Goal: Task Accomplishment & Management: Complete application form

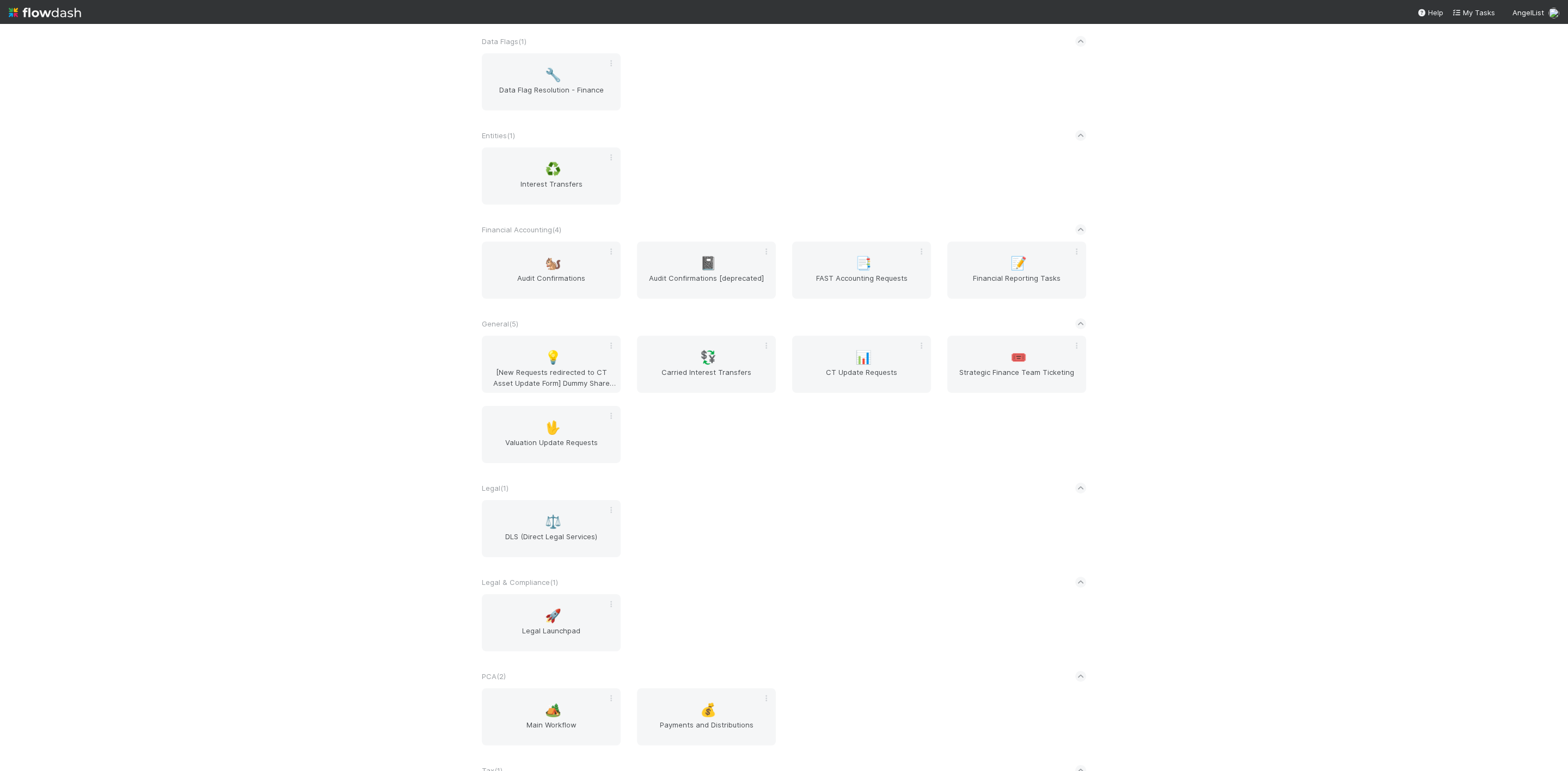
scroll to position [408, 0]
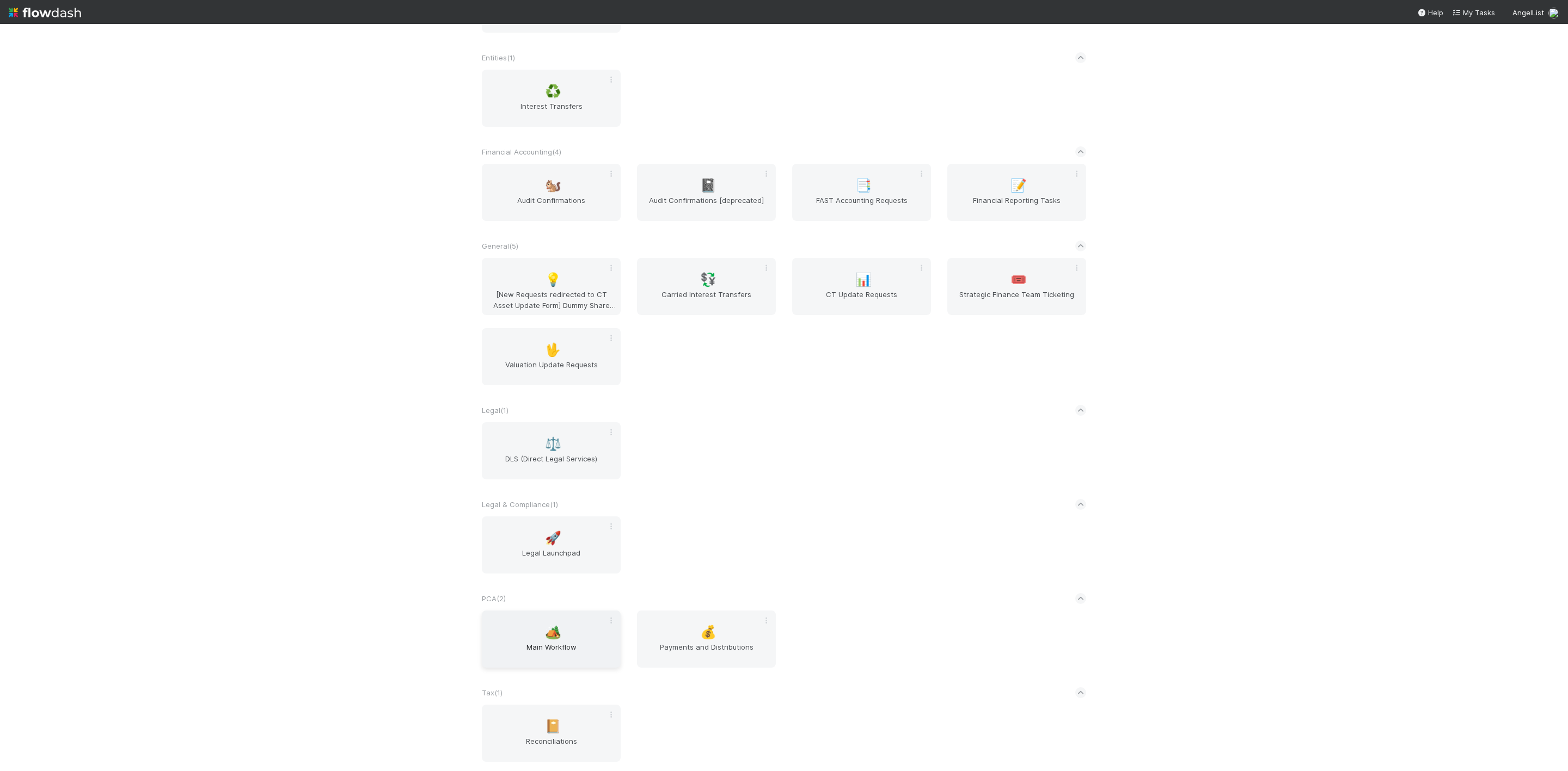
click at [571, 660] on span "Main Workflow" at bounding box center [551, 652] width 130 height 22
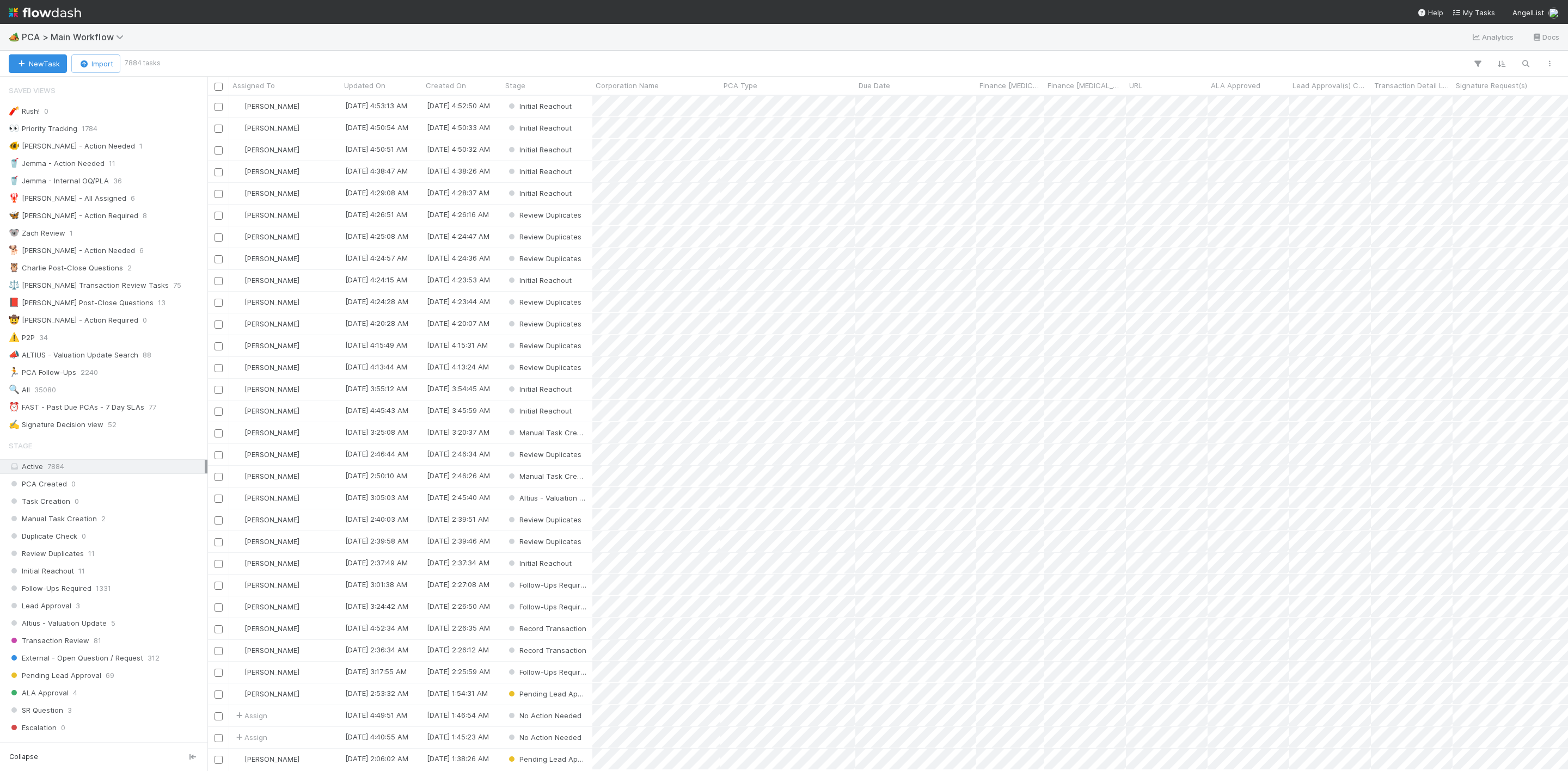
scroll to position [662, 1348]
click at [161, 412] on div "⏰ FAST - Past Due PCAs - 7 Day SLAs 77" at bounding box center [107, 407] width 196 height 13
click at [273, 90] on span "Assigned To" at bounding box center [253, 85] width 42 height 11
click at [804, 585] on div "Sort A → Z Sort Z → A" at bounding box center [784, 386] width 1568 height 771
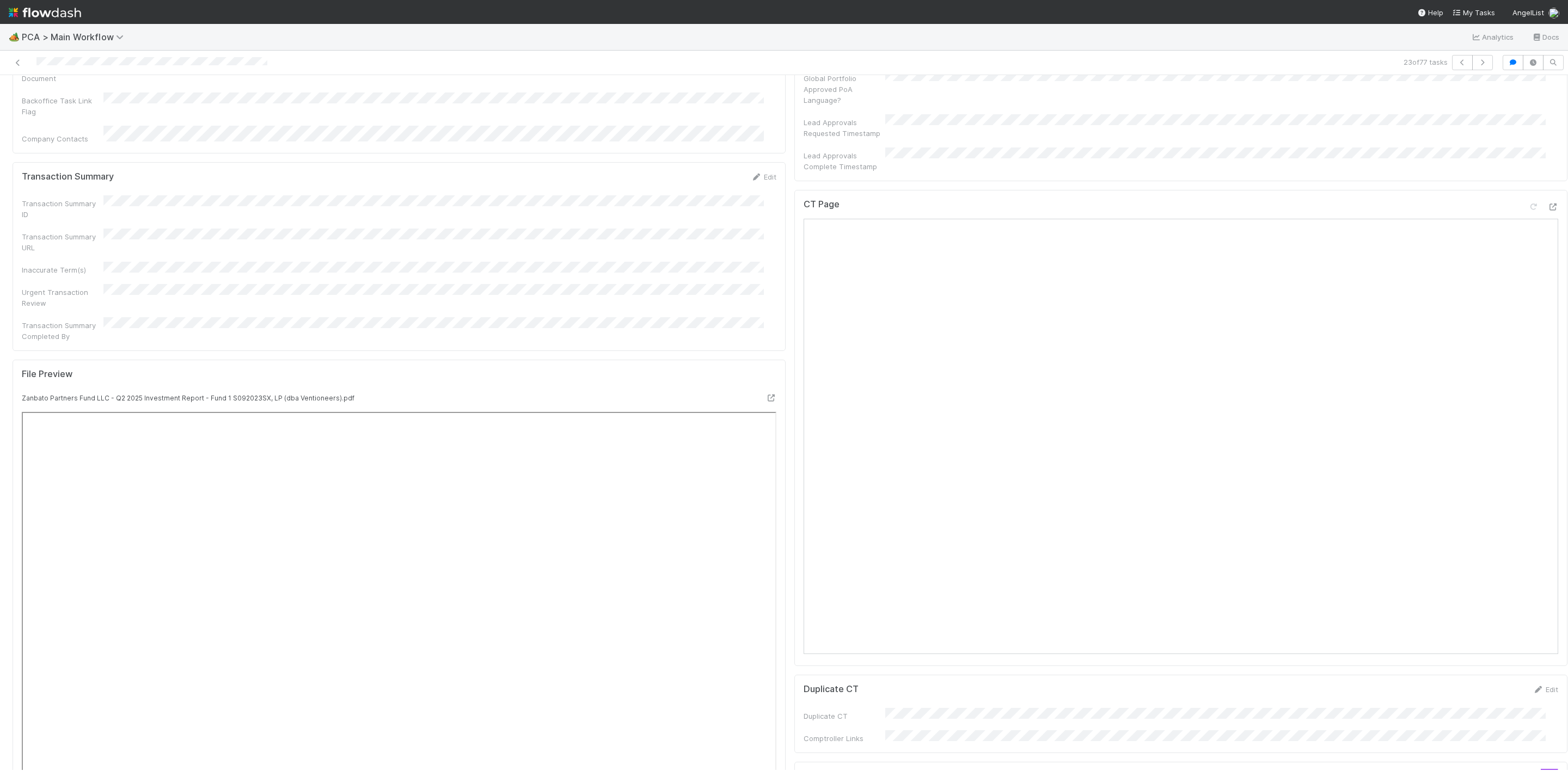
scroll to position [735, 0]
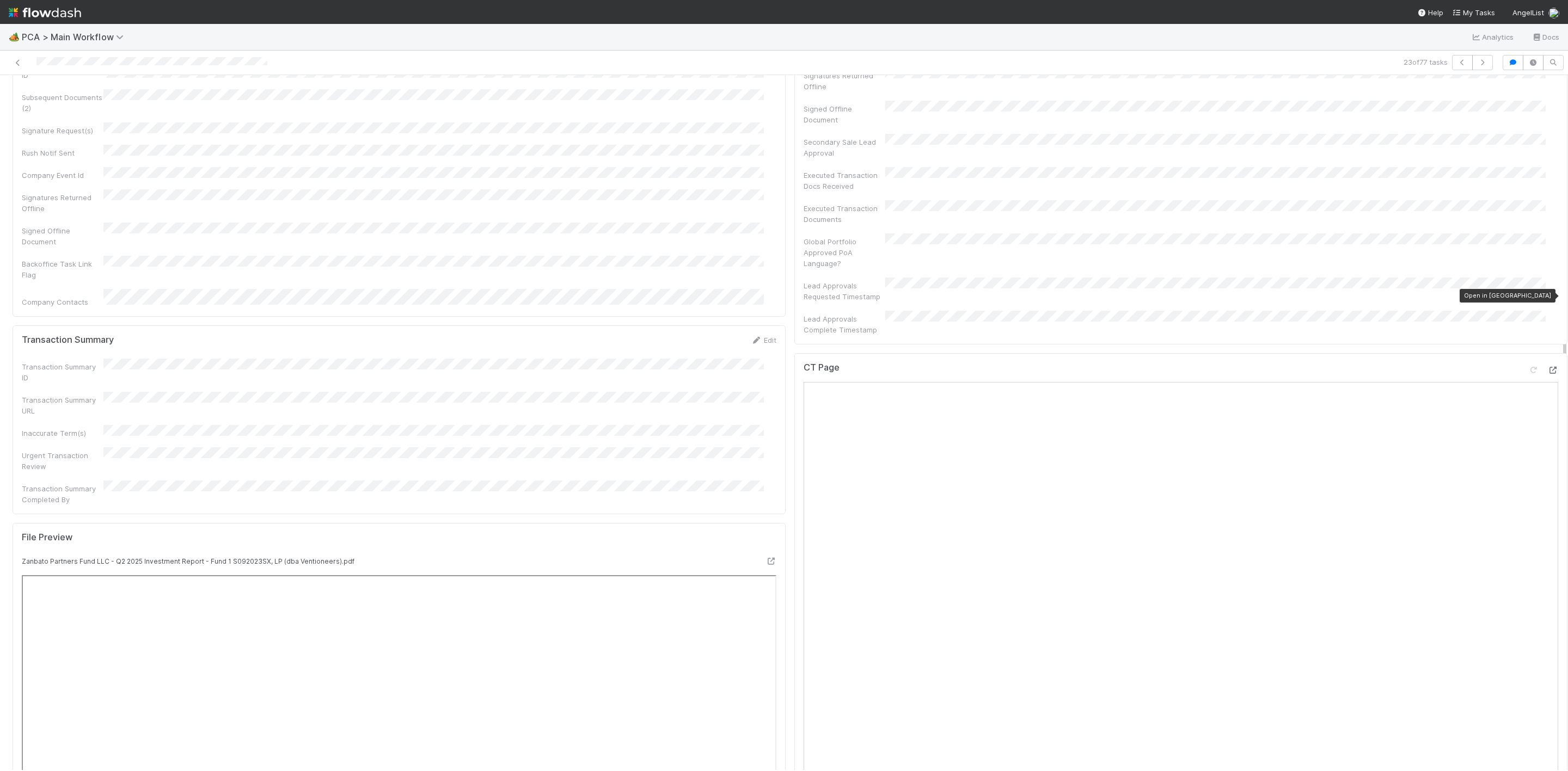
click at [1547, 367] on icon at bounding box center [1552, 371] width 11 height 7
click at [764, 556] on div "Open in [GEOGRAPHIC_DATA]" at bounding box center [687, 563] width 192 height 16
click at [765, 558] on icon at bounding box center [771, 562] width 11 height 7
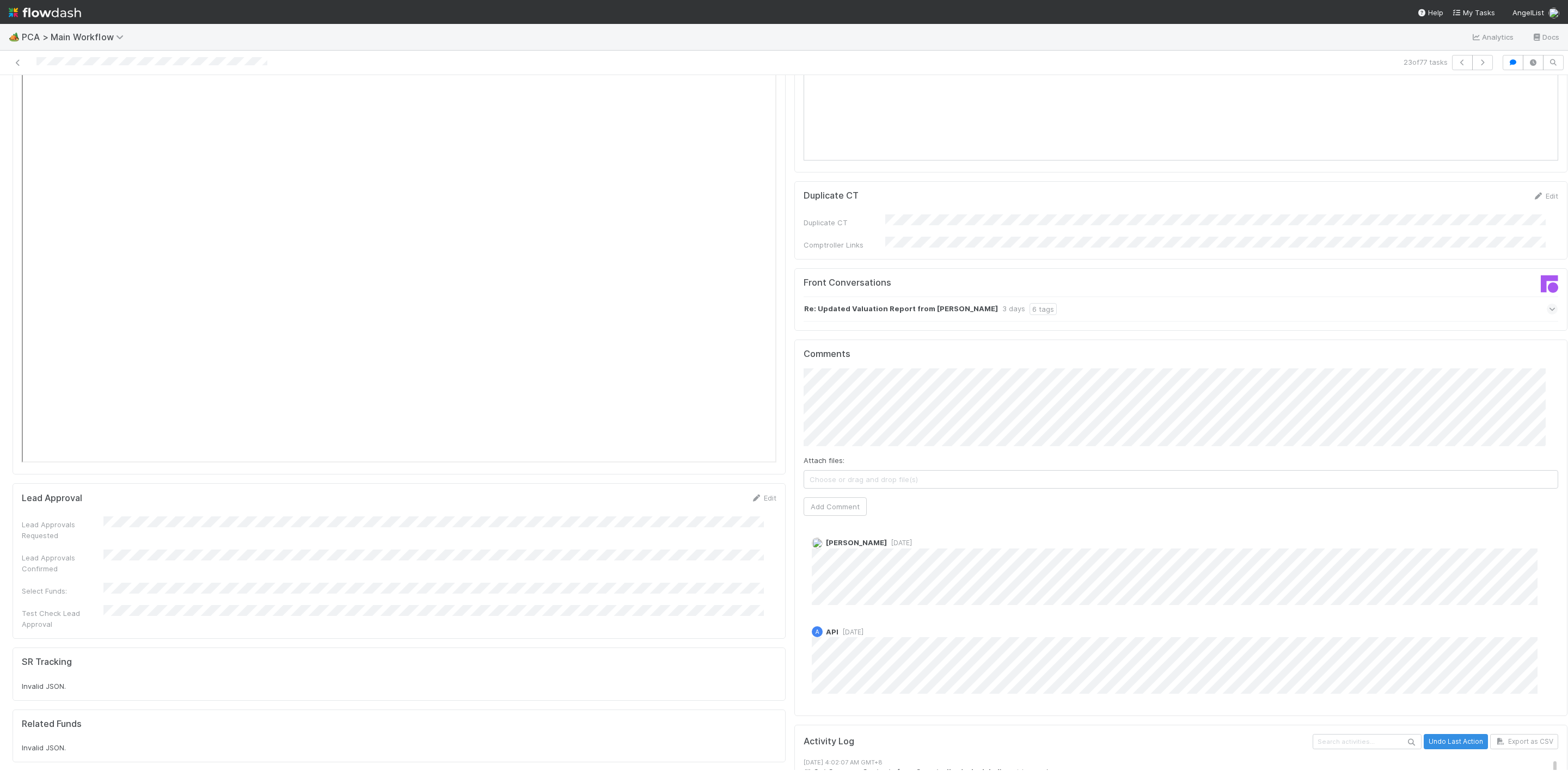
scroll to position [1469, 0]
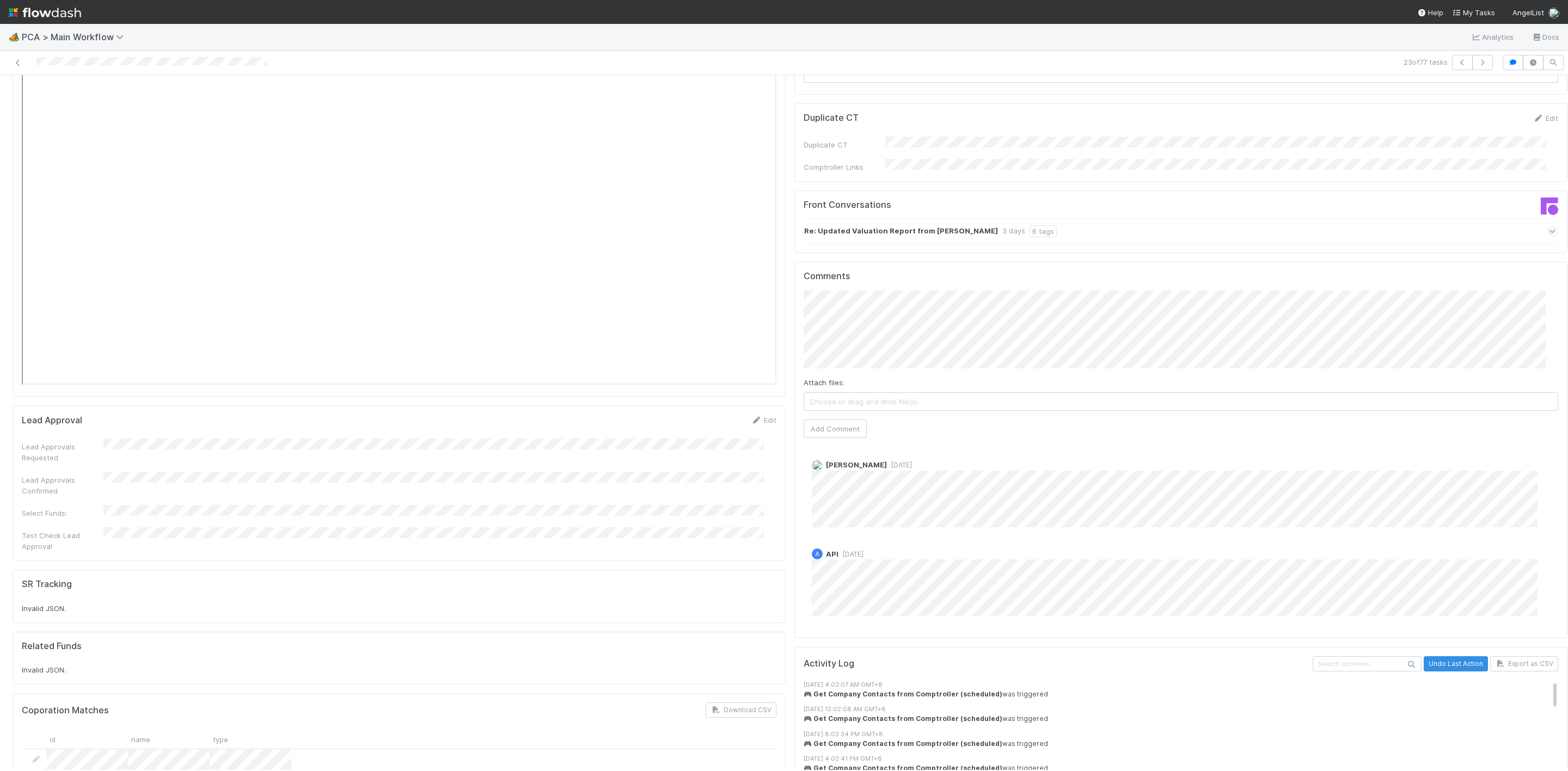
click at [842, 377] on div "Attach files: Choose or drag and drop file(s)" at bounding box center [1180, 394] width 754 height 33
type input "https://comptroller.internal.angellist.com/v/review_data_change_requests?compan…"
click at [1018, 253] on button "Ok" at bounding box center [1019, 249] width 23 height 19
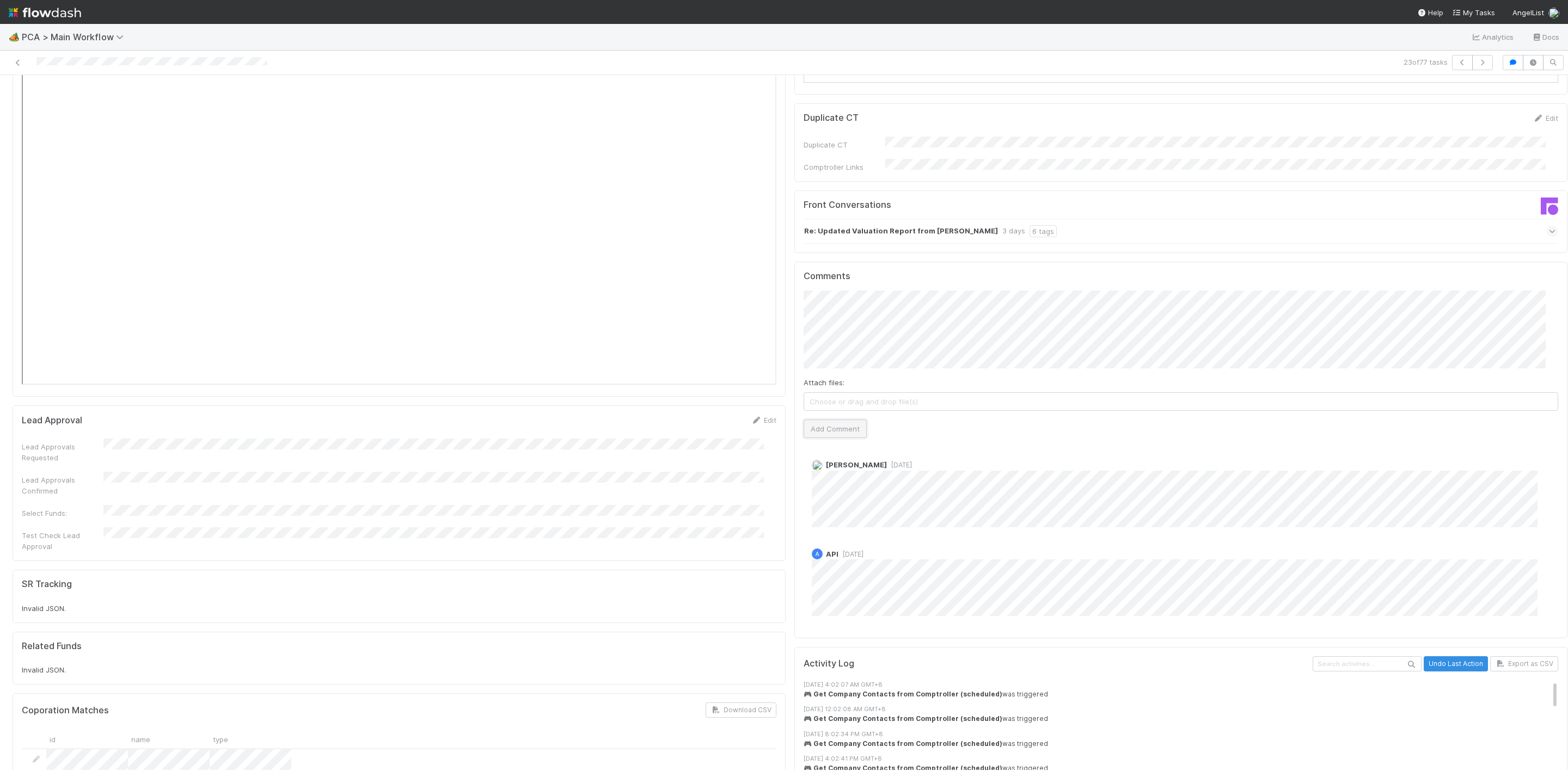
click at [825, 420] on button "Add Comment" at bounding box center [835, 429] width 63 height 19
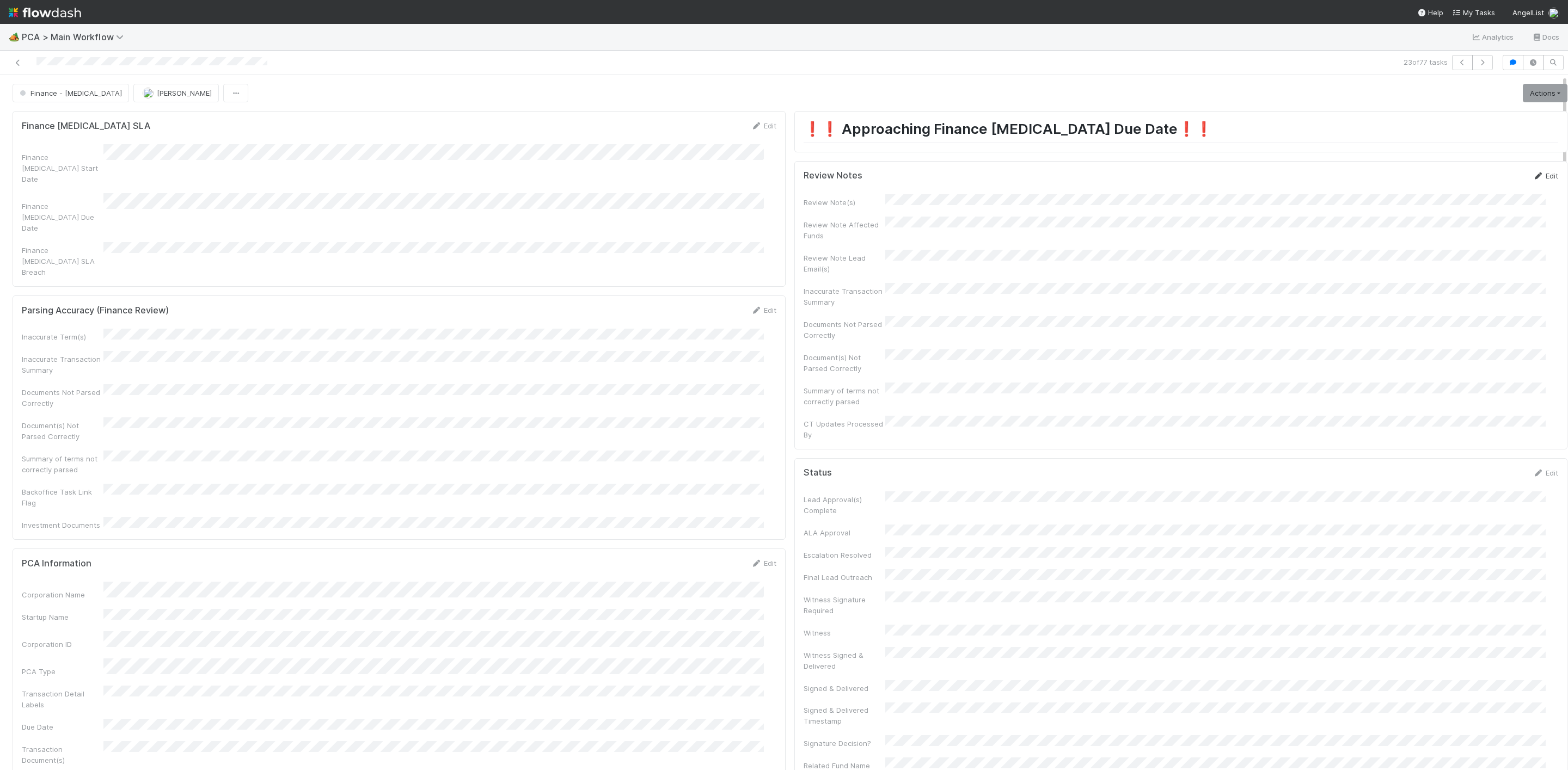
drag, startPoint x: 1529, startPoint y: 172, endPoint x: 1528, endPoint y: 178, distance: 6.1
click at [1532, 174] on div "Edit" at bounding box center [1545, 175] width 25 height 11
click at [1532, 178] on link "Edit" at bounding box center [1545, 176] width 25 height 9
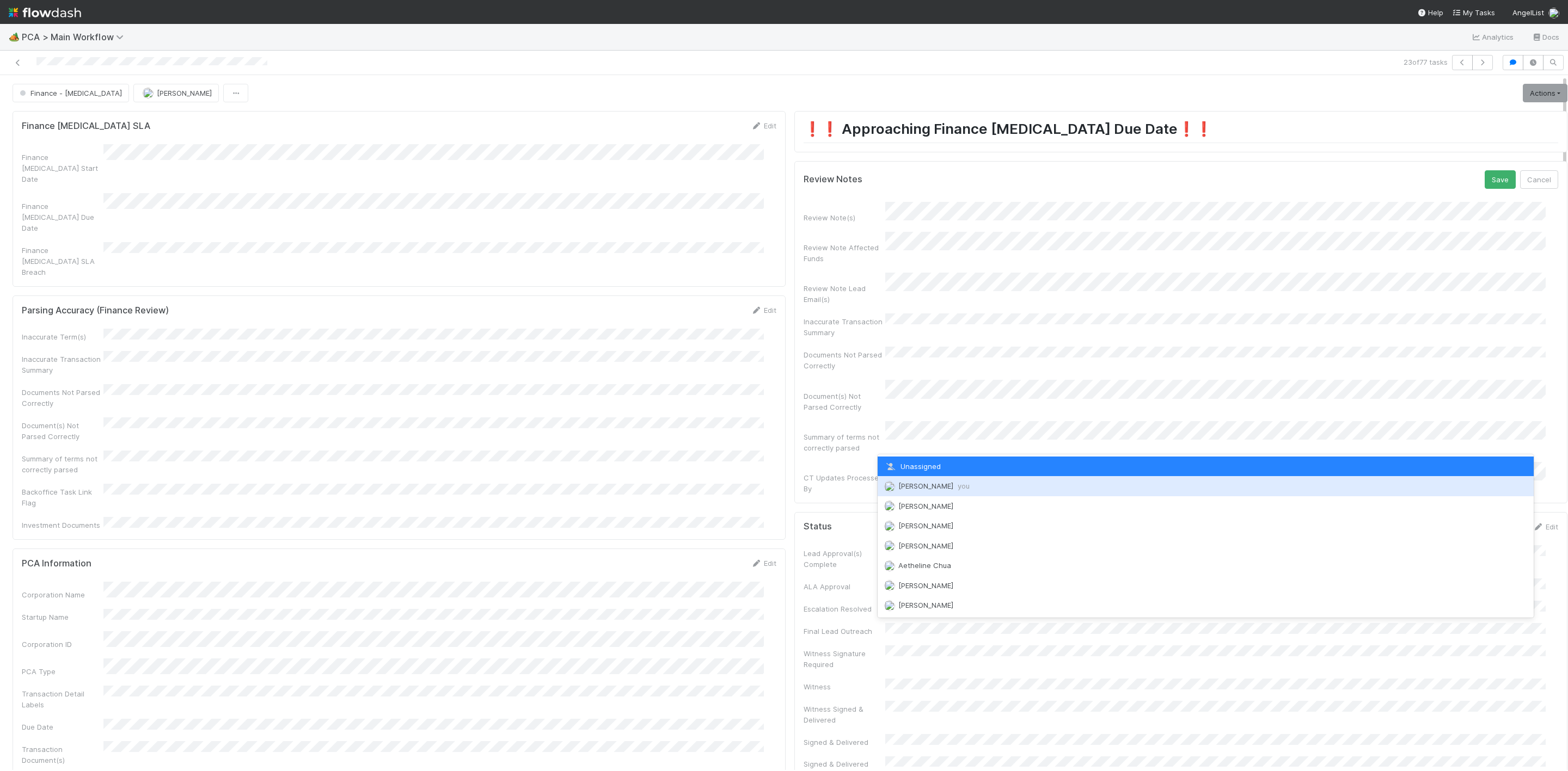
click at [925, 485] on span "Janice Garcia you" at bounding box center [934, 486] width 71 height 9
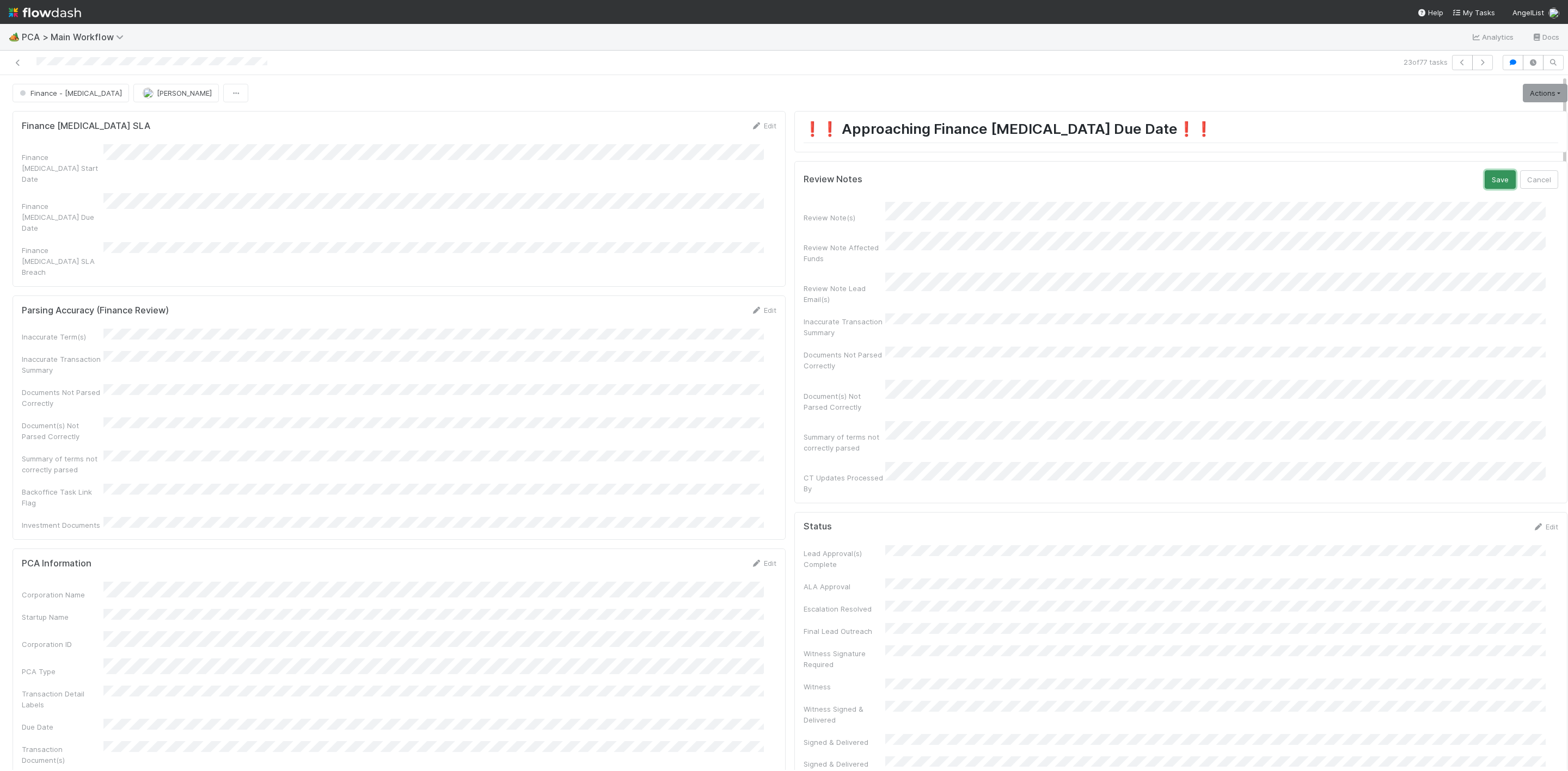
click at [1485, 182] on button "Save" at bounding box center [1500, 179] width 31 height 19
click at [1523, 101] on link "Actions" at bounding box center [1545, 93] width 45 height 19
click at [1442, 190] on button "Move to DCR Review" at bounding box center [1482, 192] width 176 height 16
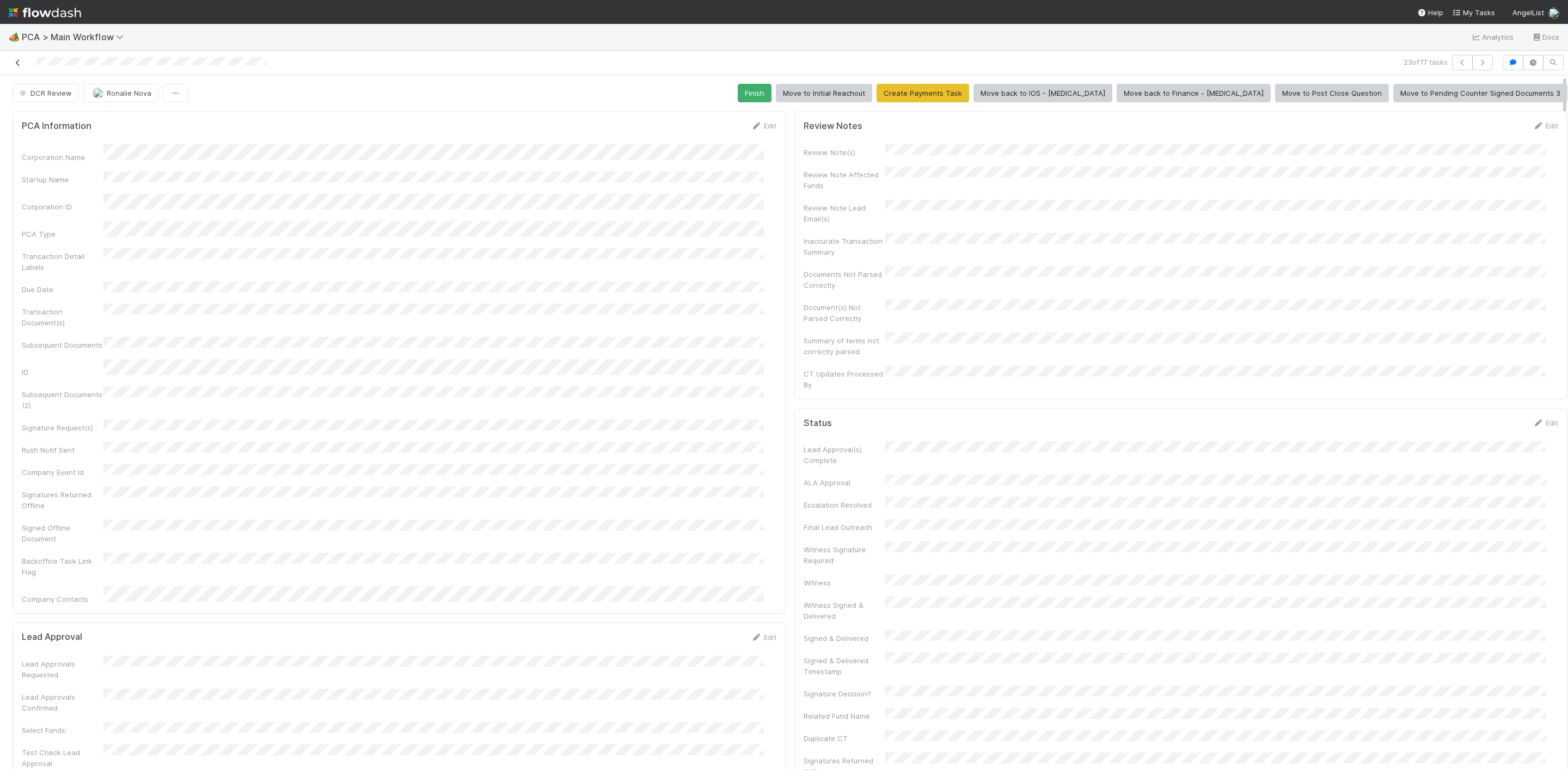
click at [16, 62] on icon at bounding box center [18, 63] width 11 height 7
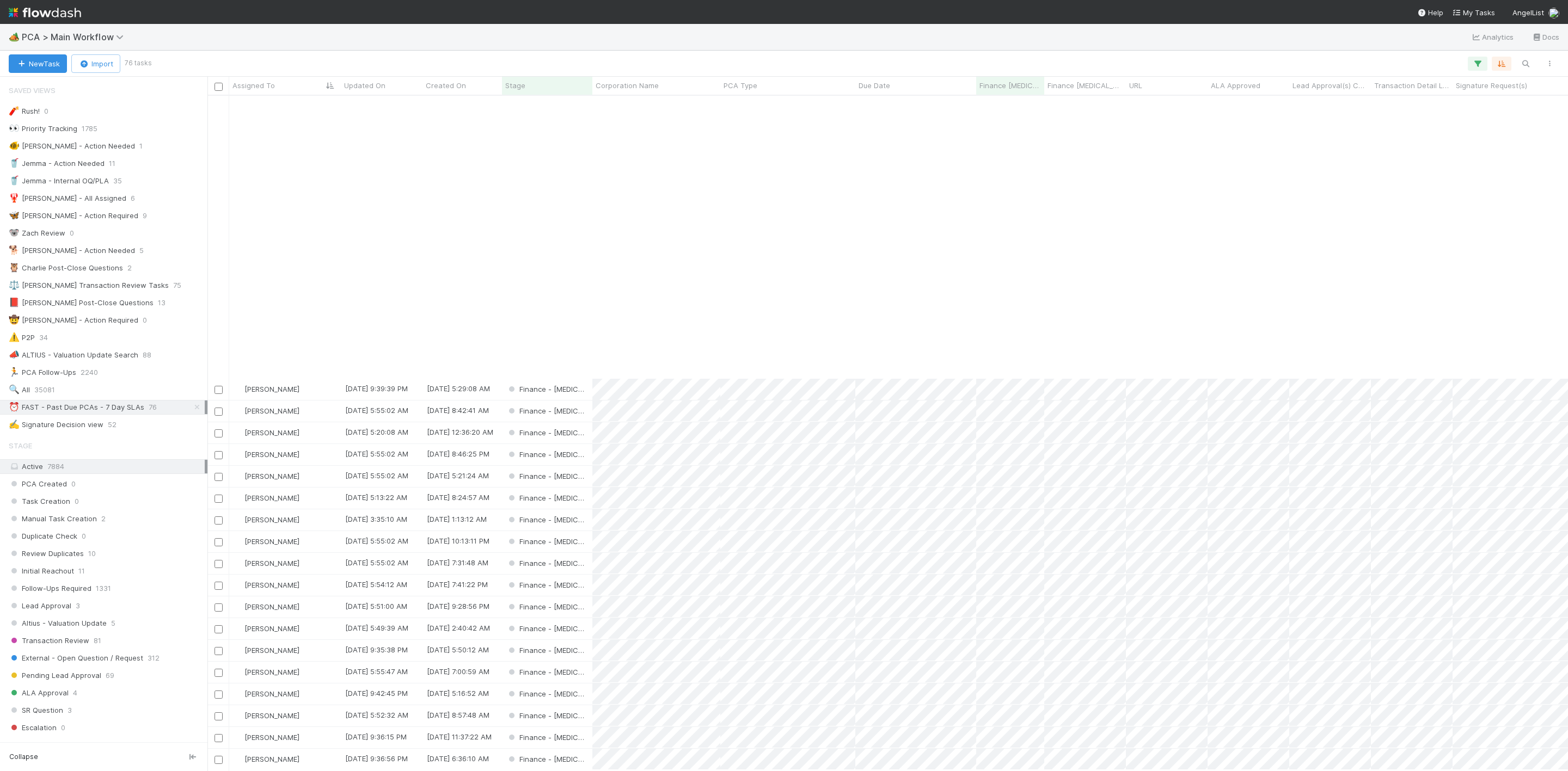
scroll to position [332, 0]
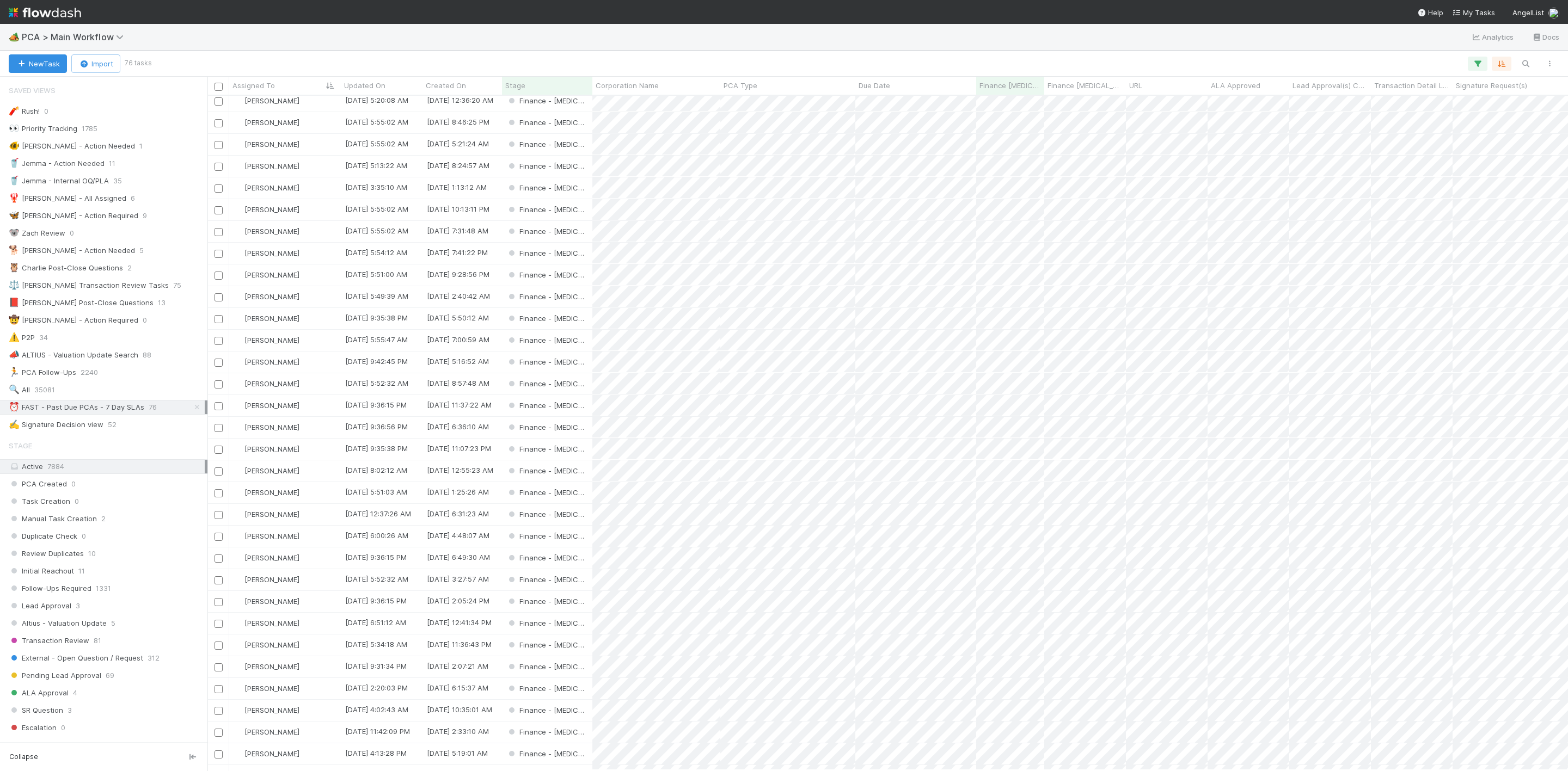
click at [327, 235] on div "Janice Garcia 8/14/25, 9:39:39 PM 8/6/25, 5:29:08 AM Finance - ICU 0 0 0 Janice…" at bounding box center [887, 432] width 1361 height 674
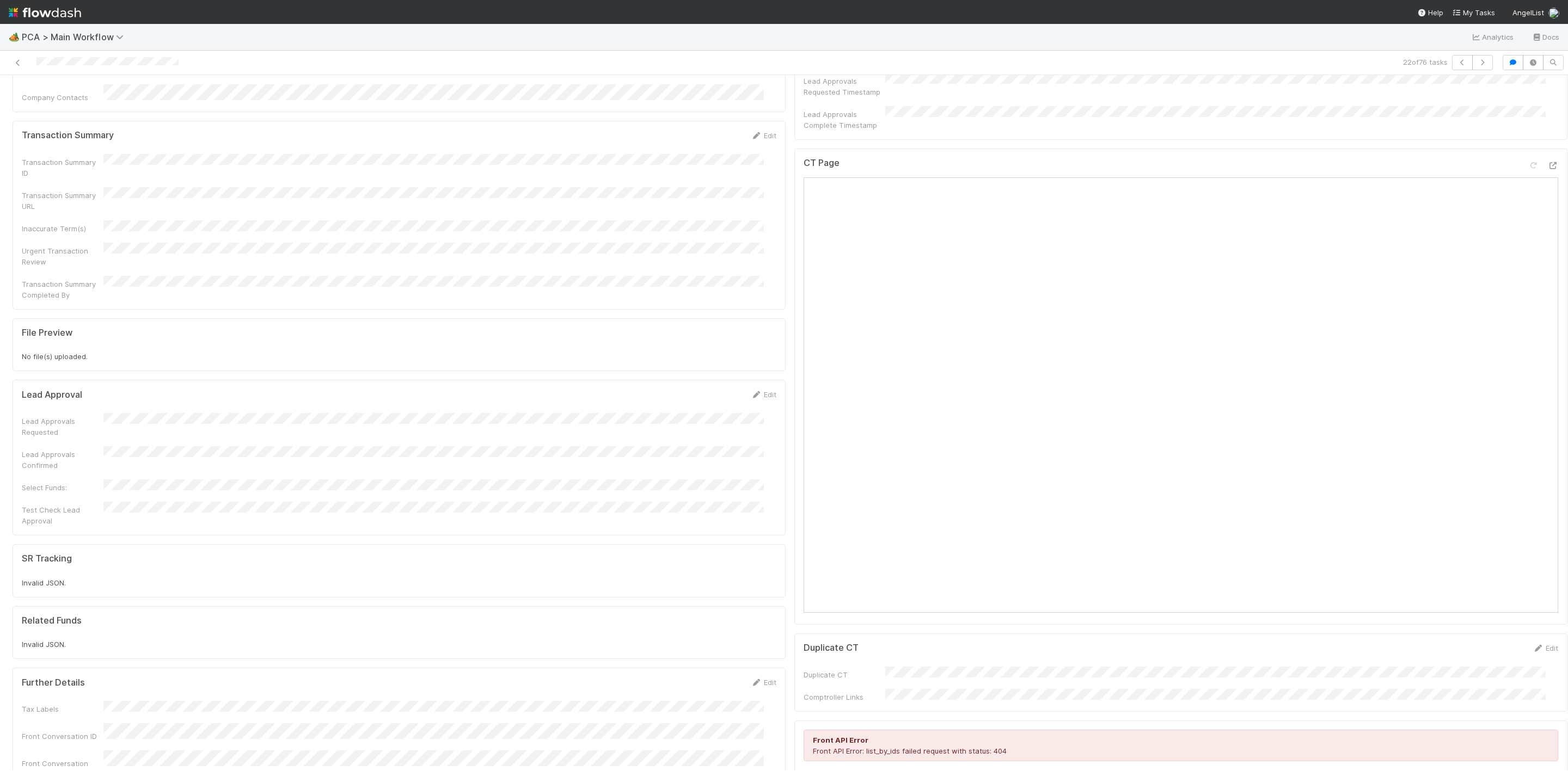
scroll to position [898, 0]
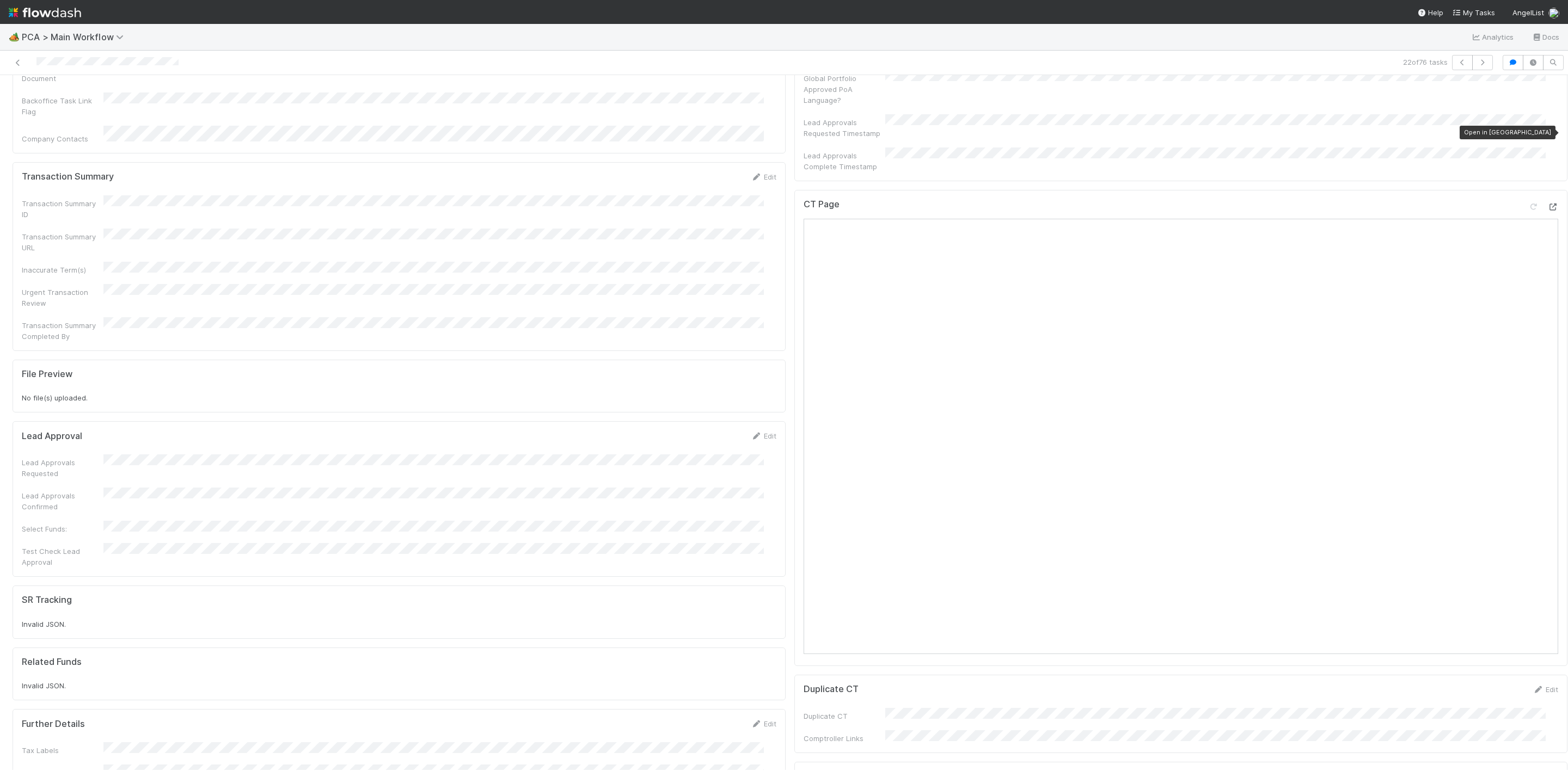
click at [1547, 204] on icon at bounding box center [1552, 207] width 11 height 7
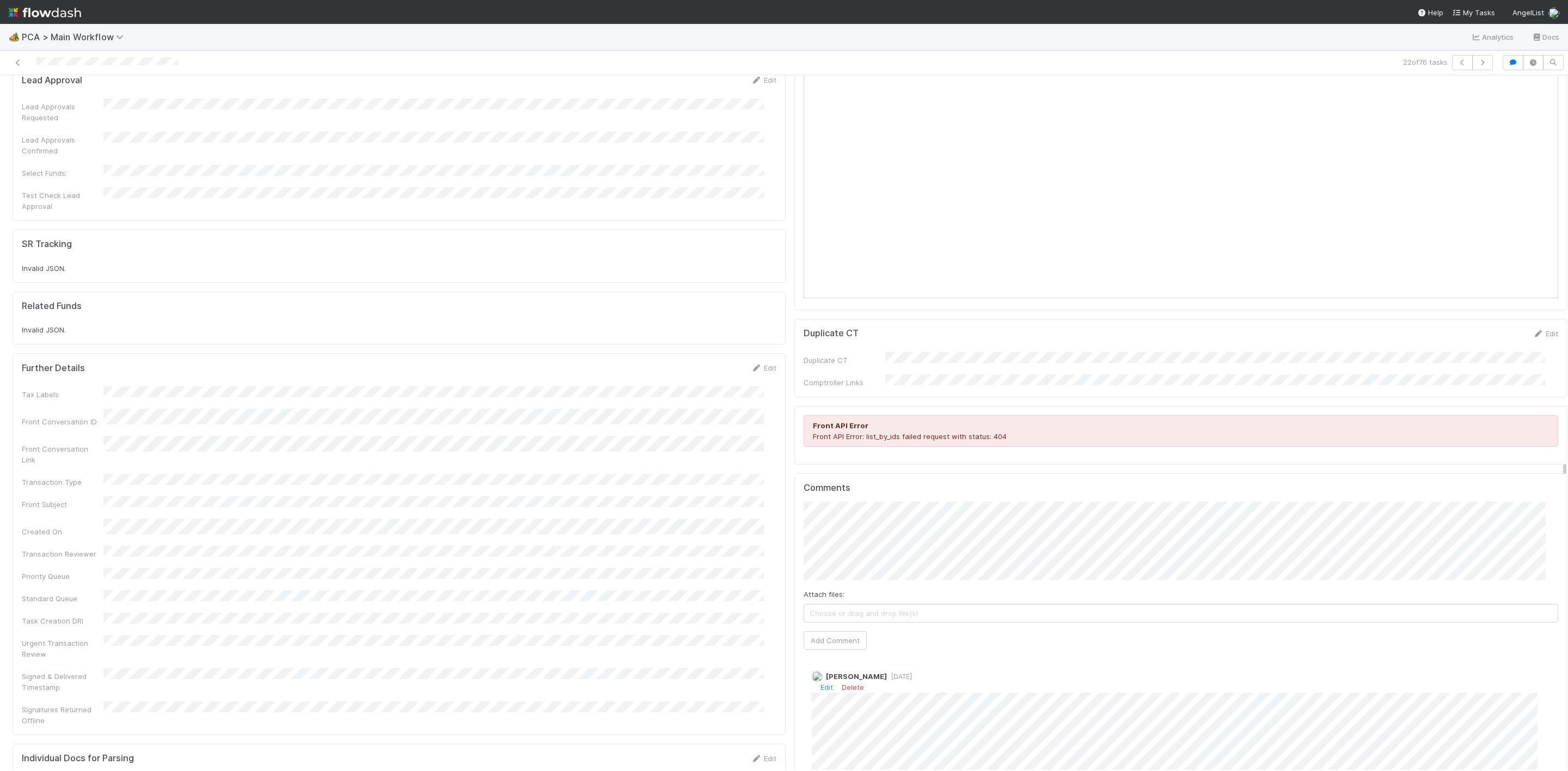
scroll to position [1224, 0]
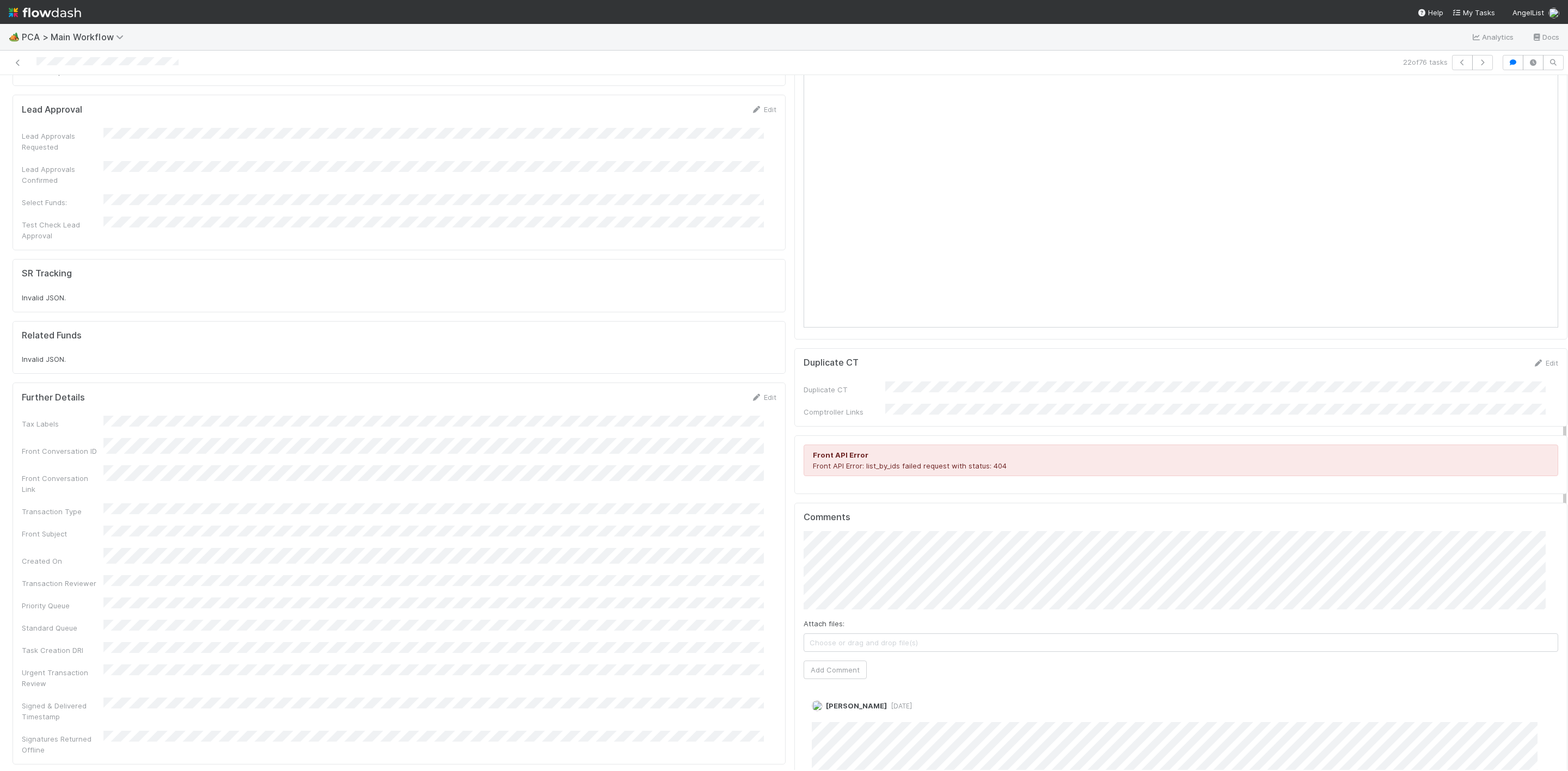
click at [1005, 539] on div "Attach files: Choose or drag and drop file(s) Add Comment" at bounding box center [1180, 605] width 754 height 148
click at [418, 432] on div "Finance ICU SLA Edit Finance ICU Start Date Finance ICU Due Date Finance ICU SL…" at bounding box center [790, 212] width 1564 height 2660
click at [817, 660] on button "Add Comment" at bounding box center [835, 669] width 63 height 19
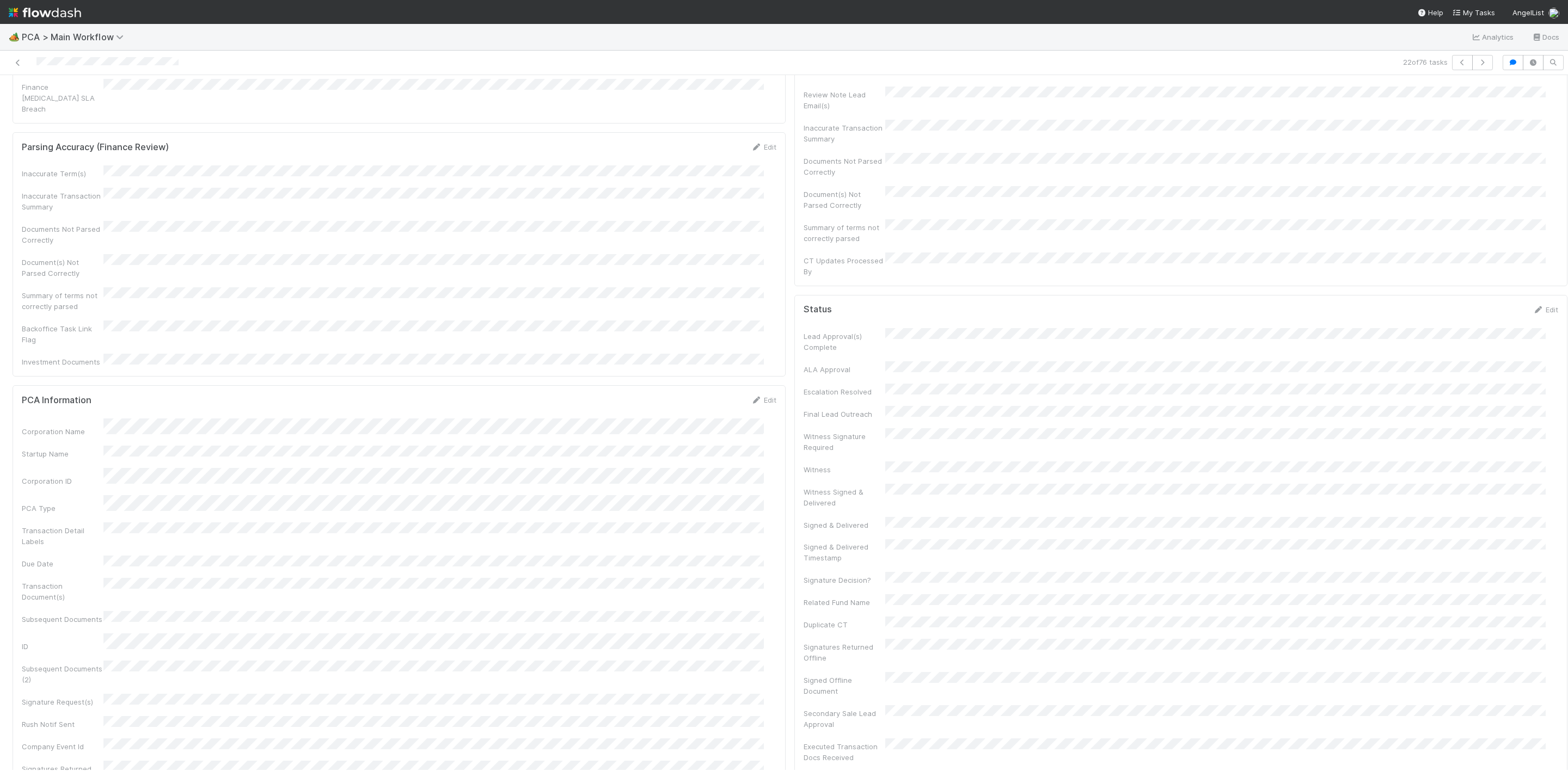
scroll to position [0, 0]
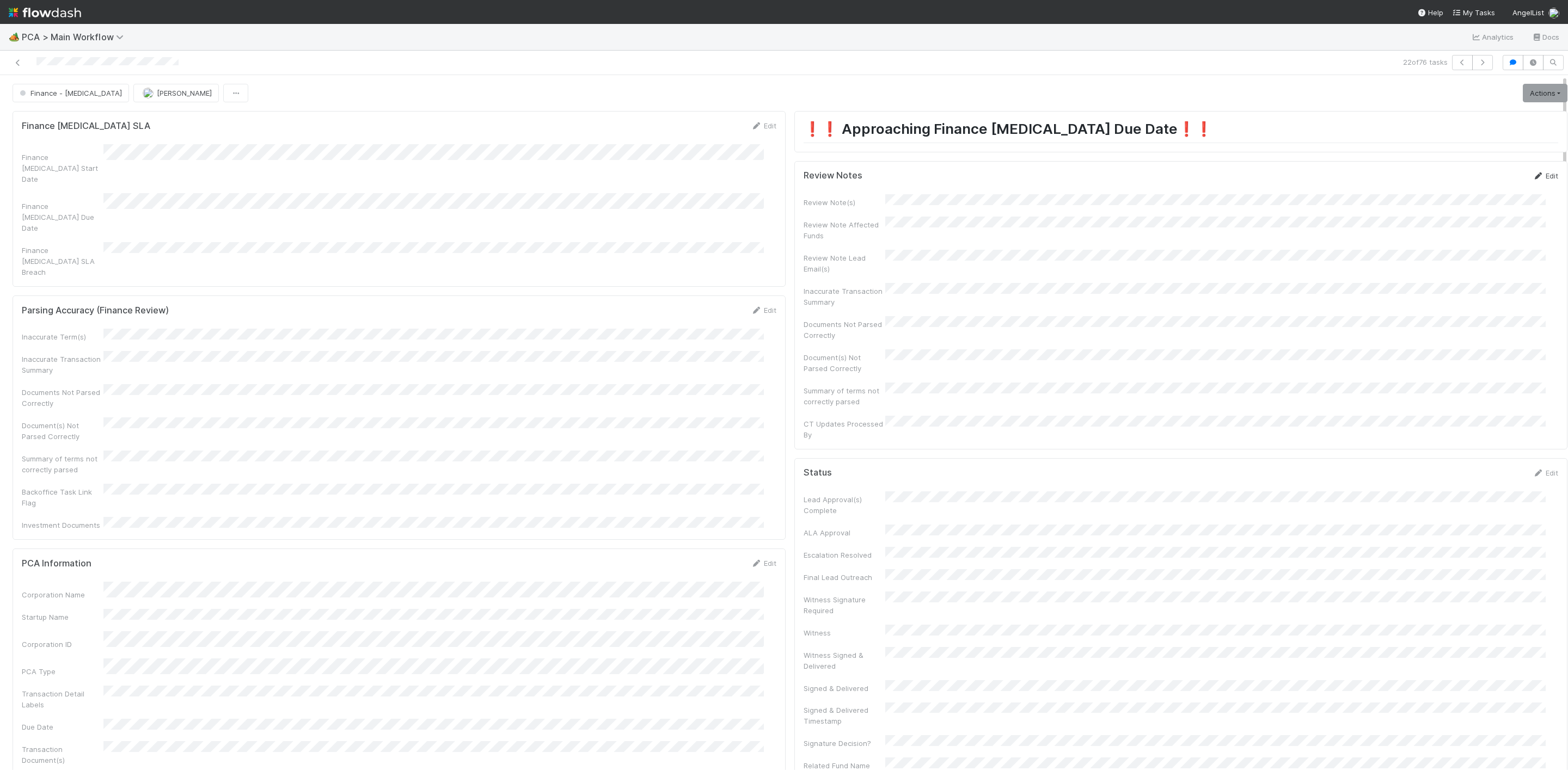
click at [1532, 178] on link "Edit" at bounding box center [1545, 176] width 25 height 9
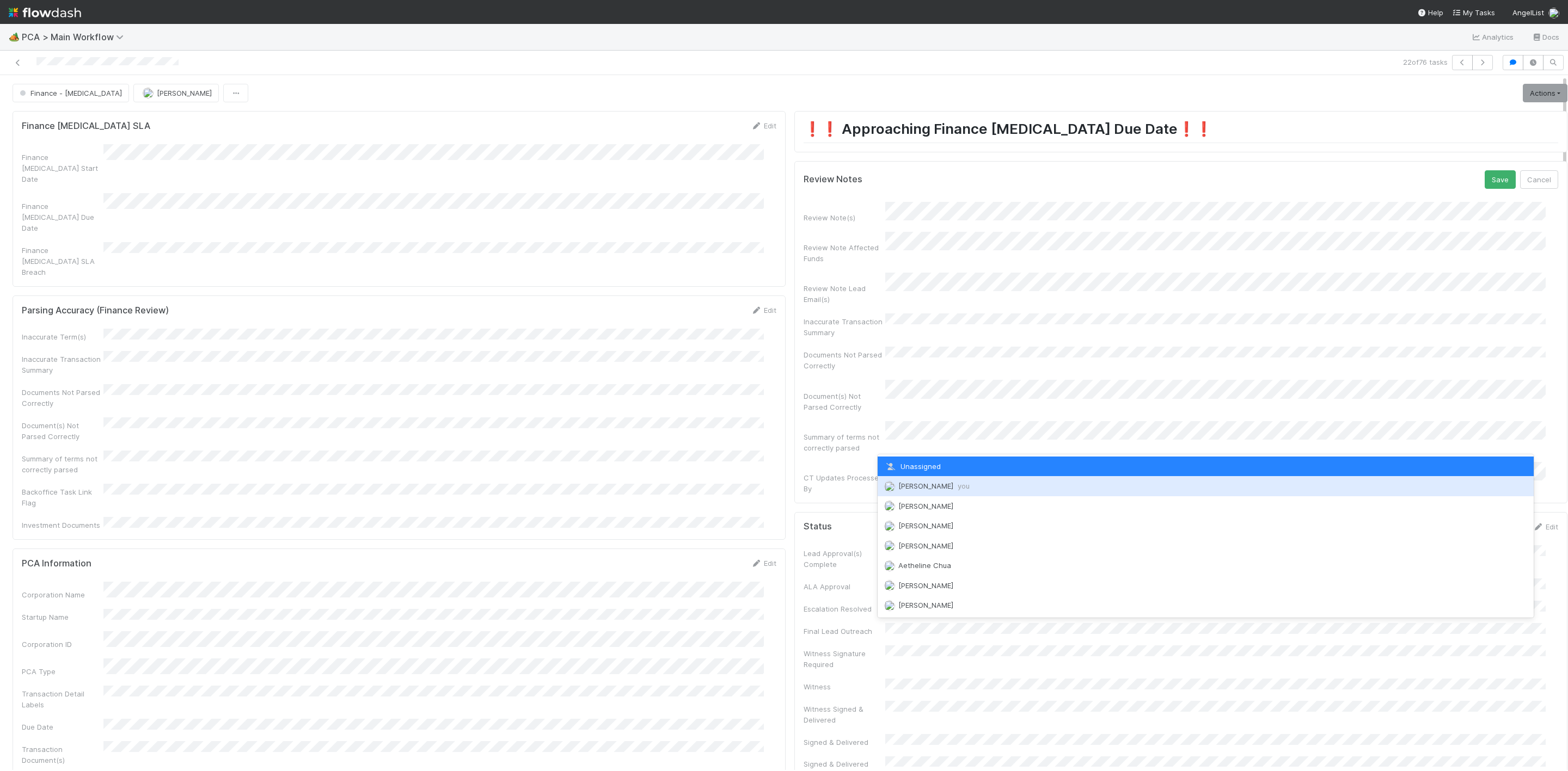
click at [946, 485] on span "Janice Garcia you" at bounding box center [934, 486] width 71 height 9
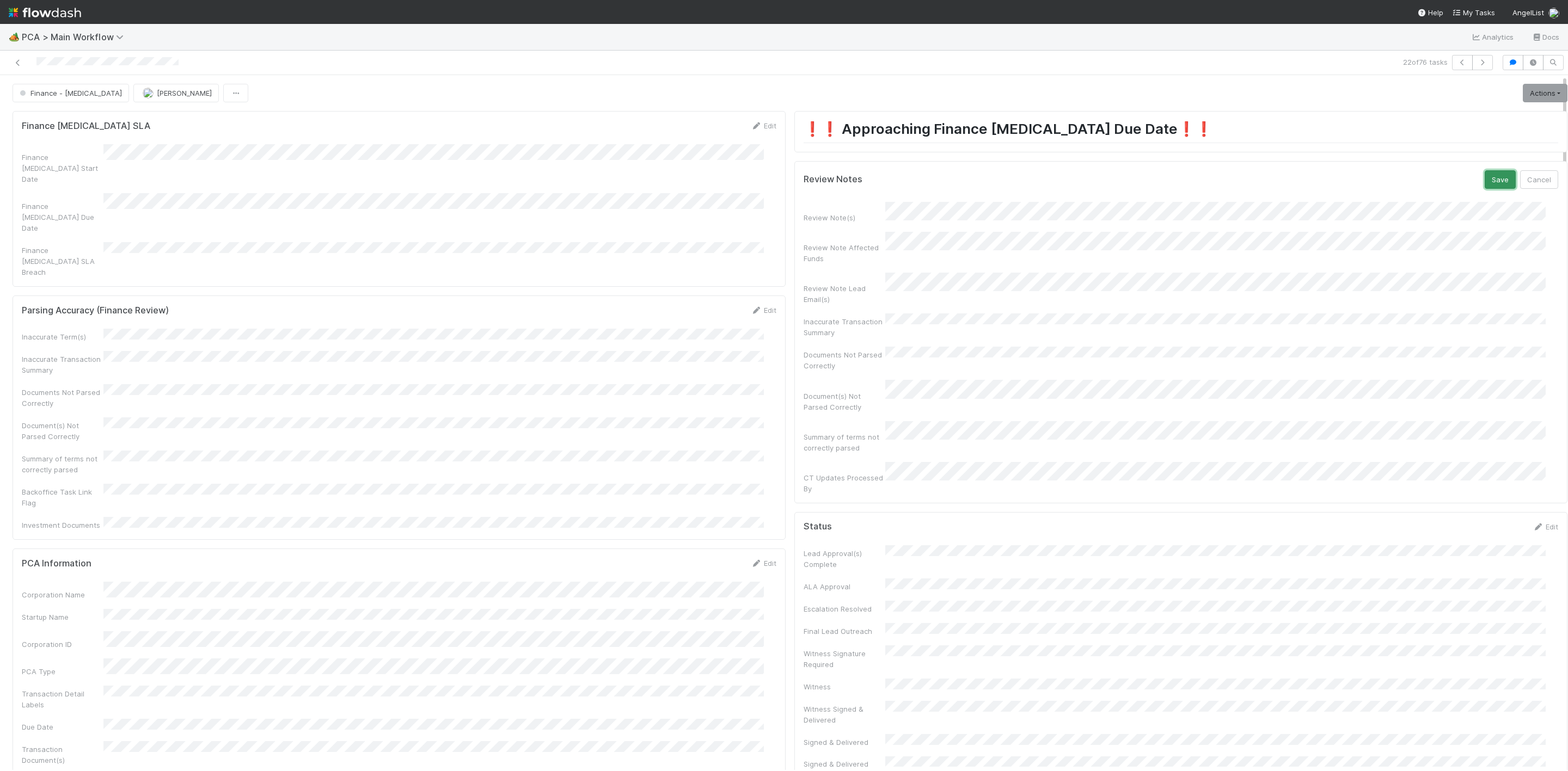
click at [1485, 178] on button "Save" at bounding box center [1500, 179] width 31 height 19
click at [1537, 98] on link "Actions" at bounding box center [1545, 93] width 45 height 19
click at [1442, 147] on button "Move to Finance Review" at bounding box center [1482, 147] width 176 height 16
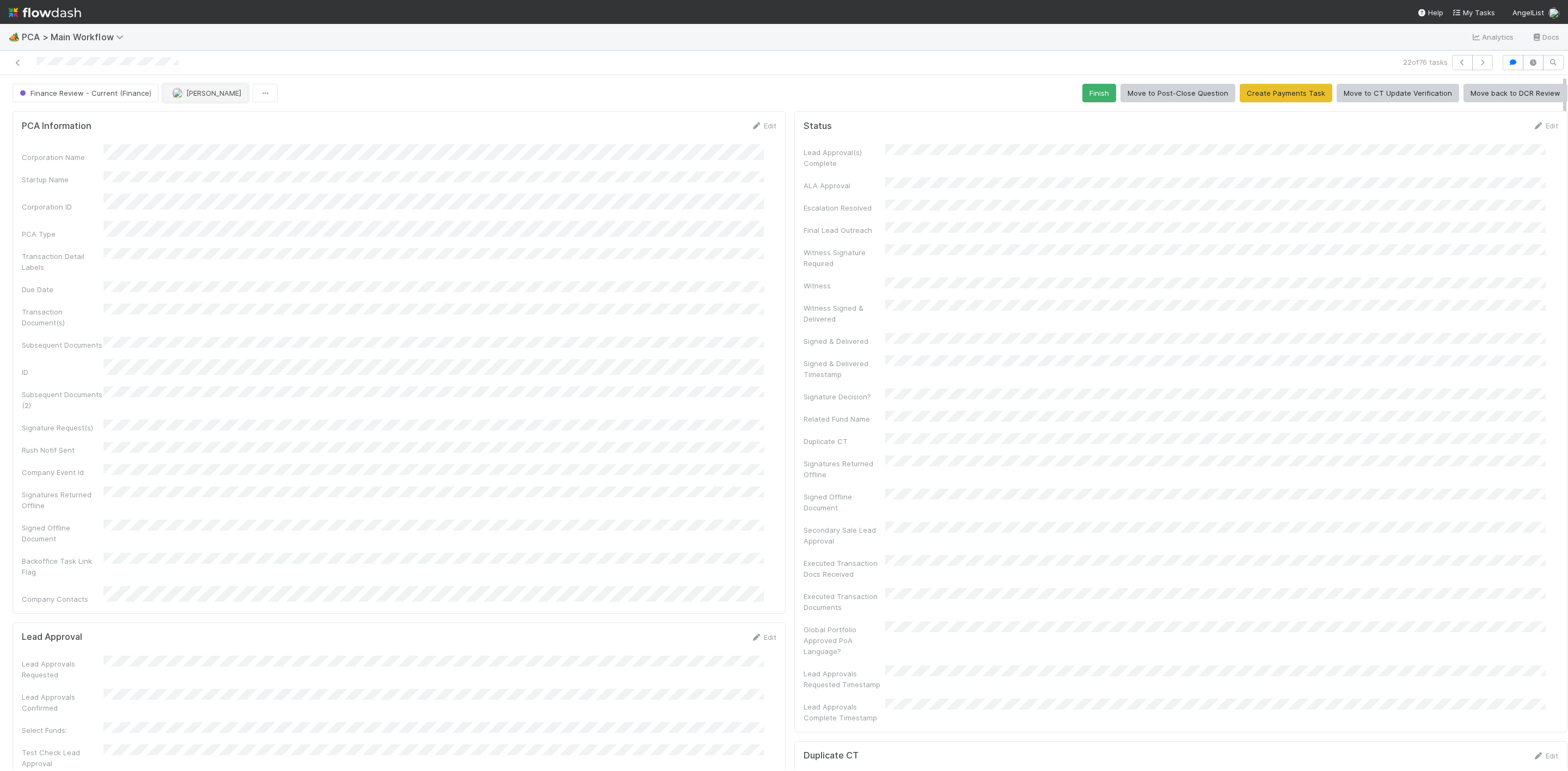
click at [190, 95] on span "[PERSON_NAME]" at bounding box center [214, 93] width 55 height 9
click at [224, 121] on div "[PERSON_NAME]" at bounding box center [233, 122] width 153 height 19
click at [22, 60] on icon at bounding box center [18, 63] width 11 height 7
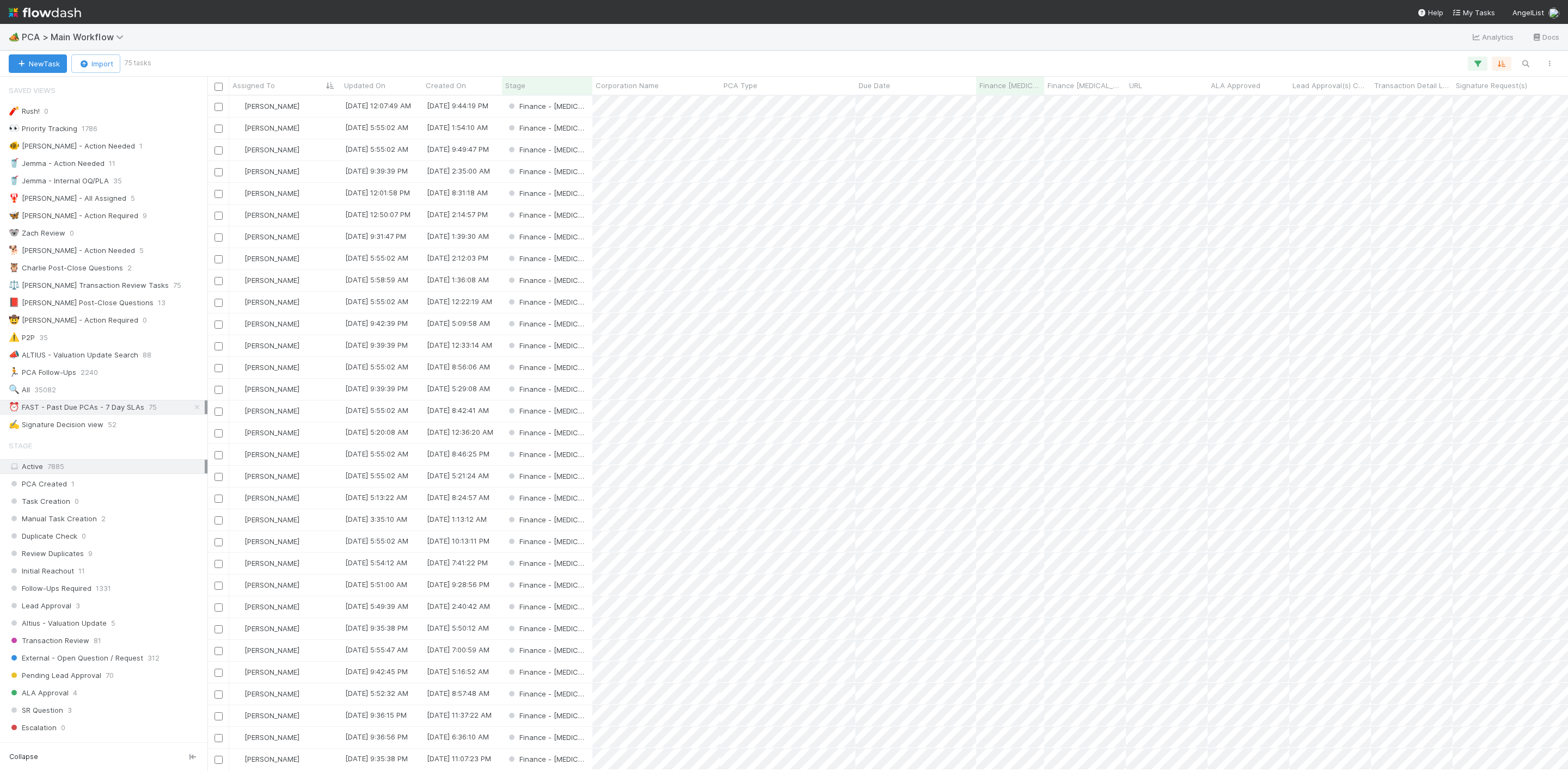
scroll to position [662, 1348]
click at [305, 539] on div "[PERSON_NAME]" at bounding box center [285, 541] width 111 height 22
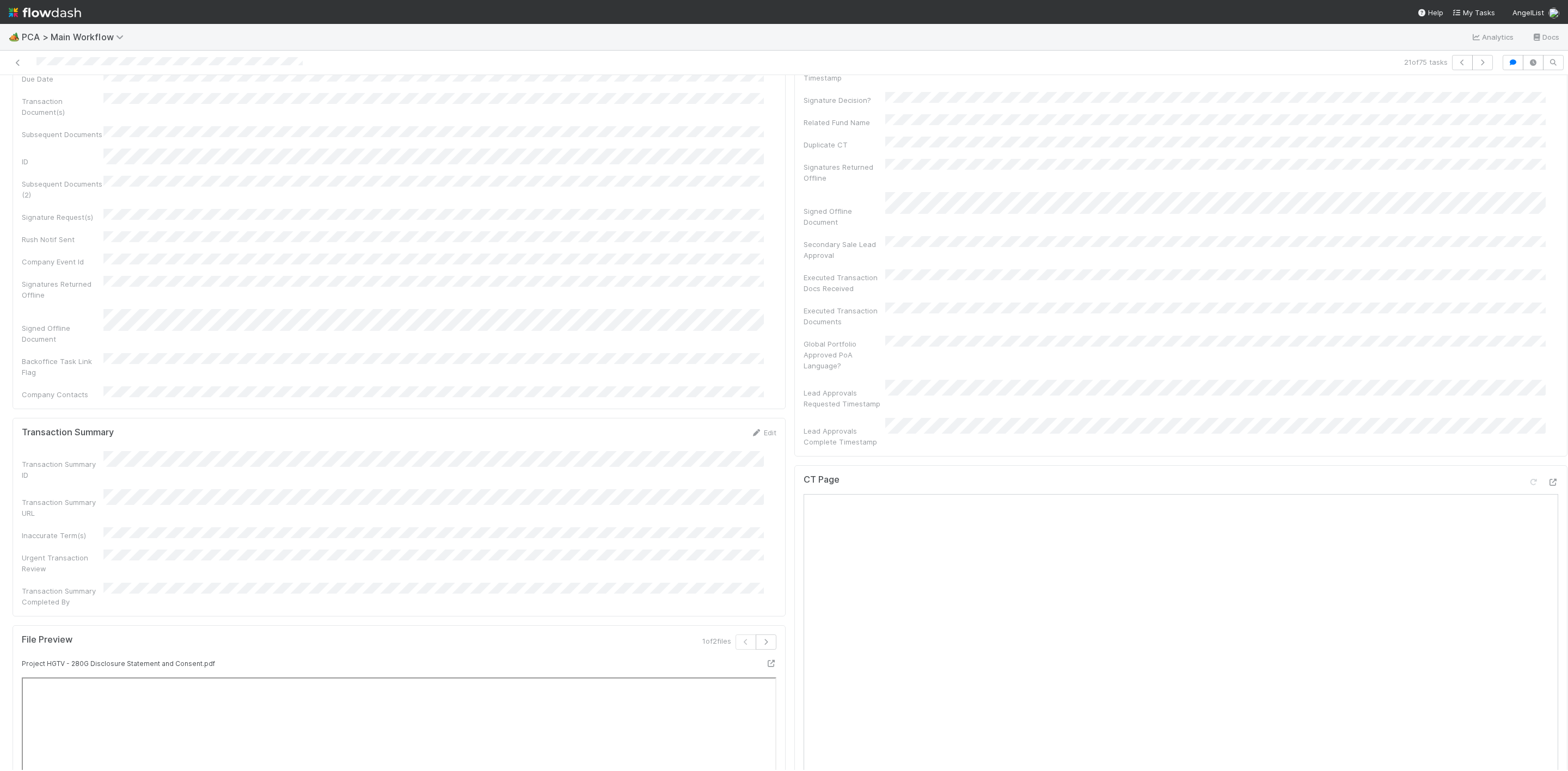
scroll to position [816, 0]
click at [1547, 316] on icon at bounding box center [1552, 319] width 11 height 7
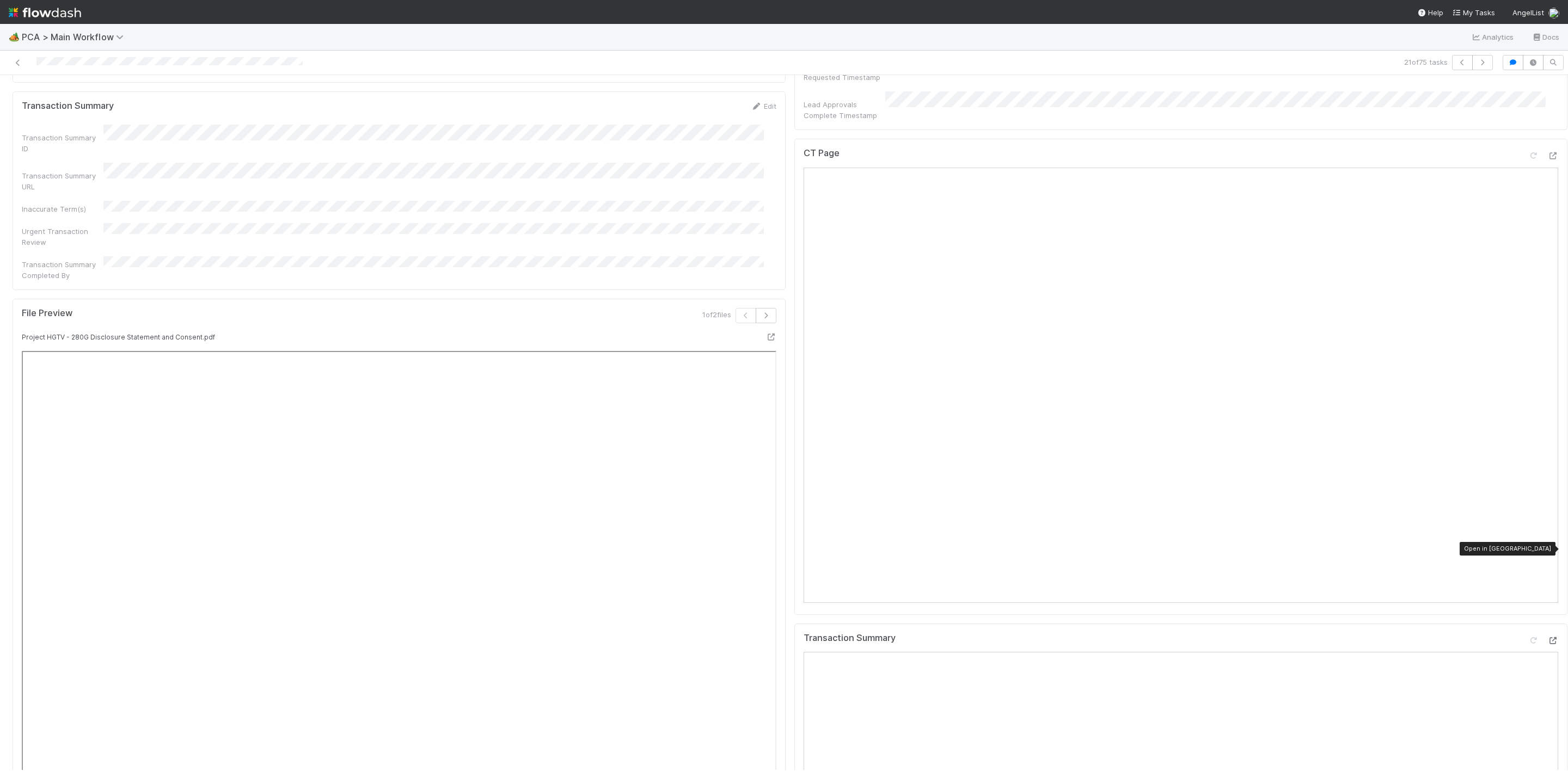
click at [1547, 635] on div at bounding box center [1552, 640] width 11 height 11
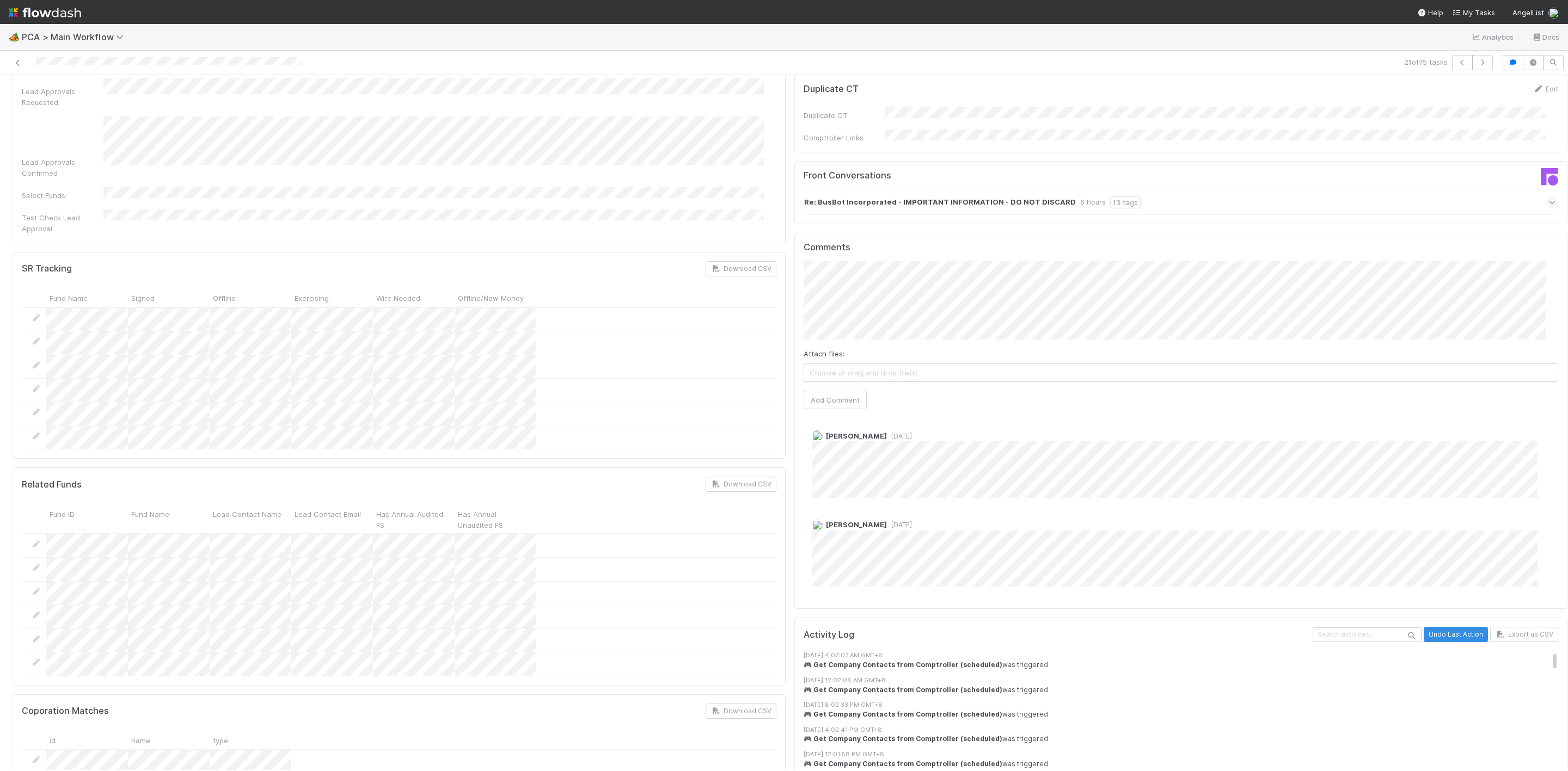
scroll to position [1795, 0]
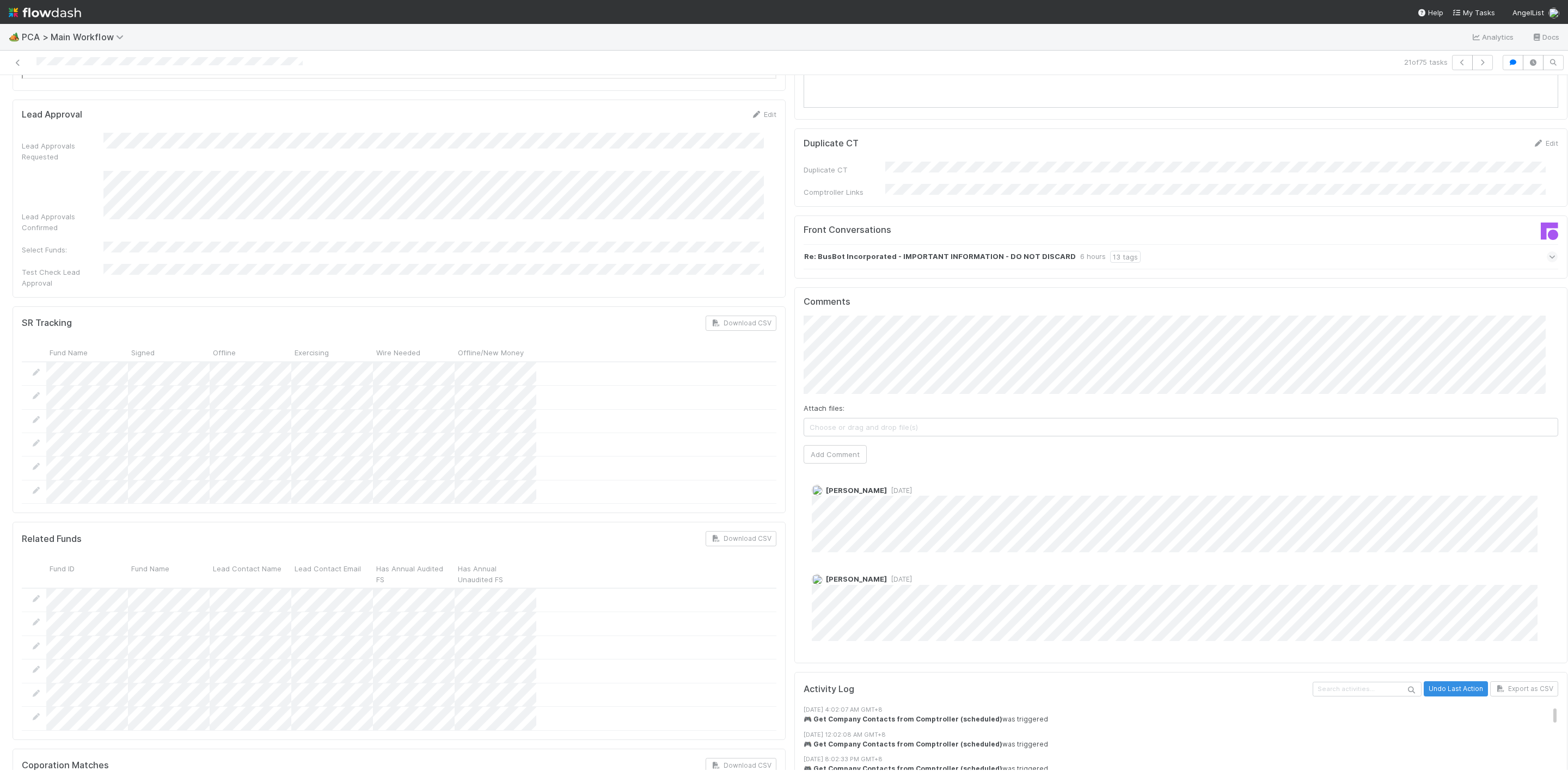
click at [838, 351] on div "Attach files: Choose or drag and drop file(s) Add Comment" at bounding box center [1180, 389] width 754 height 148
click at [838, 445] on button "Add Comment" at bounding box center [835, 454] width 63 height 19
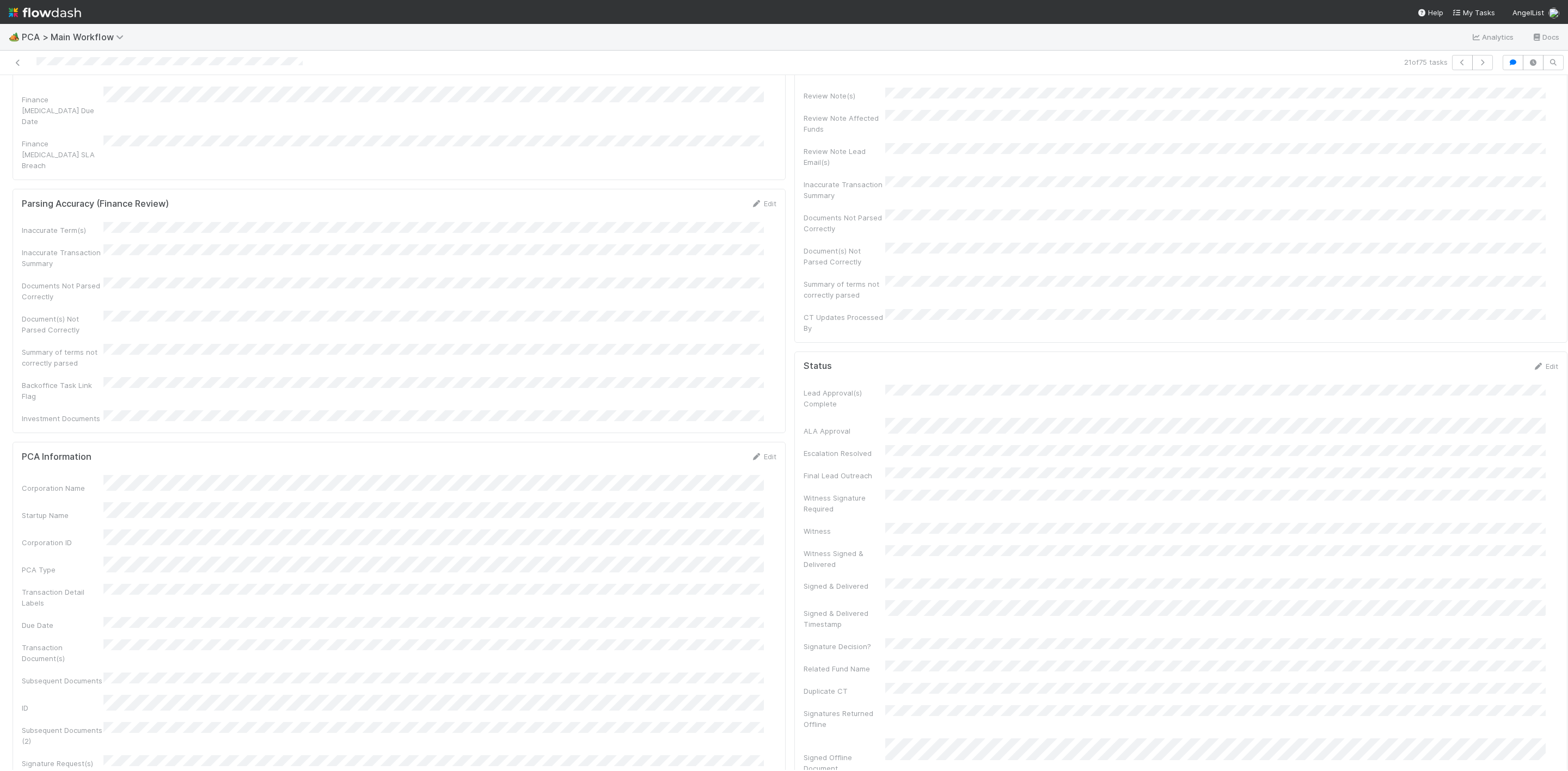
scroll to position [0, 0]
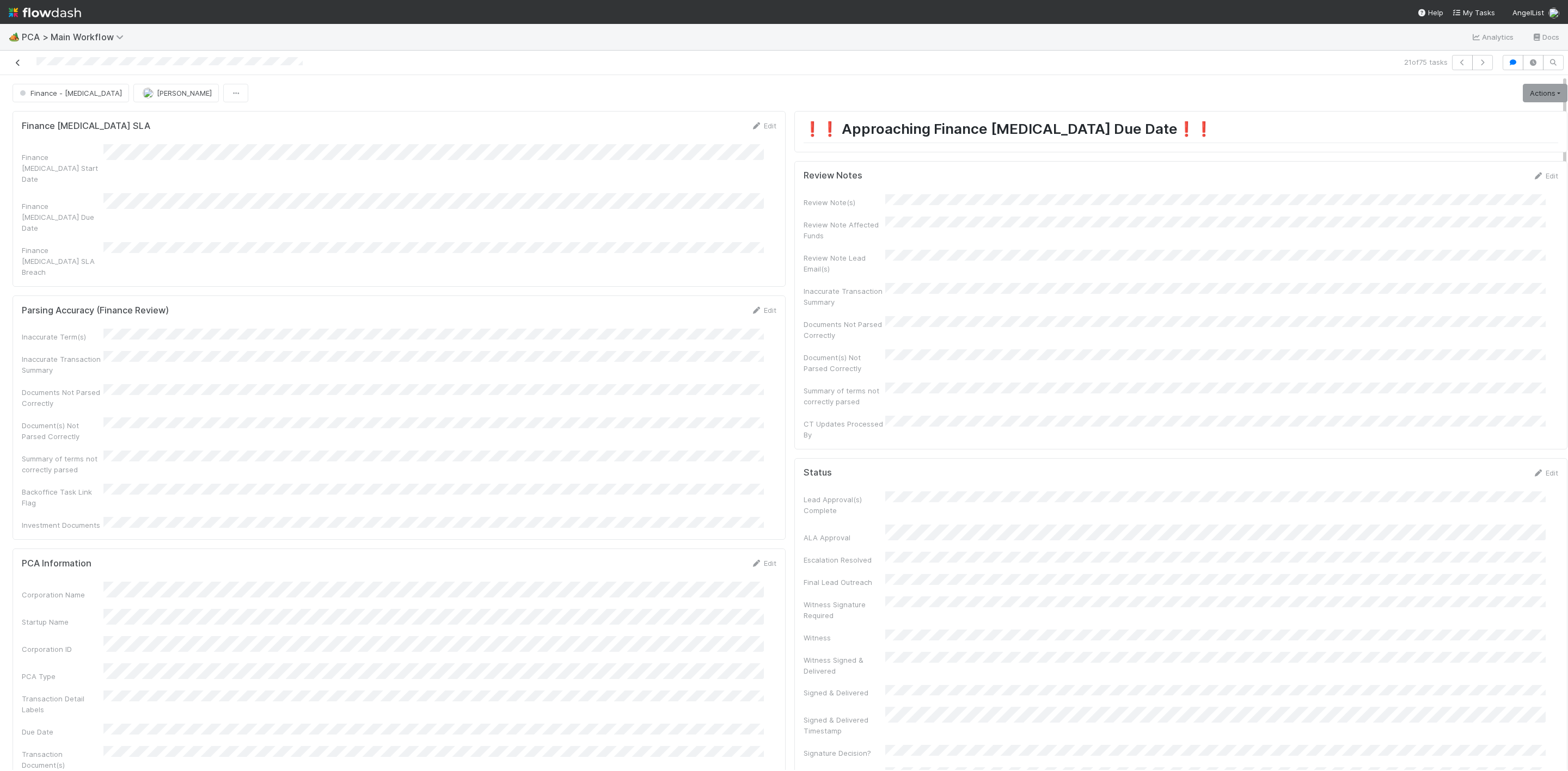
click at [18, 64] on icon at bounding box center [18, 63] width 11 height 7
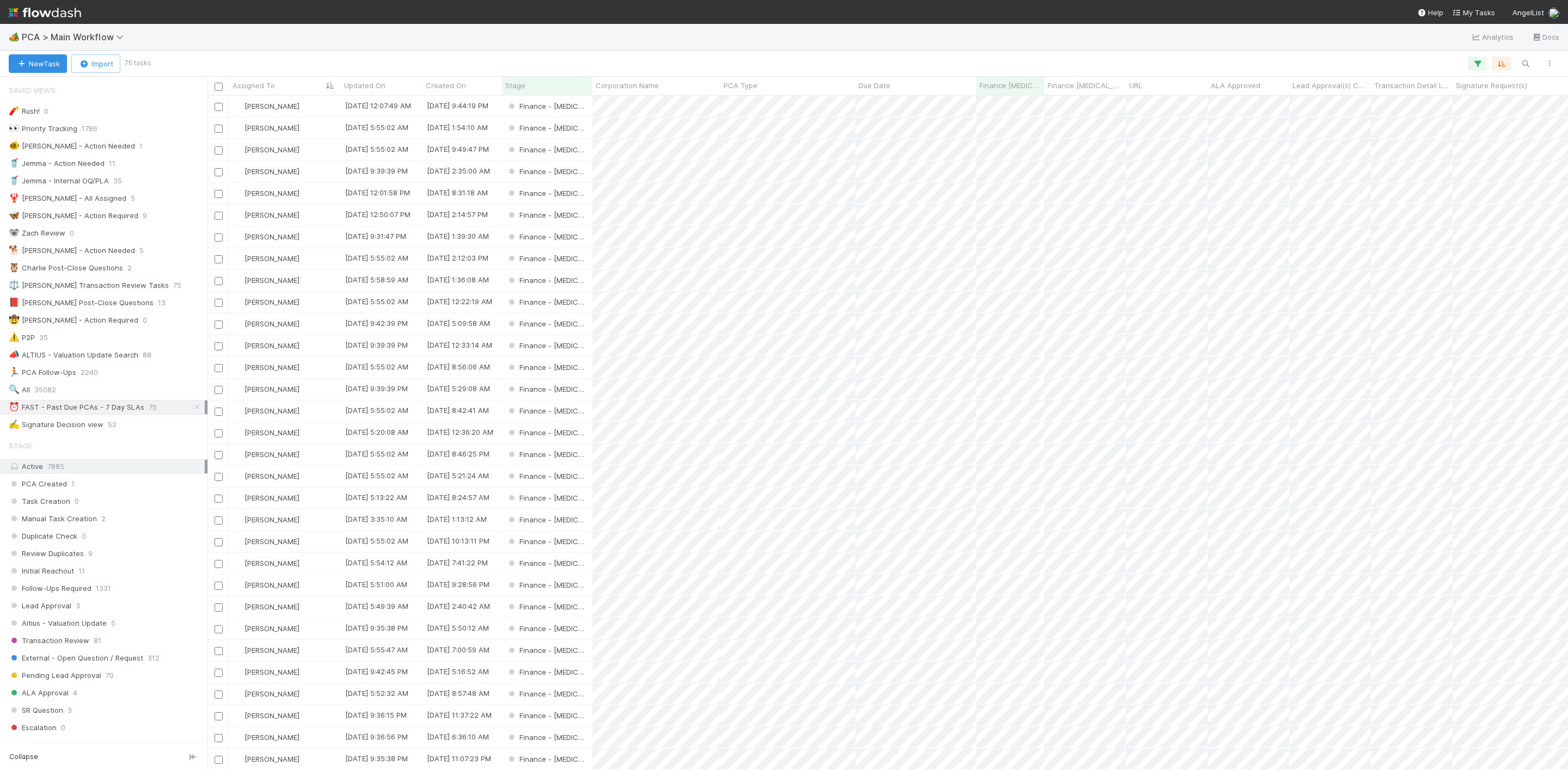
scroll to position [662, 1348]
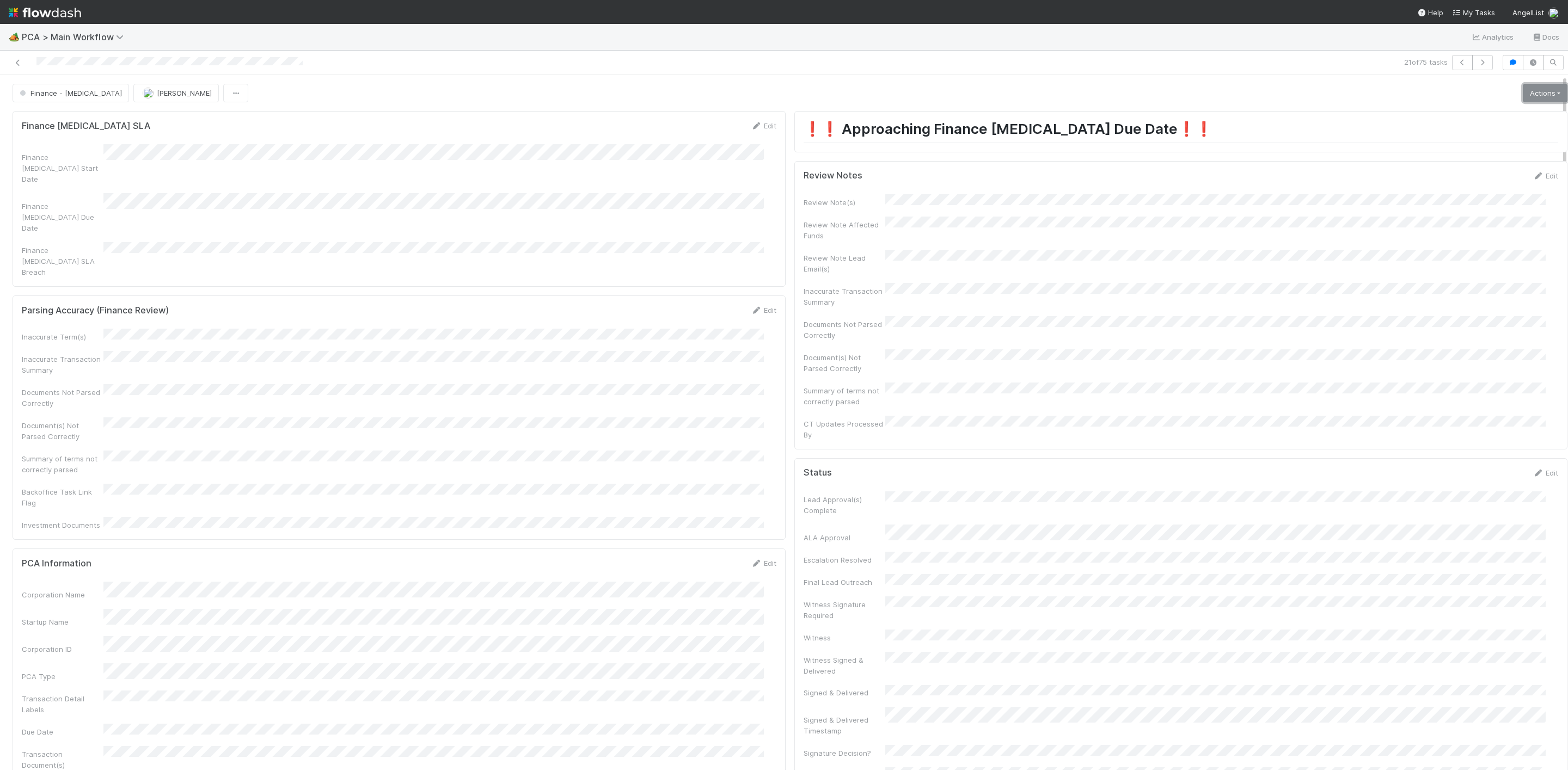
drag, startPoint x: 1507, startPoint y: 94, endPoint x: 1504, endPoint y: 100, distance: 6.7
click at [1523, 94] on link "Actions" at bounding box center [1545, 93] width 45 height 19
click at [1474, 131] on button "Move to Post-Close Question" at bounding box center [1482, 131] width 176 height 16
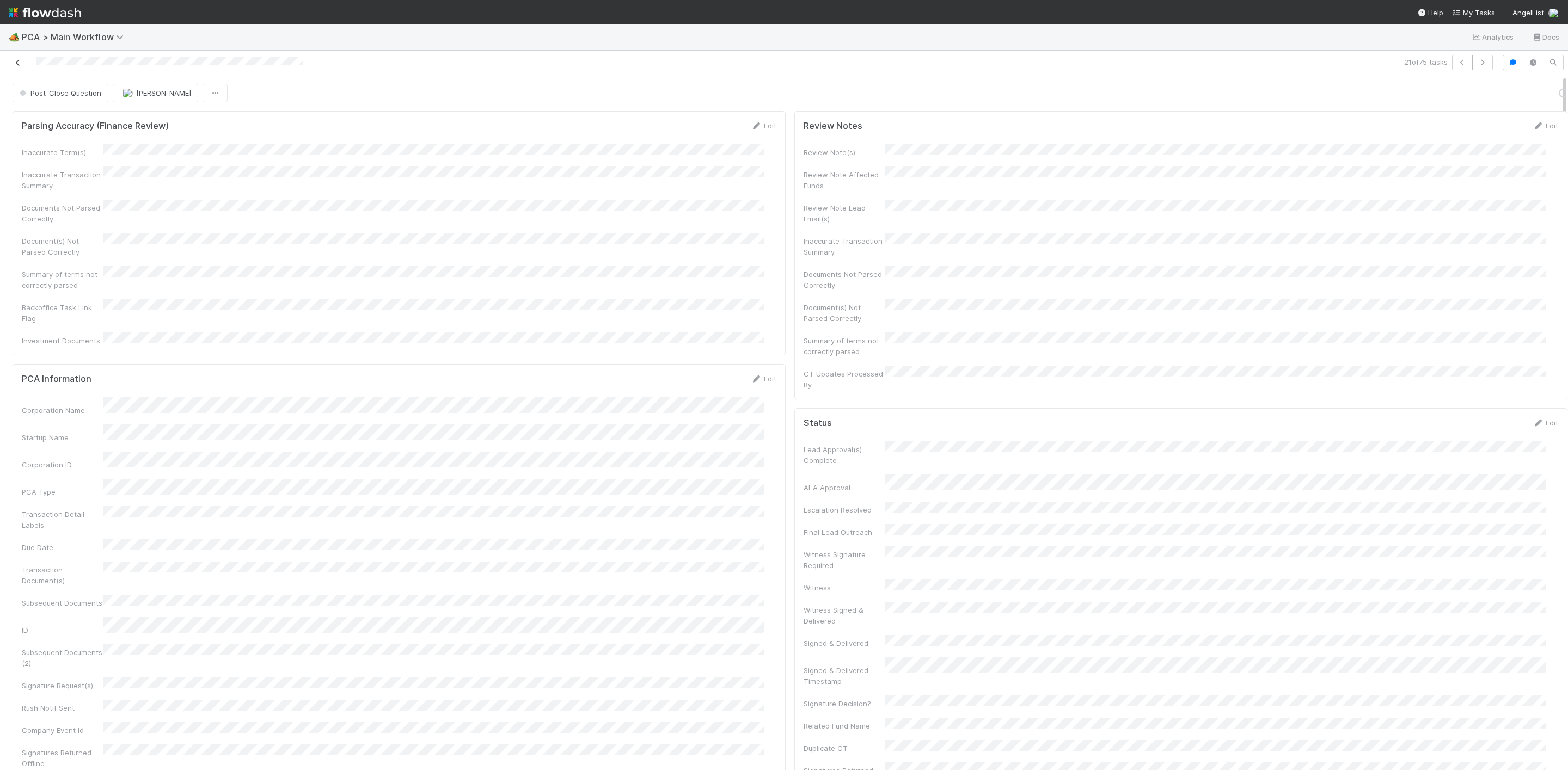
click at [19, 64] on icon at bounding box center [18, 63] width 11 height 7
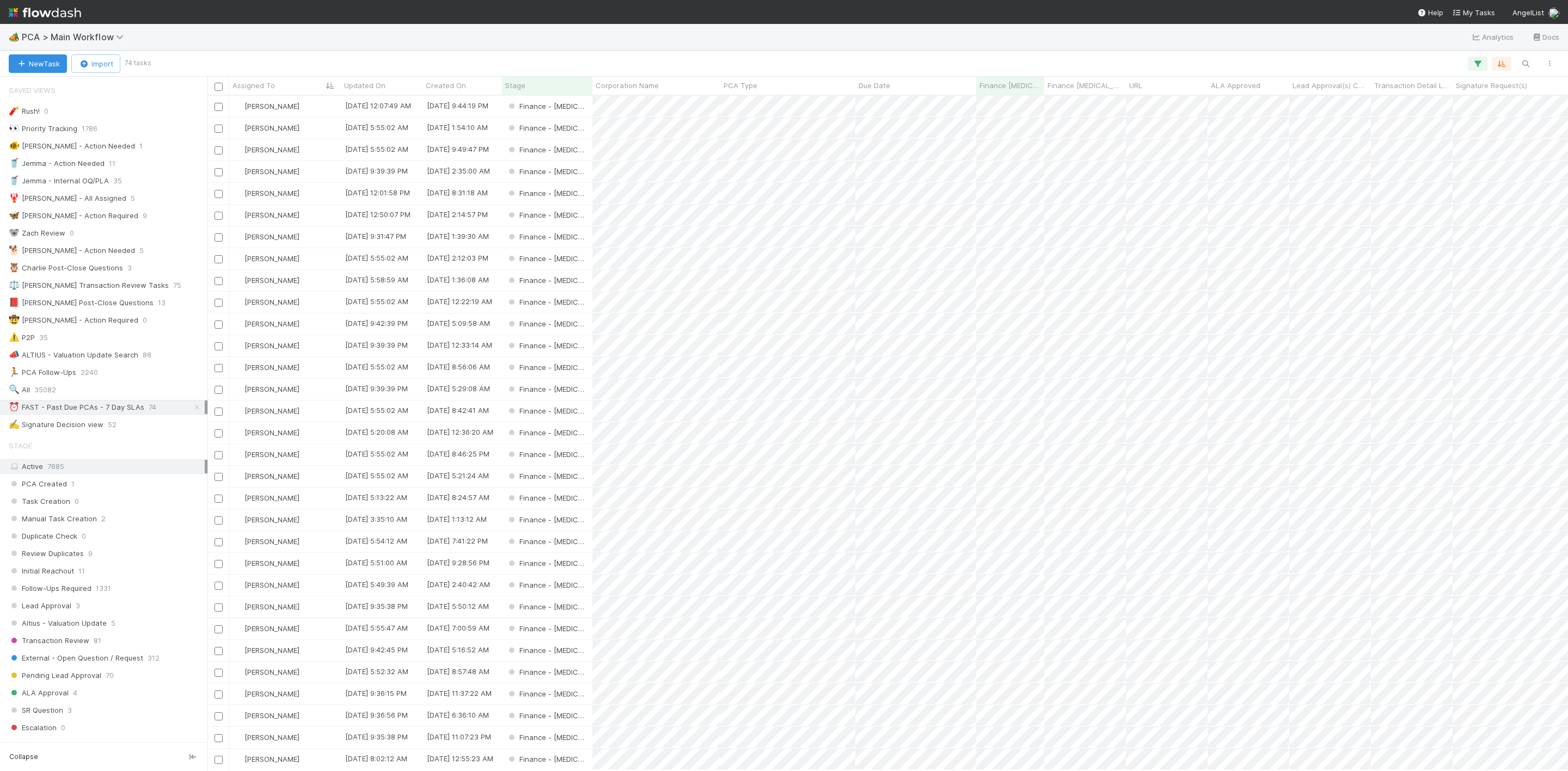
scroll to position [662, 1348]
click at [312, 526] on div "[PERSON_NAME]" at bounding box center [285, 520] width 111 height 22
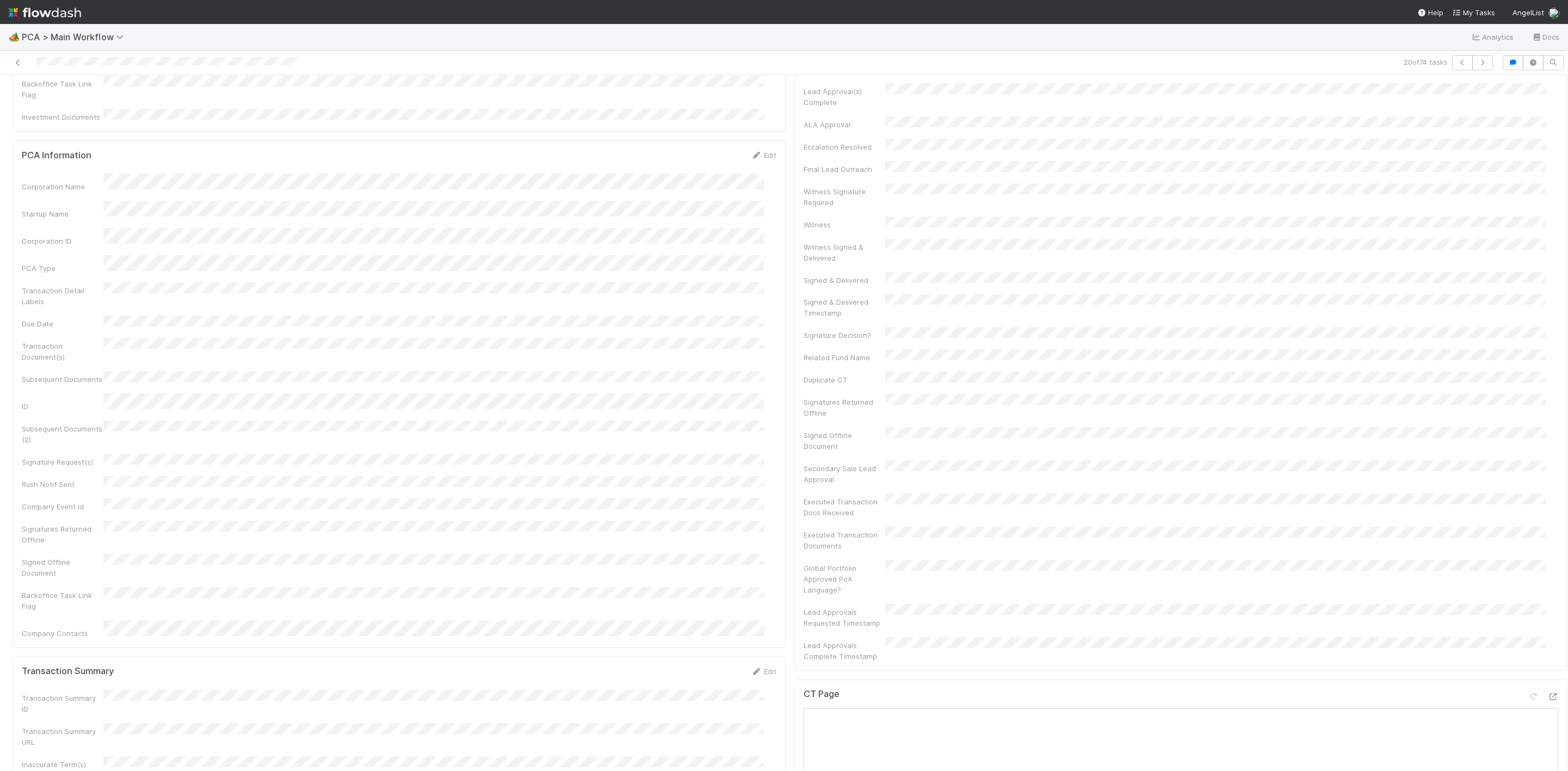
scroll to position [735, 0]
click at [1547, 367] on icon at bounding box center [1552, 371] width 11 height 7
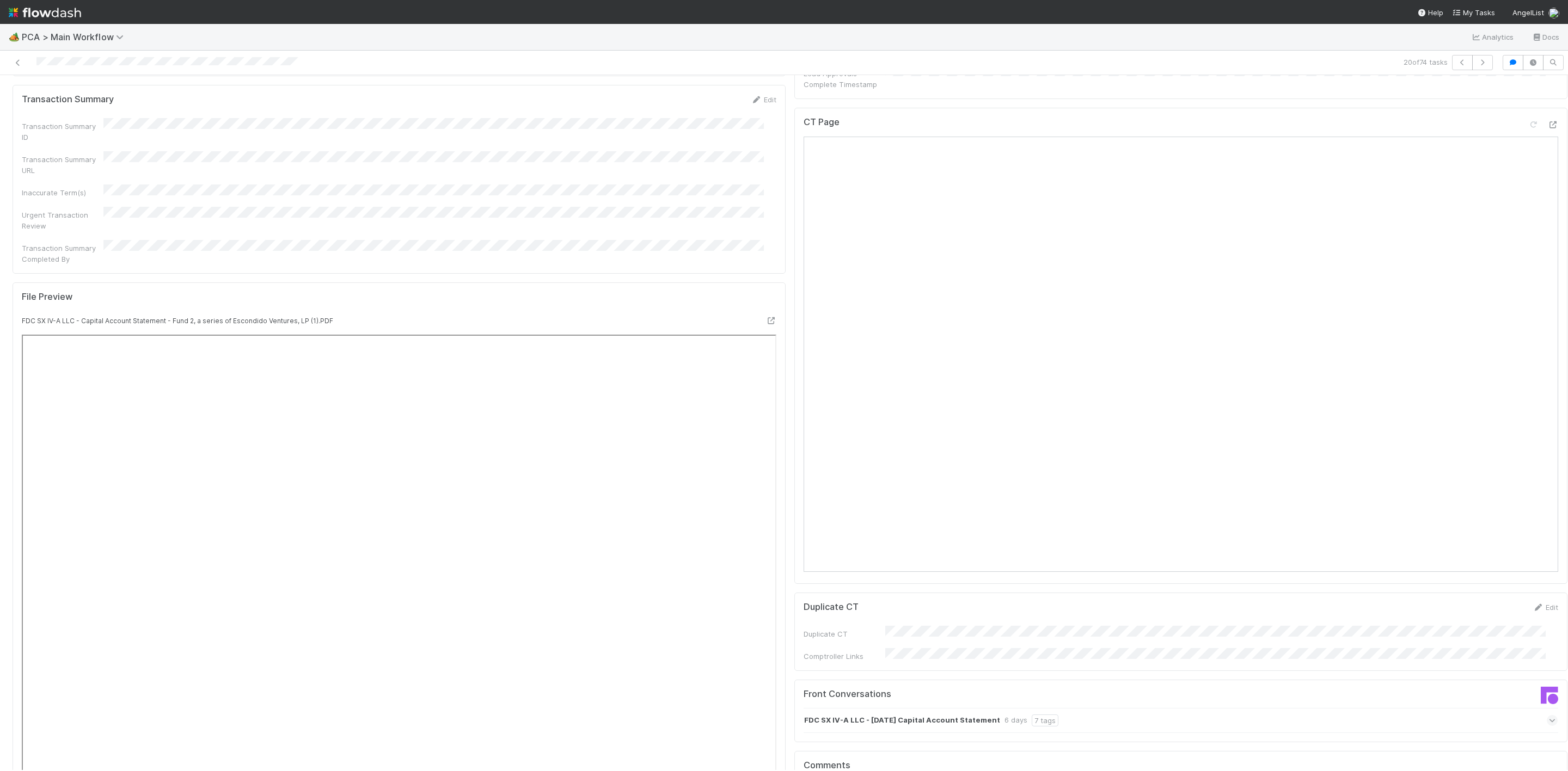
scroll to position [980, 0]
click at [765, 318] on icon at bounding box center [771, 322] width 11 height 7
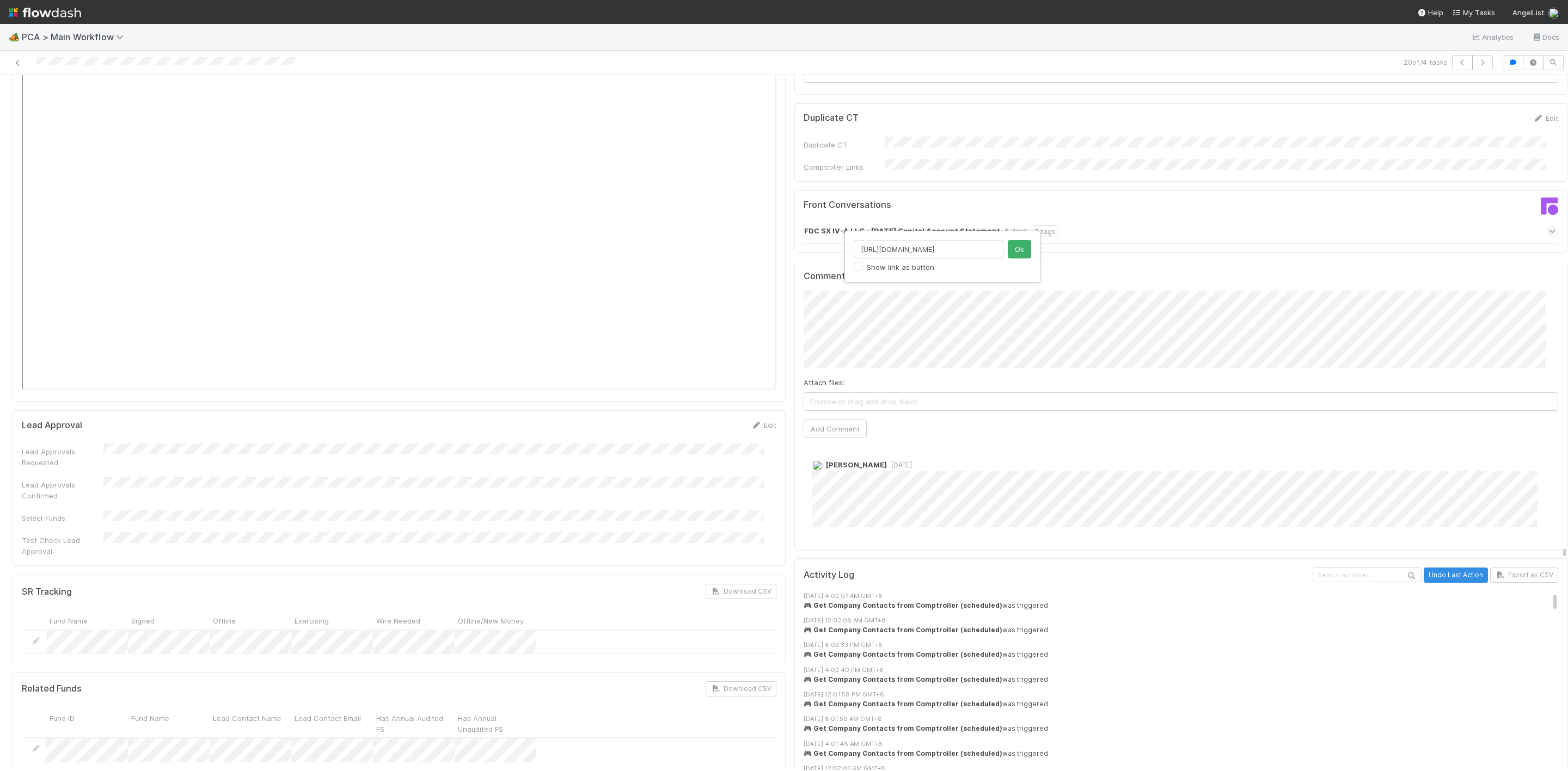
scroll to position [0, 308]
type input "https://comptroller.internal.angellist.com/v/review_data_change_requests?compan…"
click at [1023, 252] on button "Ok" at bounding box center [1019, 249] width 23 height 19
click at [840, 420] on button "Add Comment" at bounding box center [835, 429] width 63 height 19
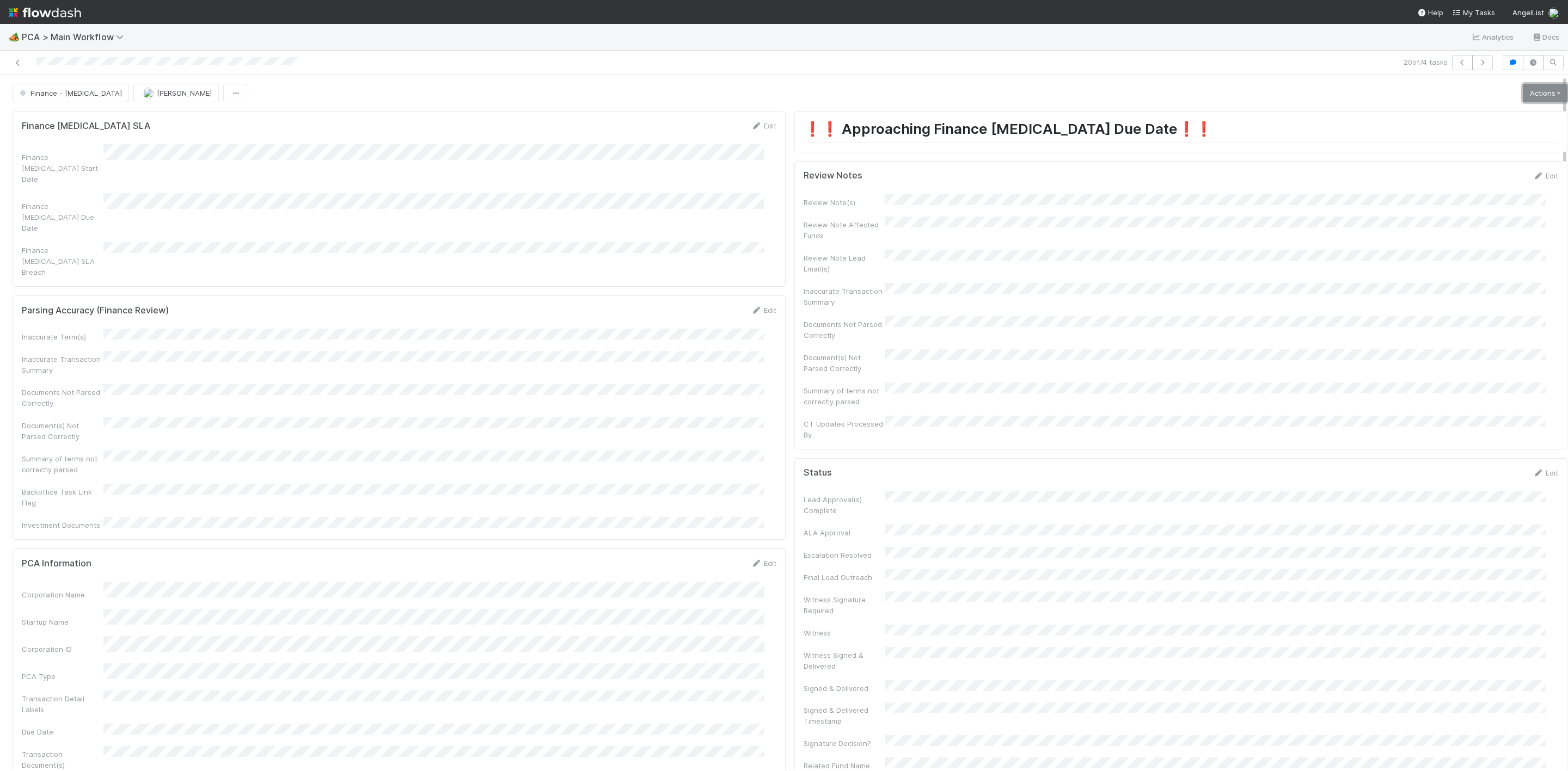
click at [1523, 92] on link "Actions" at bounding box center [1545, 93] width 45 height 19
drag, startPoint x: 1202, startPoint y: 288, endPoint x: 1457, endPoint y: 210, distance: 266.7
click at [1206, 288] on div "Inaccurate Transaction Summary" at bounding box center [1180, 295] width 754 height 25
click at [1532, 181] on div "Edit" at bounding box center [1545, 175] width 25 height 11
click at [1532, 180] on link "Edit" at bounding box center [1545, 176] width 25 height 9
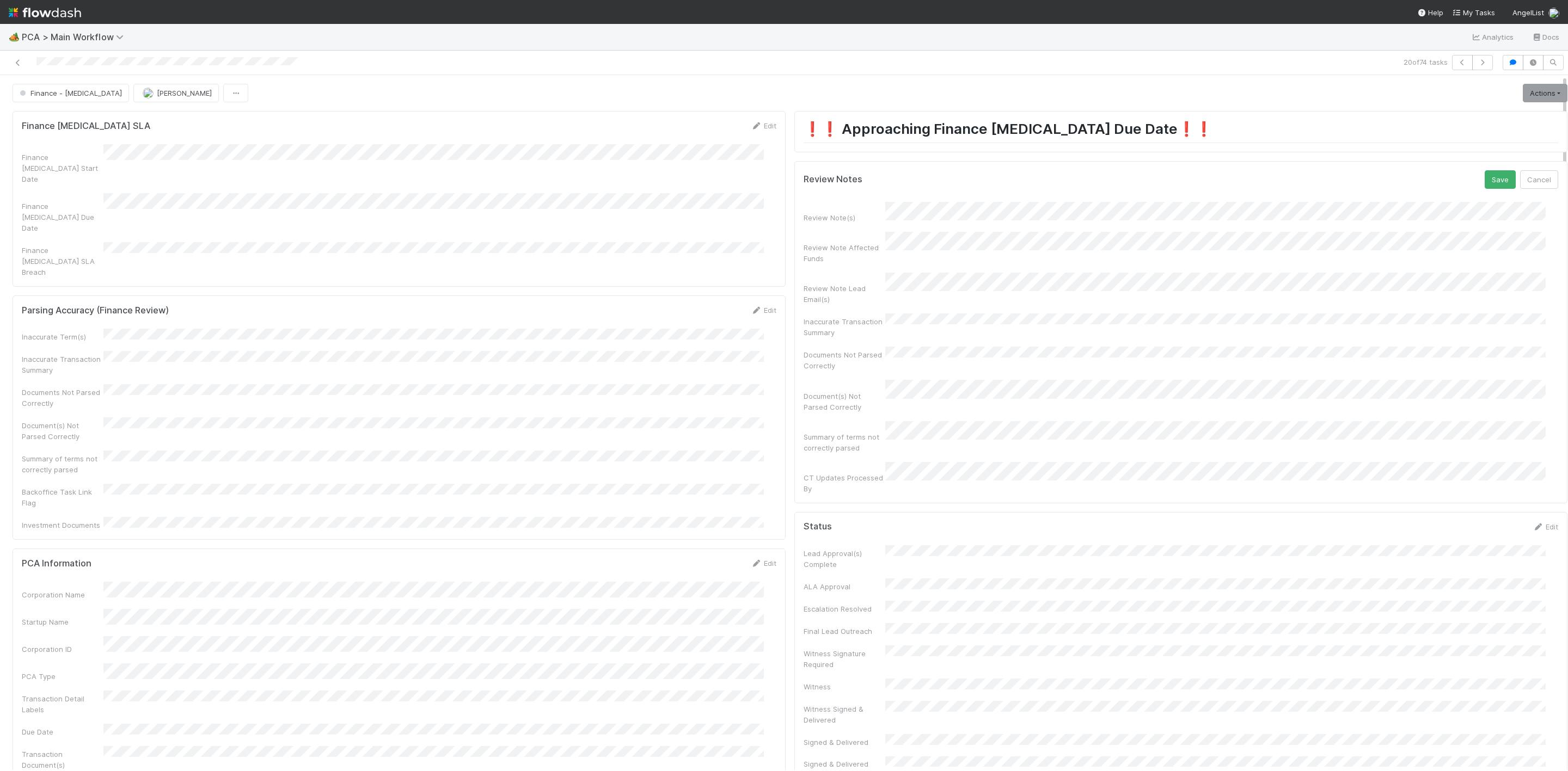
click at [931, 425] on div "Review Note(s) Review Note Affected Funds Review Note Lead Email(s) Inaccurate …" at bounding box center [1180, 348] width 754 height 292
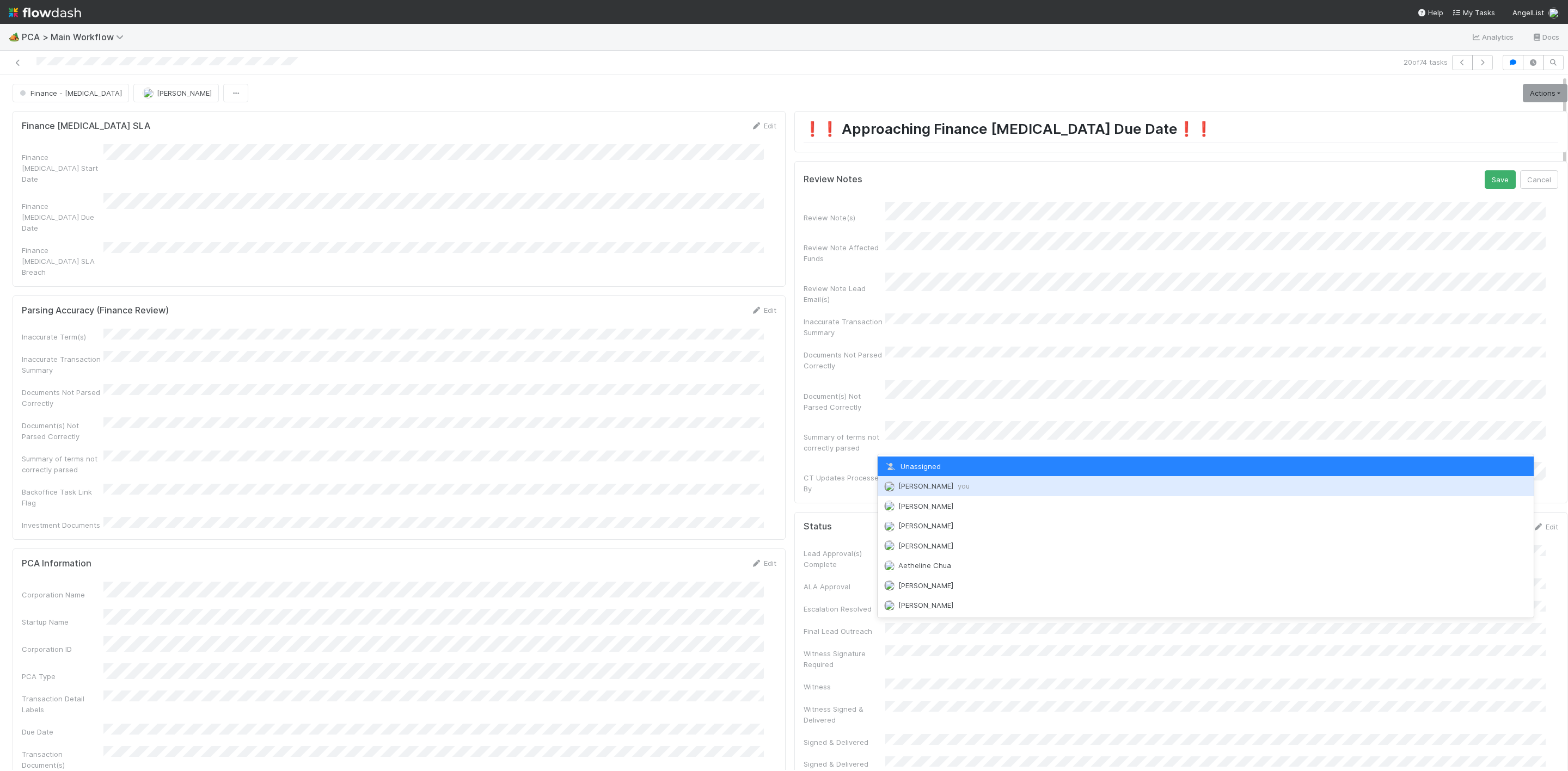
drag, startPoint x: 921, startPoint y: 487, endPoint x: 1063, endPoint y: 420, distance: 157.0
click at [921, 487] on span "Janice Garcia you" at bounding box center [934, 486] width 71 height 9
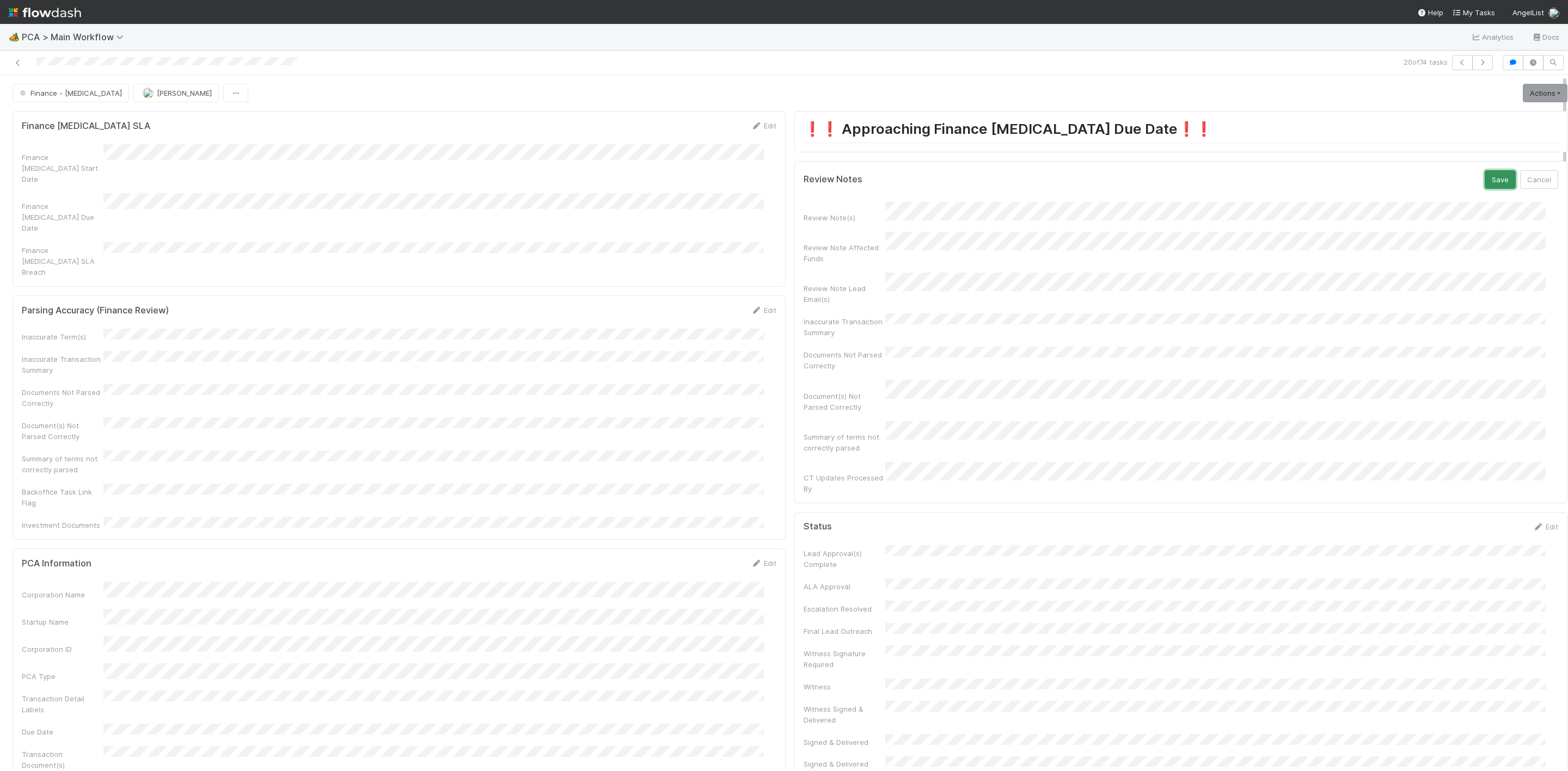
click at [1485, 186] on button "Save" at bounding box center [1500, 179] width 31 height 19
click at [1523, 93] on link "Actions" at bounding box center [1545, 93] width 45 height 19
click at [1431, 195] on button "Move to DCR Review" at bounding box center [1482, 192] width 176 height 16
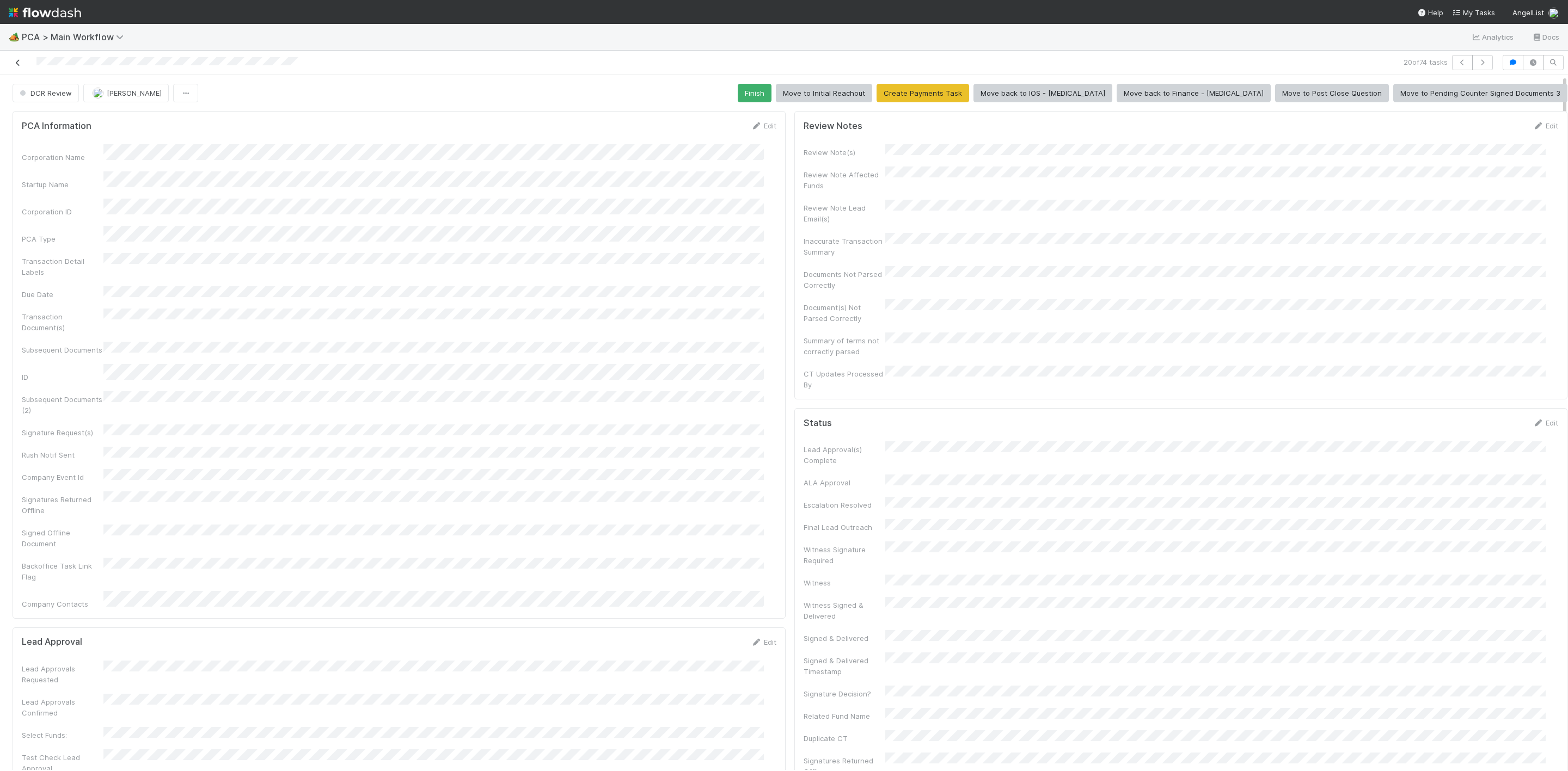
click at [13, 61] on icon at bounding box center [18, 63] width 11 height 7
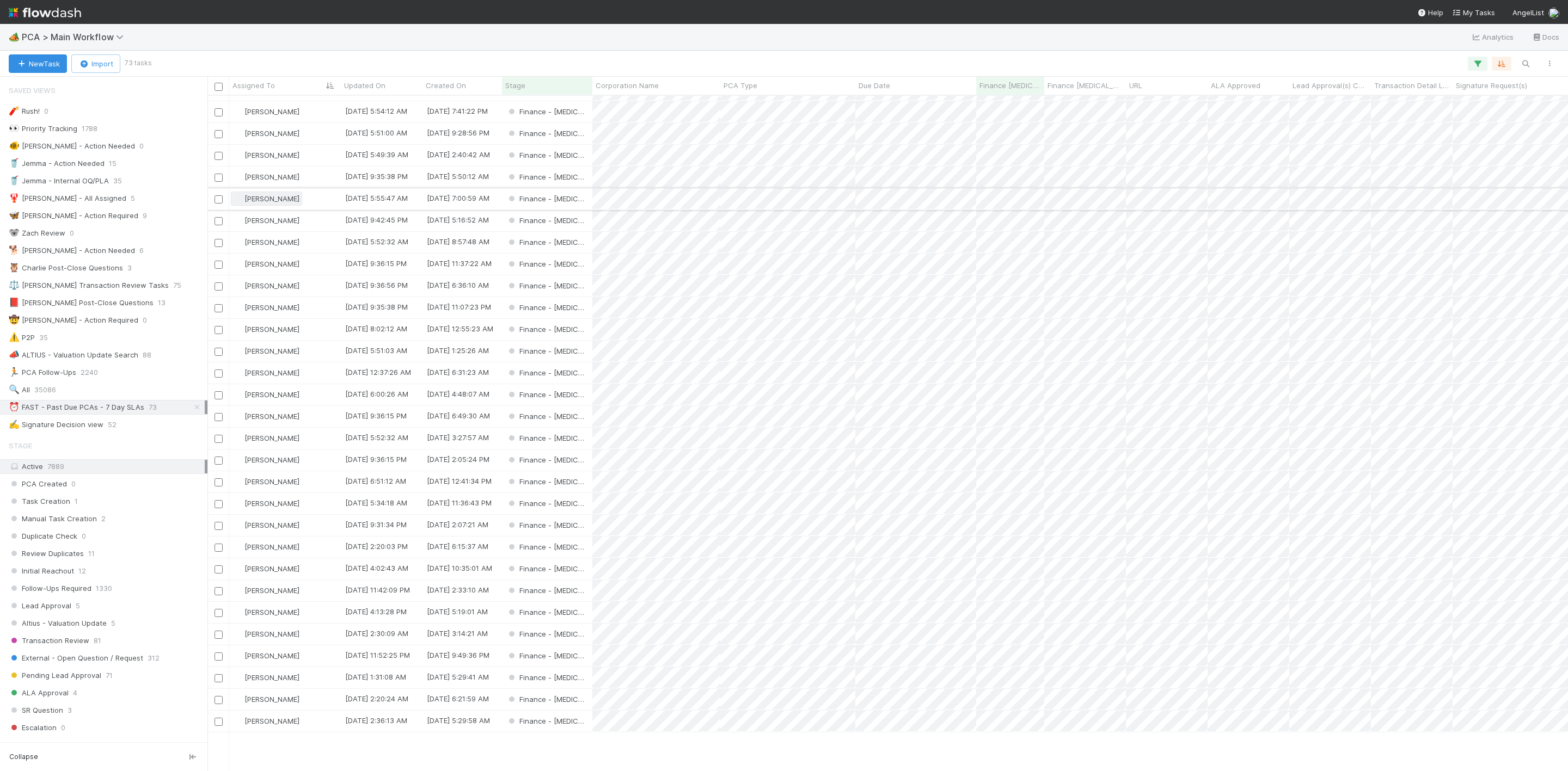
scroll to position [327, 0]
click at [314, 172] on div "[PERSON_NAME]" at bounding box center [285, 172] width 111 height 22
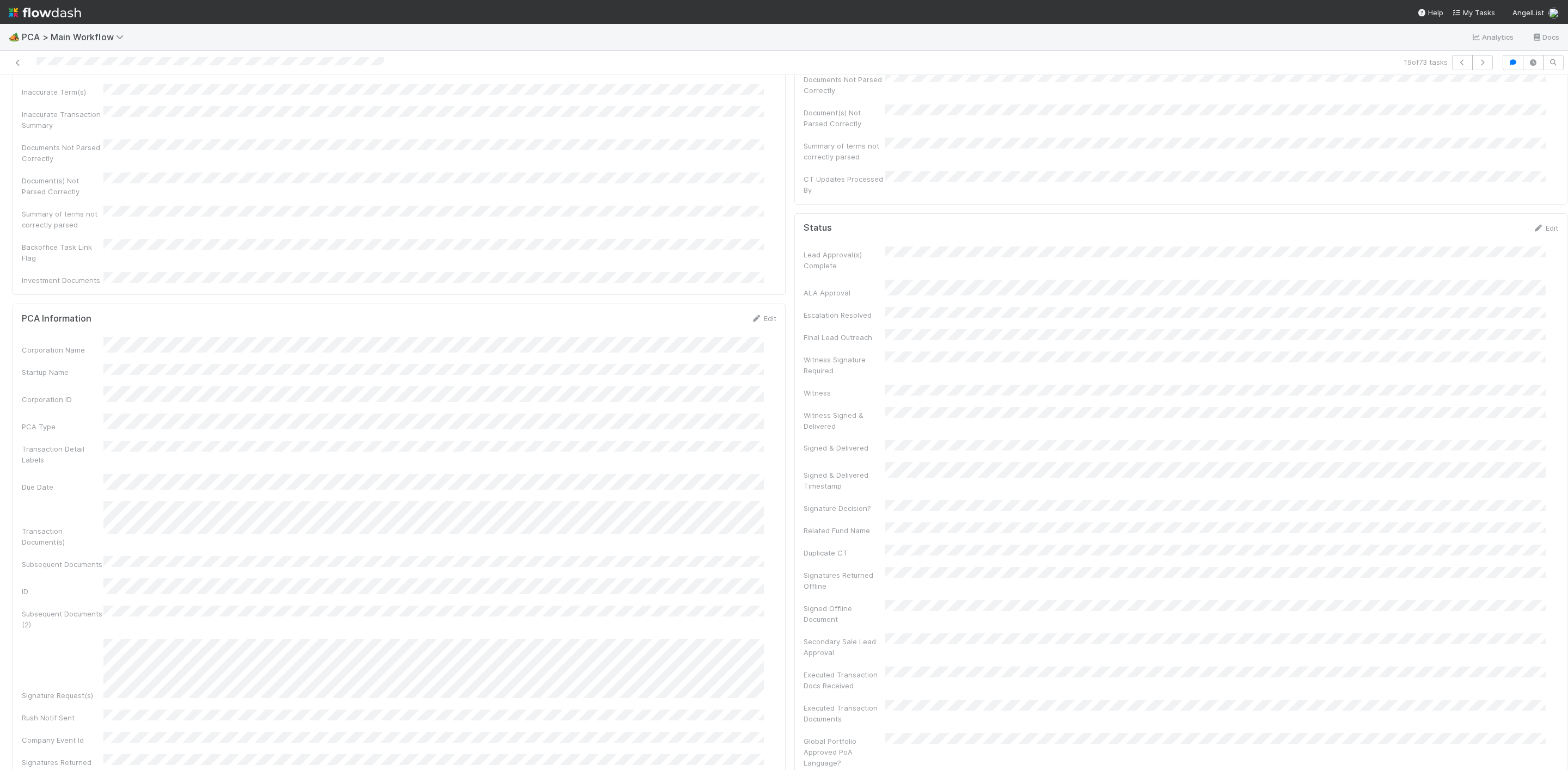
scroll to position [1142, 0]
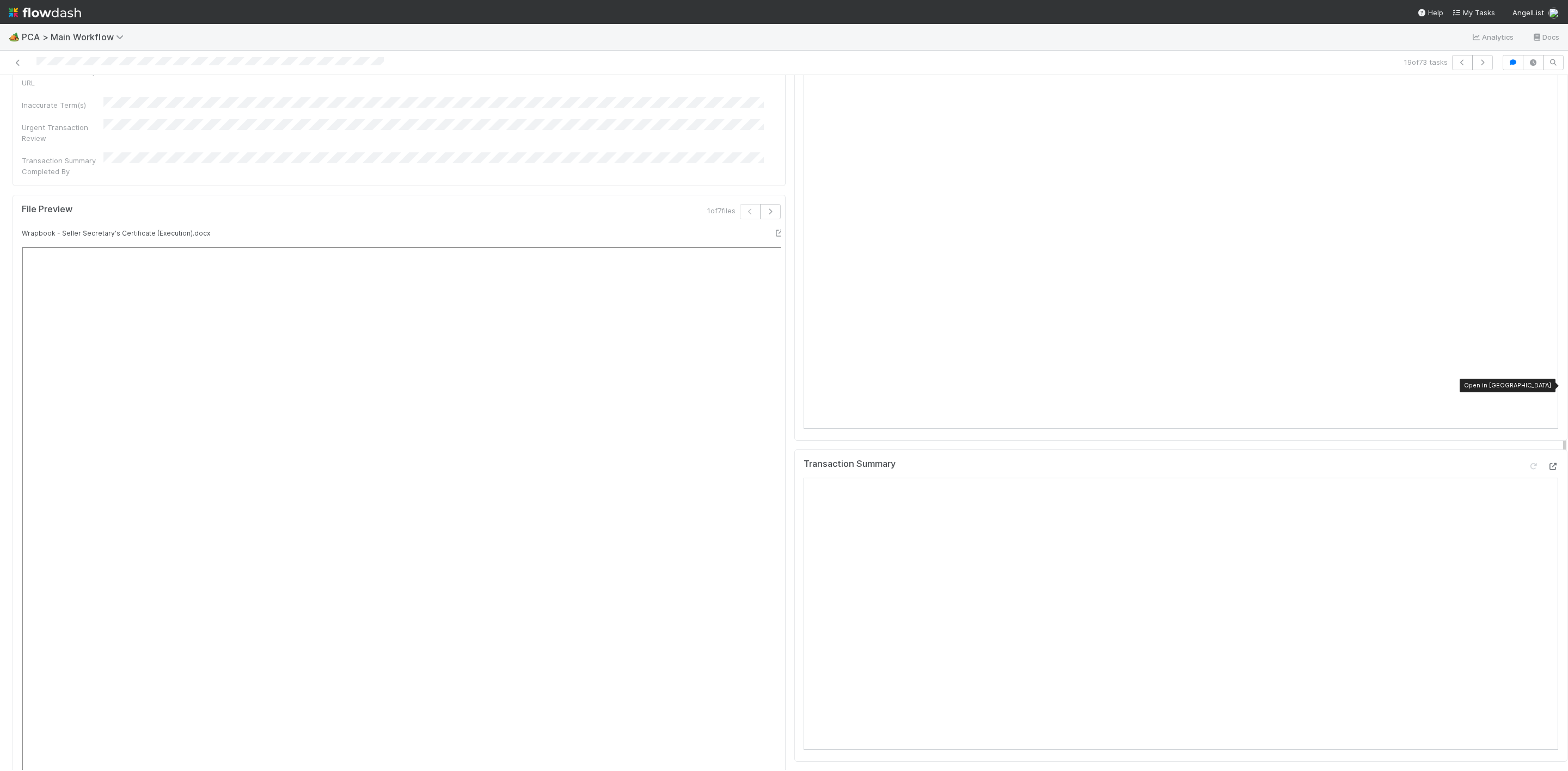
click at [1547, 463] on icon at bounding box center [1552, 466] width 11 height 7
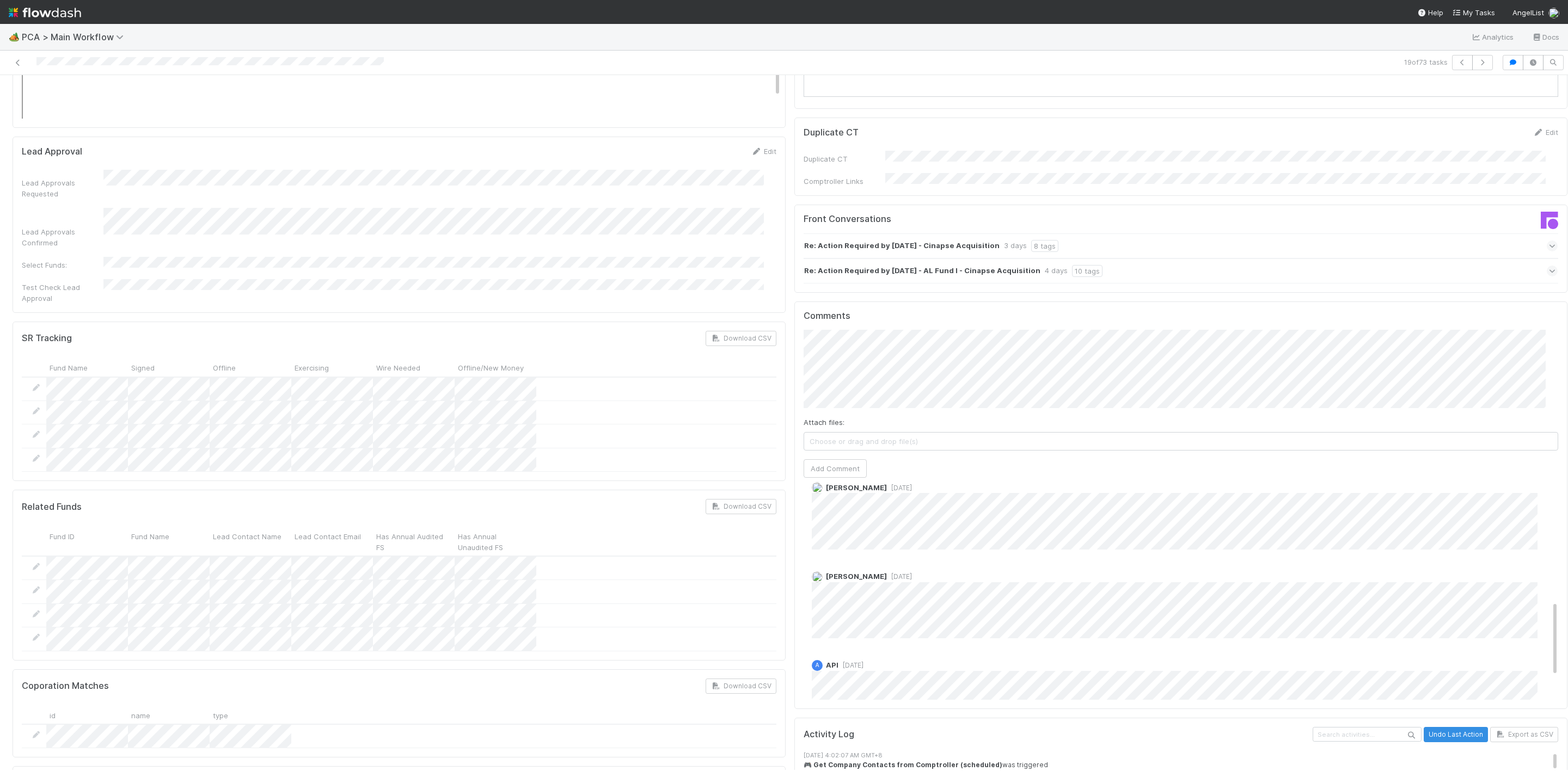
scroll to position [410, 0]
click at [913, 520] on div "A API 3 days ago A API 3 days ago Zachary Conley 4 days ago Josh Tarr 5 days ag…" at bounding box center [1187, 386] width 767 height 629
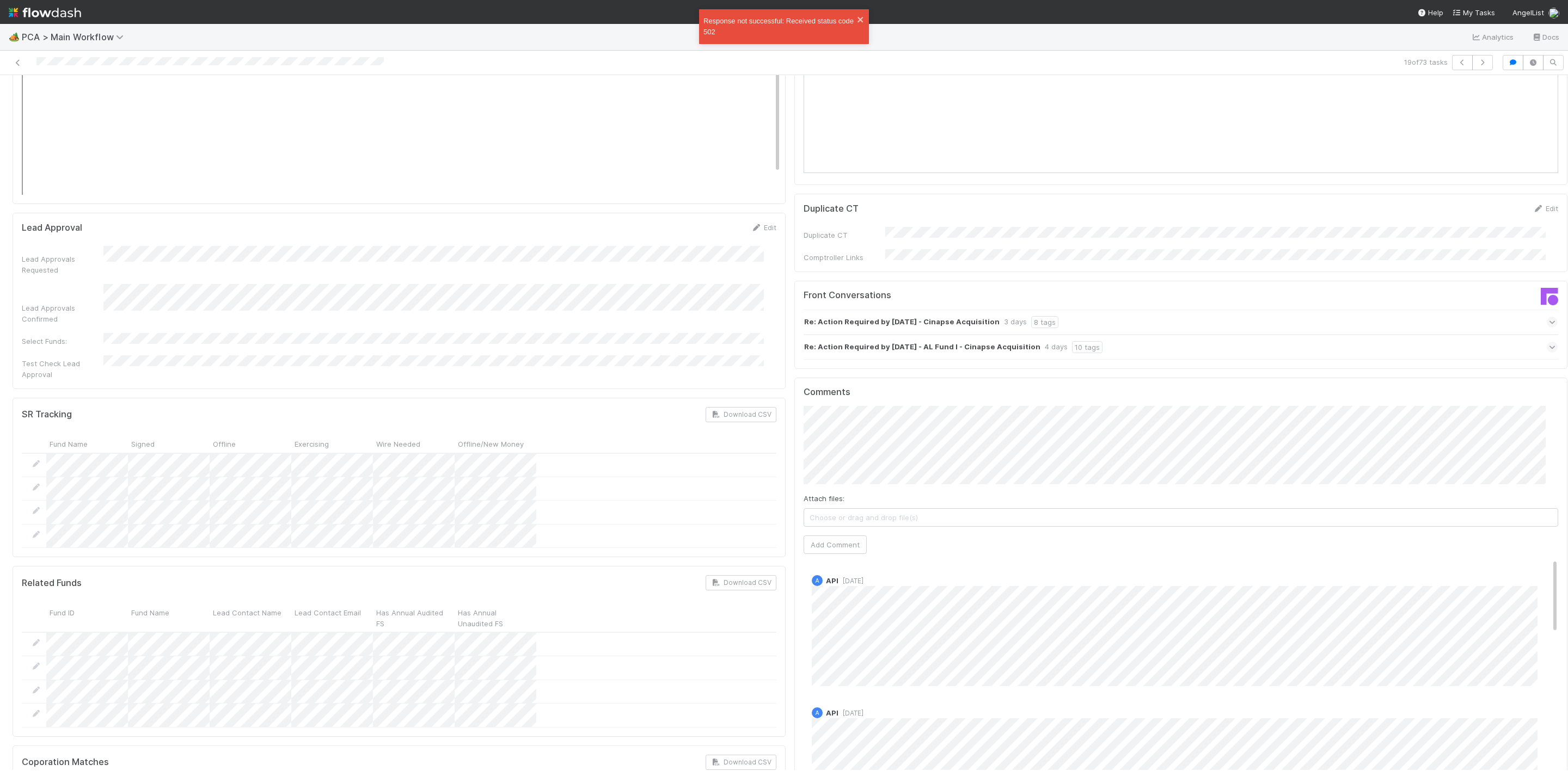
scroll to position [1714, 0]
click at [794, 383] on div "Comments Attach files: Choose or drag and drop file(s) Add Comment A API 3 days…" at bounding box center [1181, 587] width 773 height 408
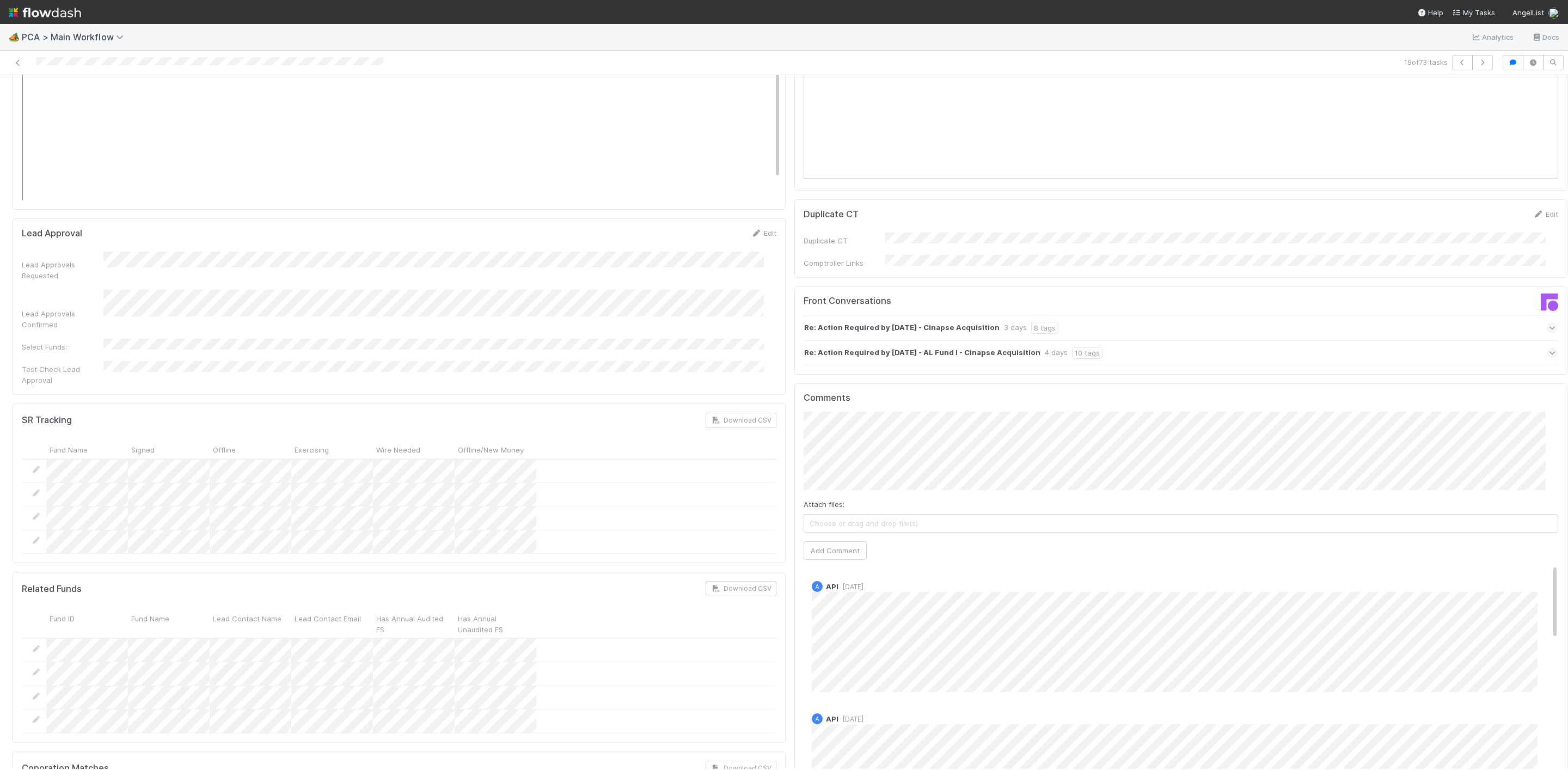
click at [794, 384] on div "Comments Attach files: Choose or drag and drop file(s) Add Comment A API 3 days…" at bounding box center [1181, 587] width 773 height 408
click at [832, 541] on button "Add Comment" at bounding box center [835, 550] width 63 height 19
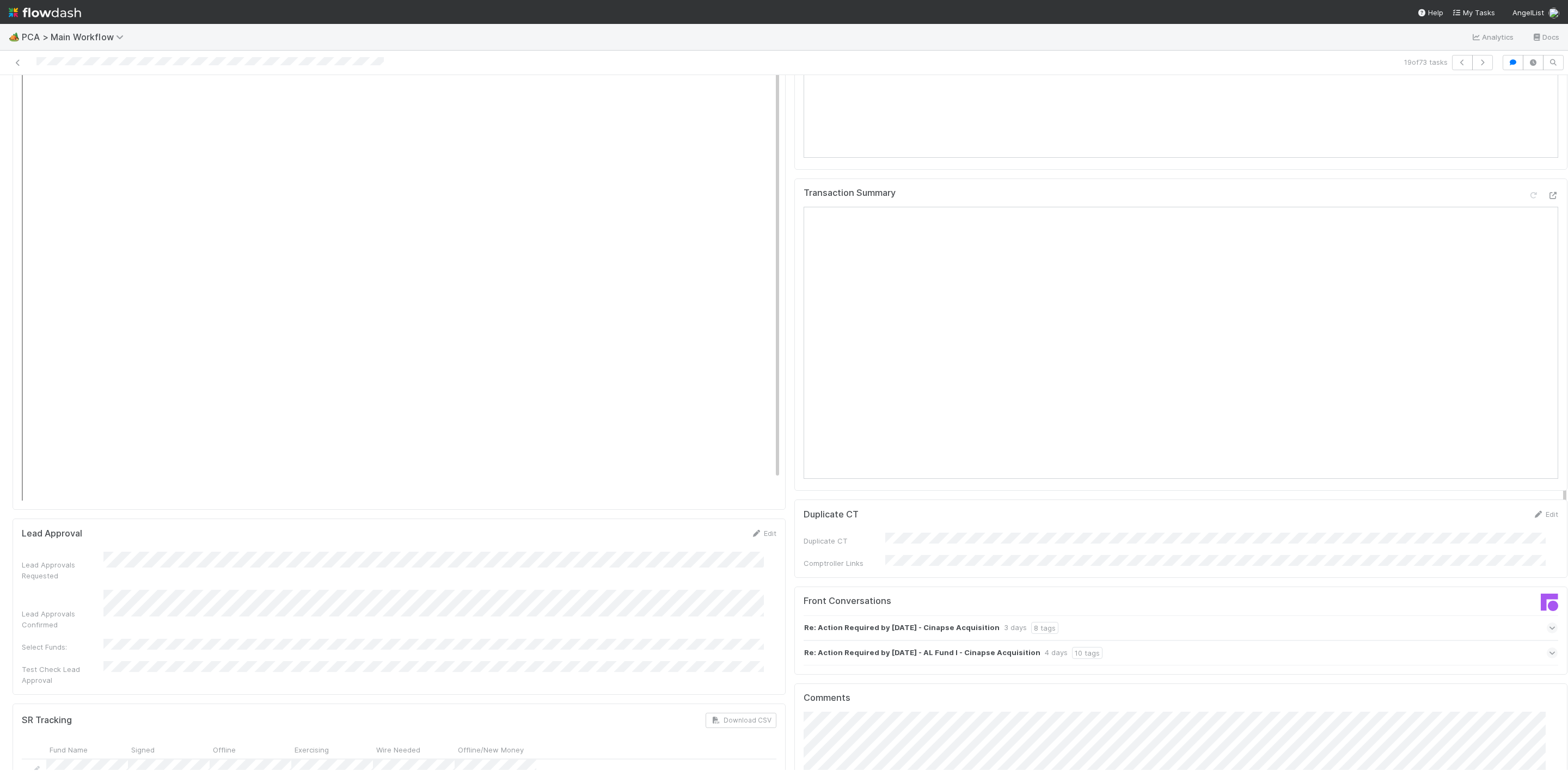
scroll to position [1388, 0]
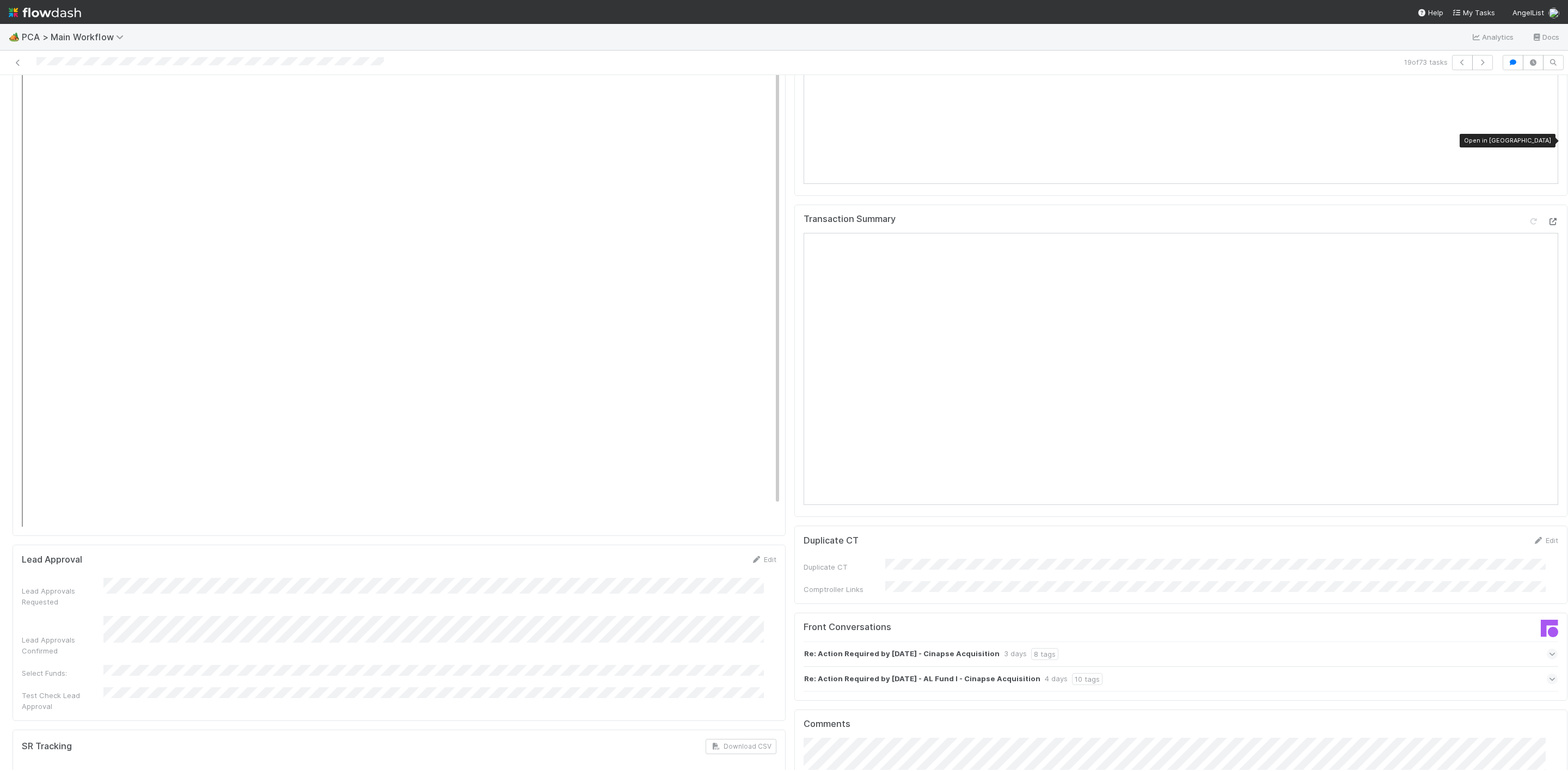
click at [1547, 218] on icon at bounding box center [1552, 222] width 11 height 7
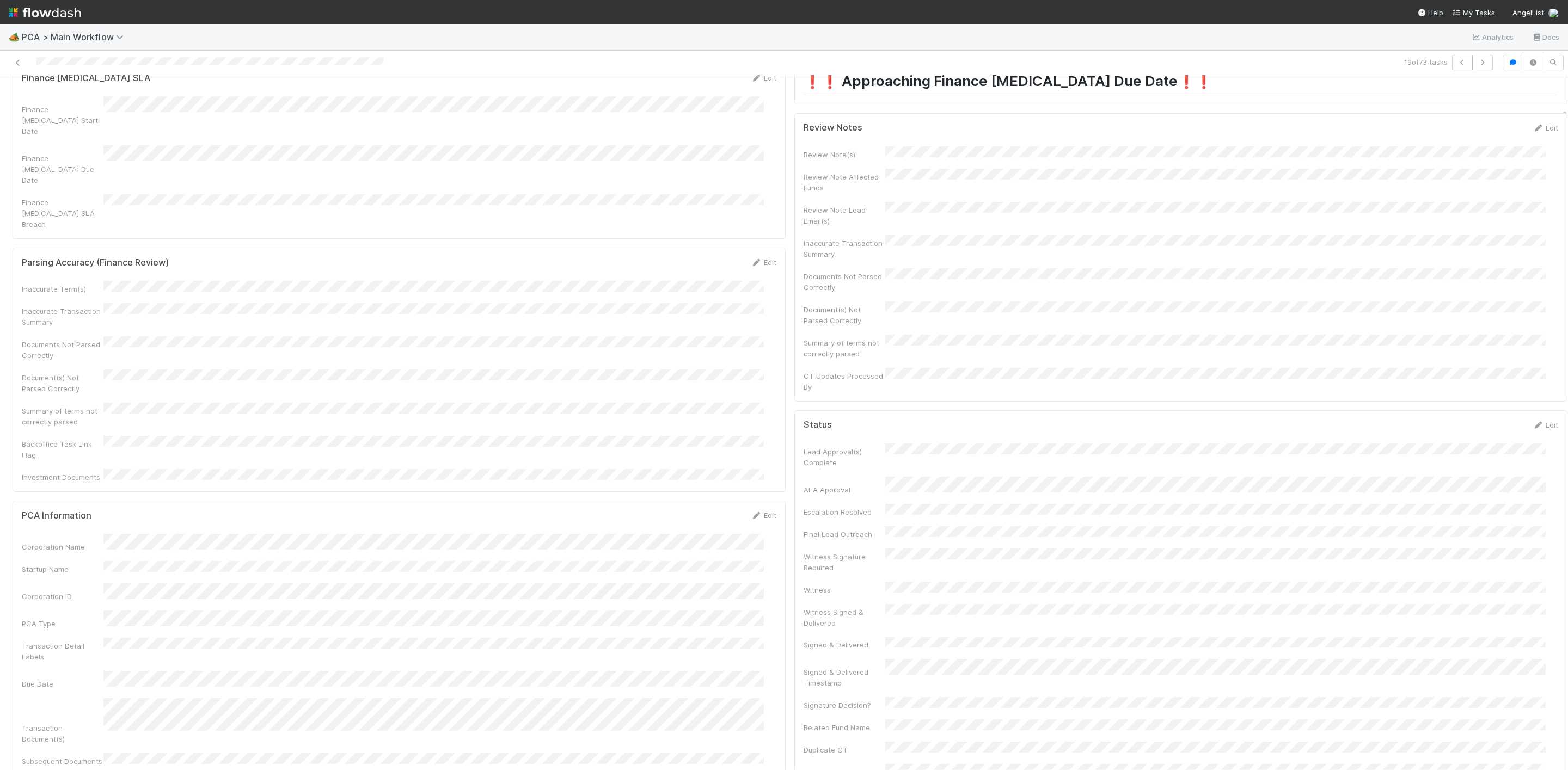
scroll to position [0, 0]
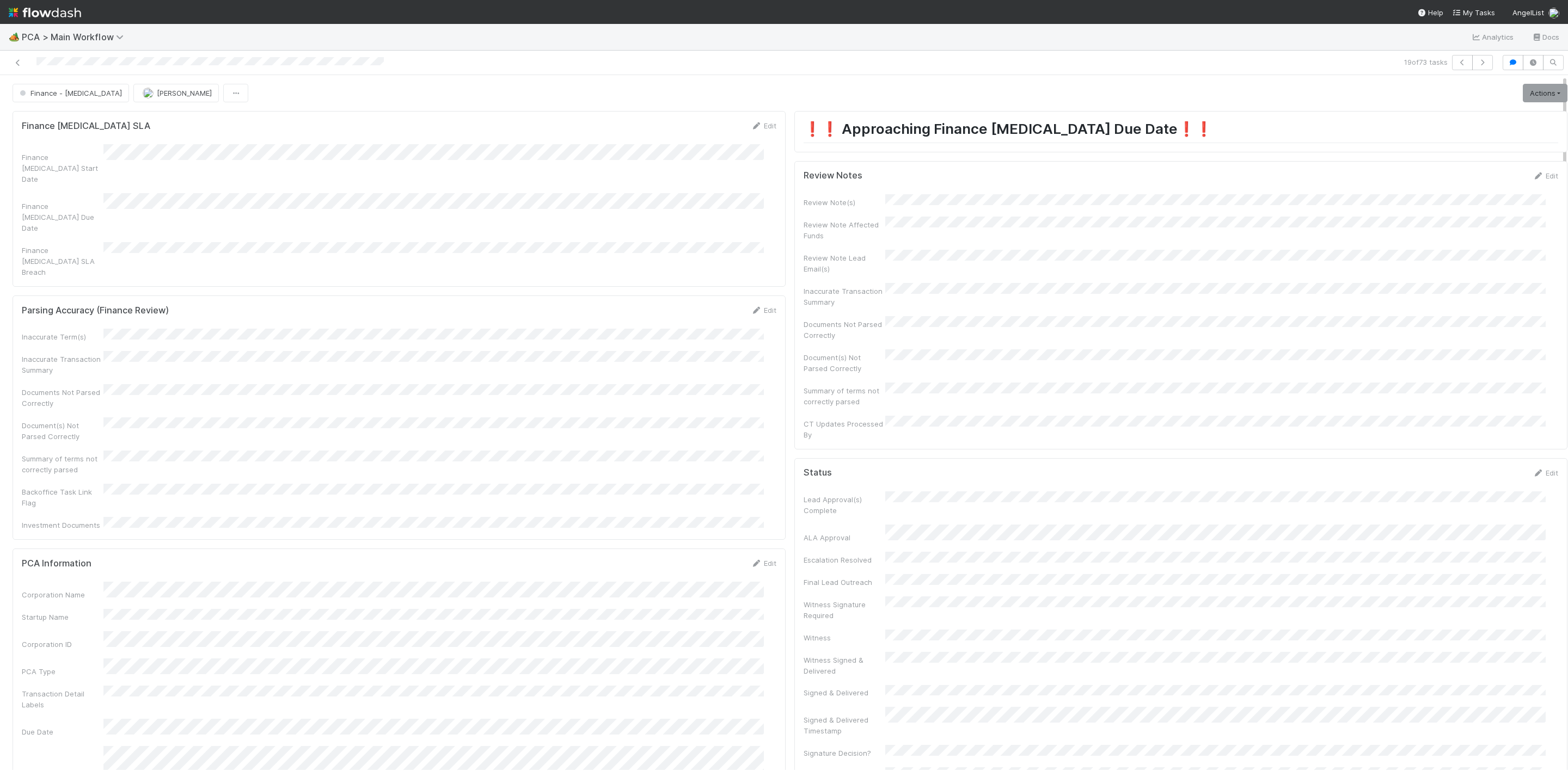
click at [1534, 177] on div "Review Notes Edit" at bounding box center [1180, 175] width 771 height 11
click at [1532, 178] on link "Edit" at bounding box center [1545, 176] width 25 height 9
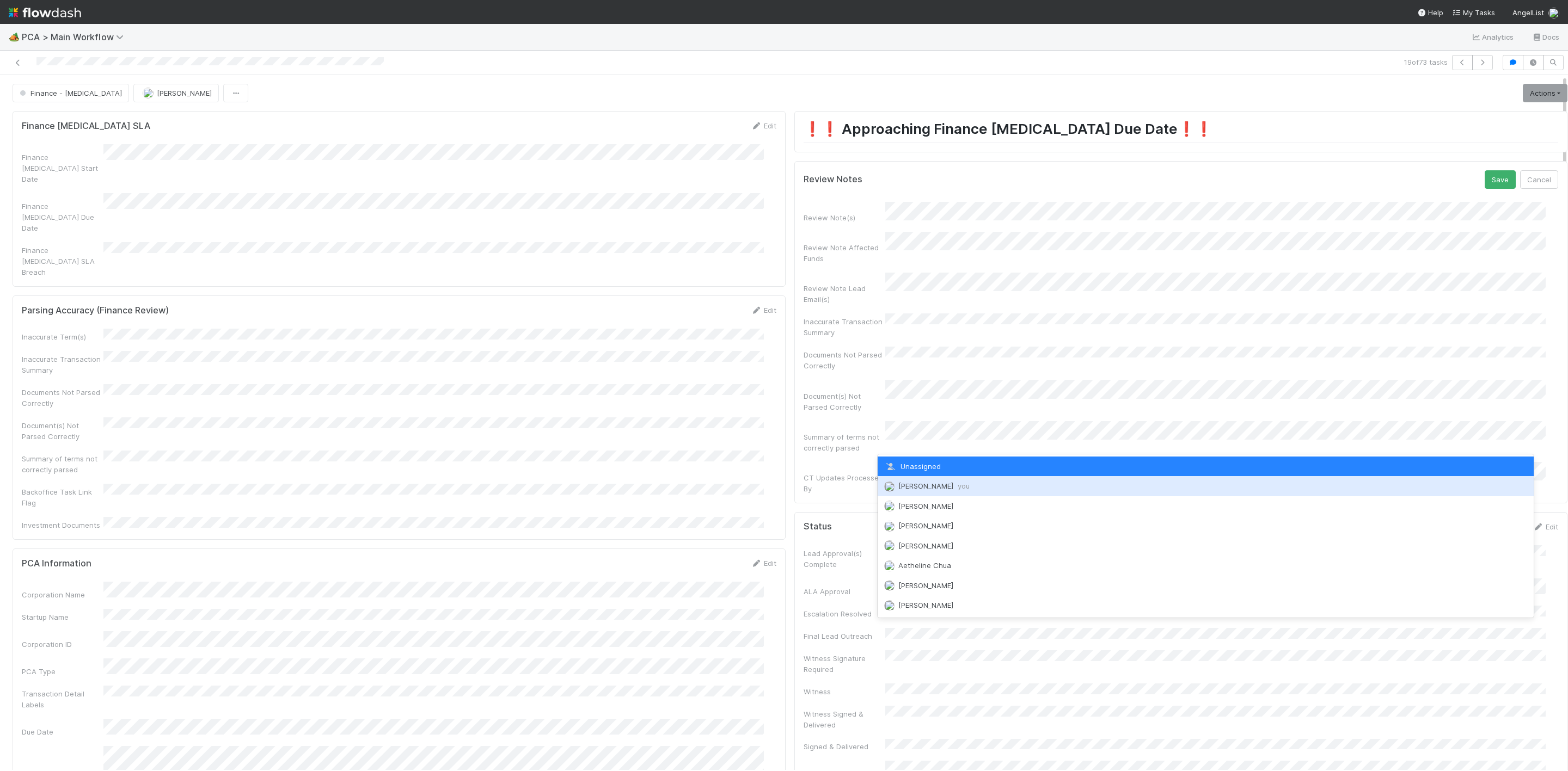
click at [933, 478] on div "Janice Garcia you" at bounding box center [1205, 486] width 656 height 19
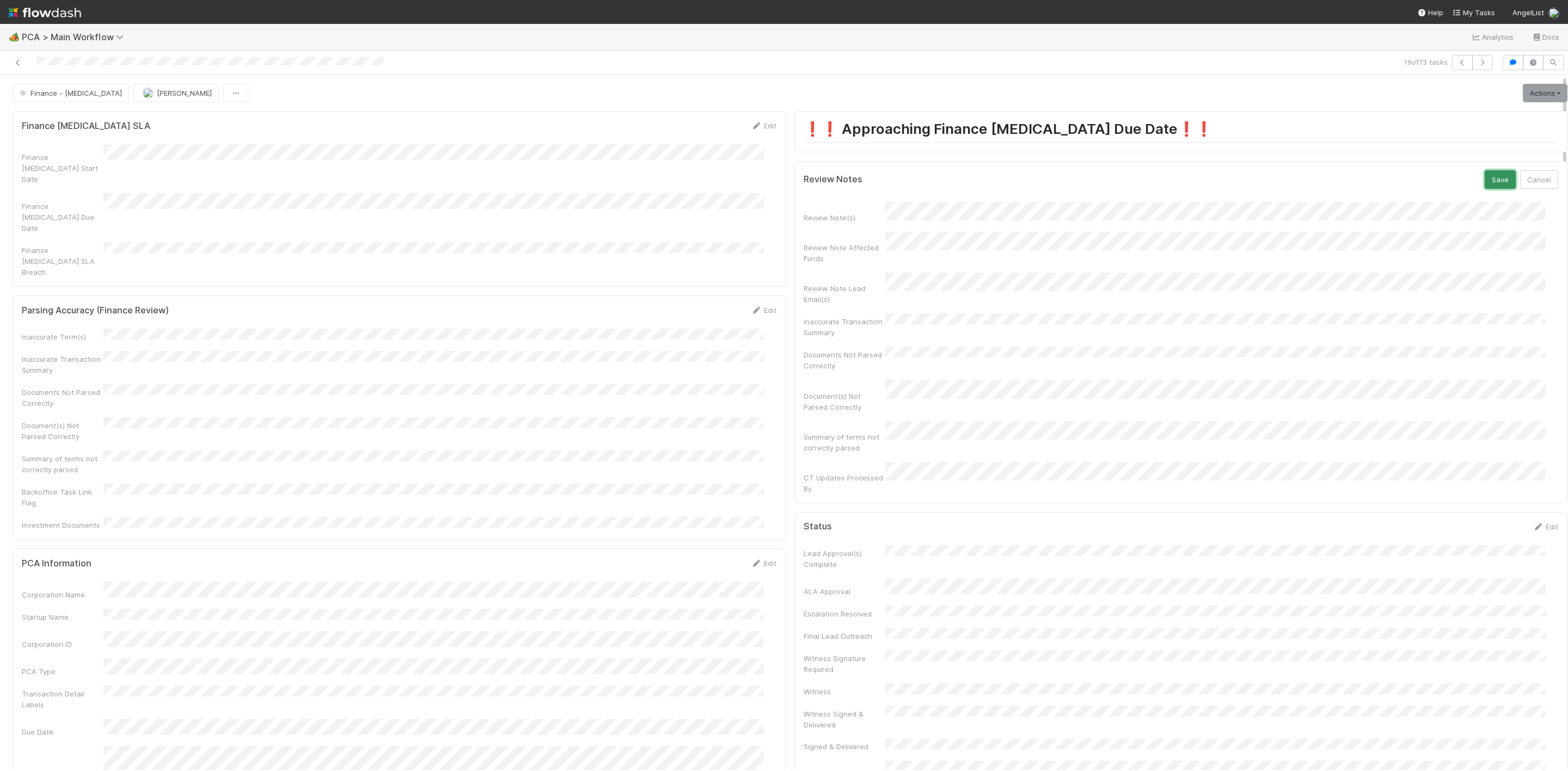
click at [1485, 180] on button "Save" at bounding box center [1500, 179] width 31 height 19
click at [1523, 101] on link "Actions" at bounding box center [1545, 93] width 45 height 19
click at [1434, 152] on button "Move to Finance Review" at bounding box center [1482, 147] width 176 height 16
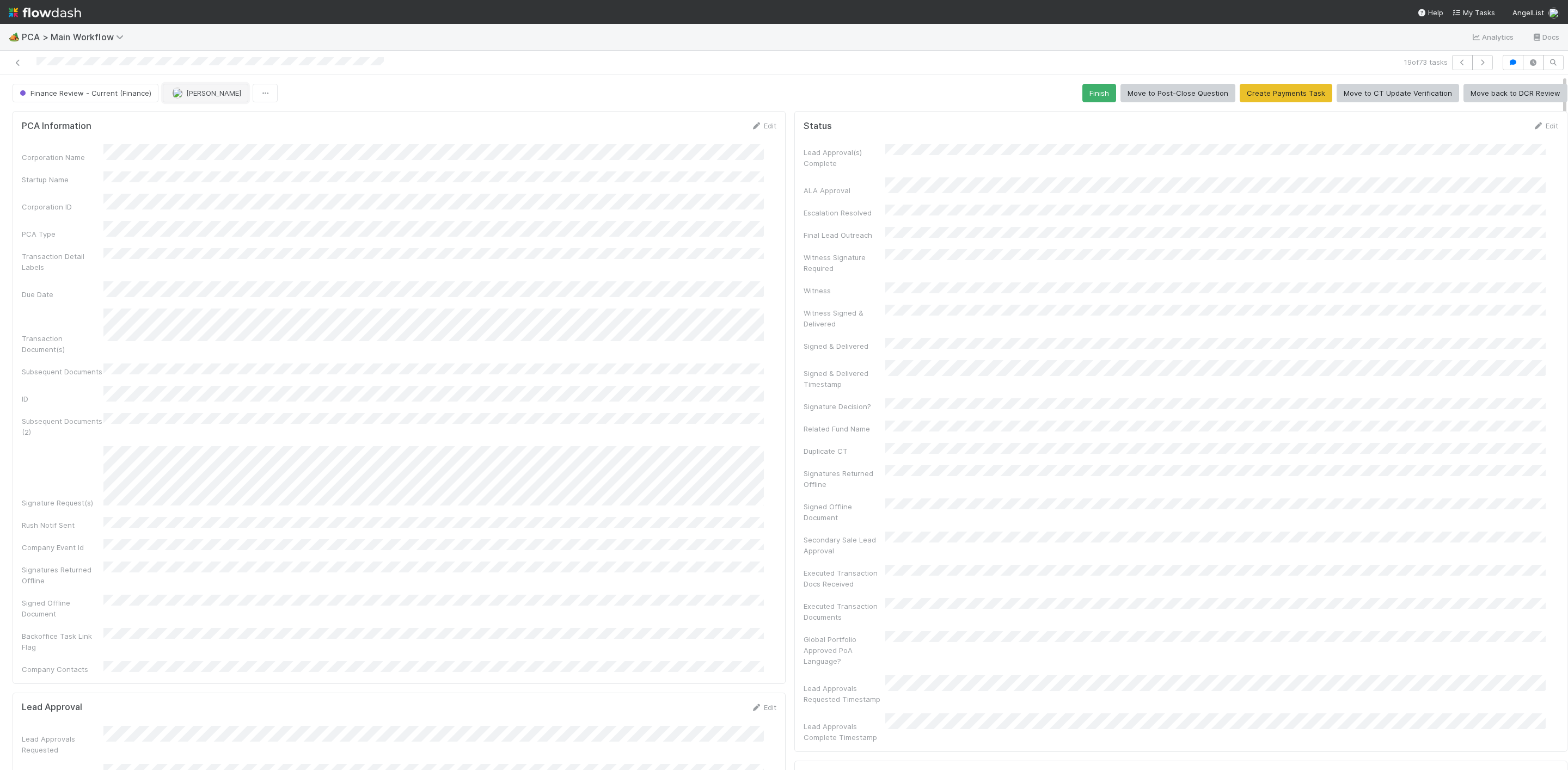
click at [184, 102] on button "[PERSON_NAME]" at bounding box center [205, 93] width 85 height 19
click at [195, 117] on span "[PERSON_NAME]" at bounding box center [205, 122] width 55 height 9
click at [22, 60] on icon at bounding box center [18, 63] width 11 height 7
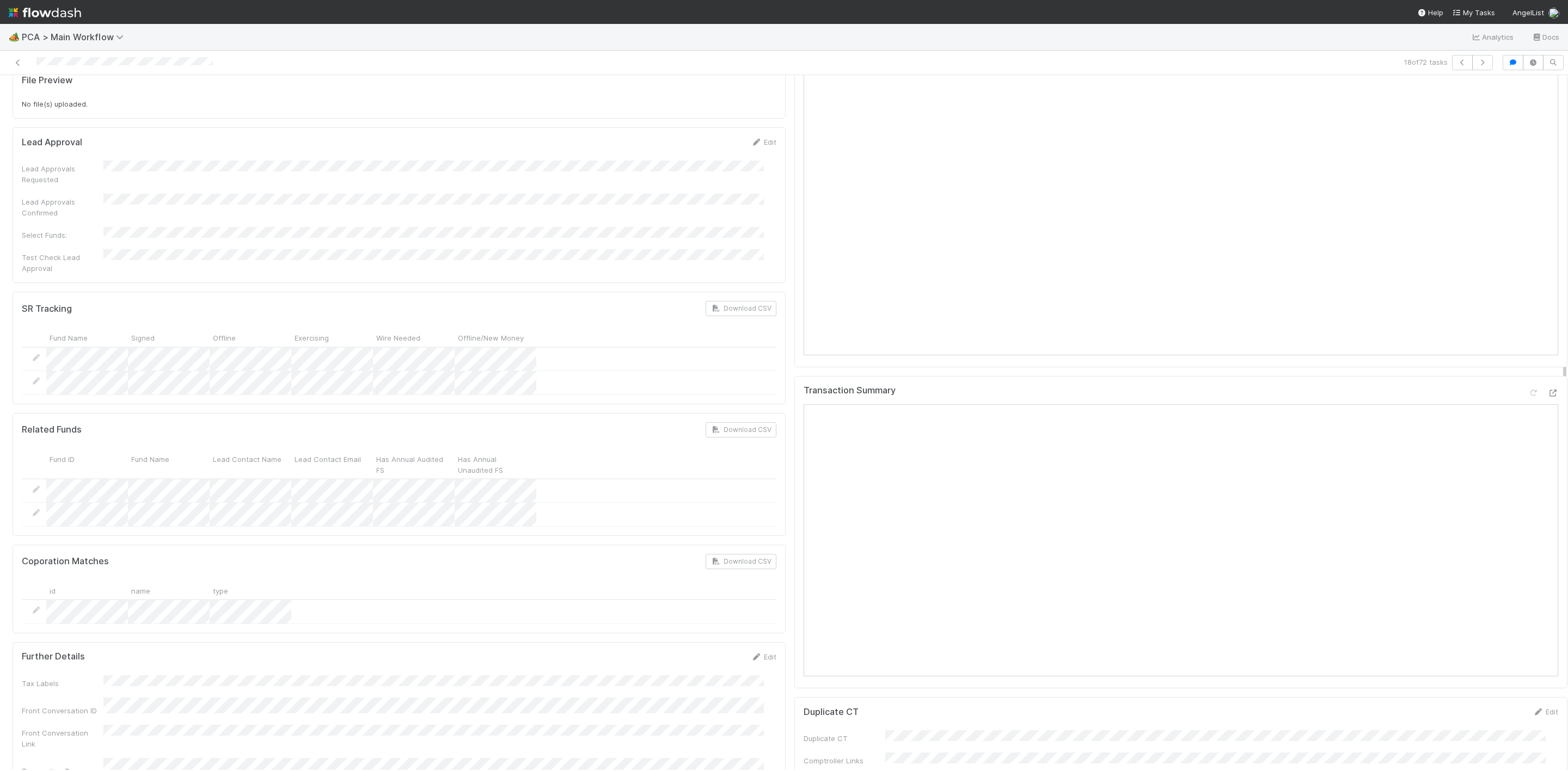
scroll to position [1224, 0]
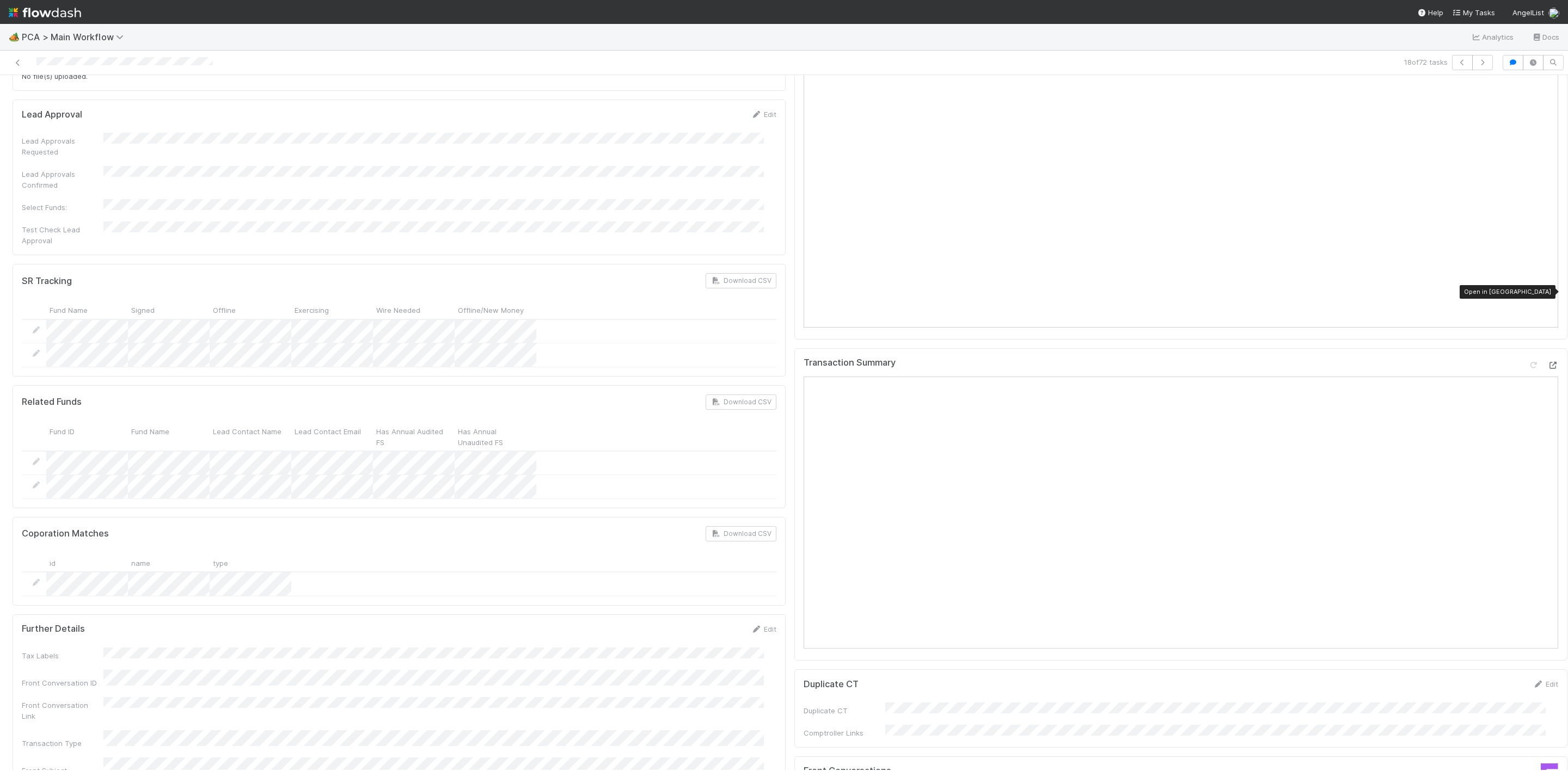
click at [1547, 362] on icon at bounding box center [1552, 365] width 11 height 7
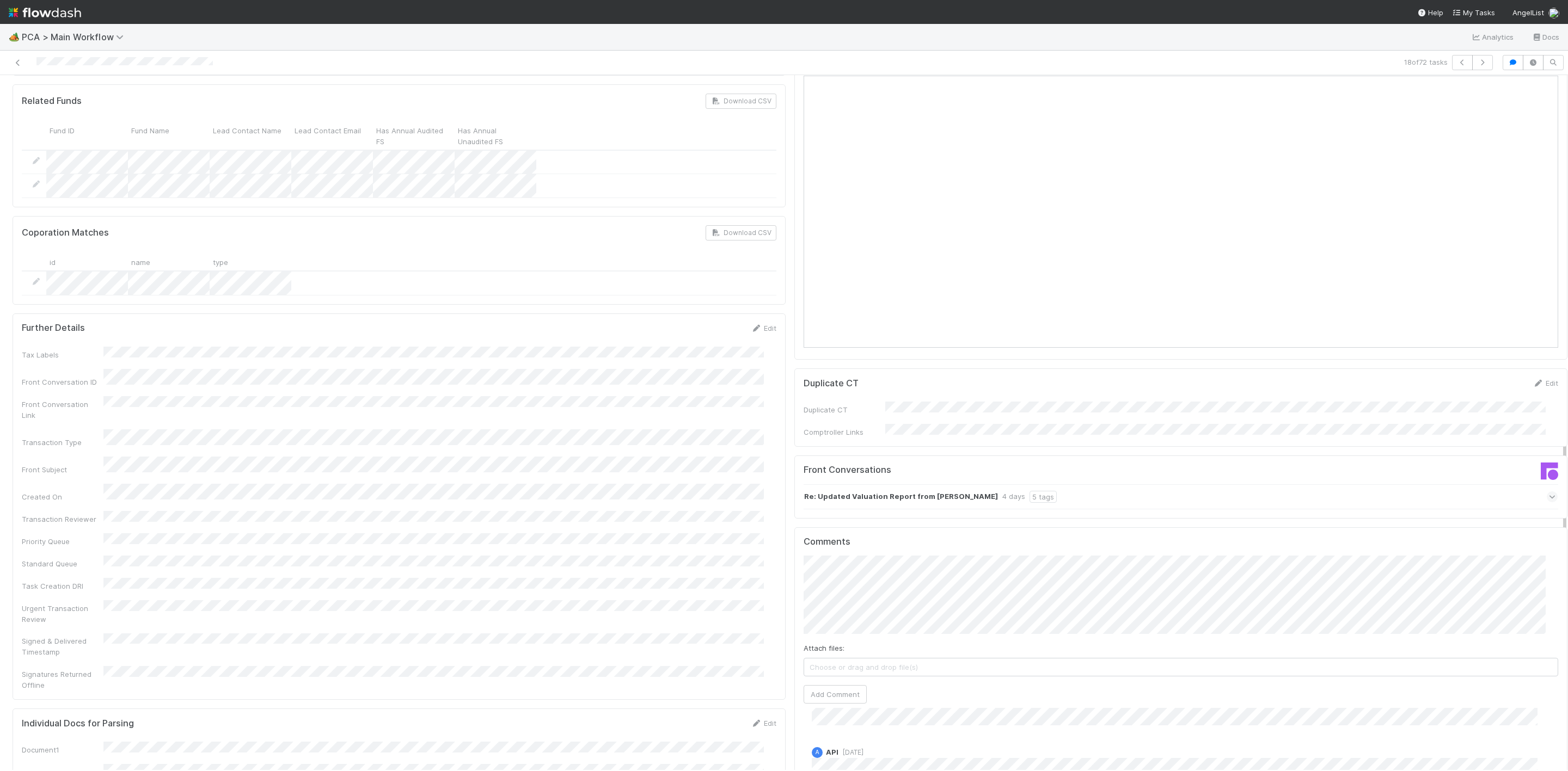
scroll to position [1388, 0]
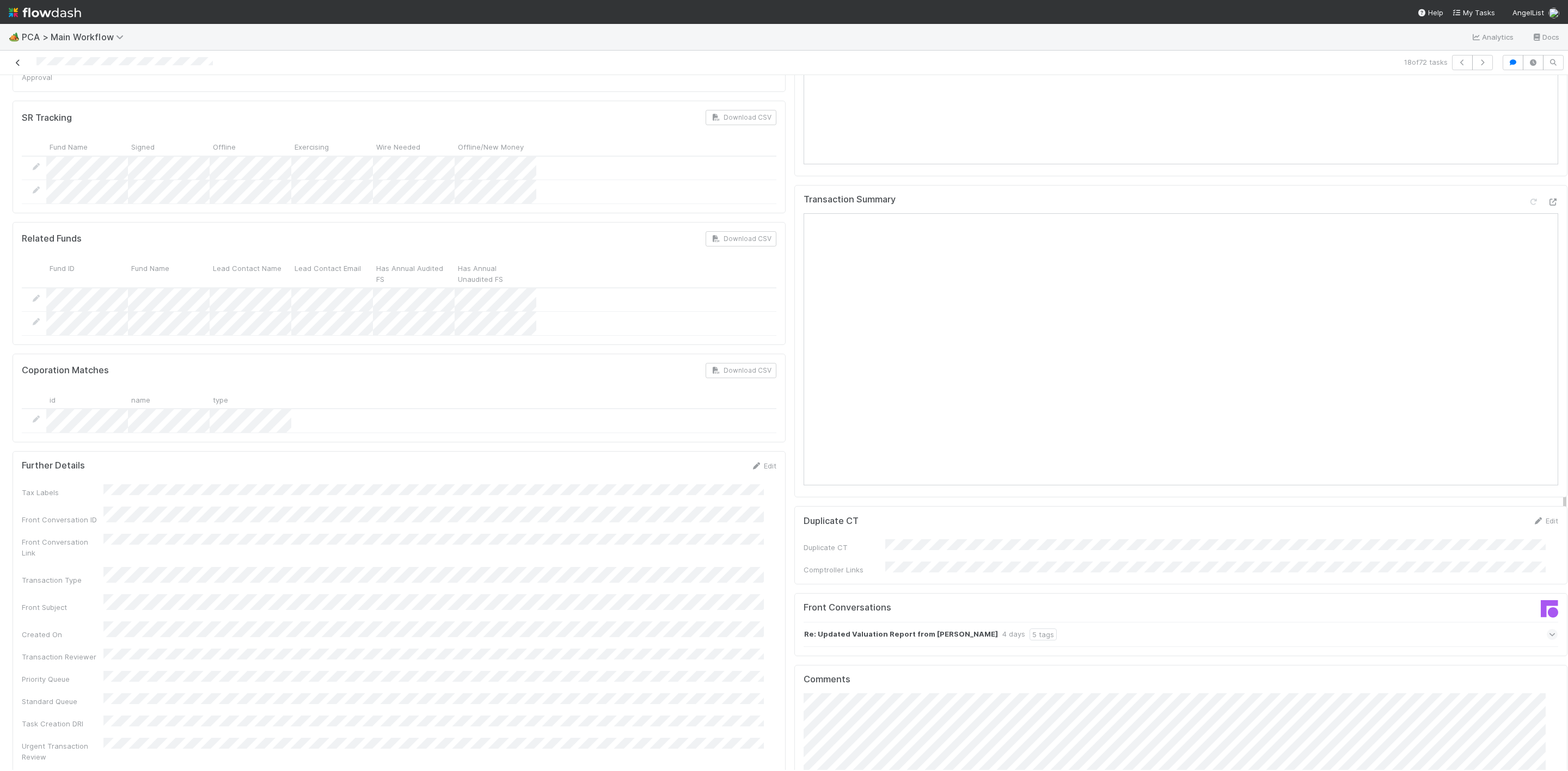
click at [18, 59] on icon at bounding box center [18, 63] width 11 height 7
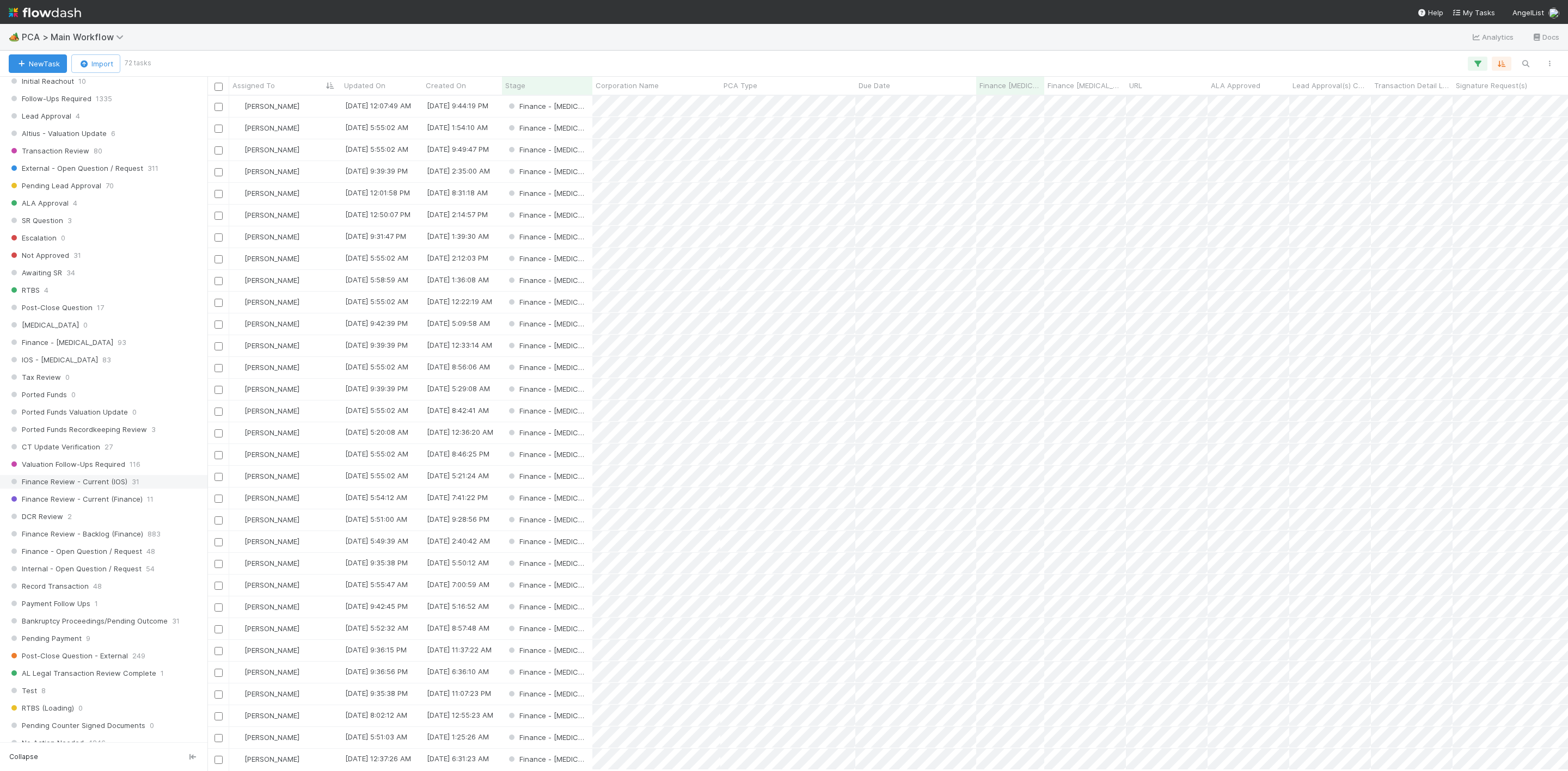
scroll to position [653, 0]
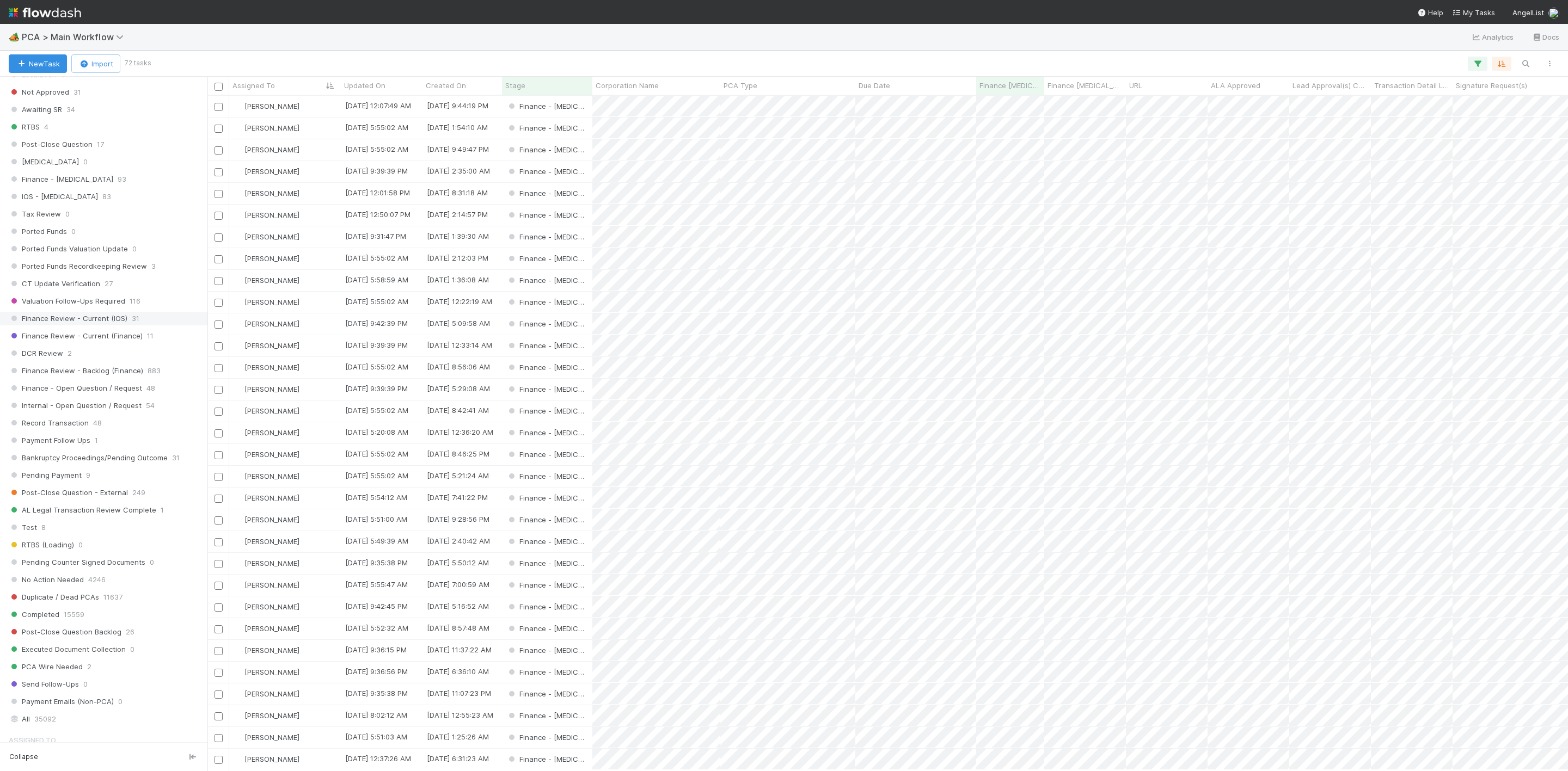
click at [125, 325] on span "Finance Review - Current (IOS)" at bounding box center [68, 319] width 119 height 13
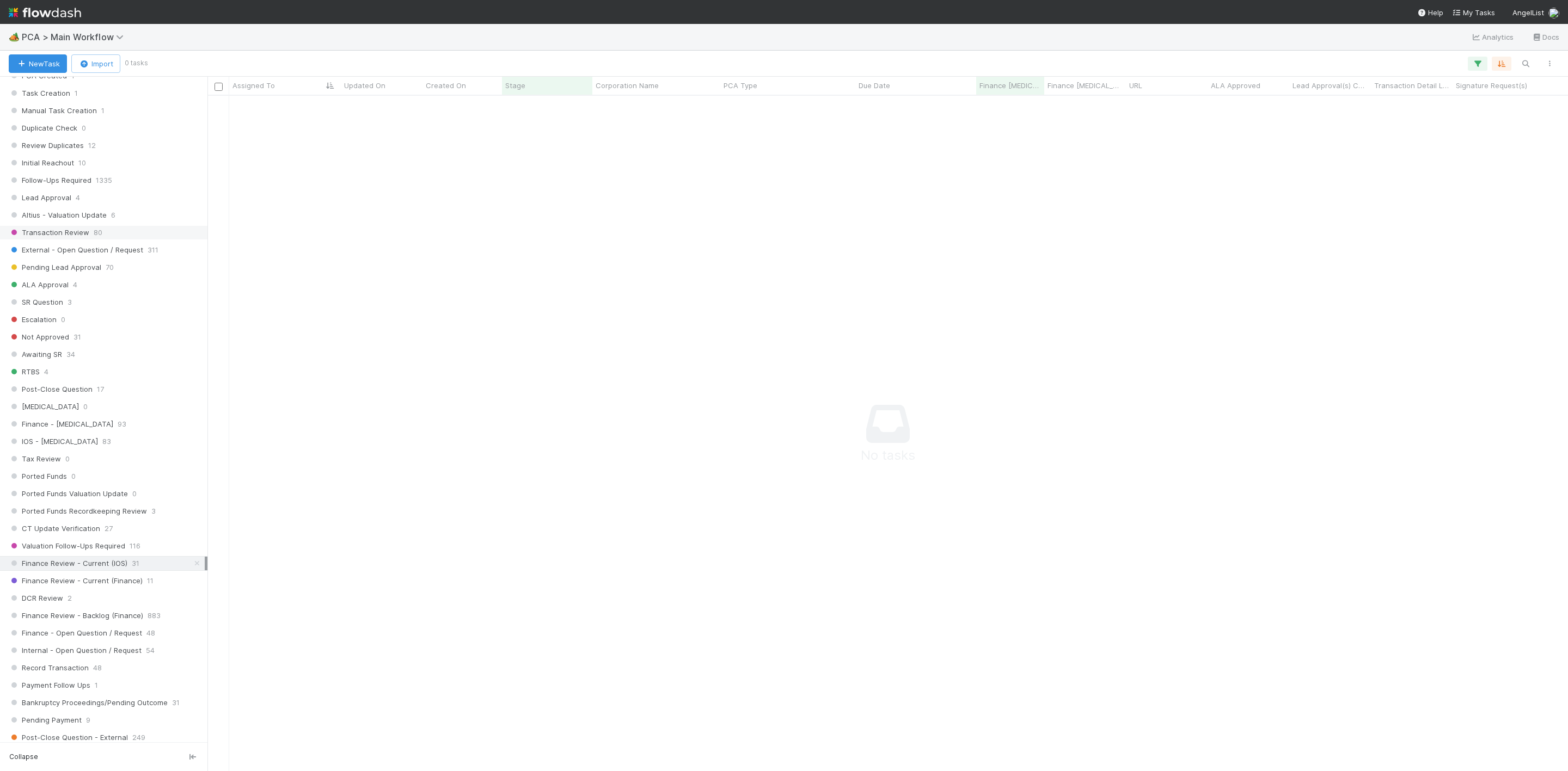
scroll to position [327, 0]
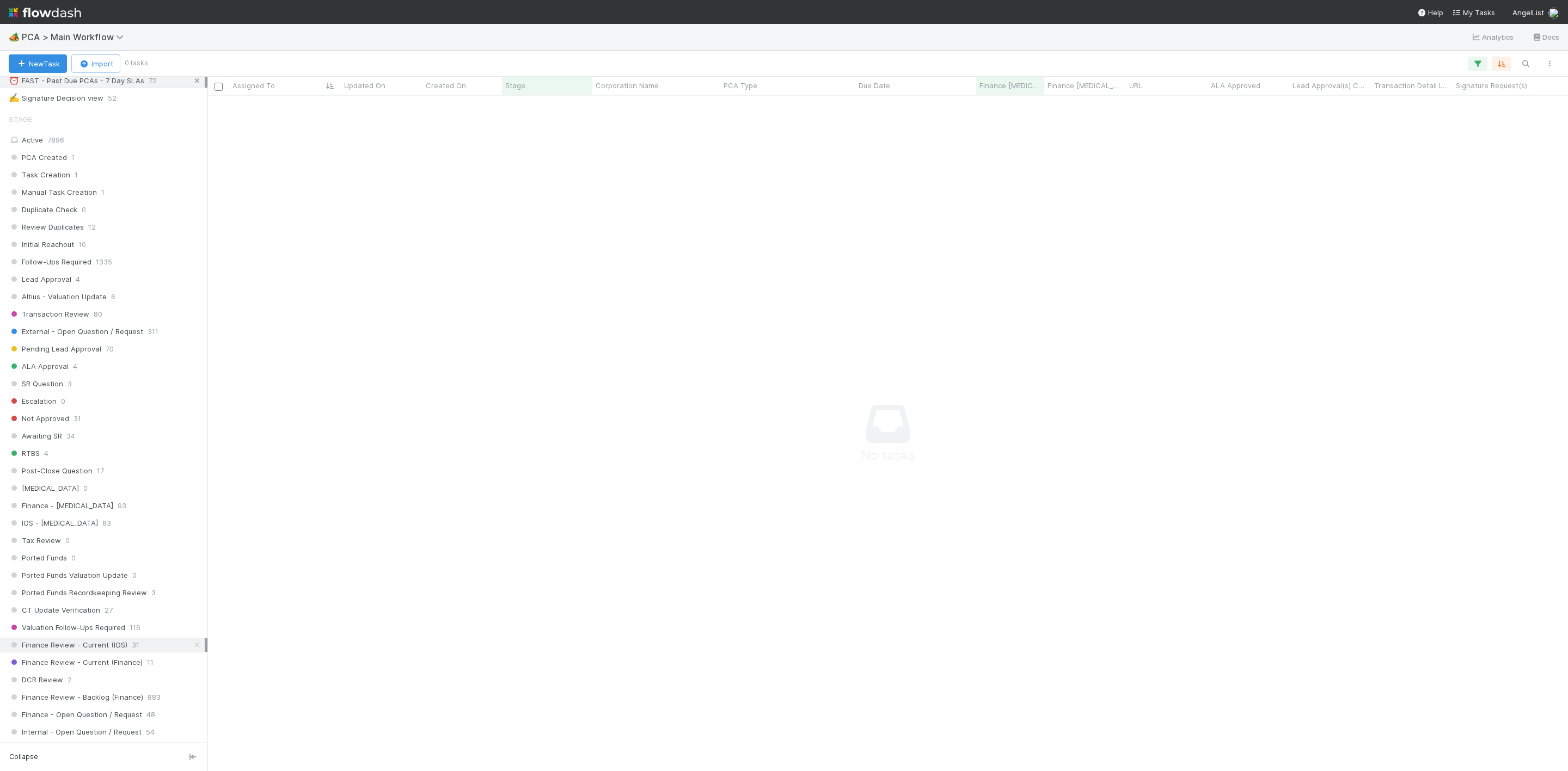
click at [192, 85] on icon at bounding box center [197, 81] width 11 height 7
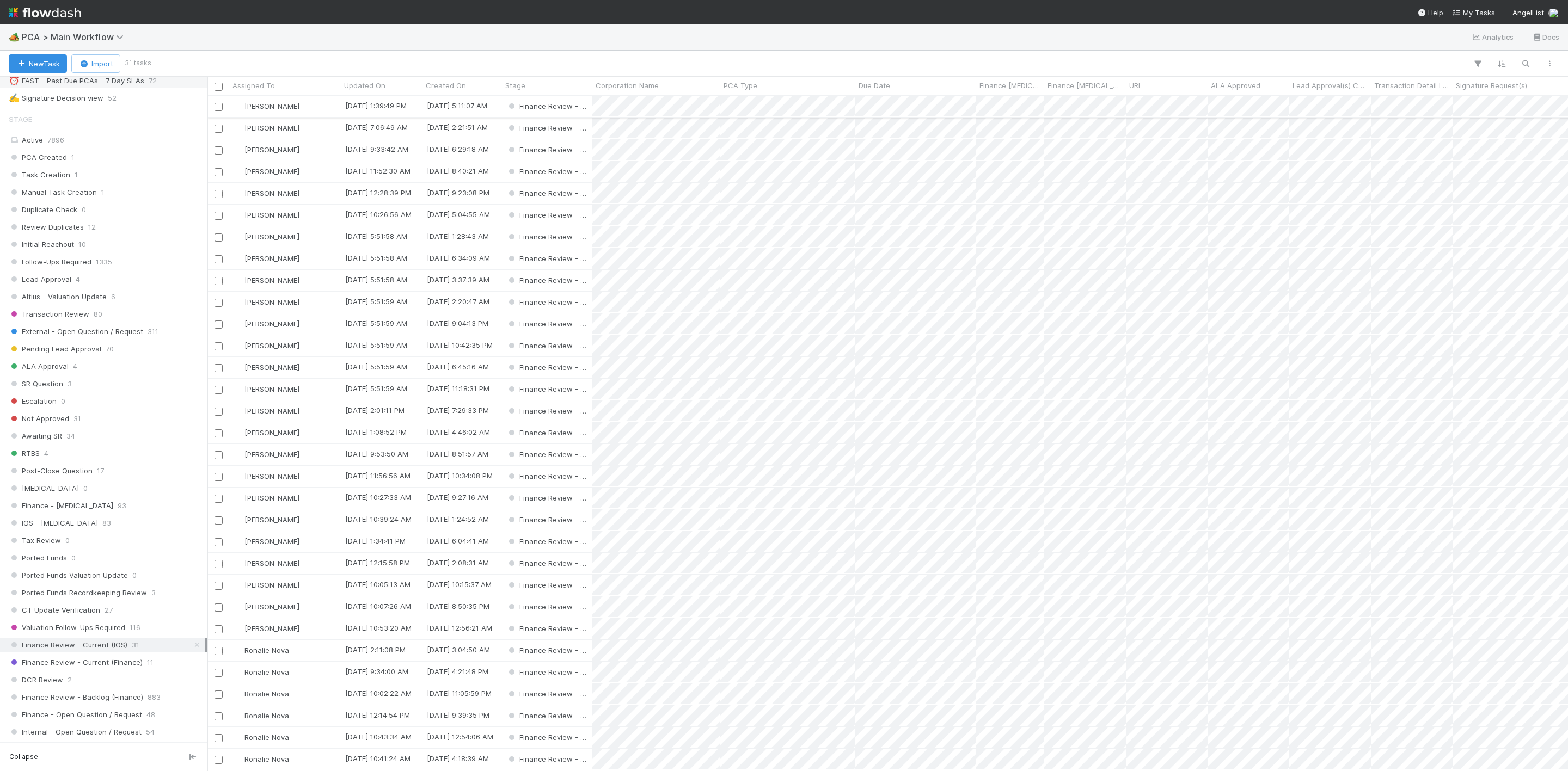
click at [312, 113] on div "[PERSON_NAME]" at bounding box center [285, 106] width 111 height 22
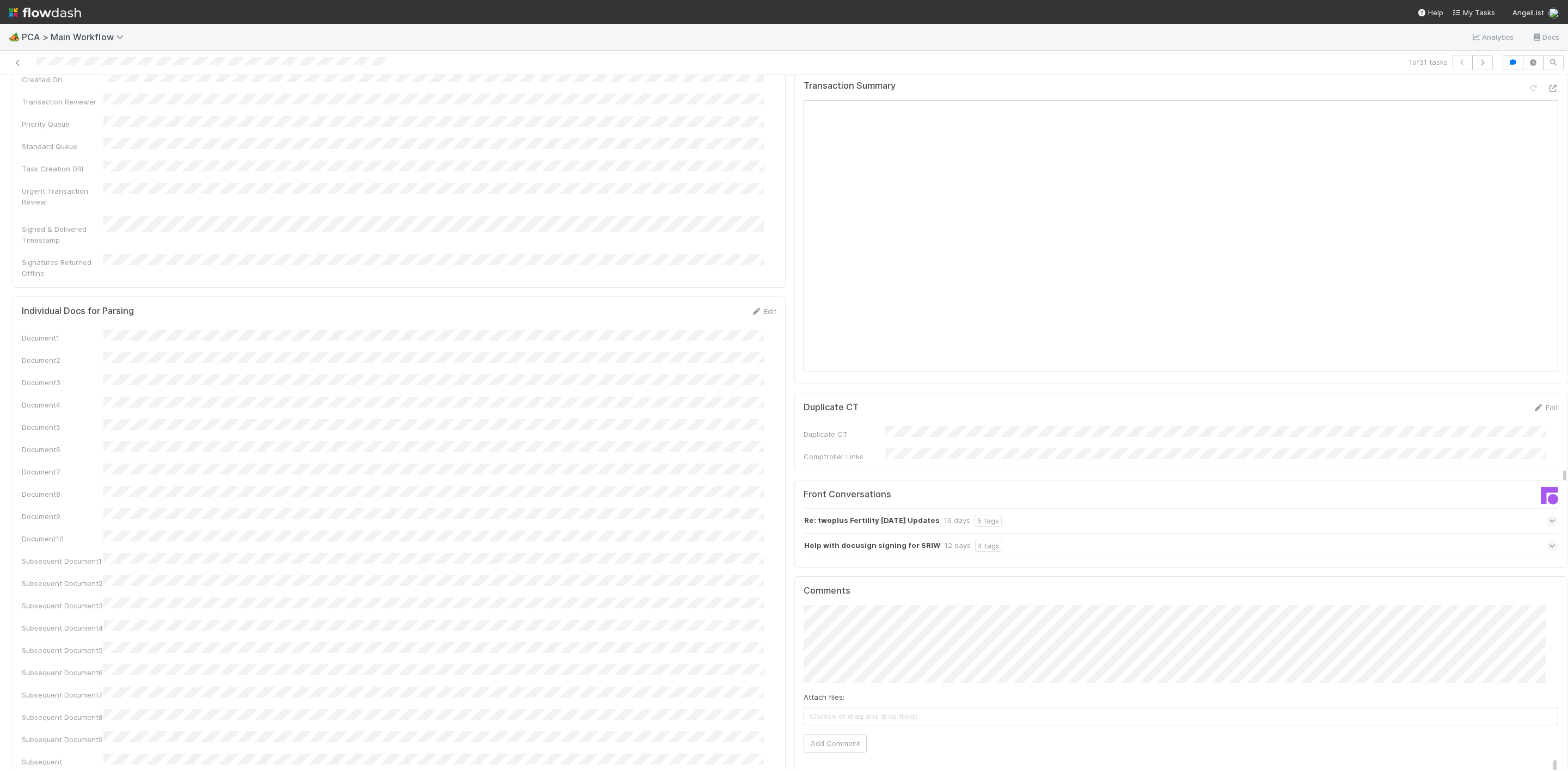
scroll to position [1714, 0]
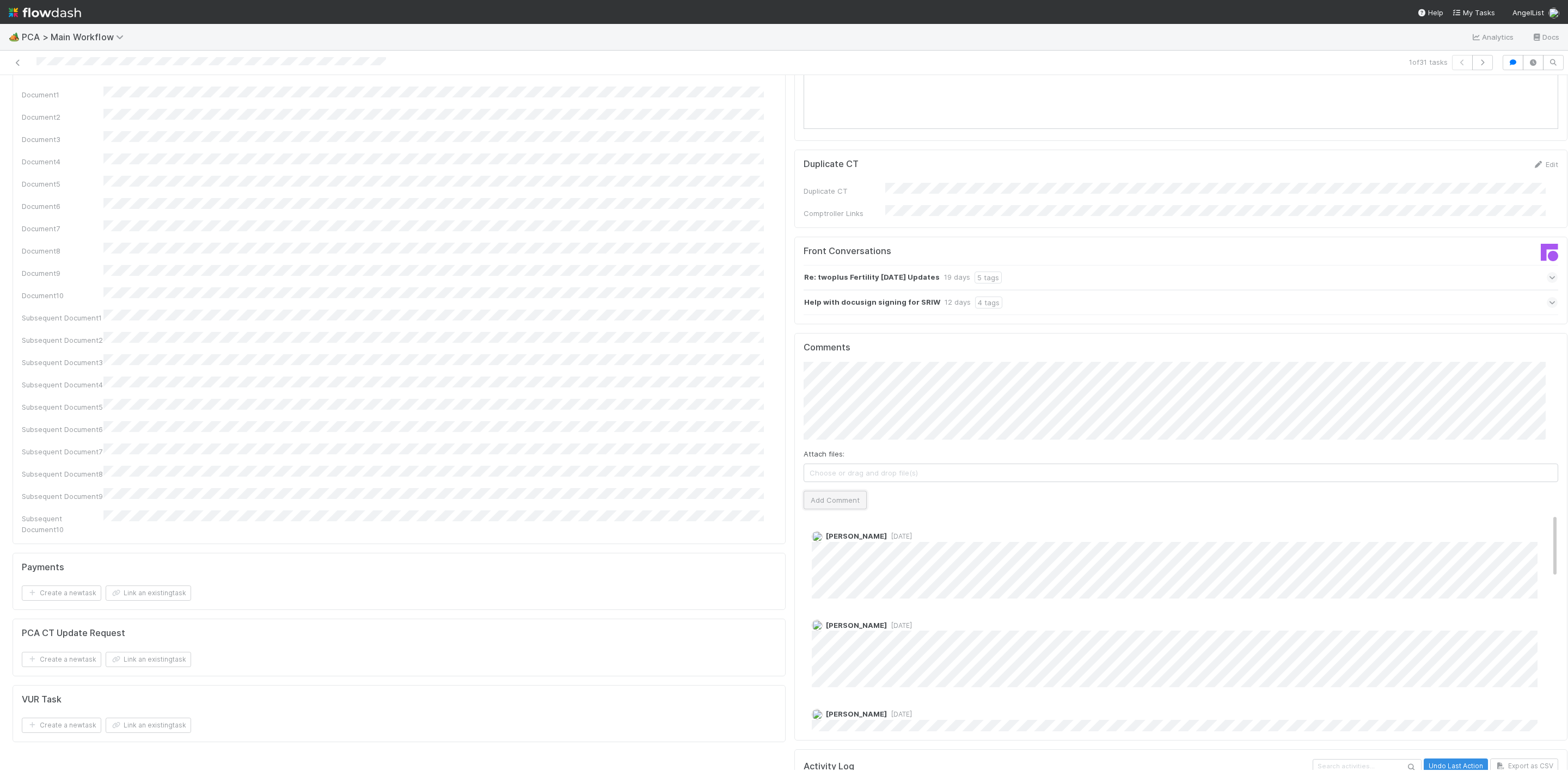
click at [826, 491] on button "Add Comment" at bounding box center [835, 500] width 63 height 19
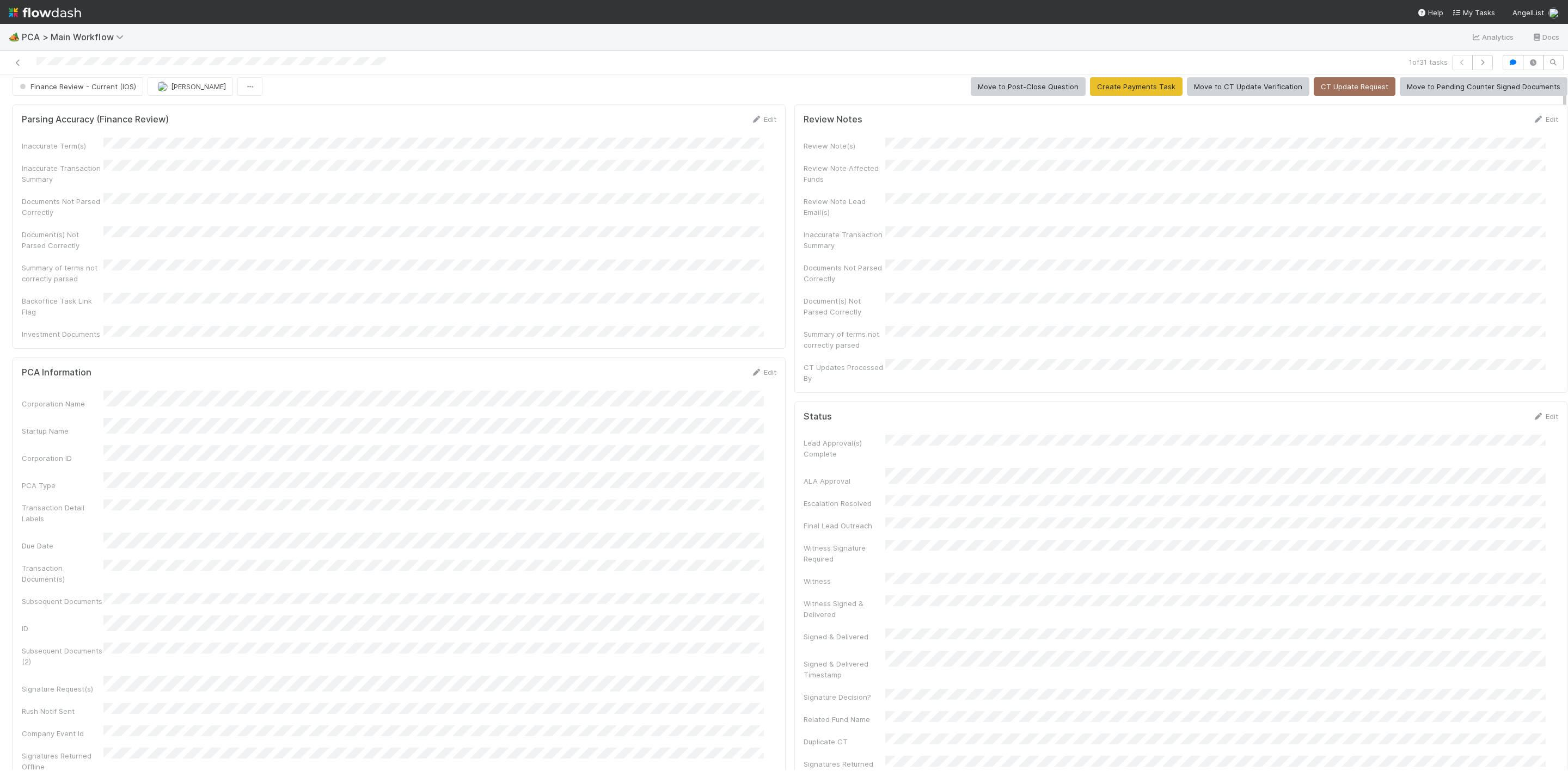
scroll to position [0, 0]
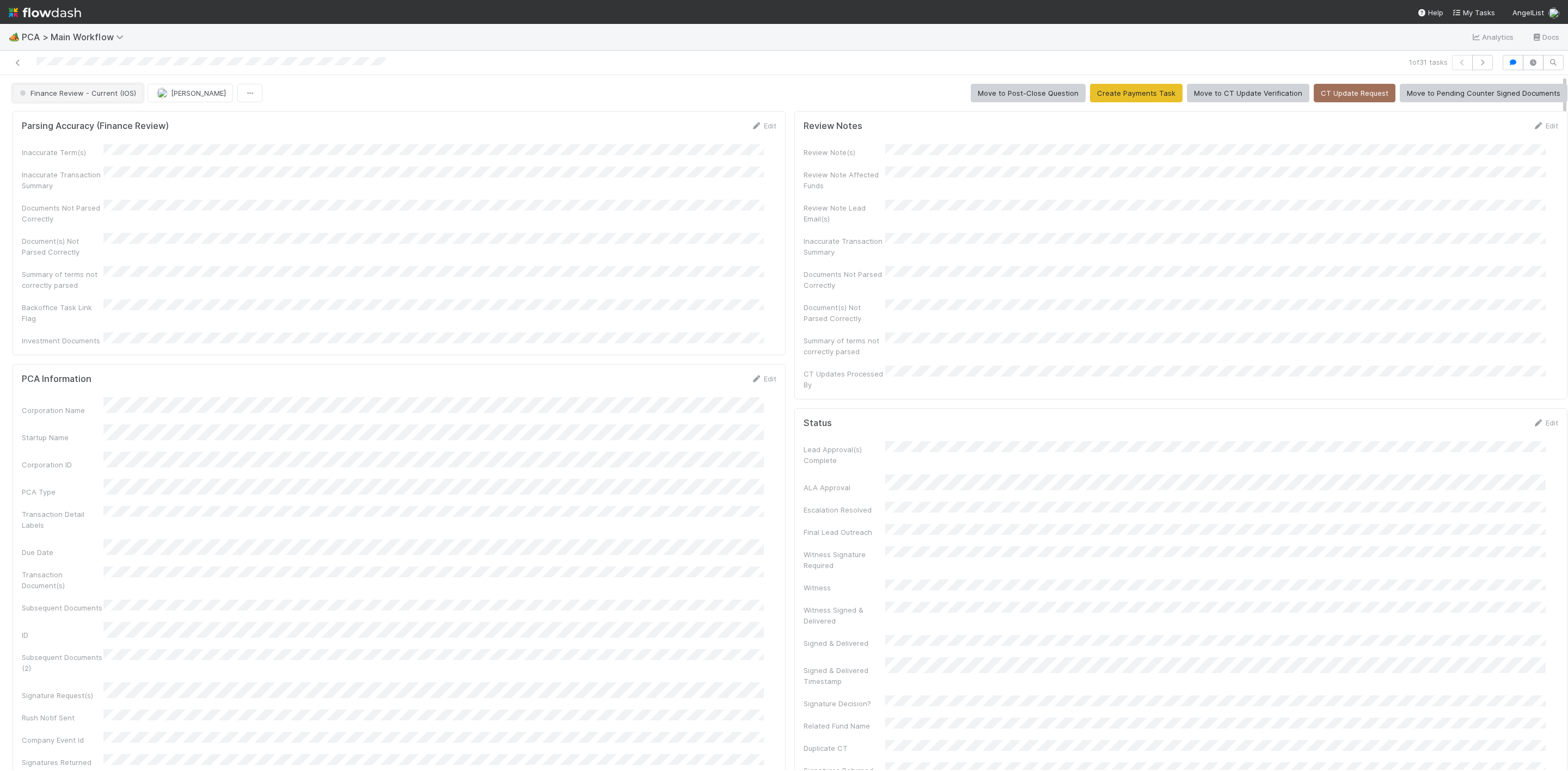
click at [80, 97] on span "Finance Review - Current (IOS)" at bounding box center [77, 93] width 119 height 9
drag, startPoint x: 69, startPoint y: 170, endPoint x: 69, endPoint y: 178, distance: 8.0
click at [69, 178] on div "Bankruptcy Proceedings/Pending Outcome AL Legal Transaction Review Complete Com…" at bounding box center [85, 152] width 153 height 85
click at [69, 180] on div "Completed" at bounding box center [85, 183] width 153 height 19
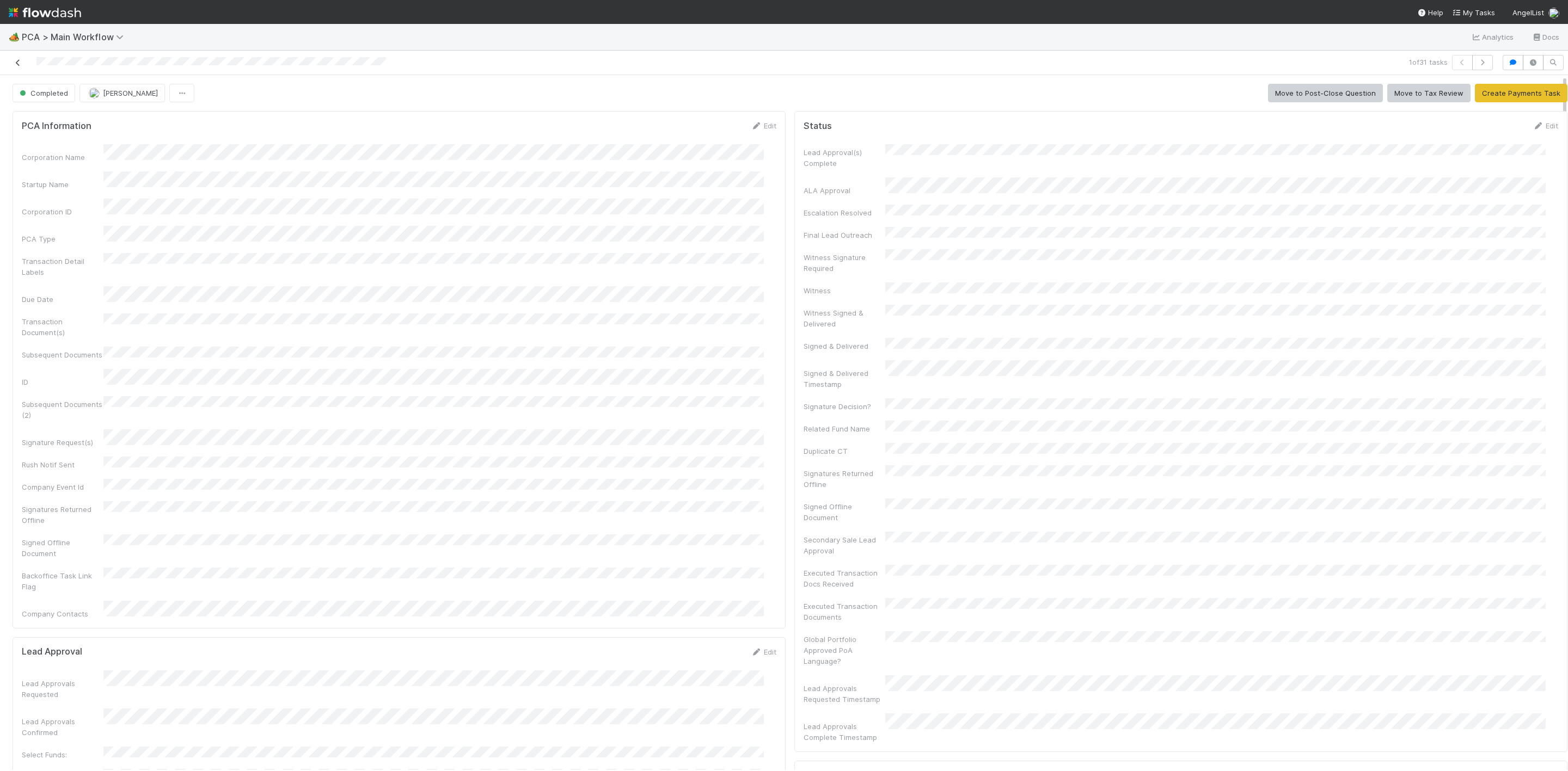
click at [18, 58] on link at bounding box center [18, 62] width 11 height 11
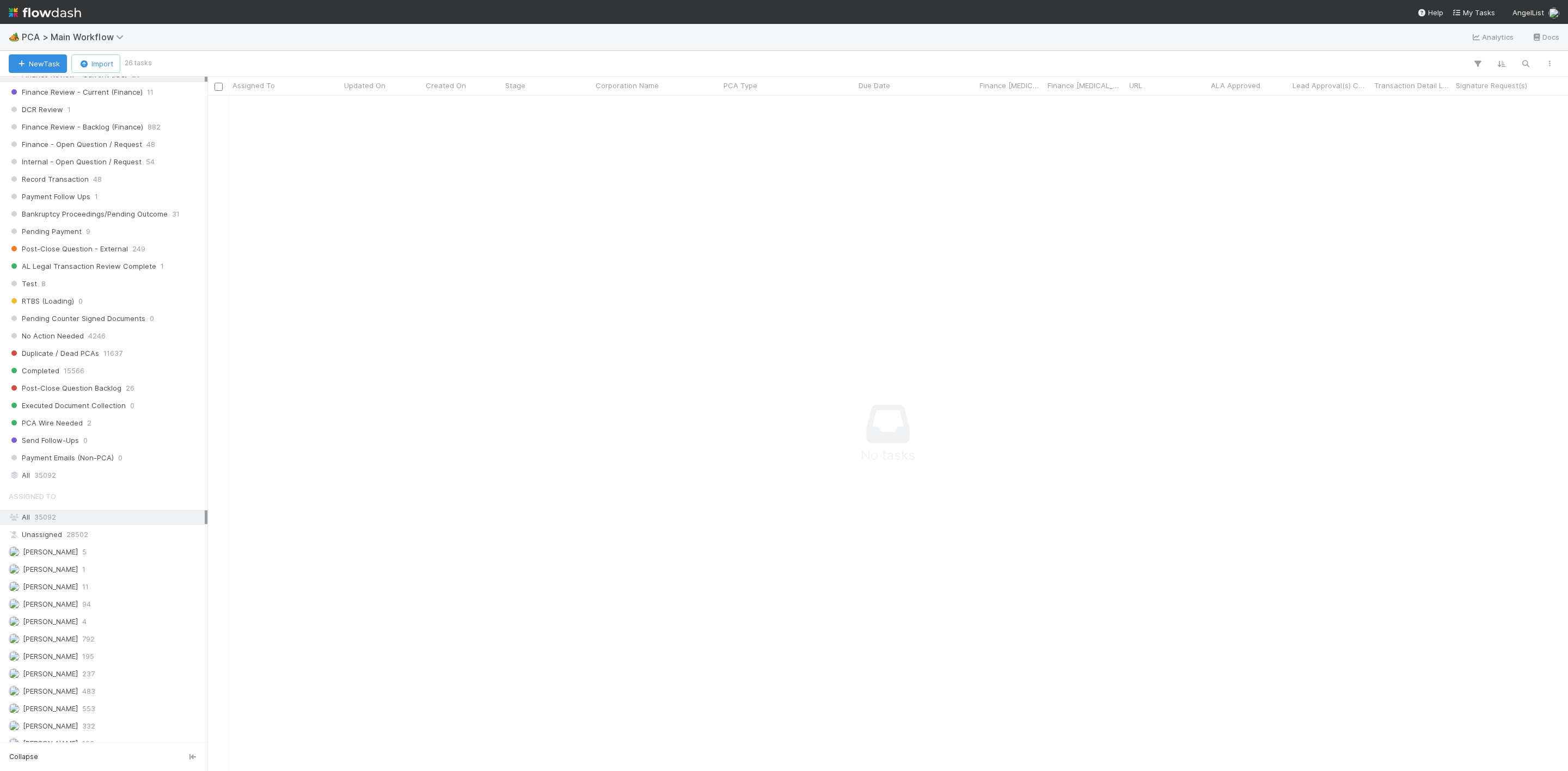
scroll to position [816, 0]
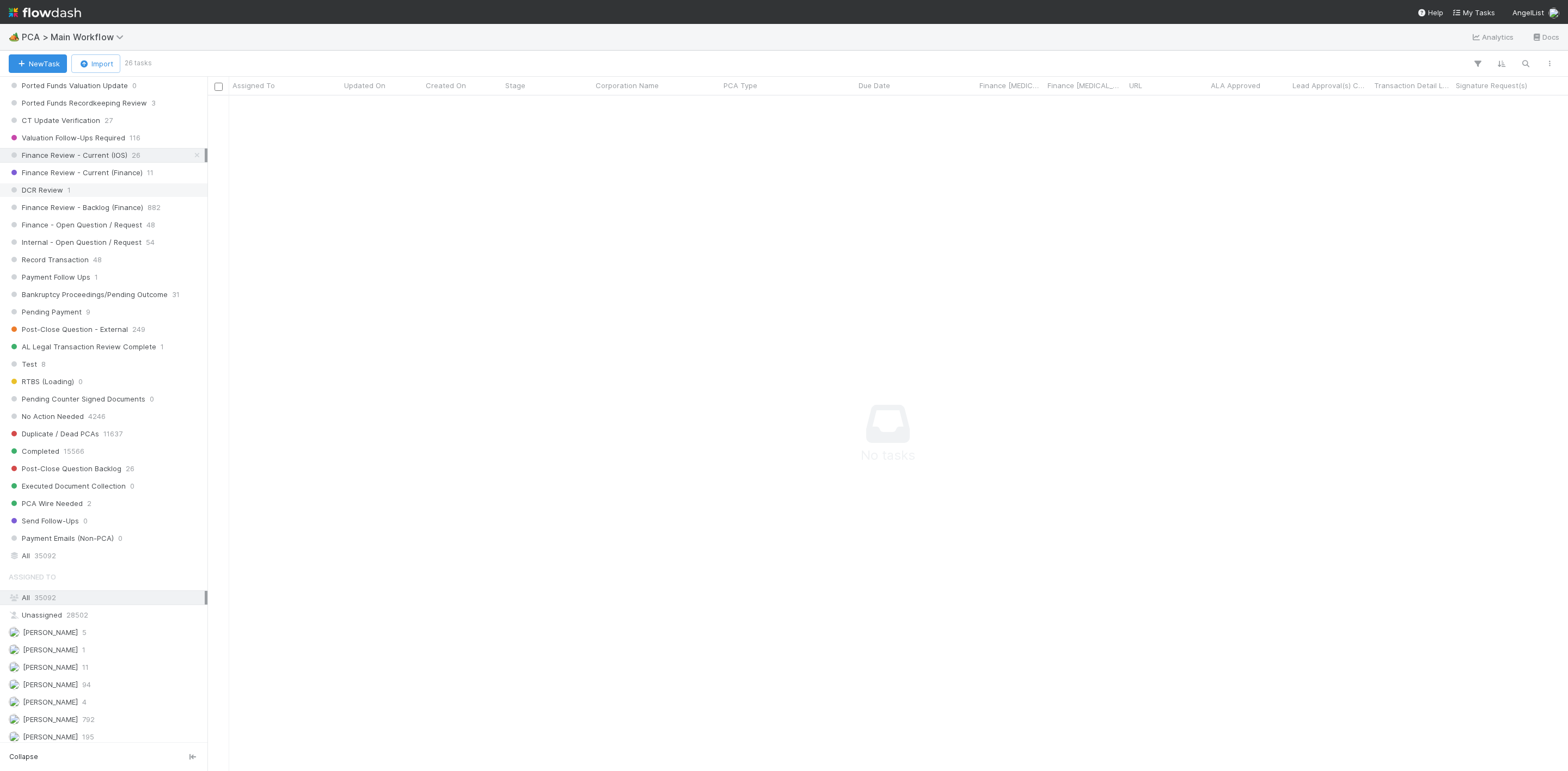
click at [68, 197] on span "1" at bounding box center [69, 190] width 3 height 13
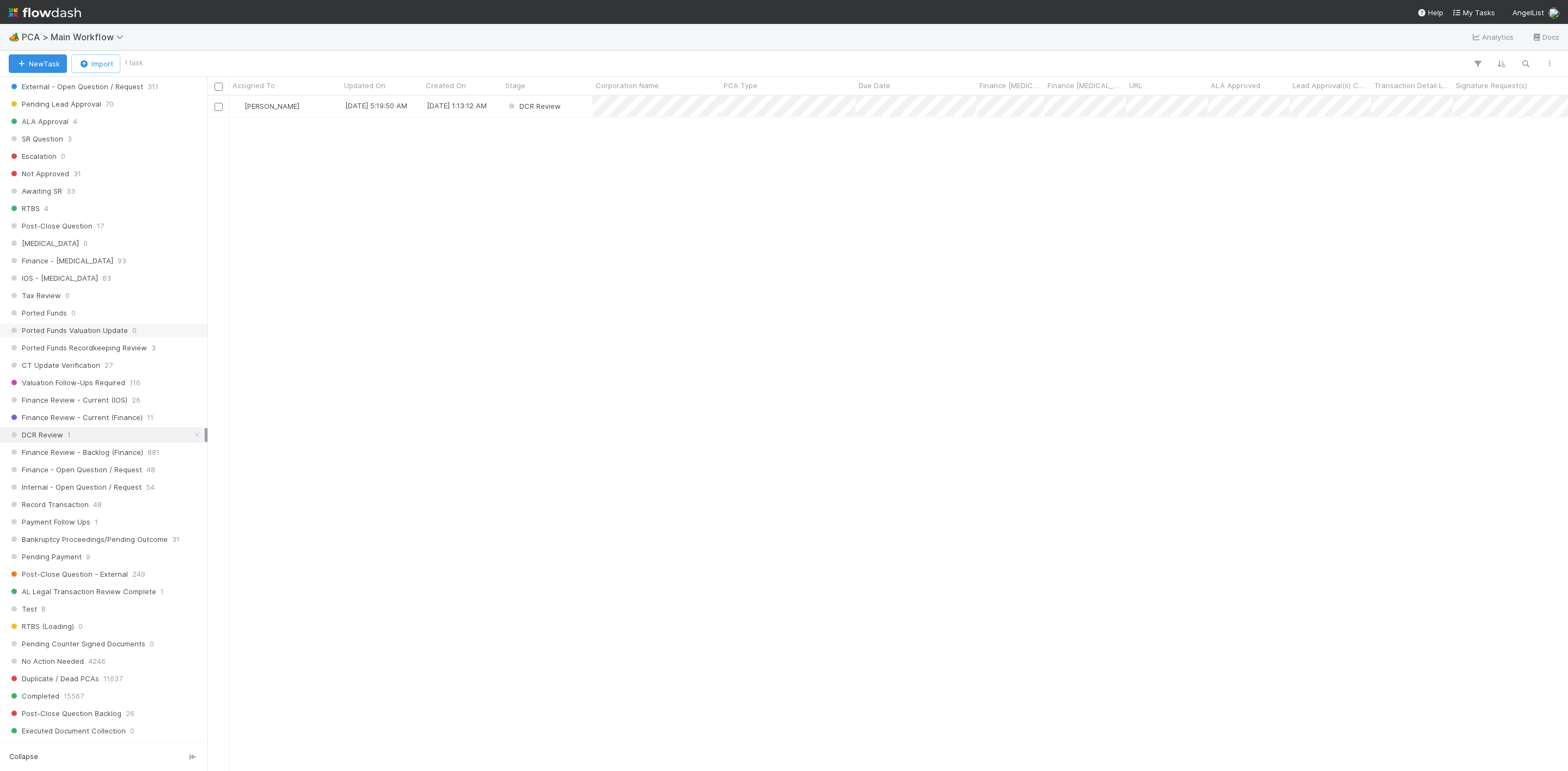
scroll to position [662, 1348]
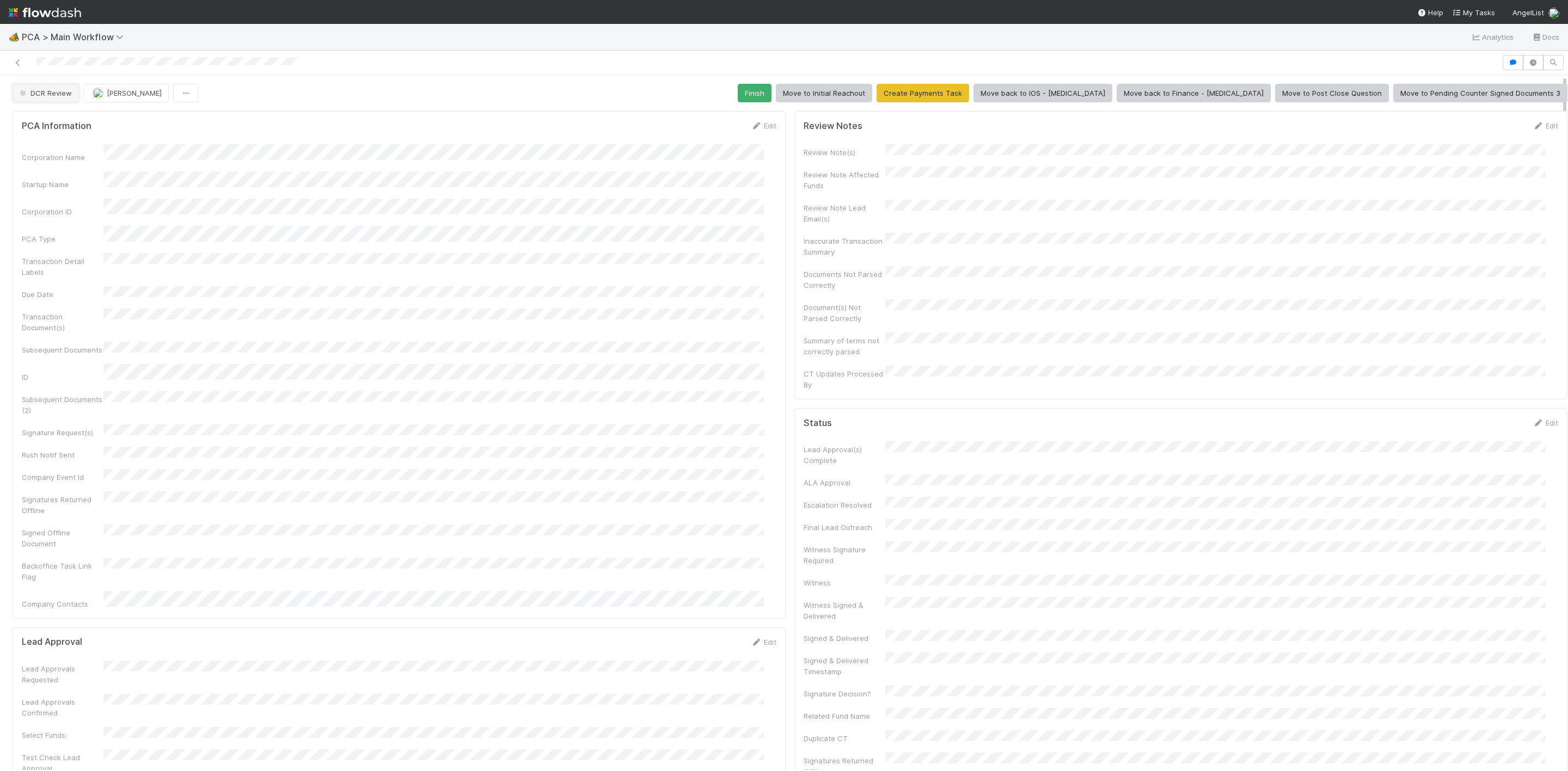
click at [62, 94] on span "DCR Review" at bounding box center [44, 93] width 54 height 9
click at [59, 117] on span "Finance - [MEDICAL_DATA]" at bounding box center [68, 122] width 105 height 9
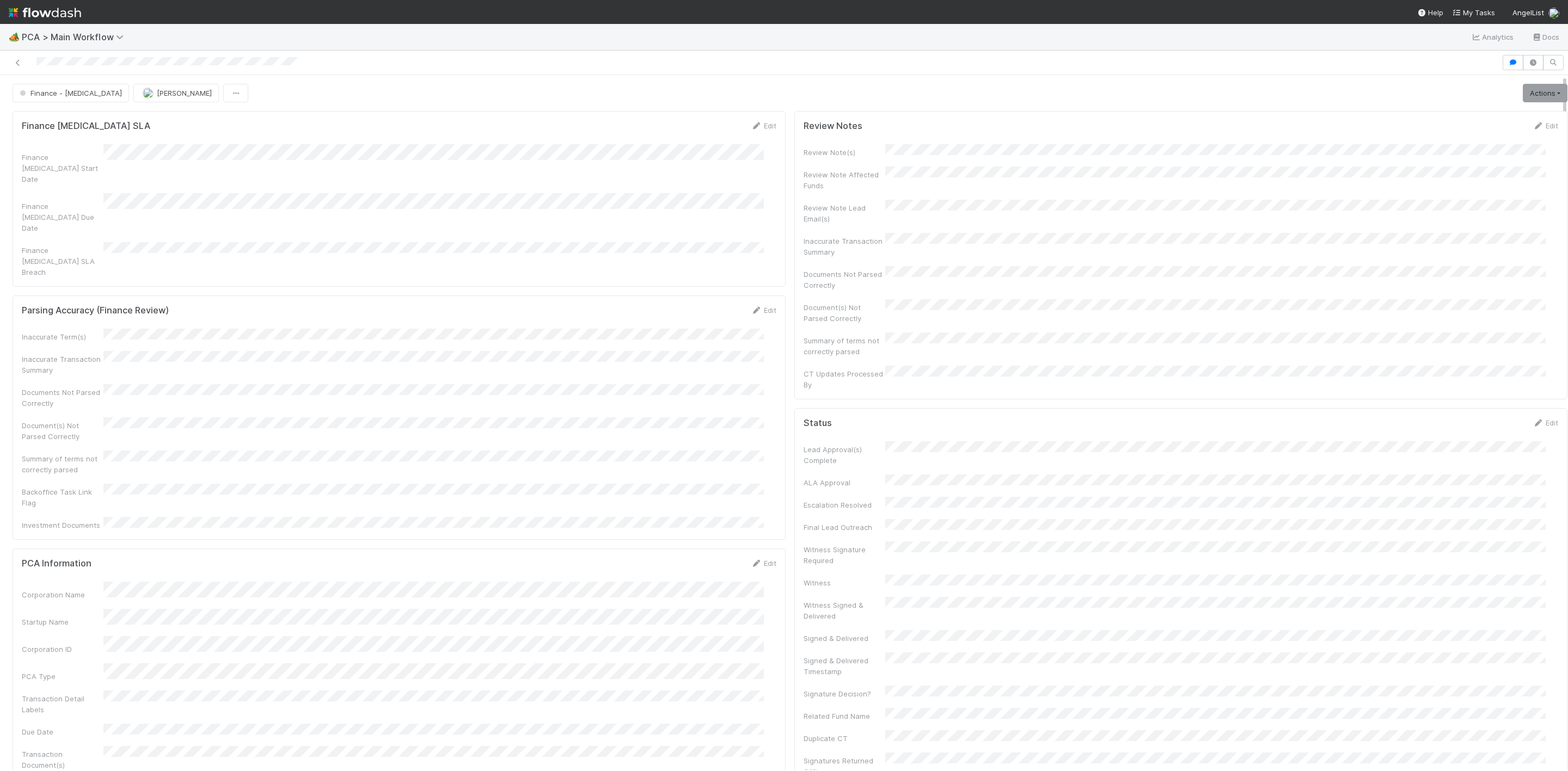
click at [1523, 99] on link "Actions" at bounding box center [1545, 93] width 45 height 19
click at [1432, 196] on button "Move to DCR Review" at bounding box center [1482, 192] width 176 height 16
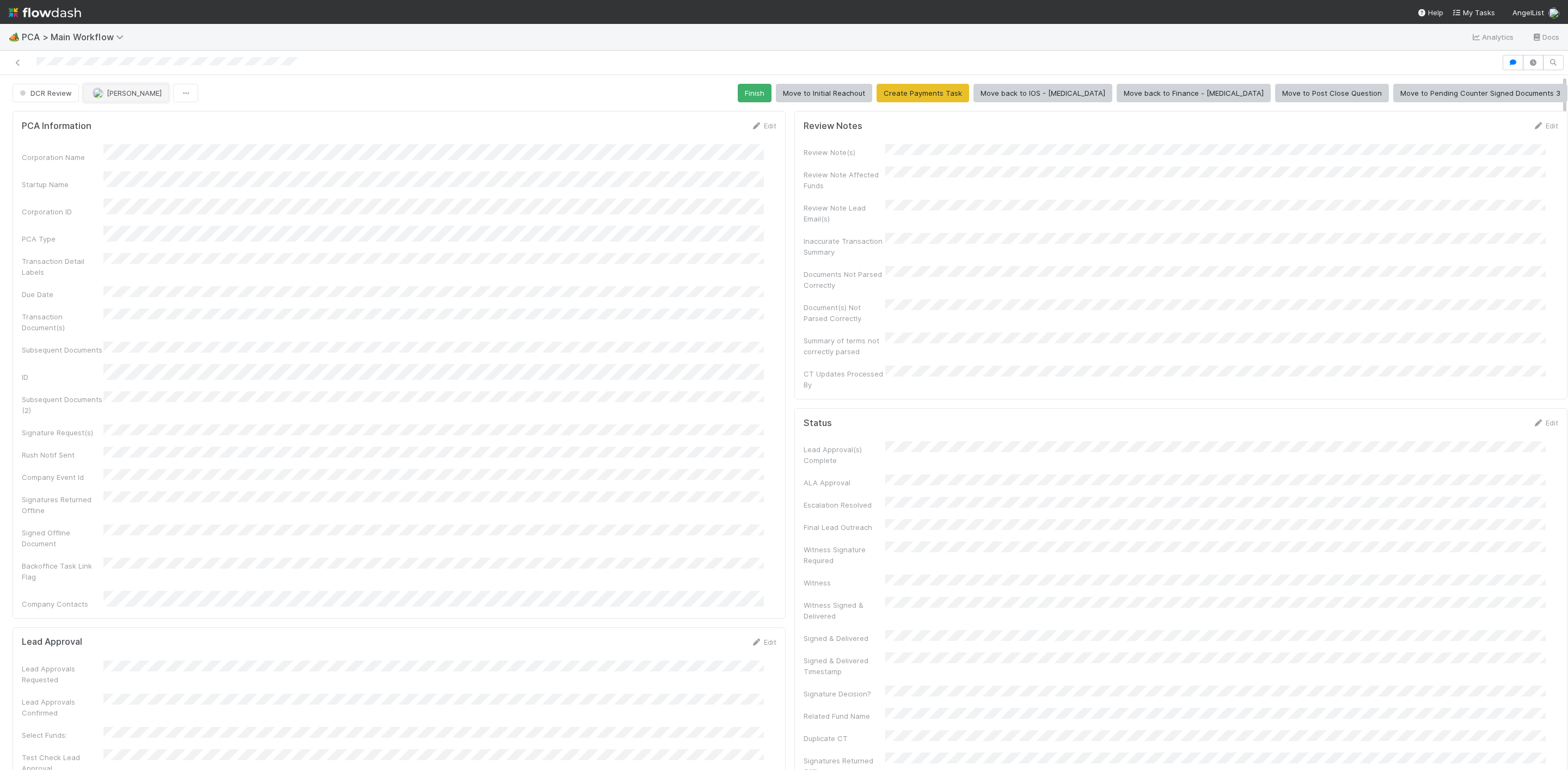
click at [103, 93] on img "button" at bounding box center [98, 93] width 11 height 11
click at [140, 118] on span "Ronalie Nova" at bounding box center [123, 122] width 45 height 9
click at [12, 62] on div at bounding box center [751, 62] width 1493 height 16
click at [15, 64] on icon at bounding box center [18, 63] width 11 height 7
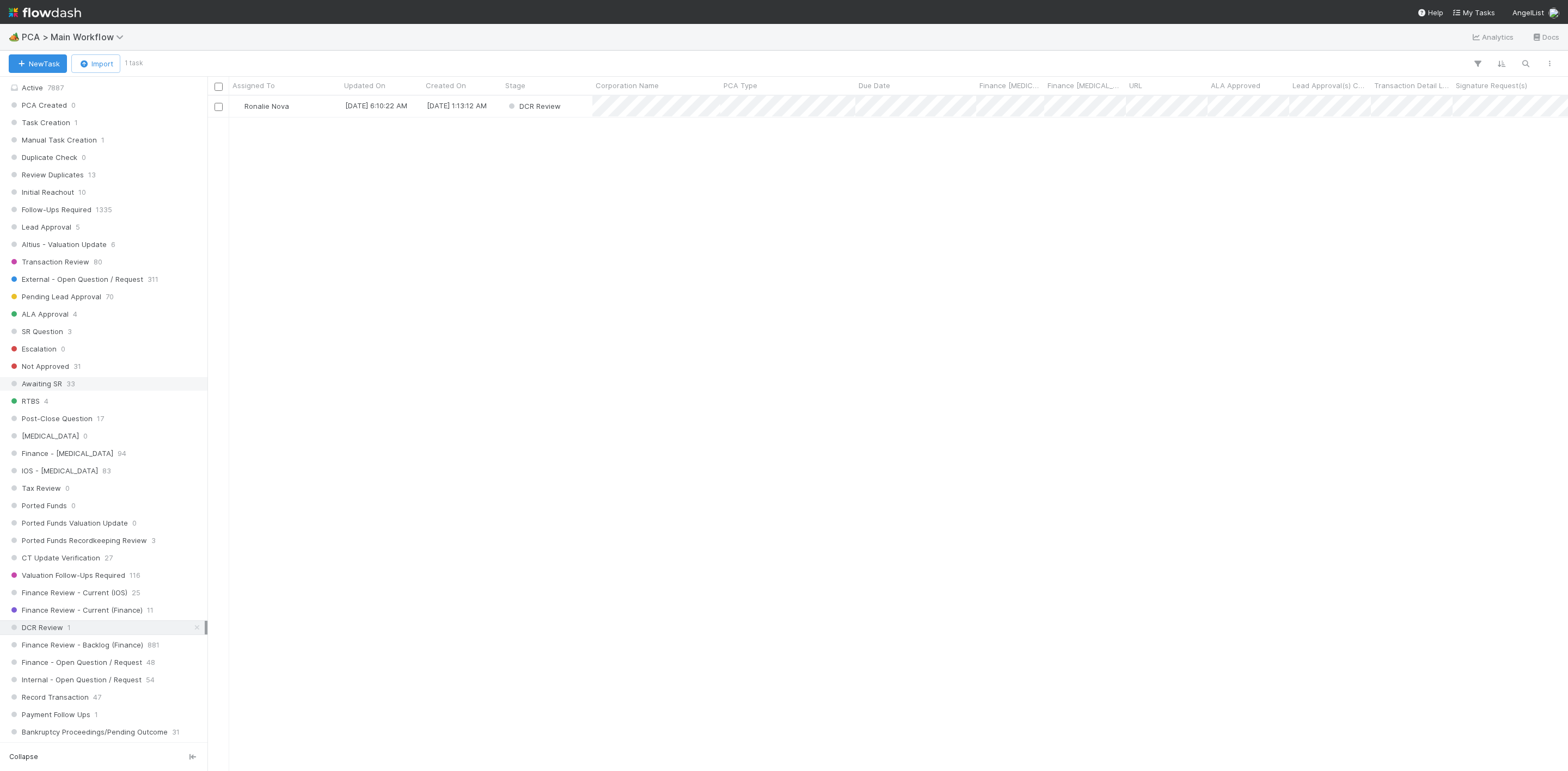
scroll to position [408, 0]
click at [123, 570] on span "Finance Review - Current (IOS)" at bounding box center [68, 563] width 119 height 13
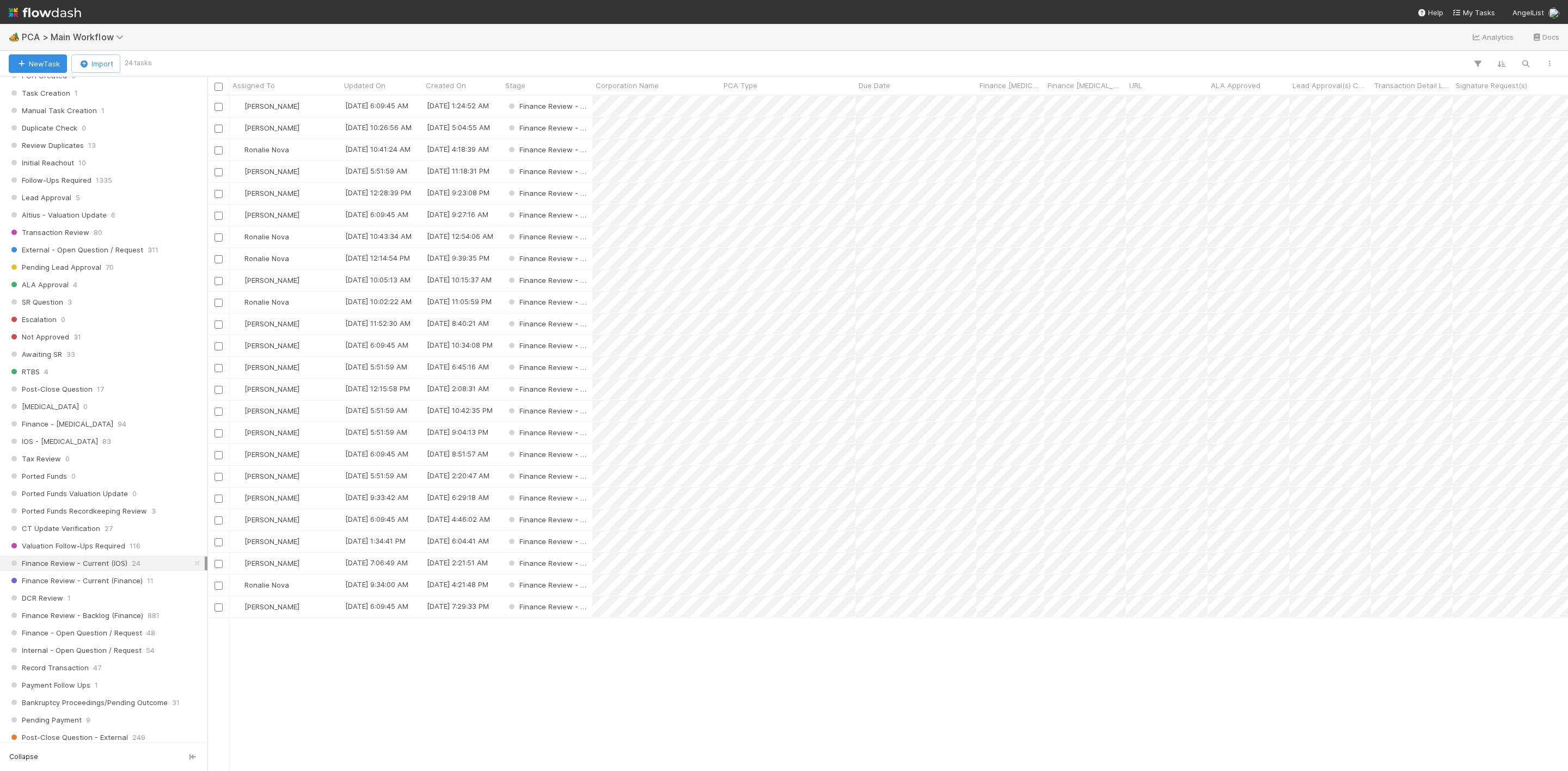
scroll to position [662, 1348]
click at [292, 82] on div "Assigned To" at bounding box center [285, 85] width 106 height 11
click at [304, 107] on div "Sort A → Z" at bounding box center [295, 106] width 124 height 16
click at [305, 110] on div "[PERSON_NAME]" at bounding box center [285, 106] width 111 height 22
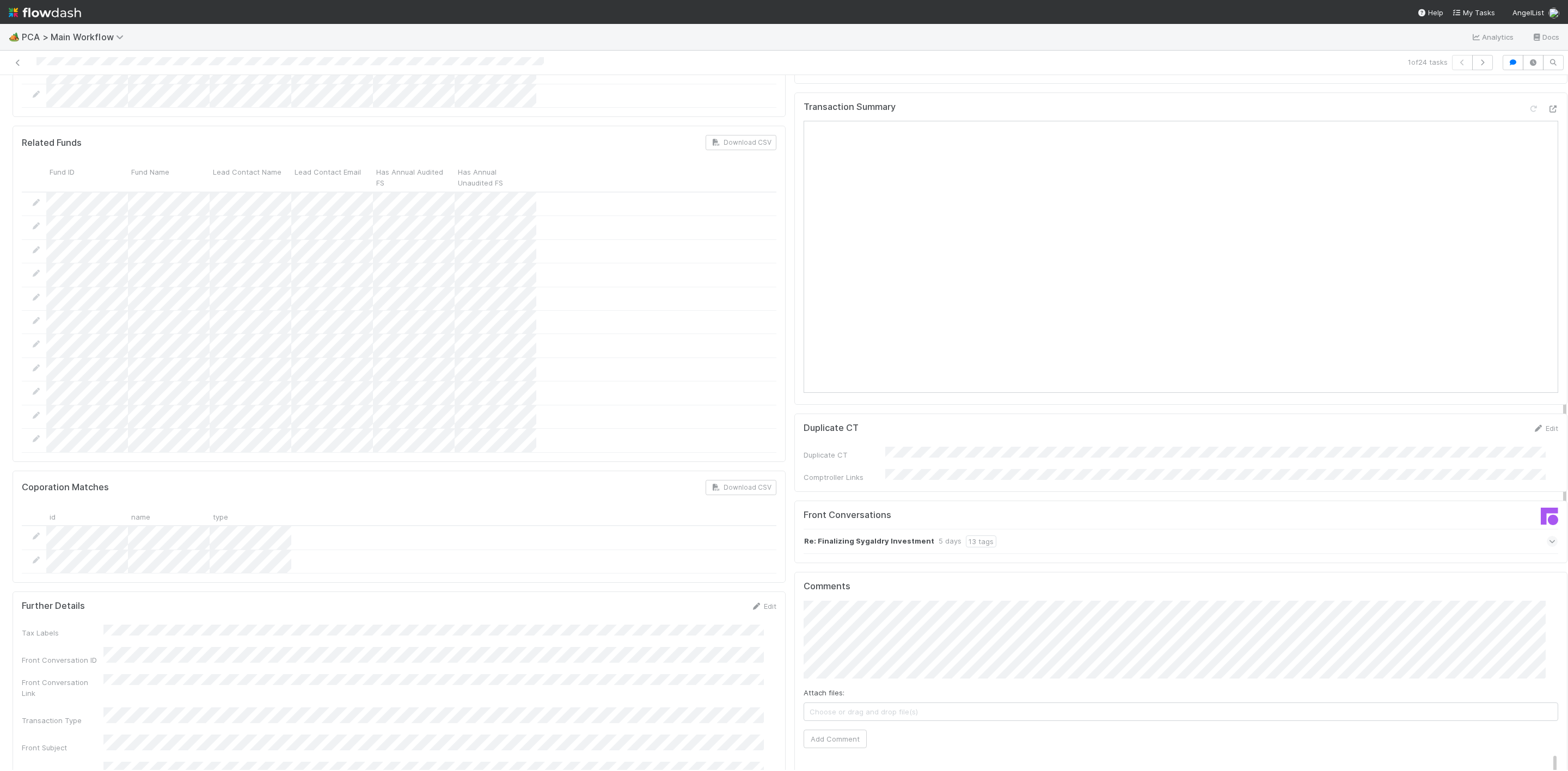
scroll to position [1306, 0]
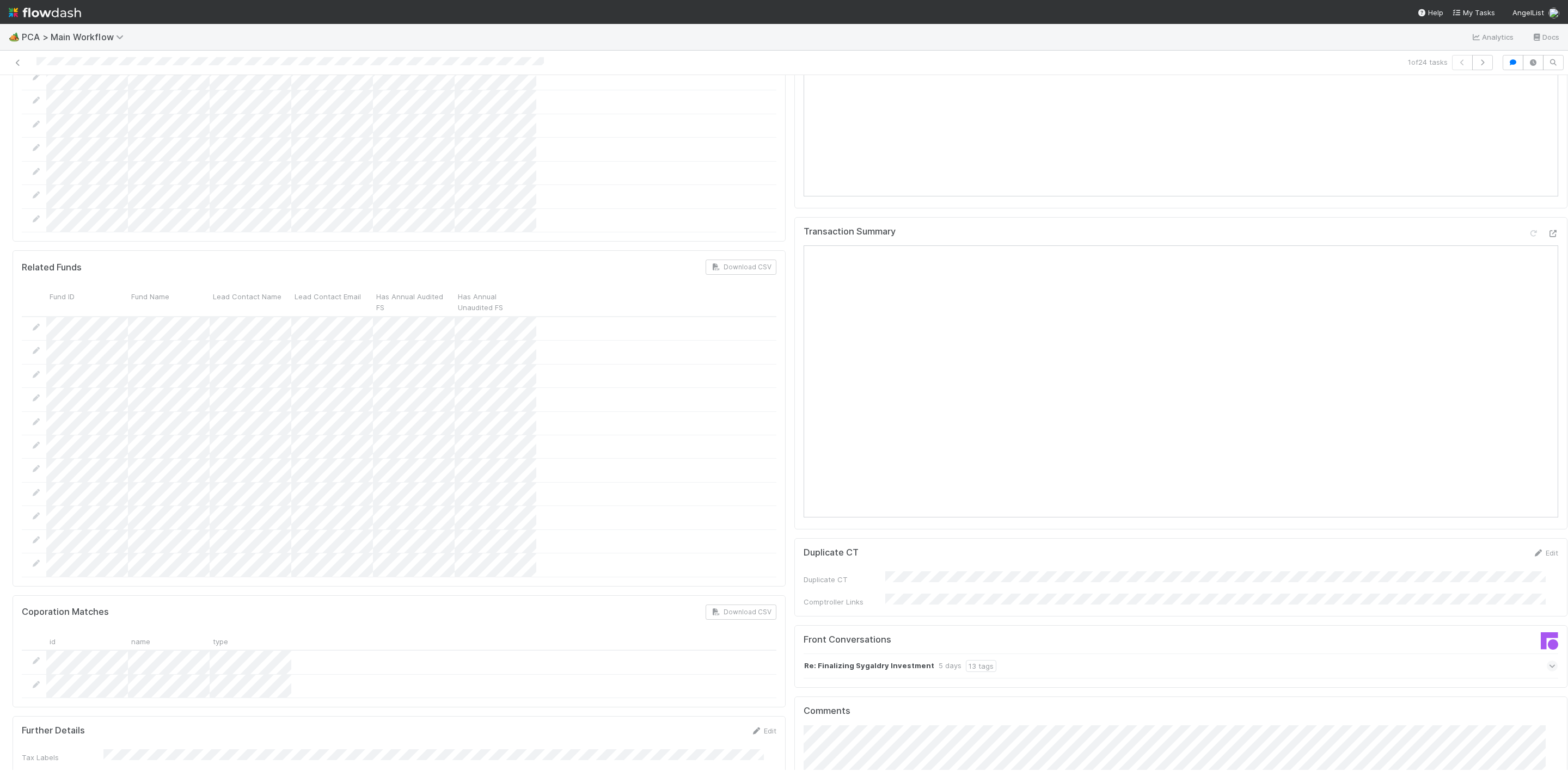
click at [1528, 228] on div at bounding box center [1543, 235] width 30 height 16
click at [1547, 228] on div at bounding box center [1552, 233] width 11 height 11
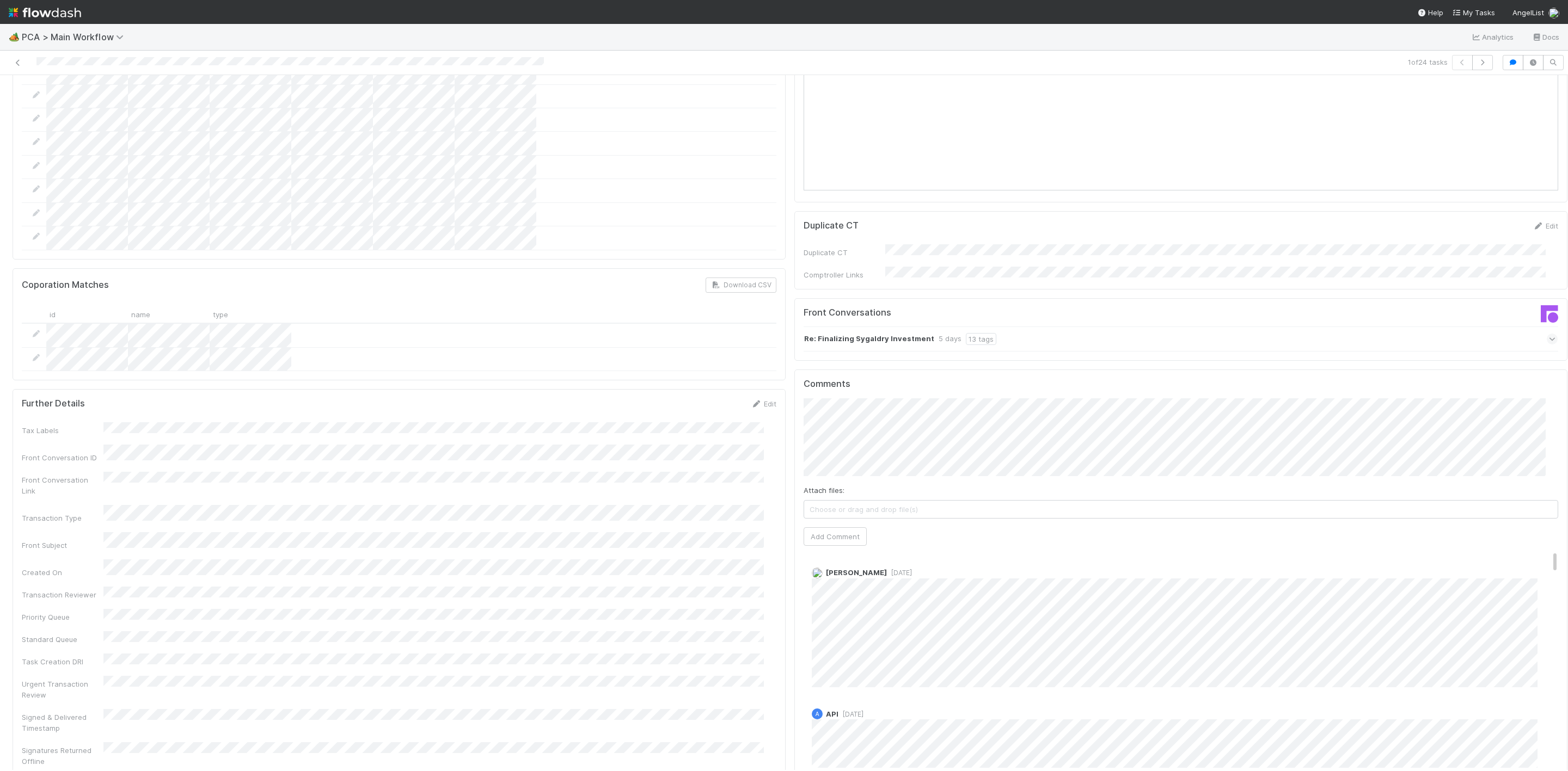
scroll to position [1633, 0]
click at [855, 456] on span "Michael Capilitan" at bounding box center [857, 459] width 55 height 9
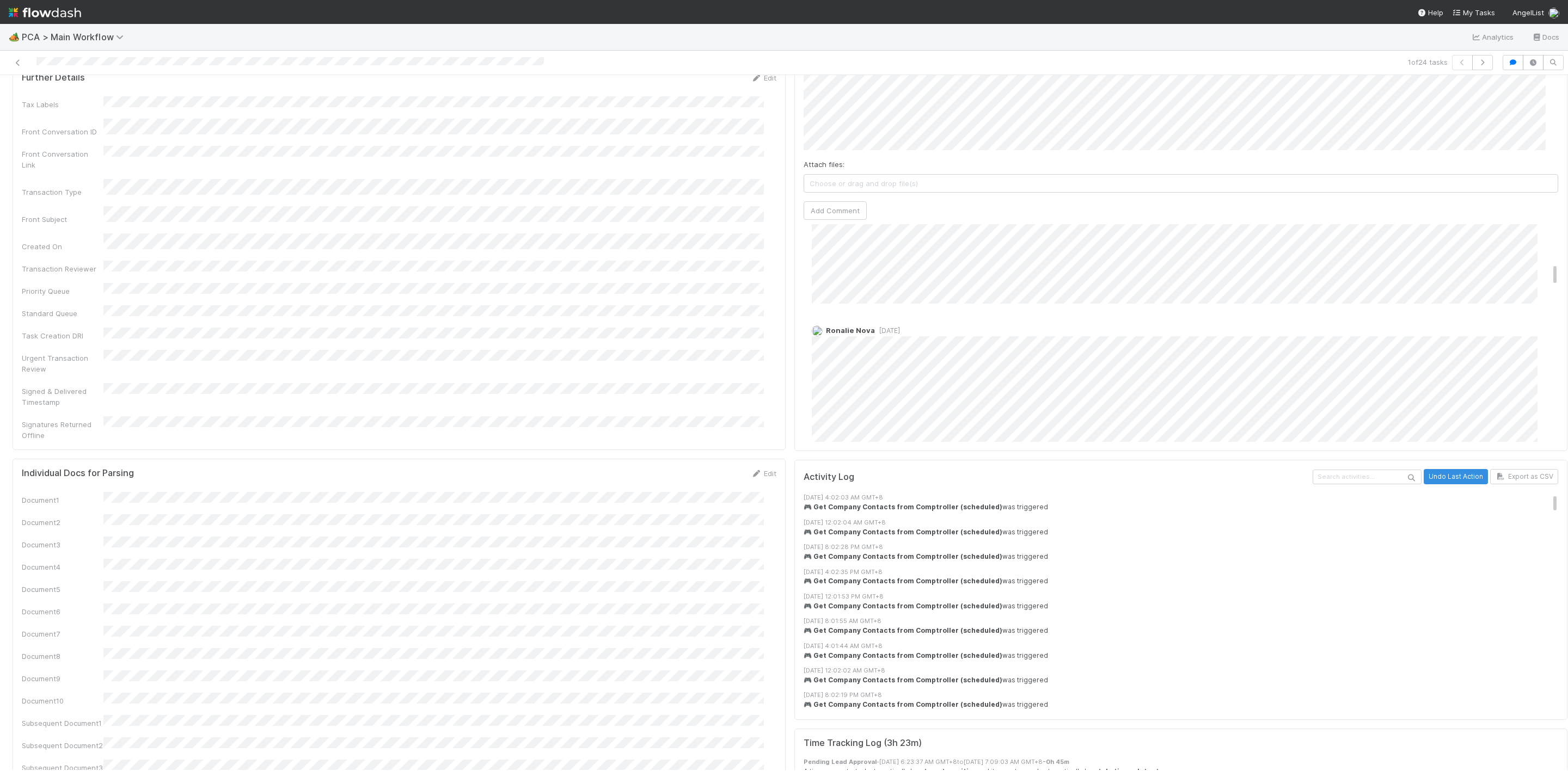
scroll to position [489, 0]
click at [803, 199] on div "Ronalie Nova 1 week ago" at bounding box center [1187, 256] width 767 height 212
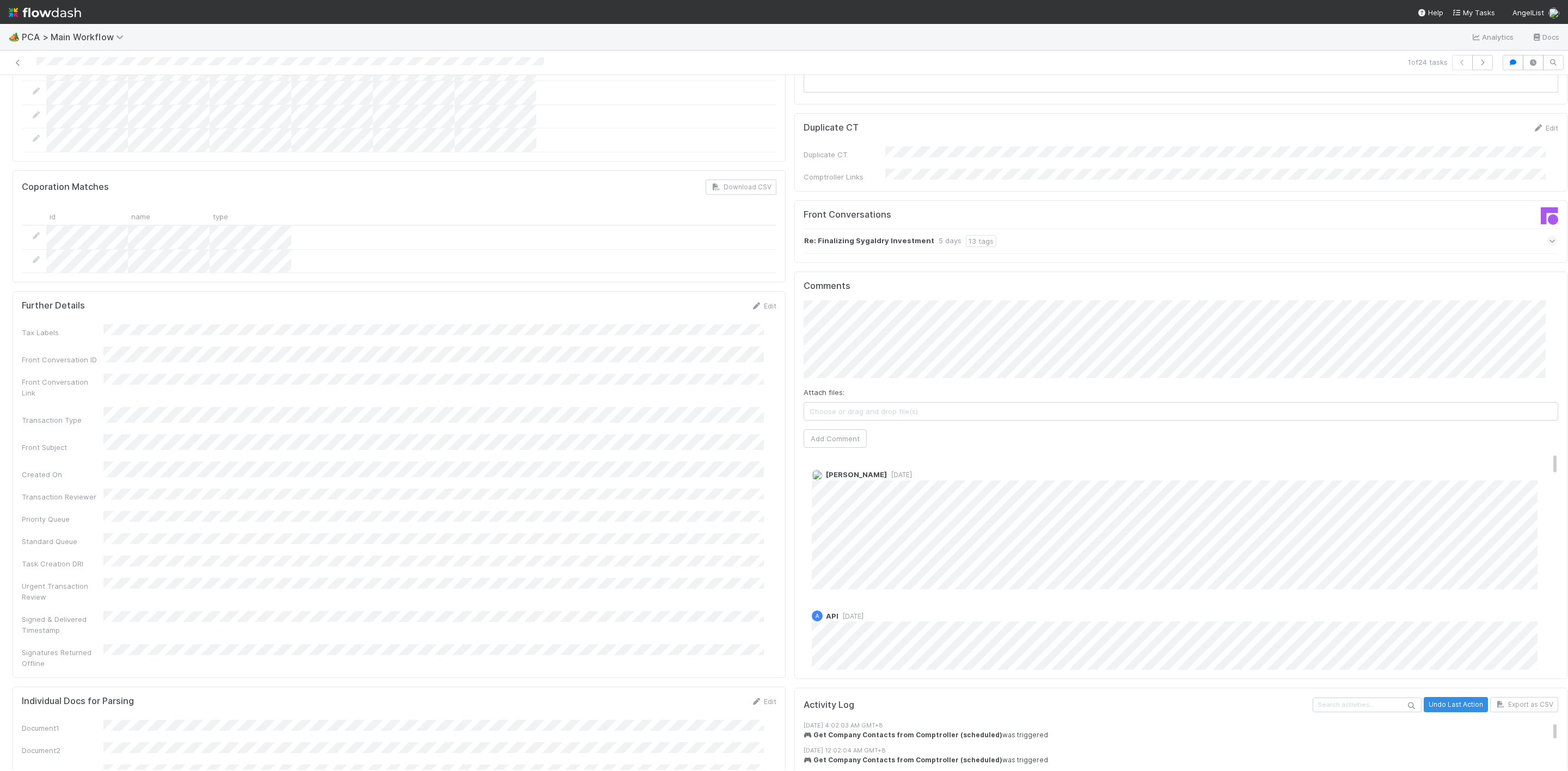
scroll to position [1714, 0]
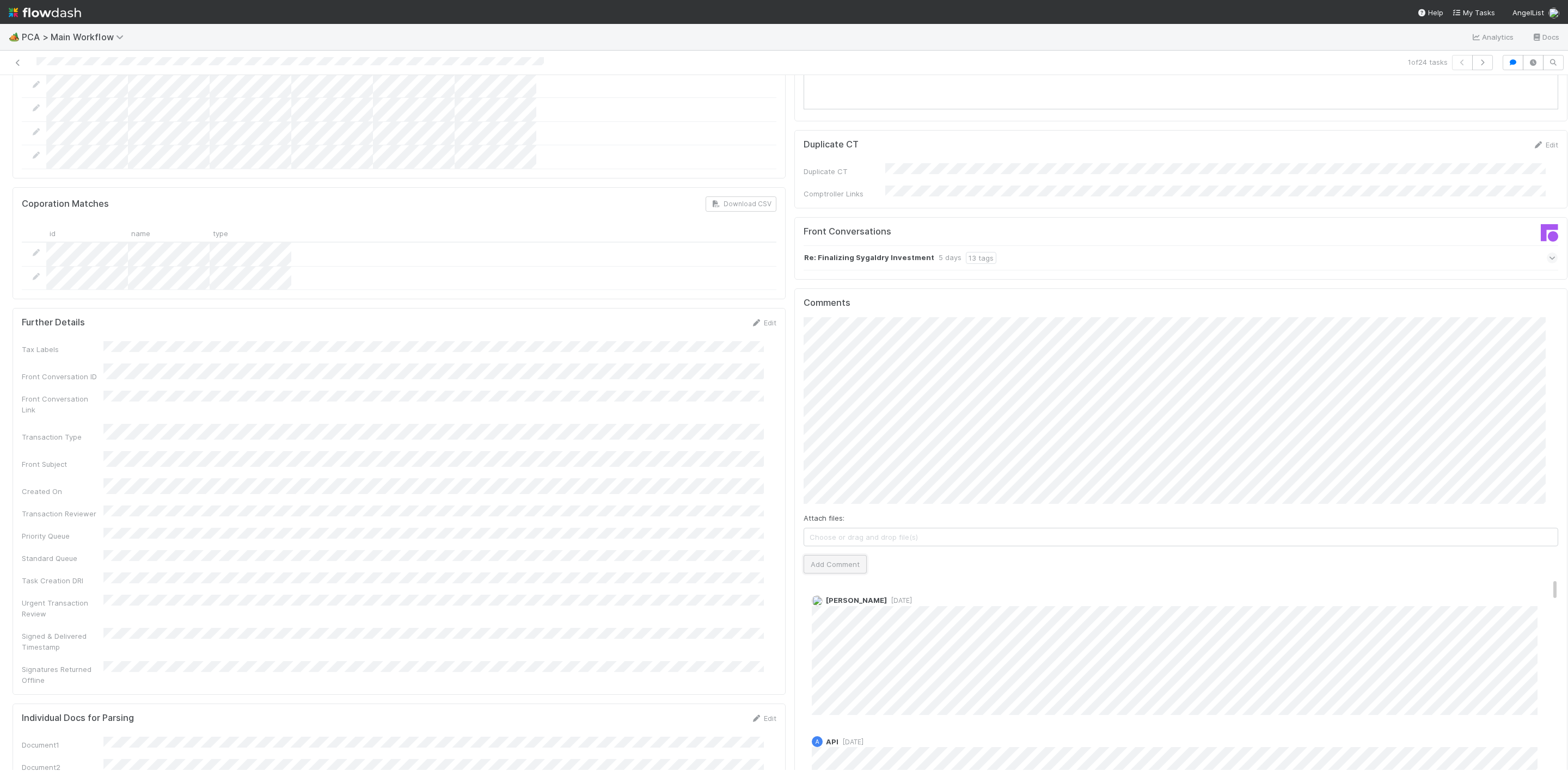
click at [829, 555] on button "Add Comment" at bounding box center [835, 564] width 63 height 19
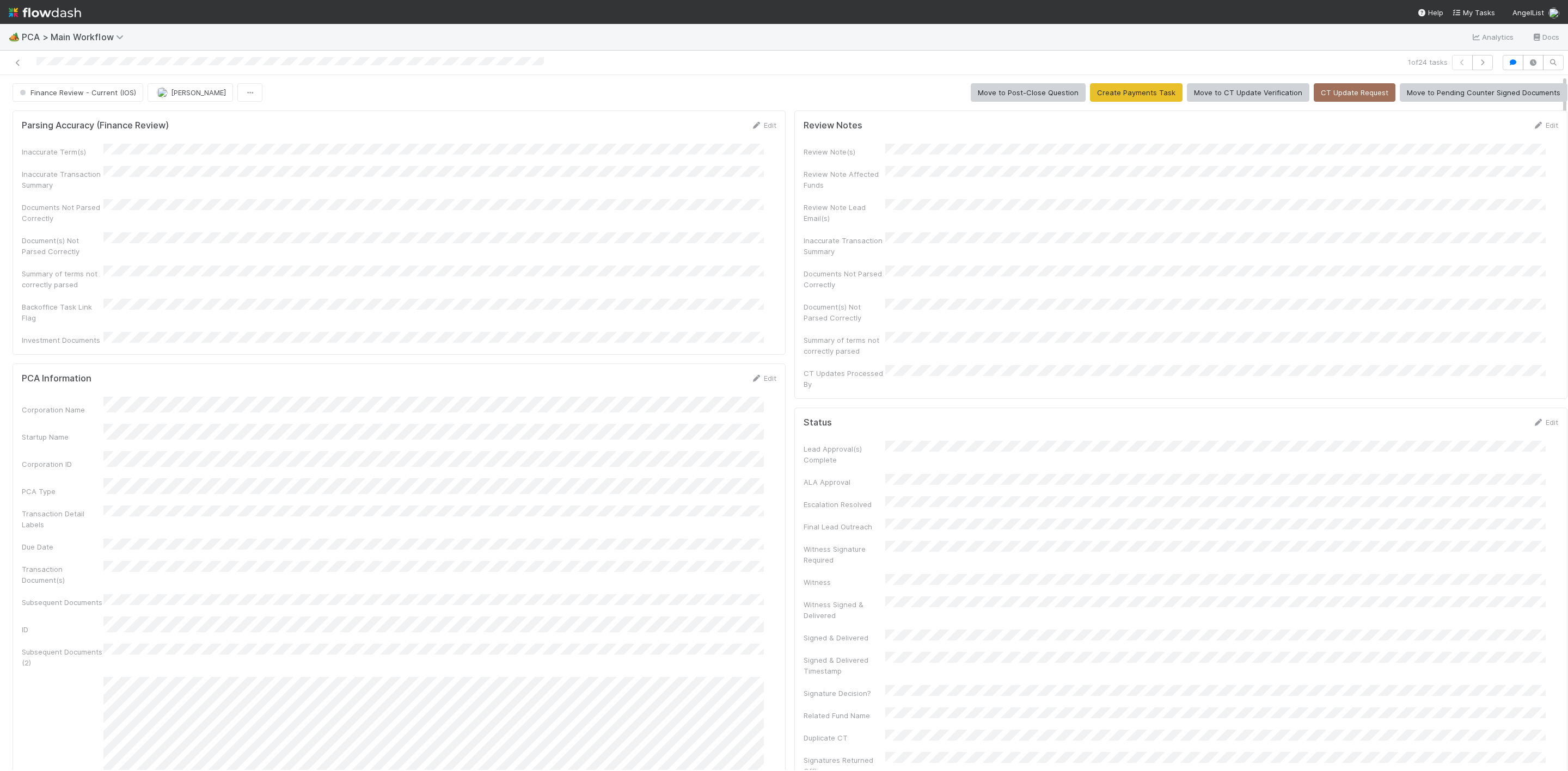
scroll to position [0, 0]
click at [98, 92] on span "Finance Review - Current (IOS)" at bounding box center [77, 93] width 119 height 9
click at [71, 123] on div "ICU" at bounding box center [85, 122] width 153 height 19
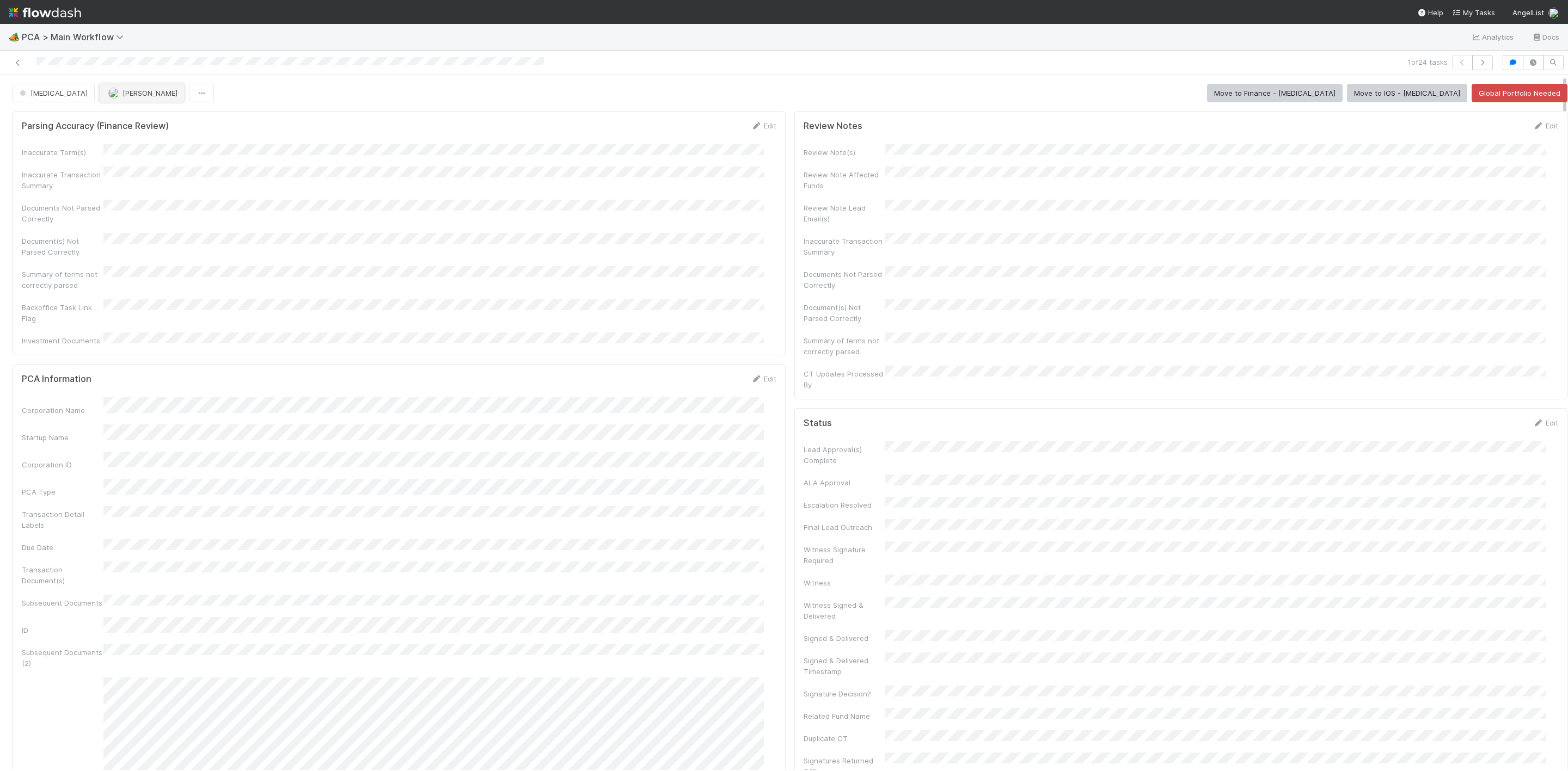
click at [101, 103] on button "[PERSON_NAME]" at bounding box center [141, 93] width 85 height 19
click at [117, 163] on span "Michael Capilitan" at bounding box center [100, 162] width 55 height 9
click at [17, 61] on icon at bounding box center [18, 63] width 11 height 7
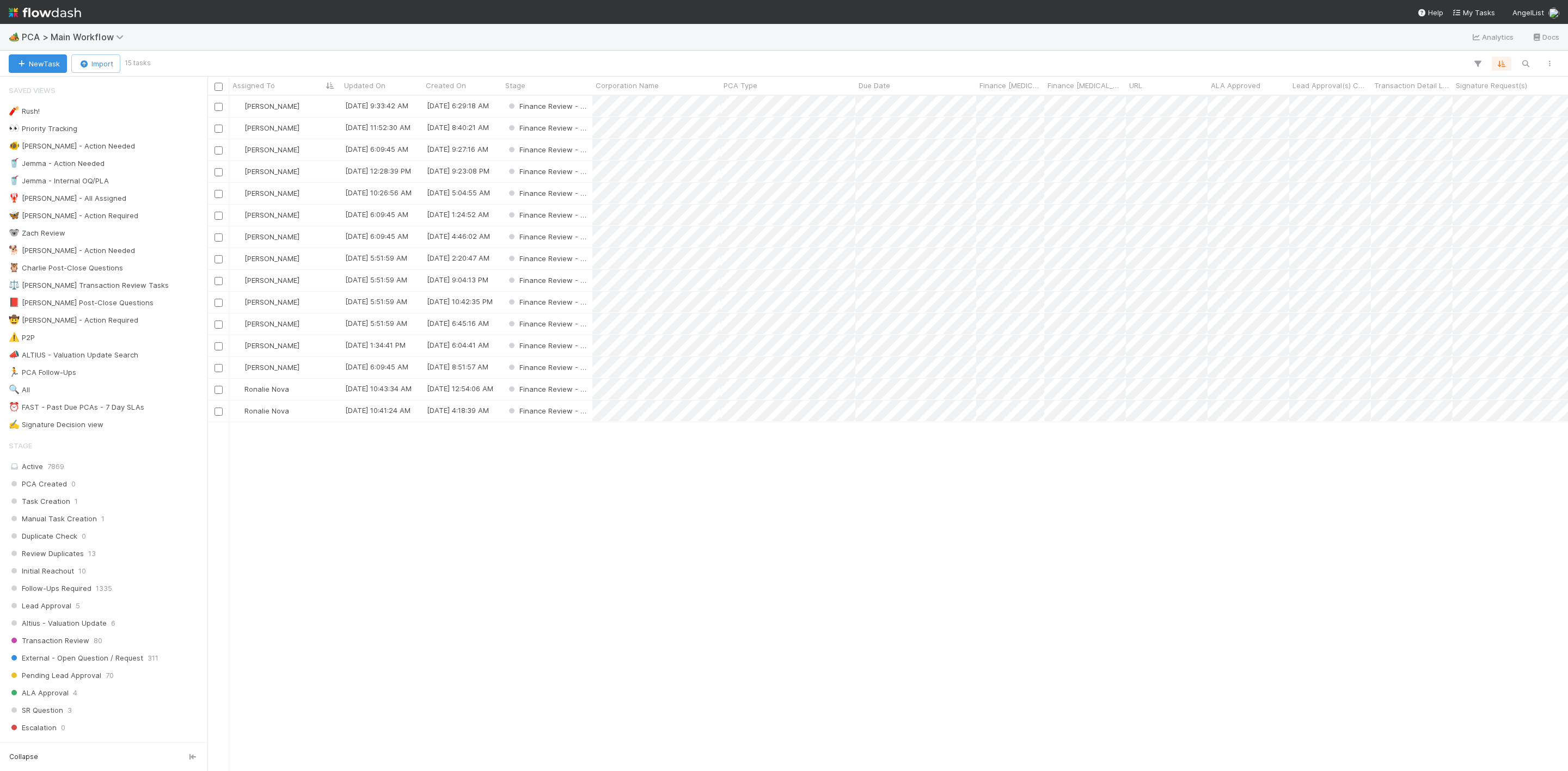
scroll to position [662, 1348]
click at [311, 108] on div "[PERSON_NAME]" at bounding box center [285, 106] width 111 height 22
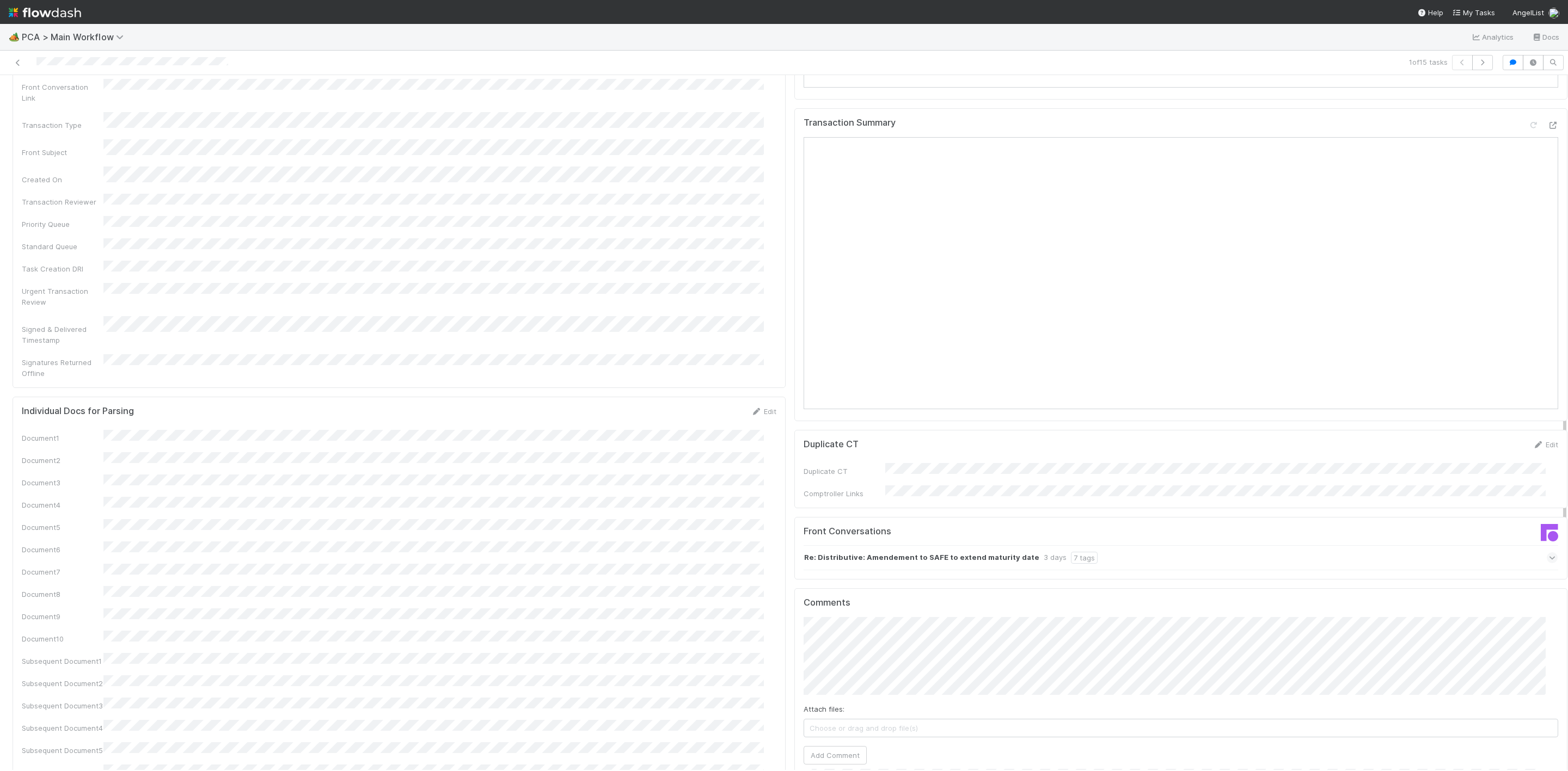
scroll to position [1224, 0]
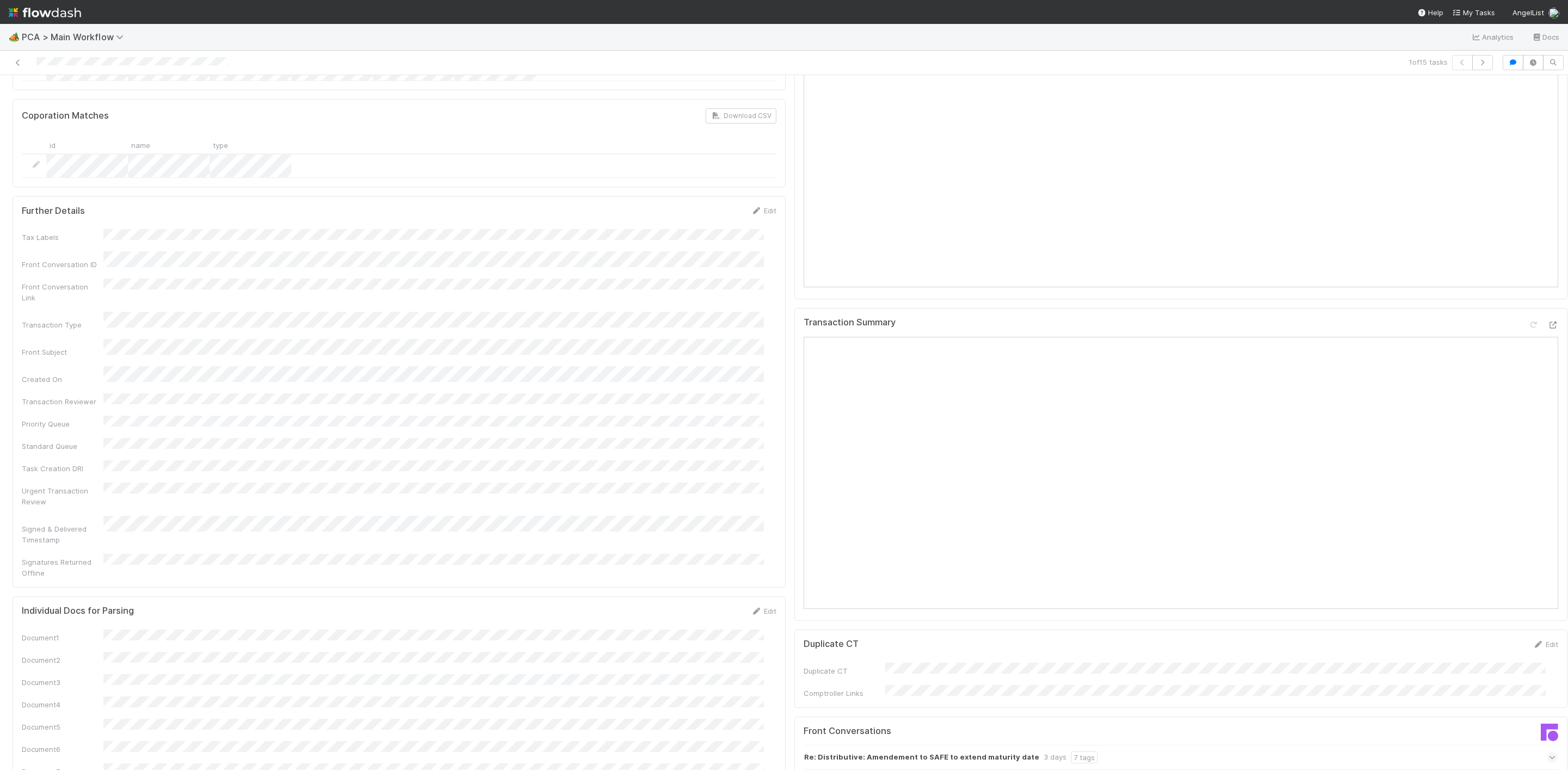
click at [1534, 308] on div "Transaction Summary" at bounding box center [1181, 464] width 773 height 313
click at [1547, 322] on icon at bounding box center [1552, 325] width 11 height 7
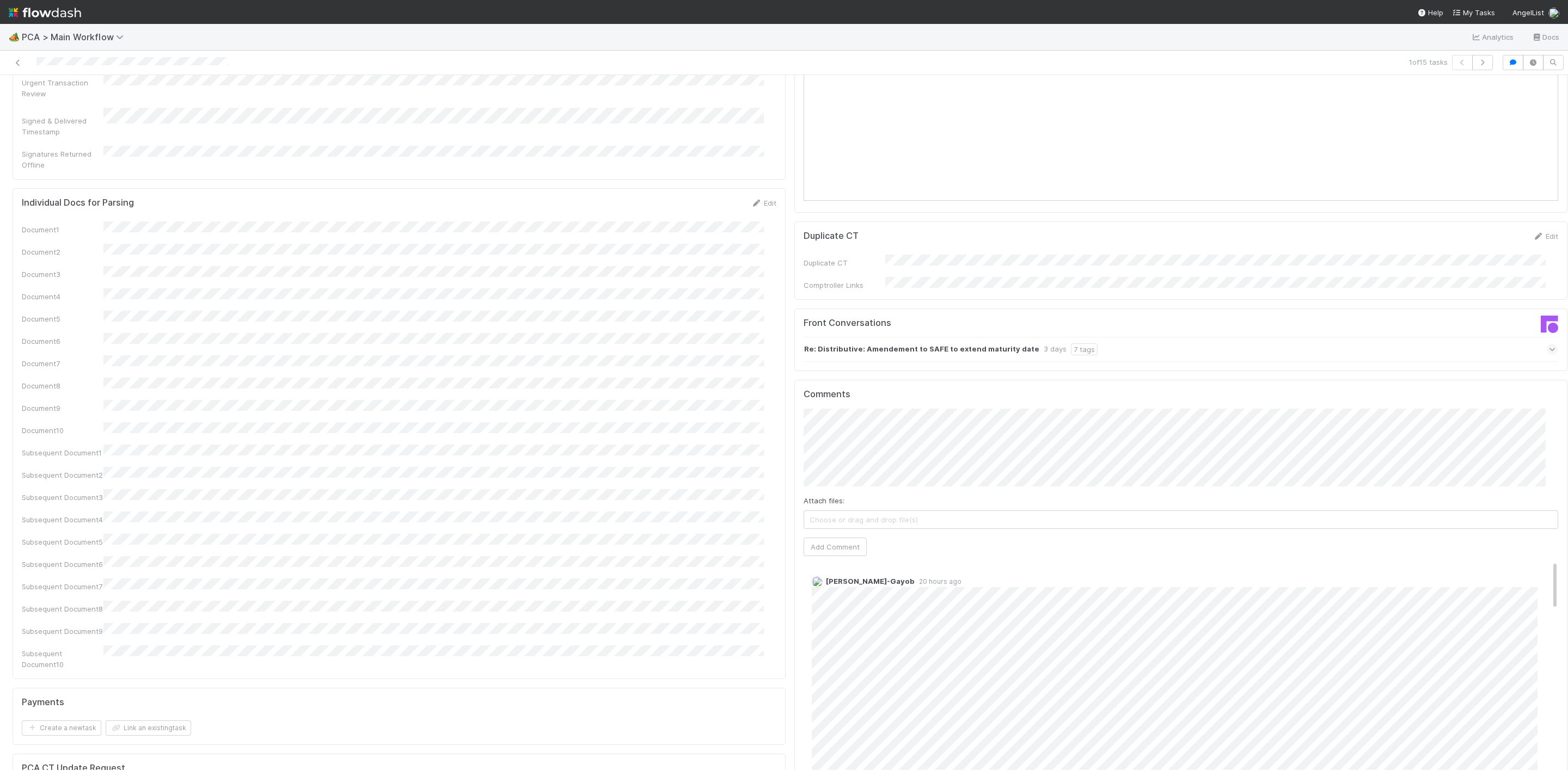
scroll to position [0, 0]
click at [861, 371] on span "[PERSON_NAME]-Gayob" at bounding box center [887, 374] width 80 height 9
click at [832, 538] on button "Add Comment" at bounding box center [835, 547] width 63 height 19
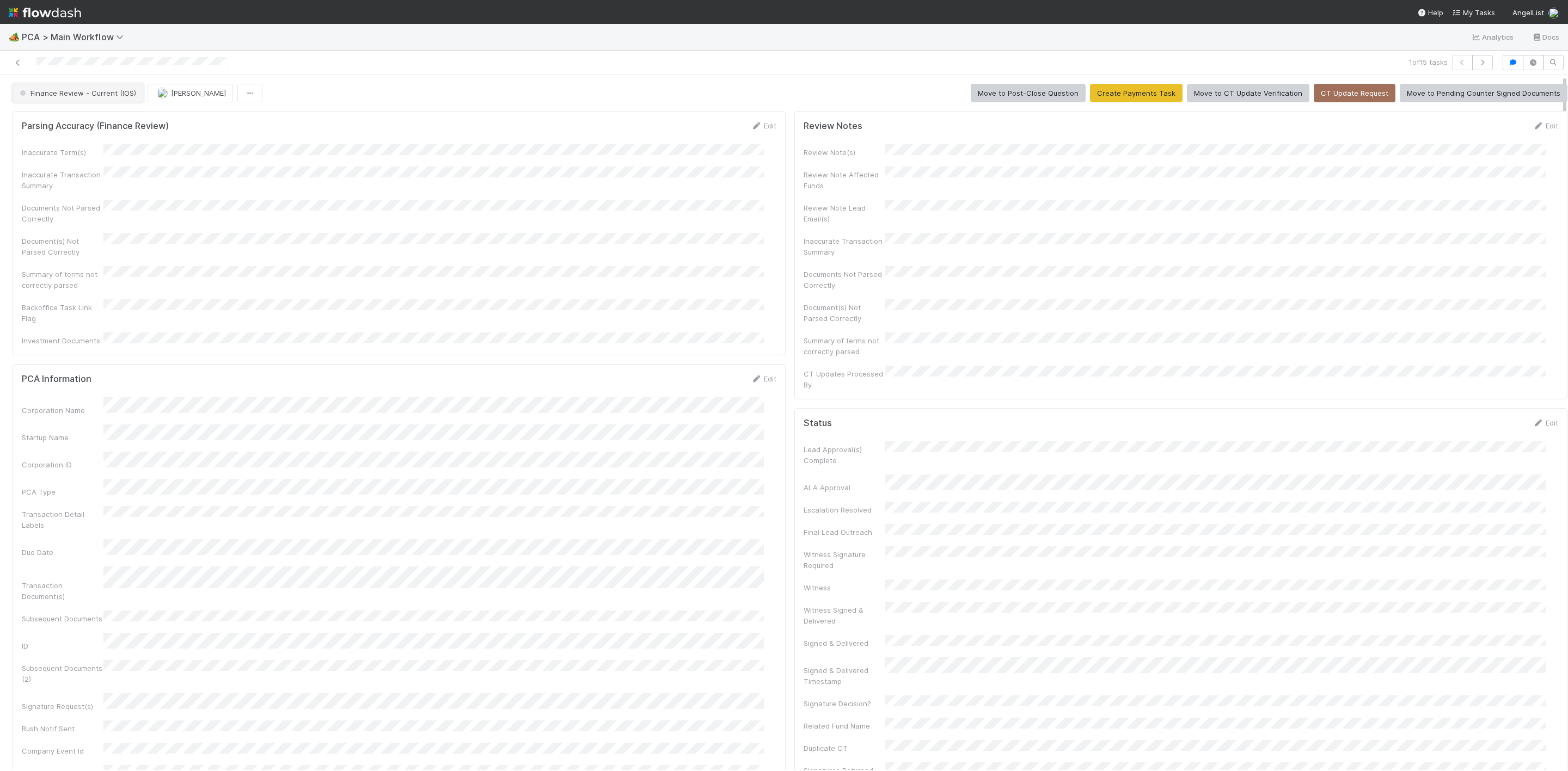
click at [82, 90] on span "Finance Review - Current (IOS)" at bounding box center [77, 93] width 119 height 9
click at [54, 178] on span "Completed" at bounding box center [41, 183] width 51 height 9
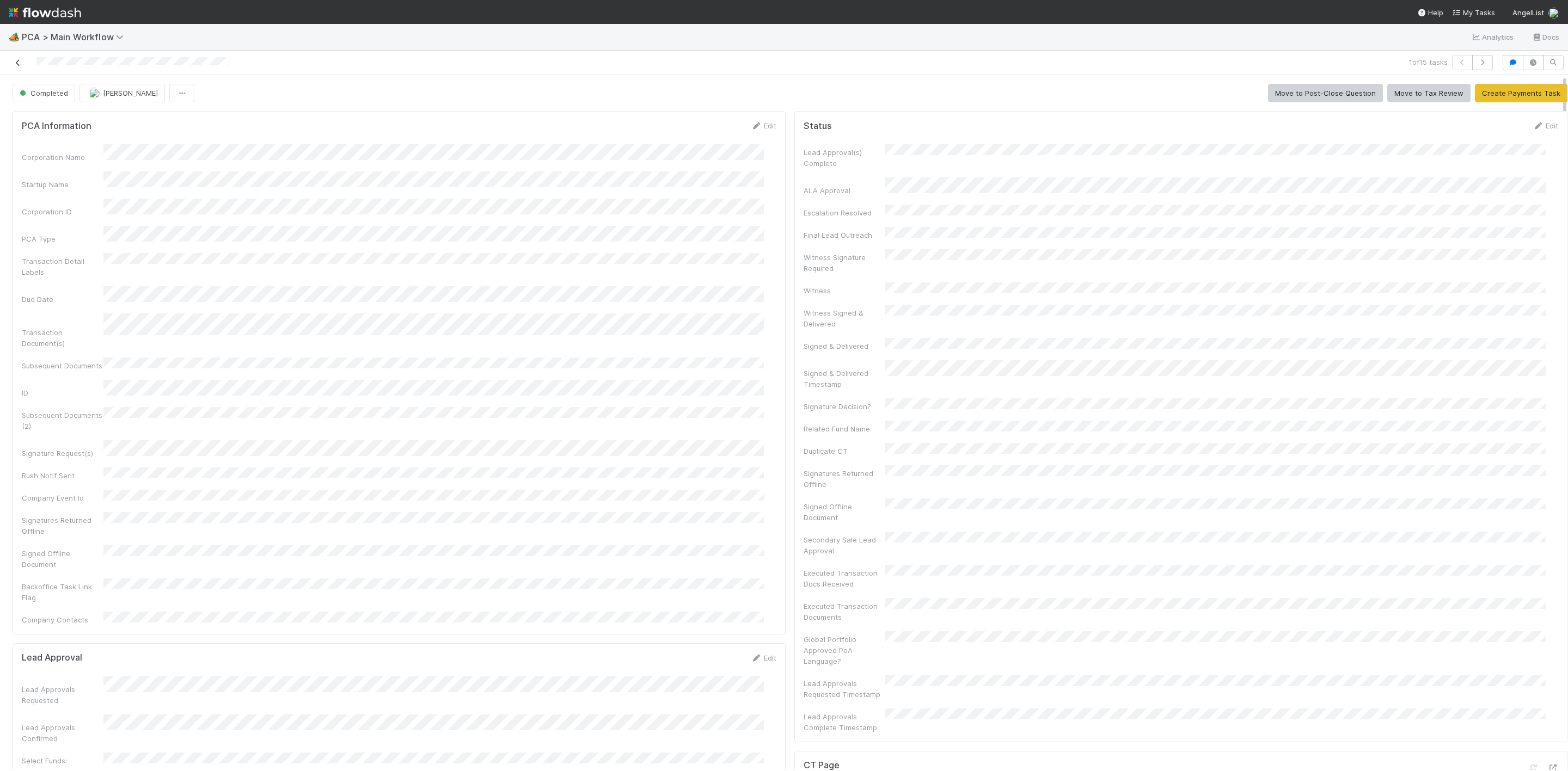
click at [18, 62] on icon at bounding box center [18, 63] width 11 height 7
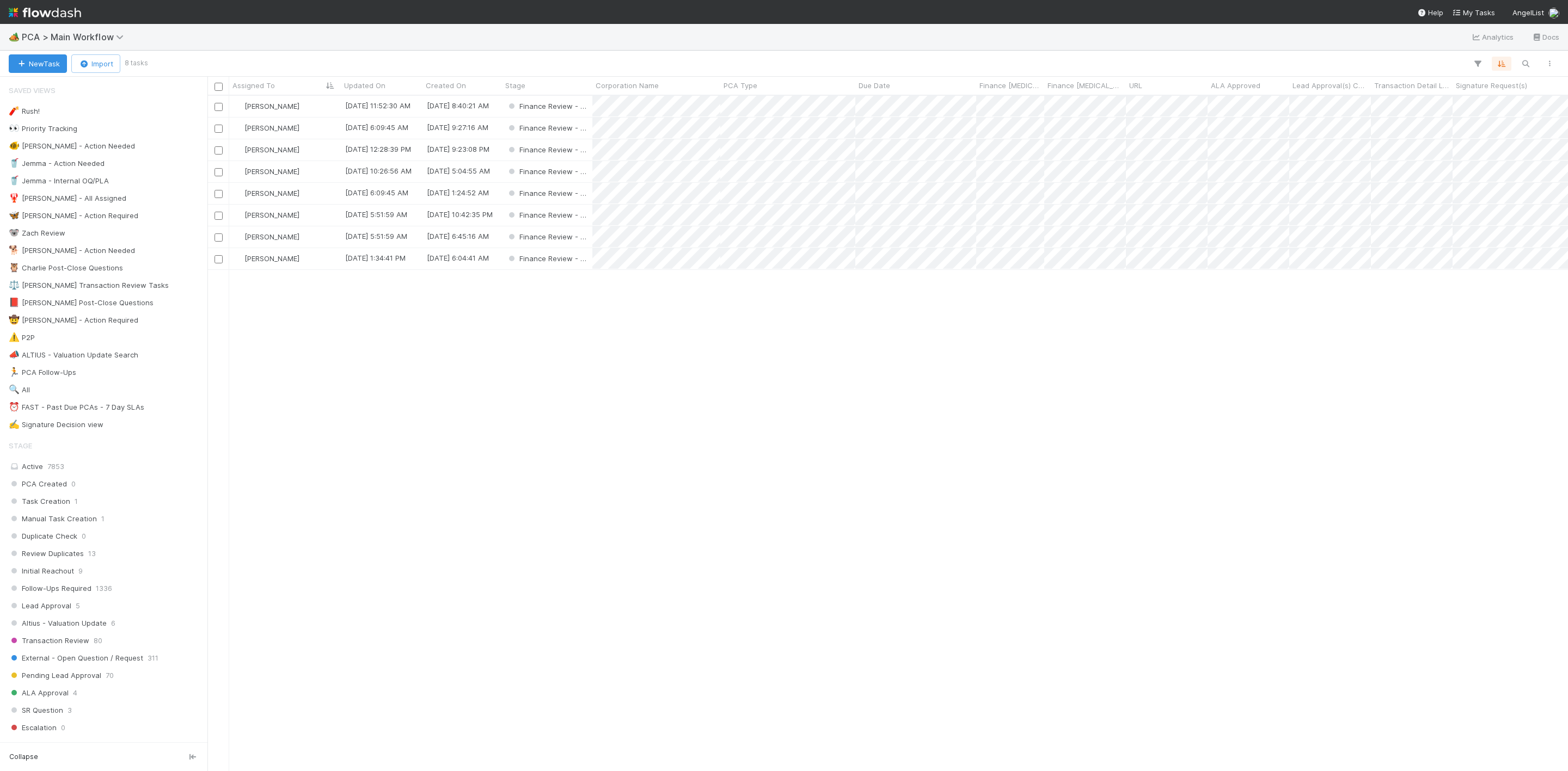
scroll to position [662, 1348]
click at [311, 113] on div "[PERSON_NAME]" at bounding box center [285, 106] width 111 height 22
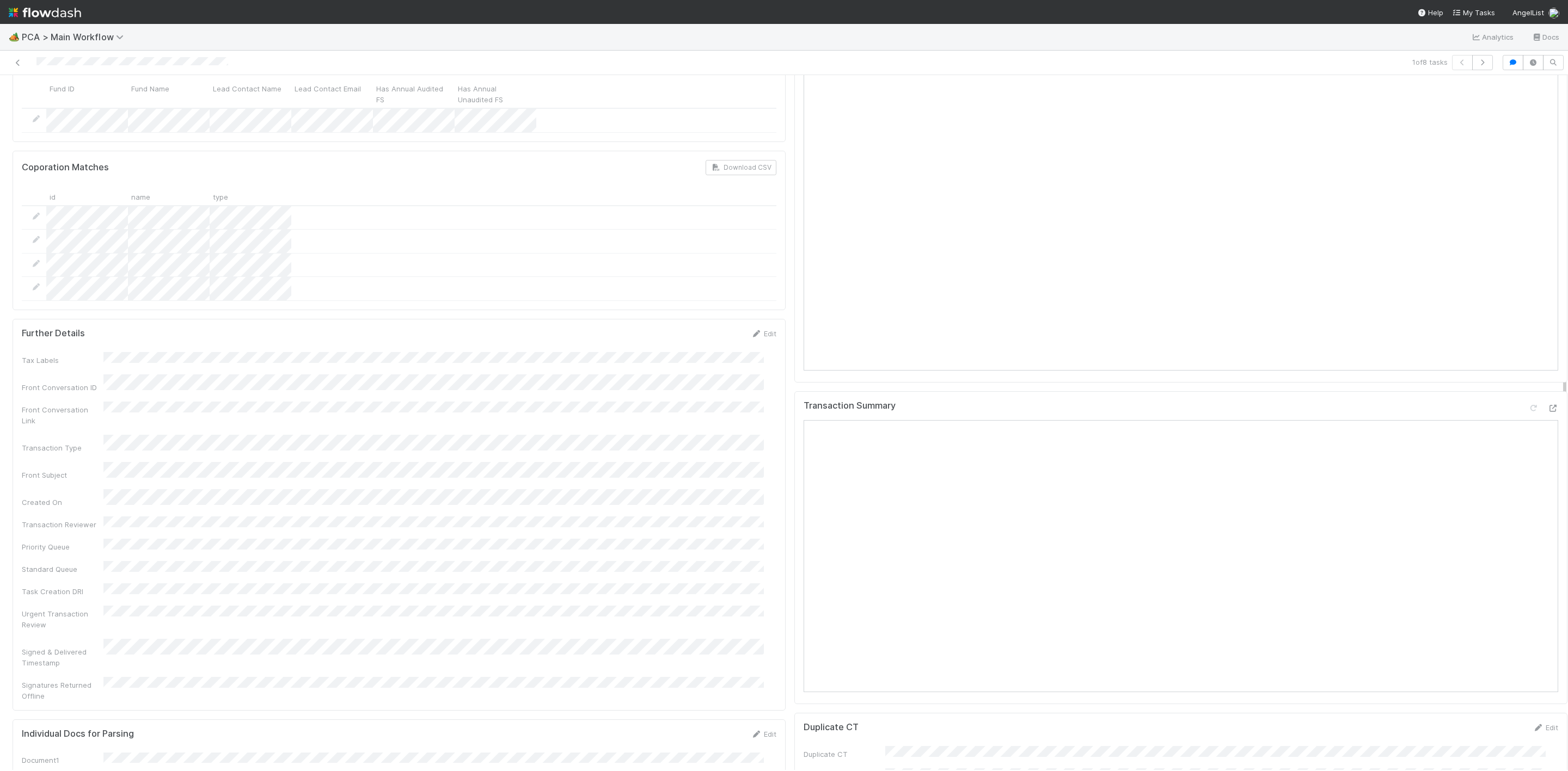
scroll to position [1142, 0]
click at [1547, 403] on icon at bounding box center [1552, 407] width 11 height 7
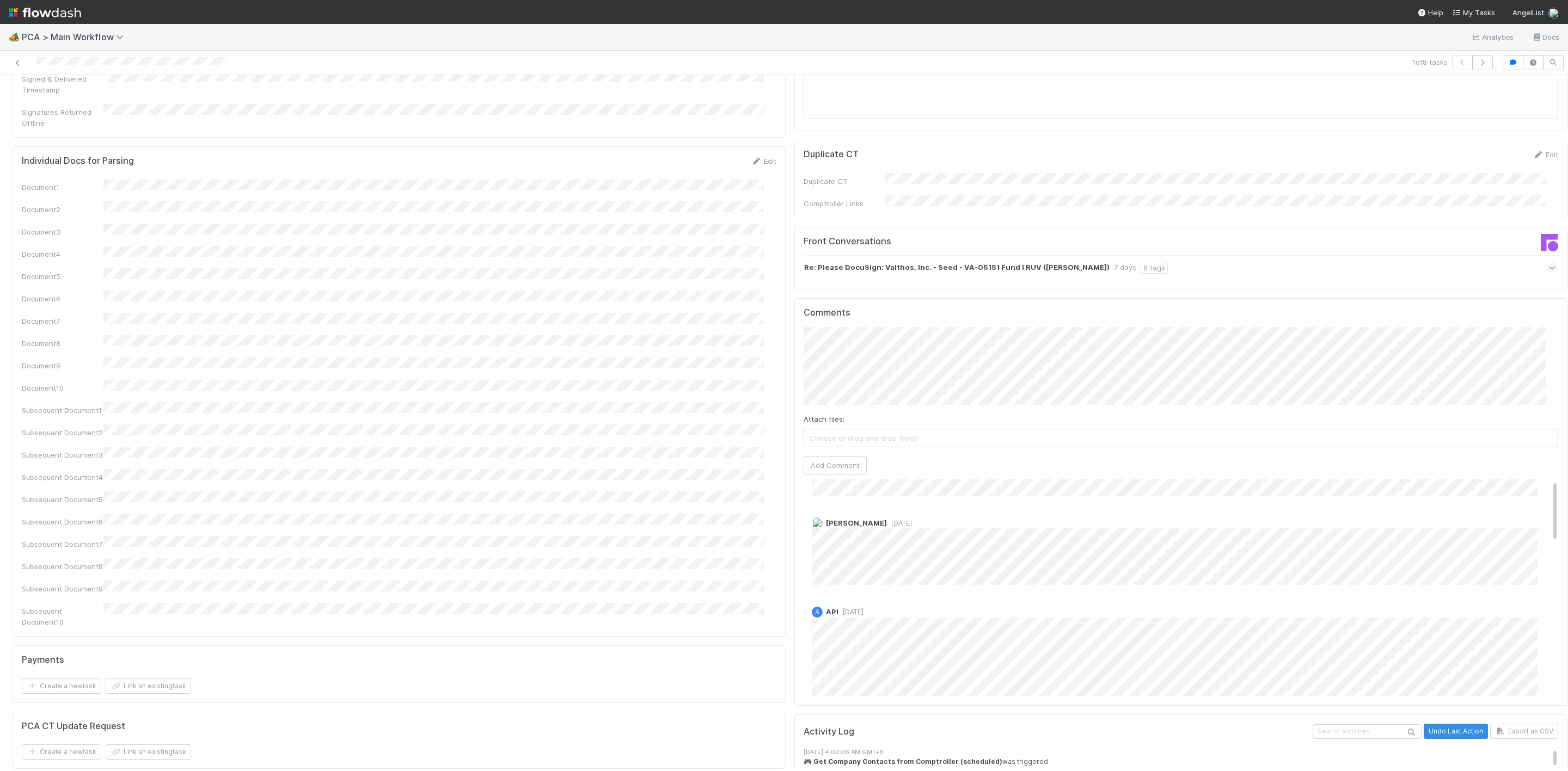
scroll to position [0, 0]
click at [841, 456] on button "Add Comment" at bounding box center [835, 465] width 63 height 19
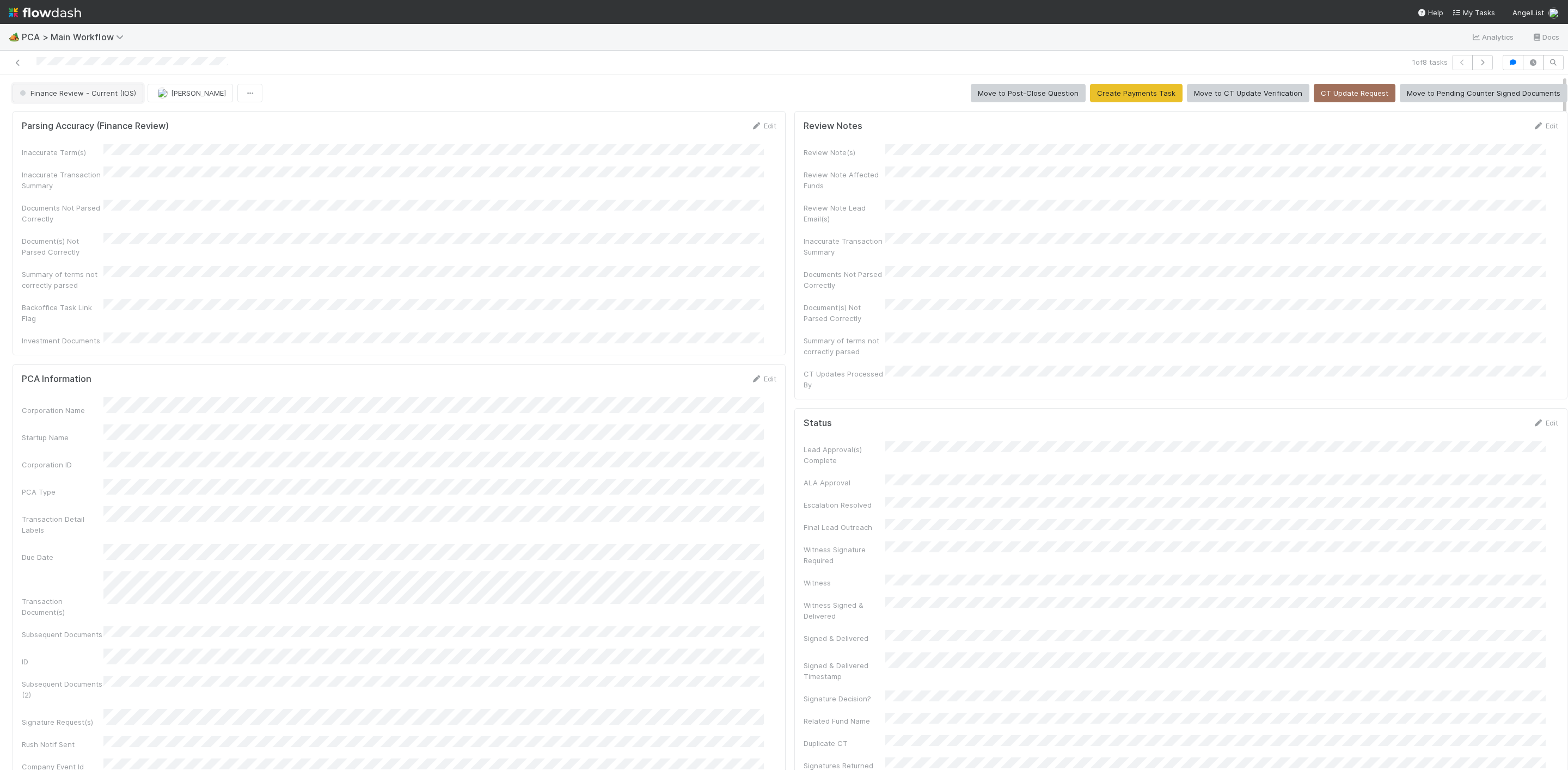
click at [68, 97] on span "Finance Review - Current (IOS)" at bounding box center [77, 93] width 119 height 9
click at [62, 177] on div "Completed" at bounding box center [85, 183] width 153 height 19
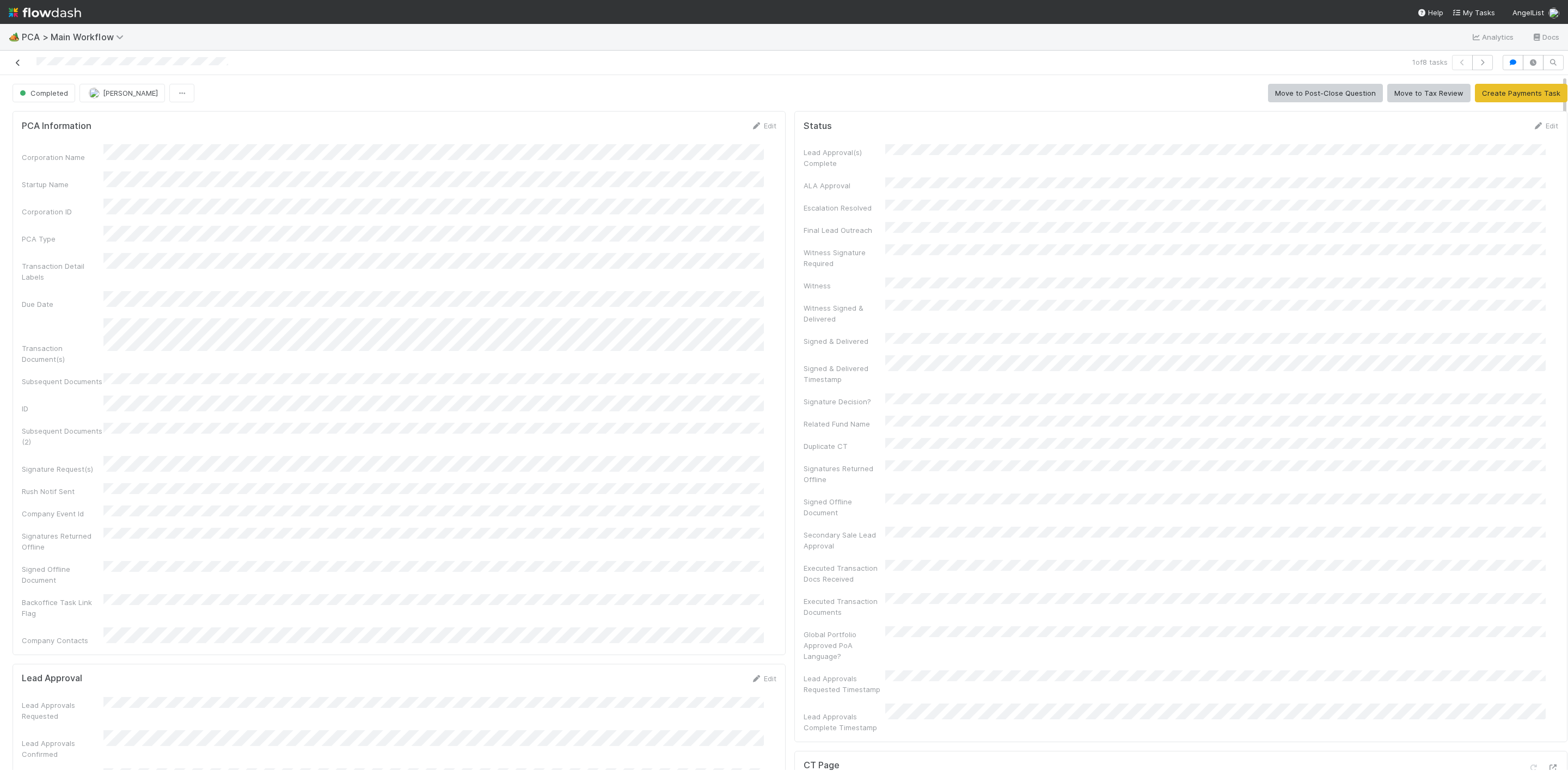
click at [16, 68] on link at bounding box center [18, 62] width 11 height 11
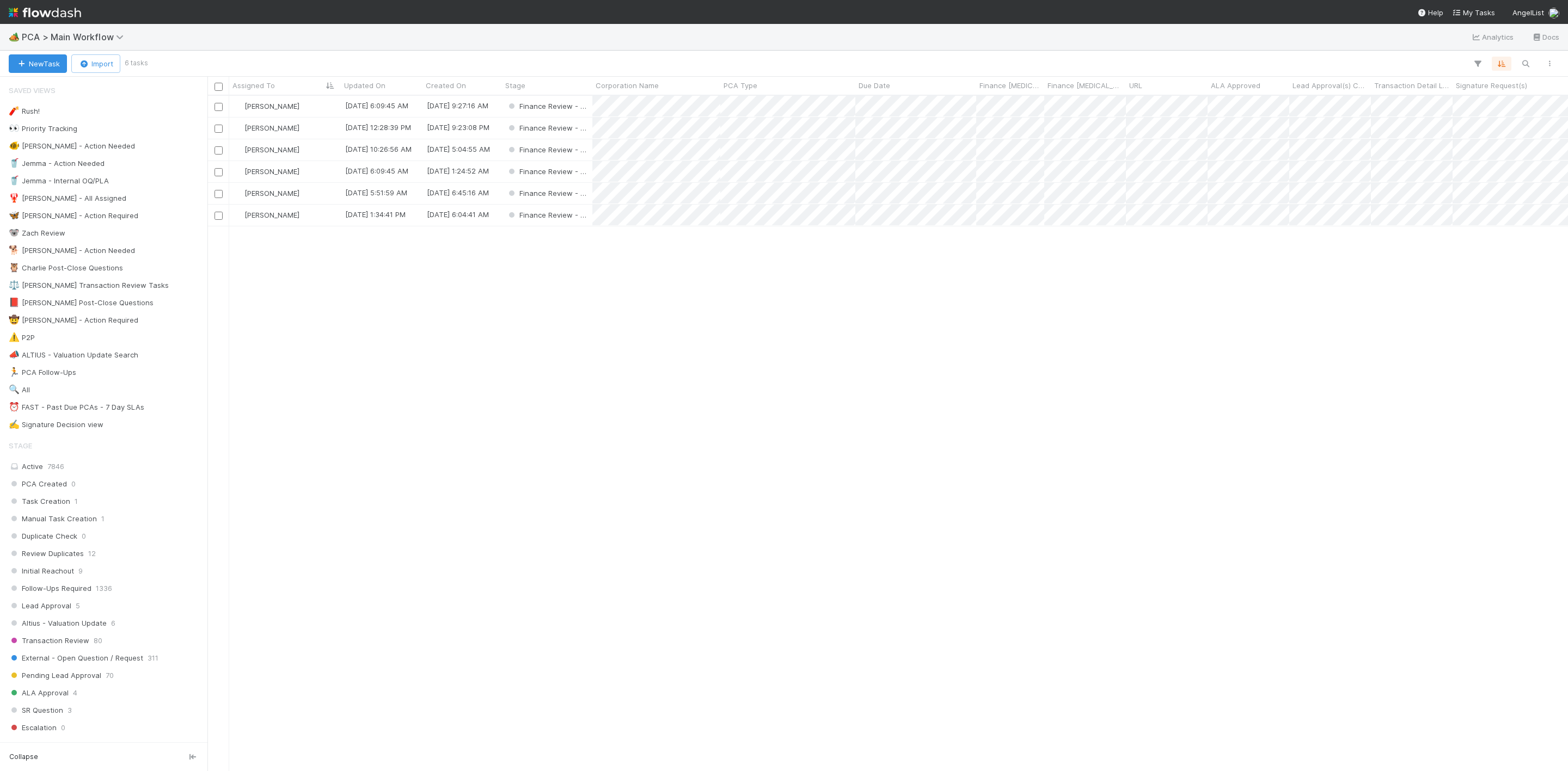
scroll to position [662, 1348]
click at [317, 103] on div "[PERSON_NAME]" at bounding box center [285, 106] width 111 height 22
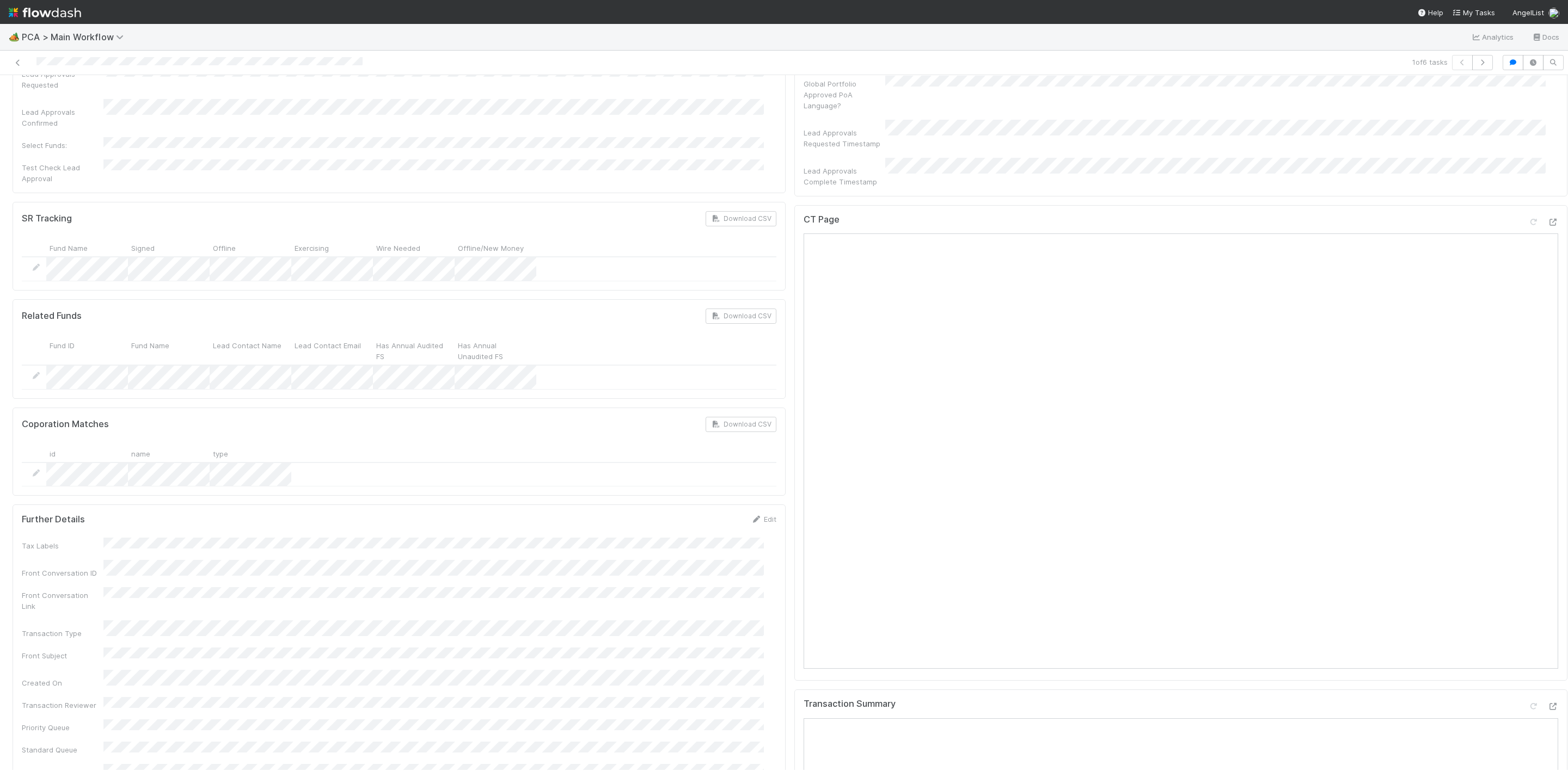
scroll to position [980, 0]
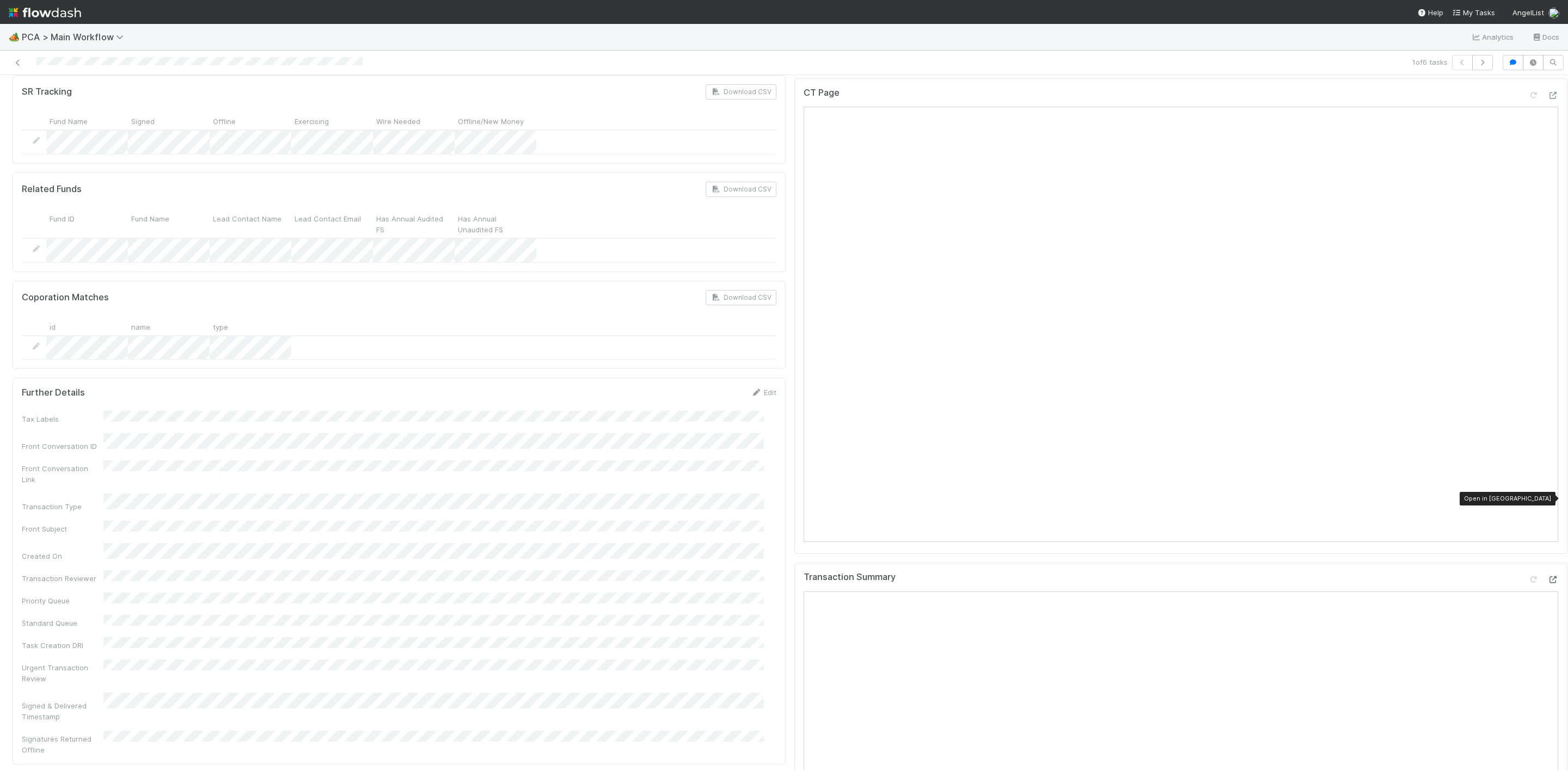
click at [1547, 576] on icon at bounding box center [1552, 580] width 11 height 7
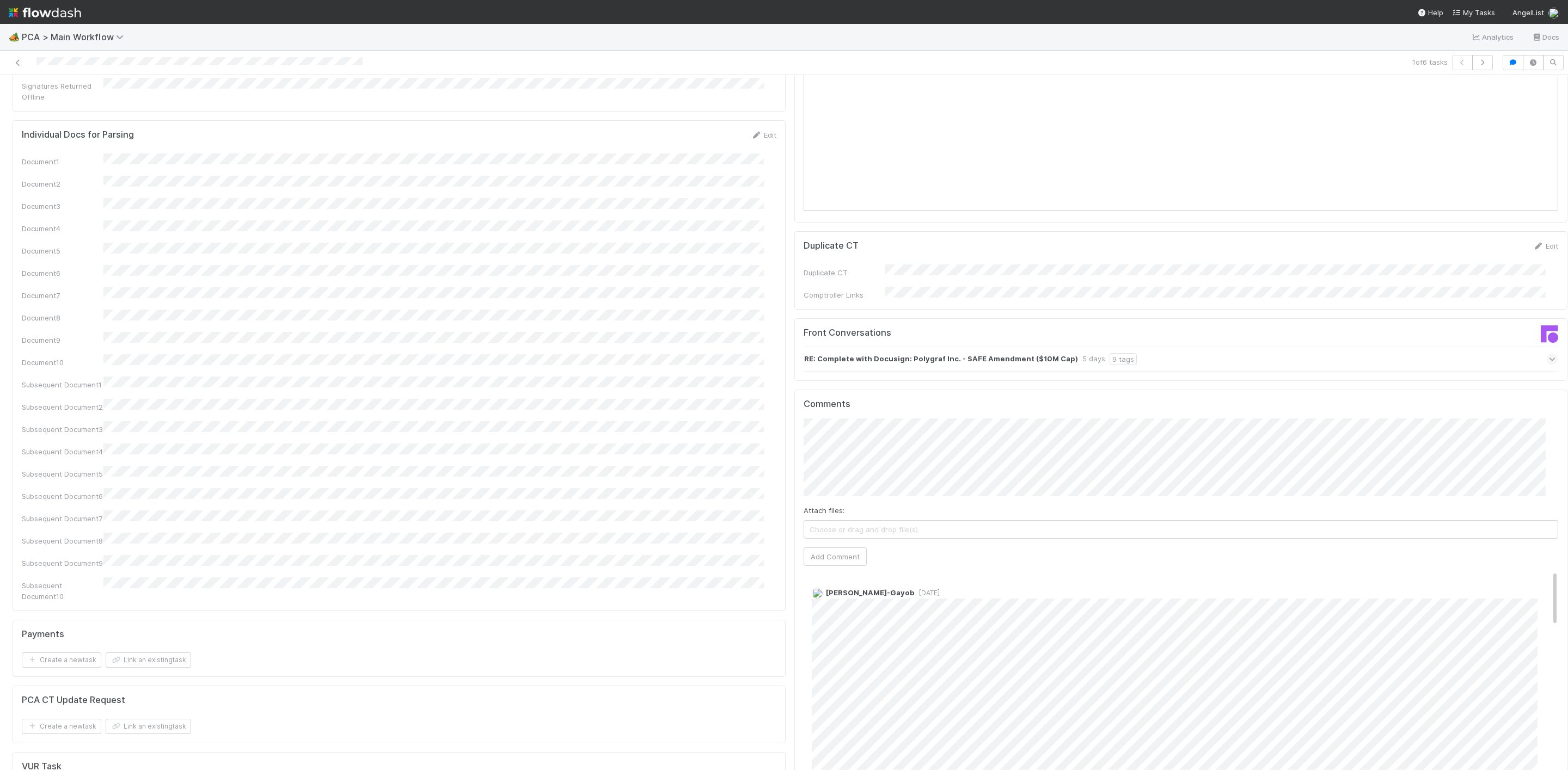
scroll to position [1469, 0]
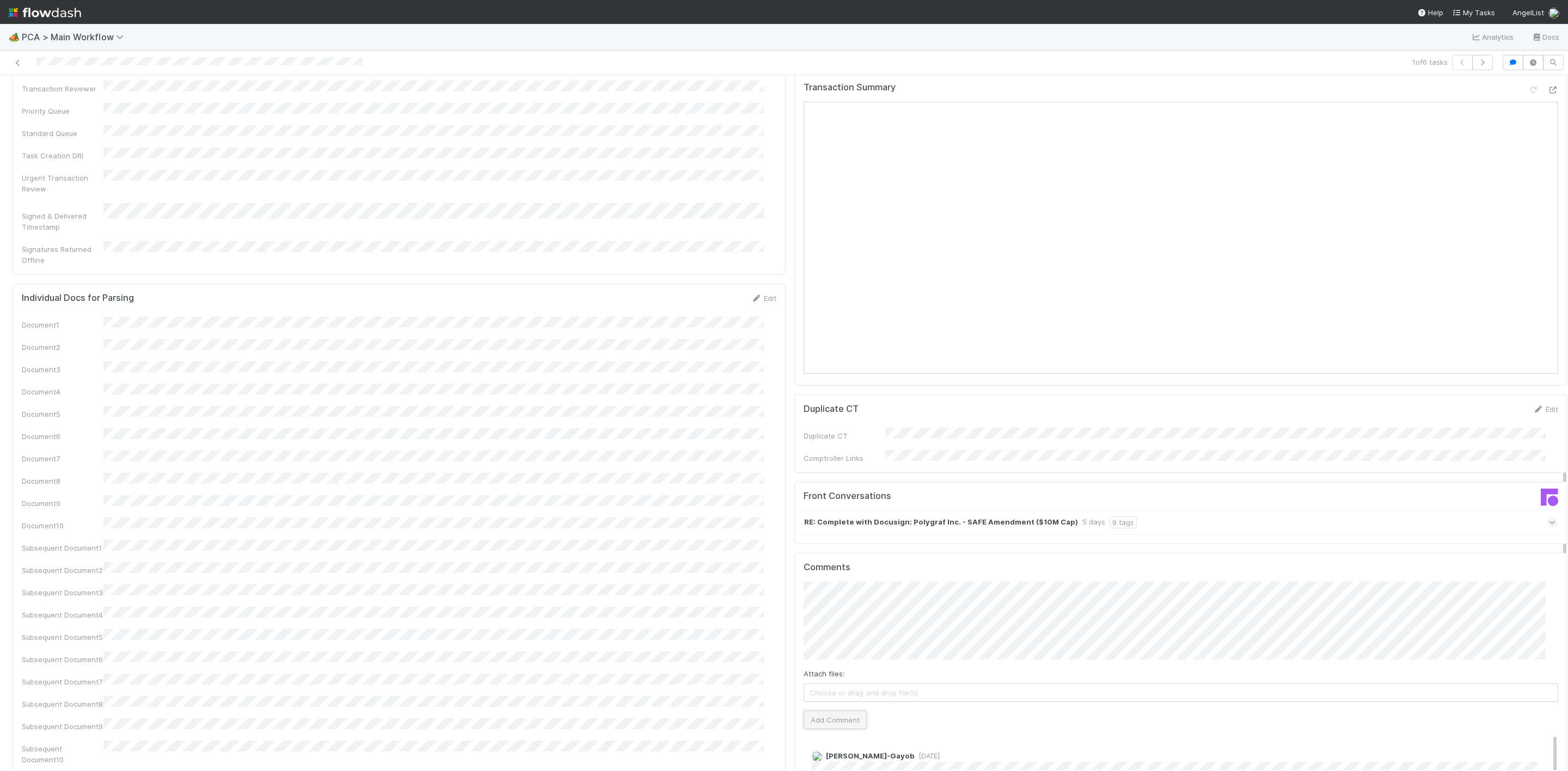
click at [833, 711] on button "Add Comment" at bounding box center [835, 720] width 63 height 19
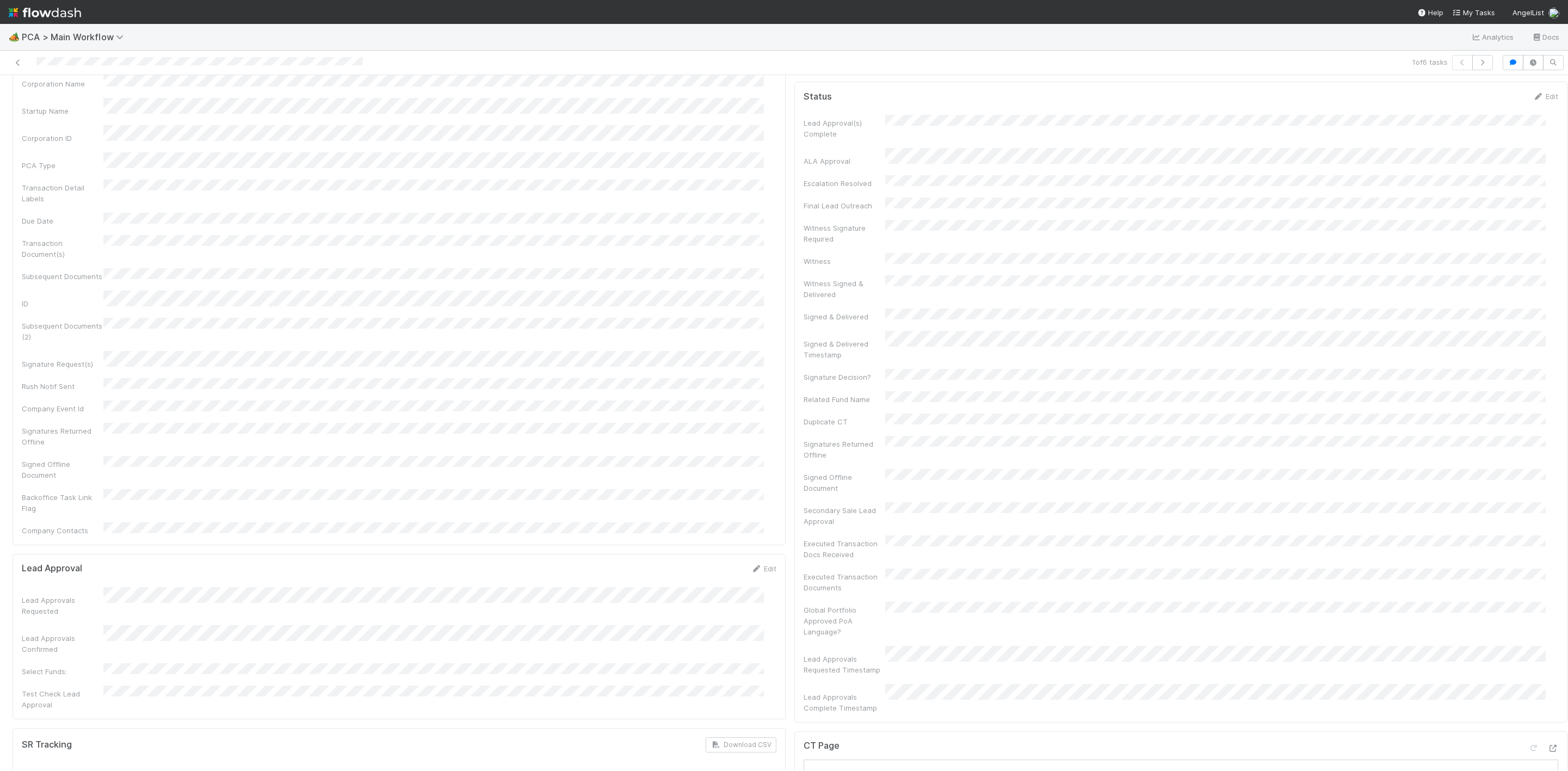
scroll to position [0, 0]
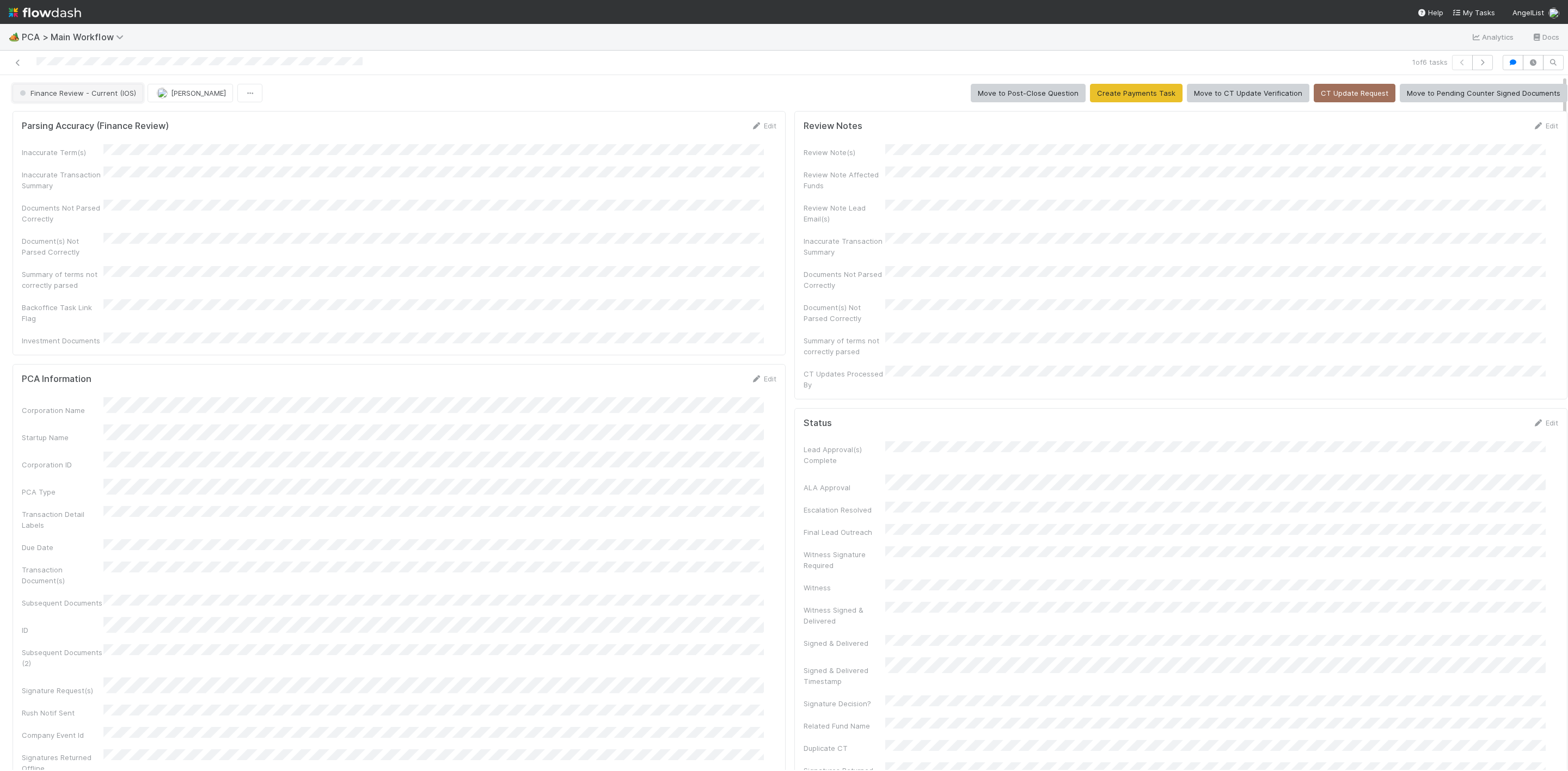
click at [91, 100] on button "Finance Review - Current (IOS)" at bounding box center [78, 93] width 131 height 19
click at [72, 175] on div "Completed" at bounding box center [85, 183] width 153 height 19
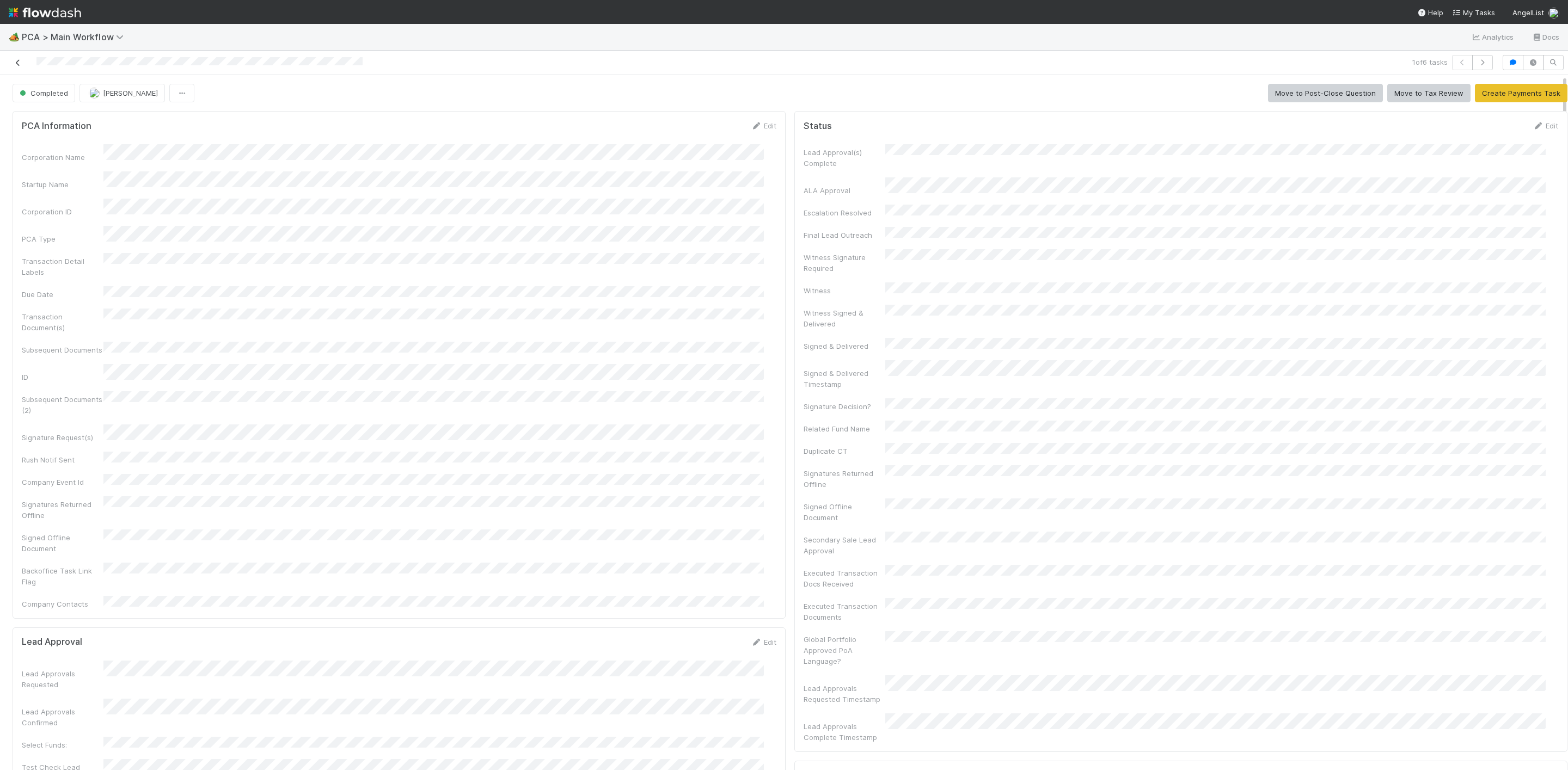
click at [22, 66] on icon at bounding box center [18, 63] width 11 height 7
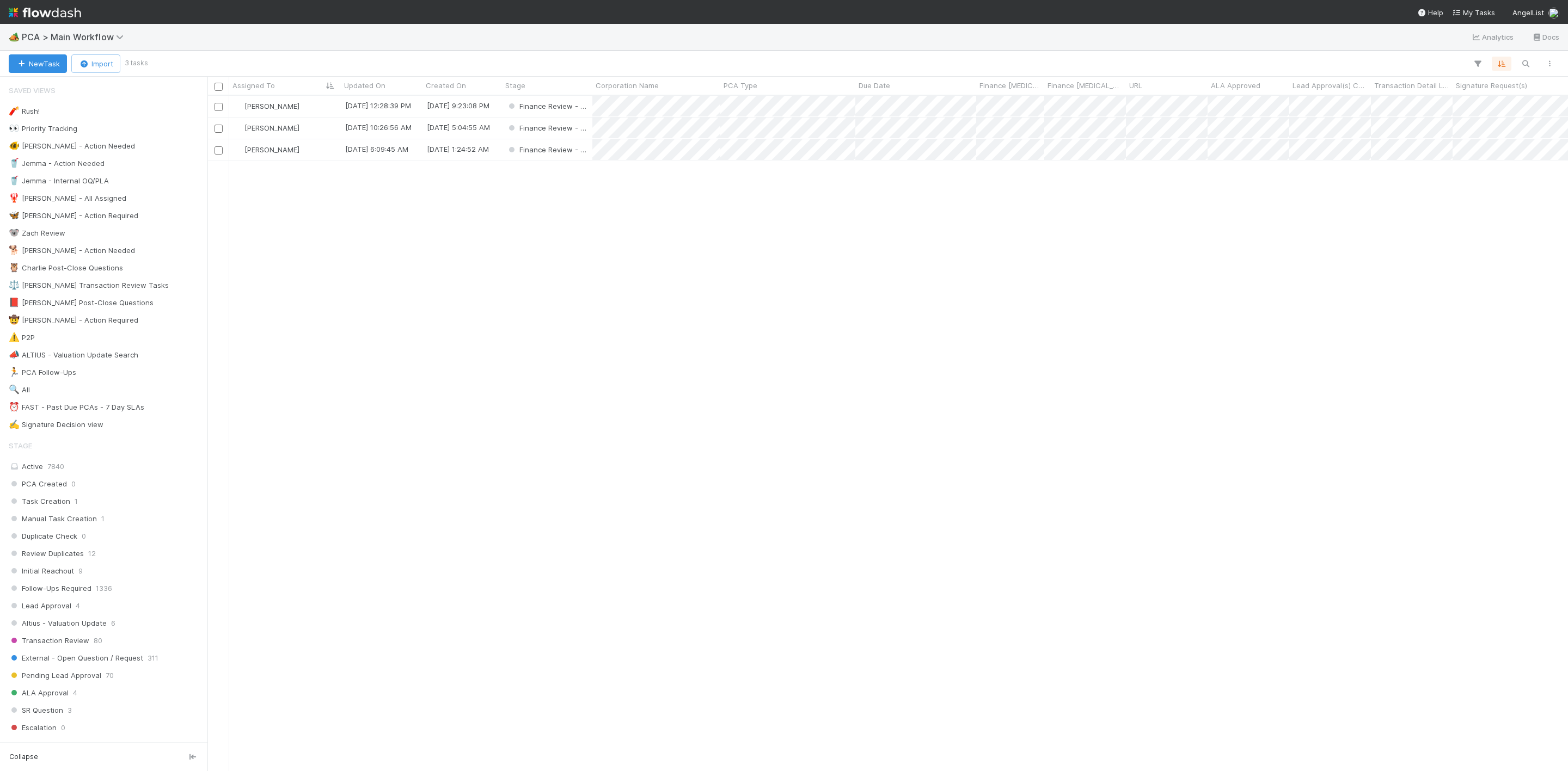
scroll to position [662, 1348]
click at [317, 105] on div "[PERSON_NAME]" at bounding box center [285, 106] width 111 height 22
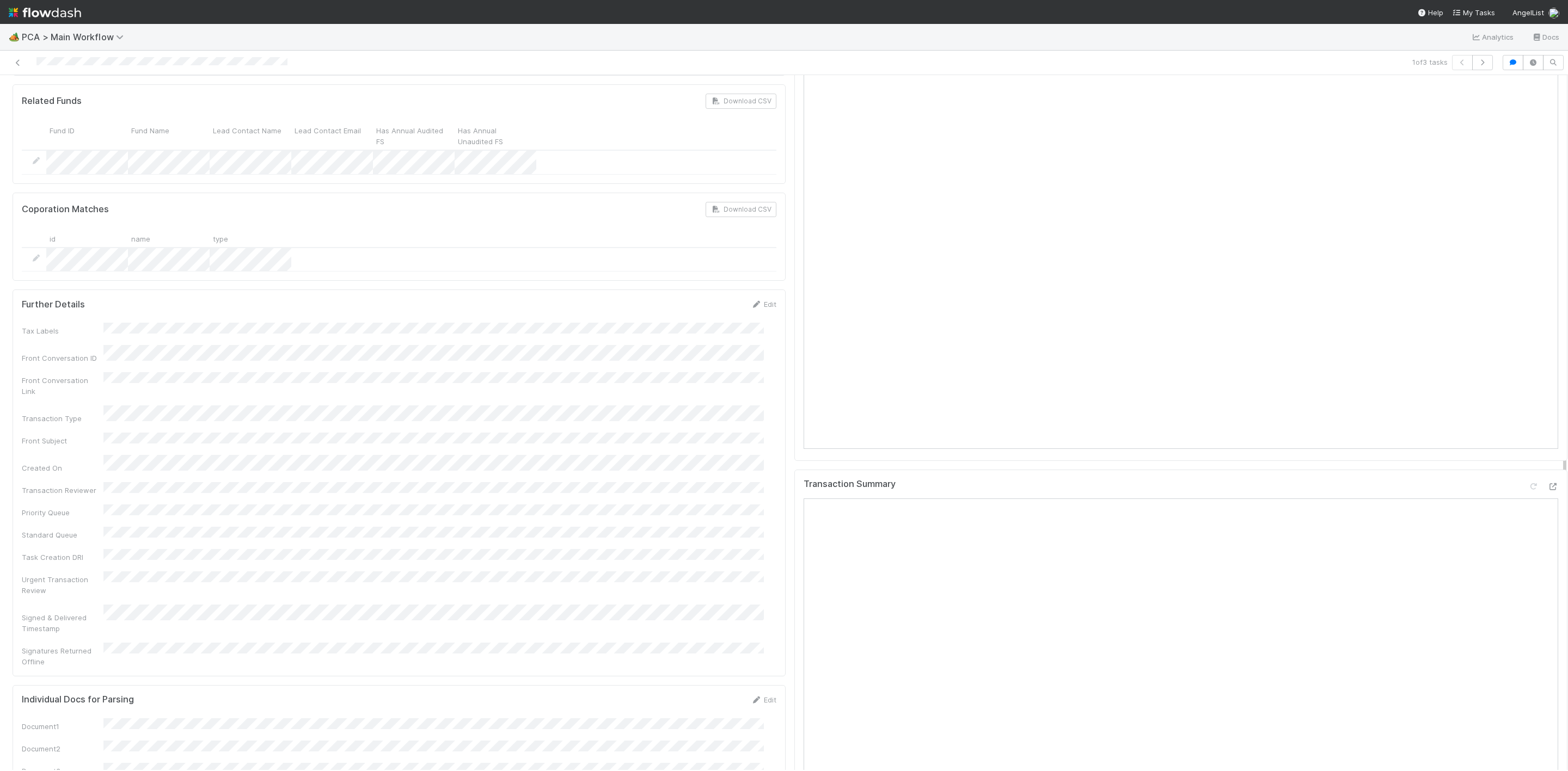
scroll to position [1061, 0]
click at [1547, 489] on icon at bounding box center [1552, 493] width 11 height 7
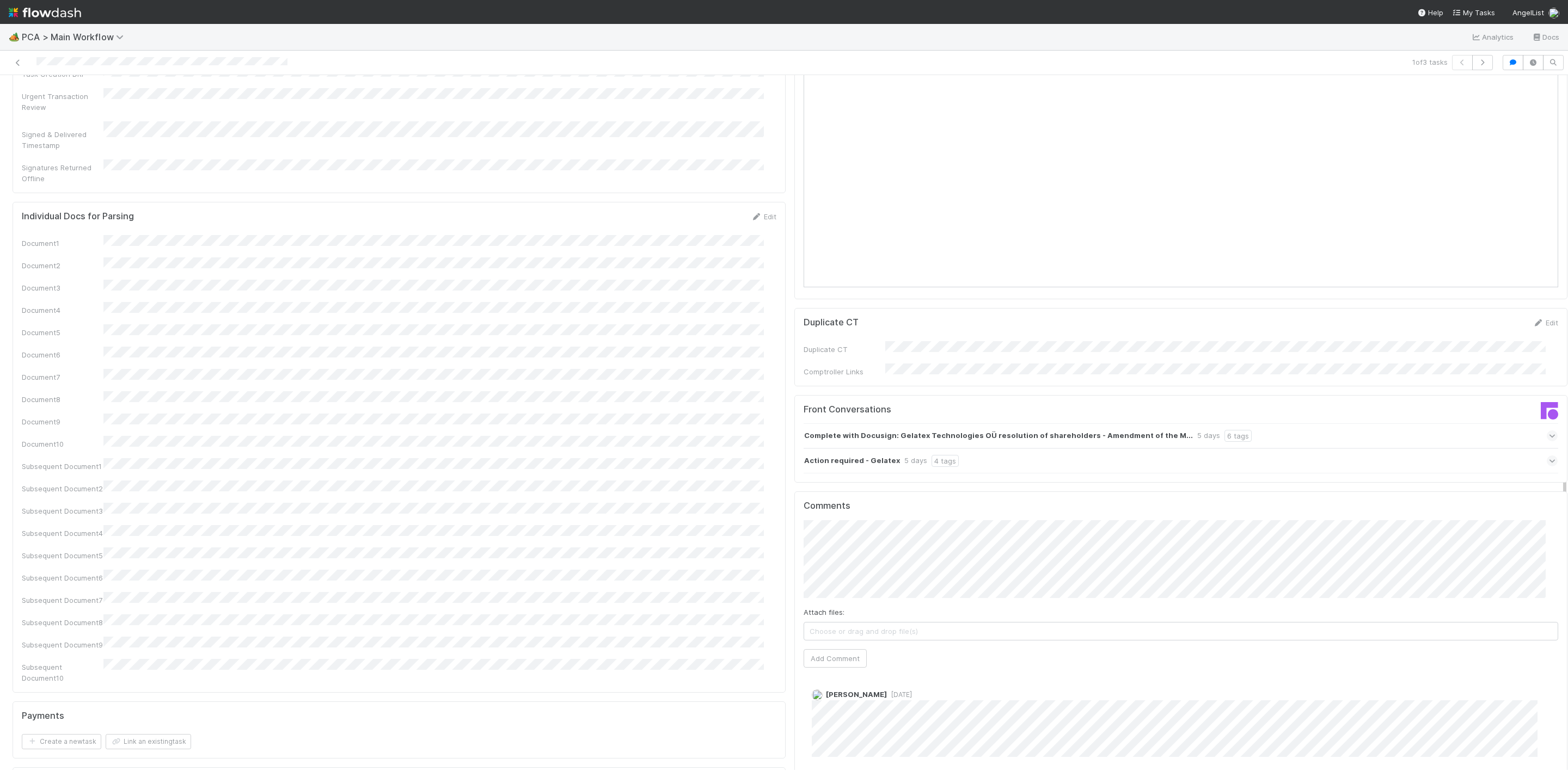
scroll to position [1714, 0]
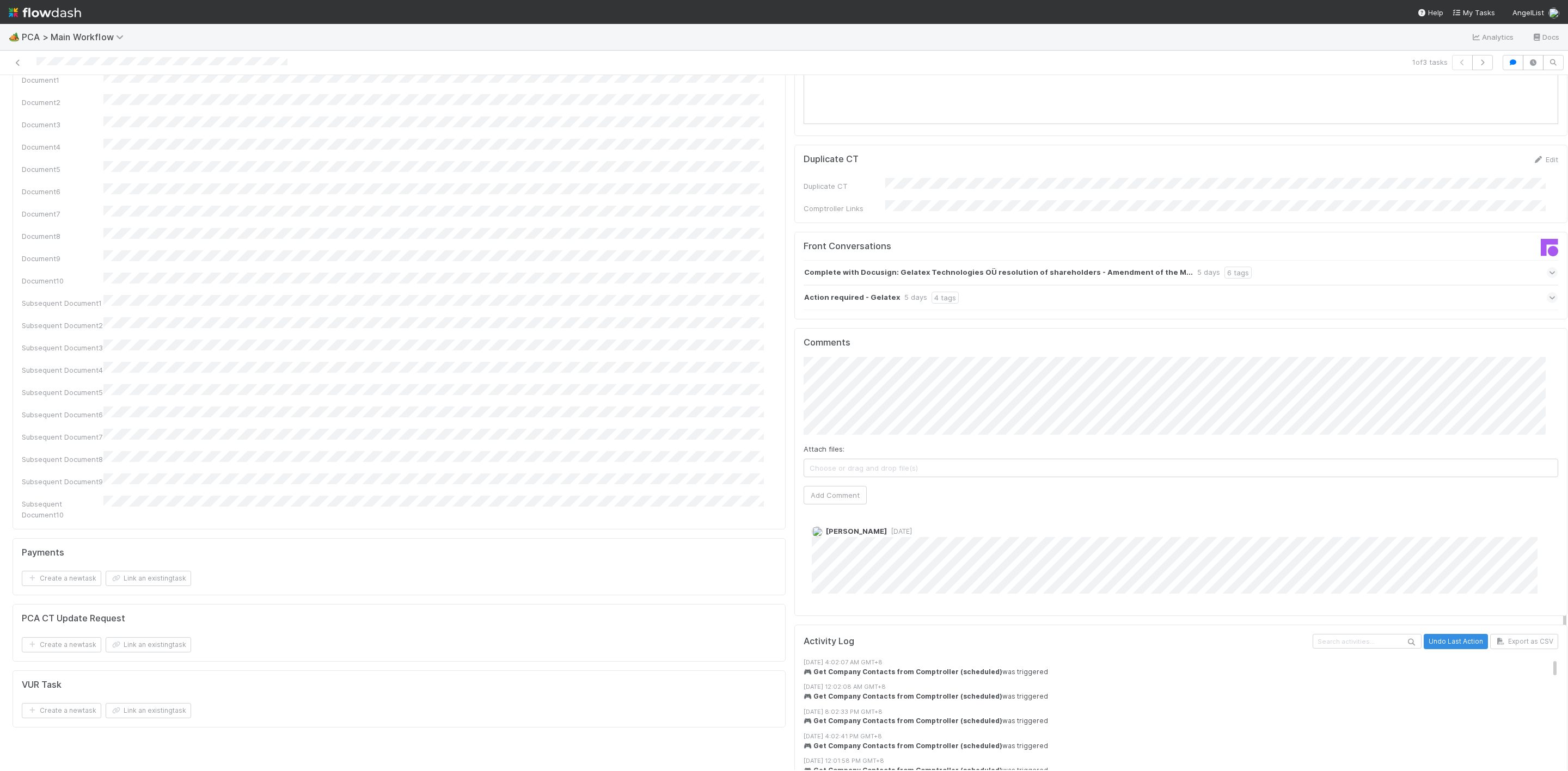
click at [925, 514] on div "Roselyn de Villa 3 days ago" at bounding box center [1187, 557] width 767 height 97
drag, startPoint x: 861, startPoint y: 415, endPoint x: 840, endPoint y: 418, distance: 21.2
click at [861, 416] on div "Attach files: Choose or drag and drop file(s) Add Comment" at bounding box center [1180, 431] width 754 height 148
click at [836, 486] on button "Add Comment" at bounding box center [835, 495] width 63 height 19
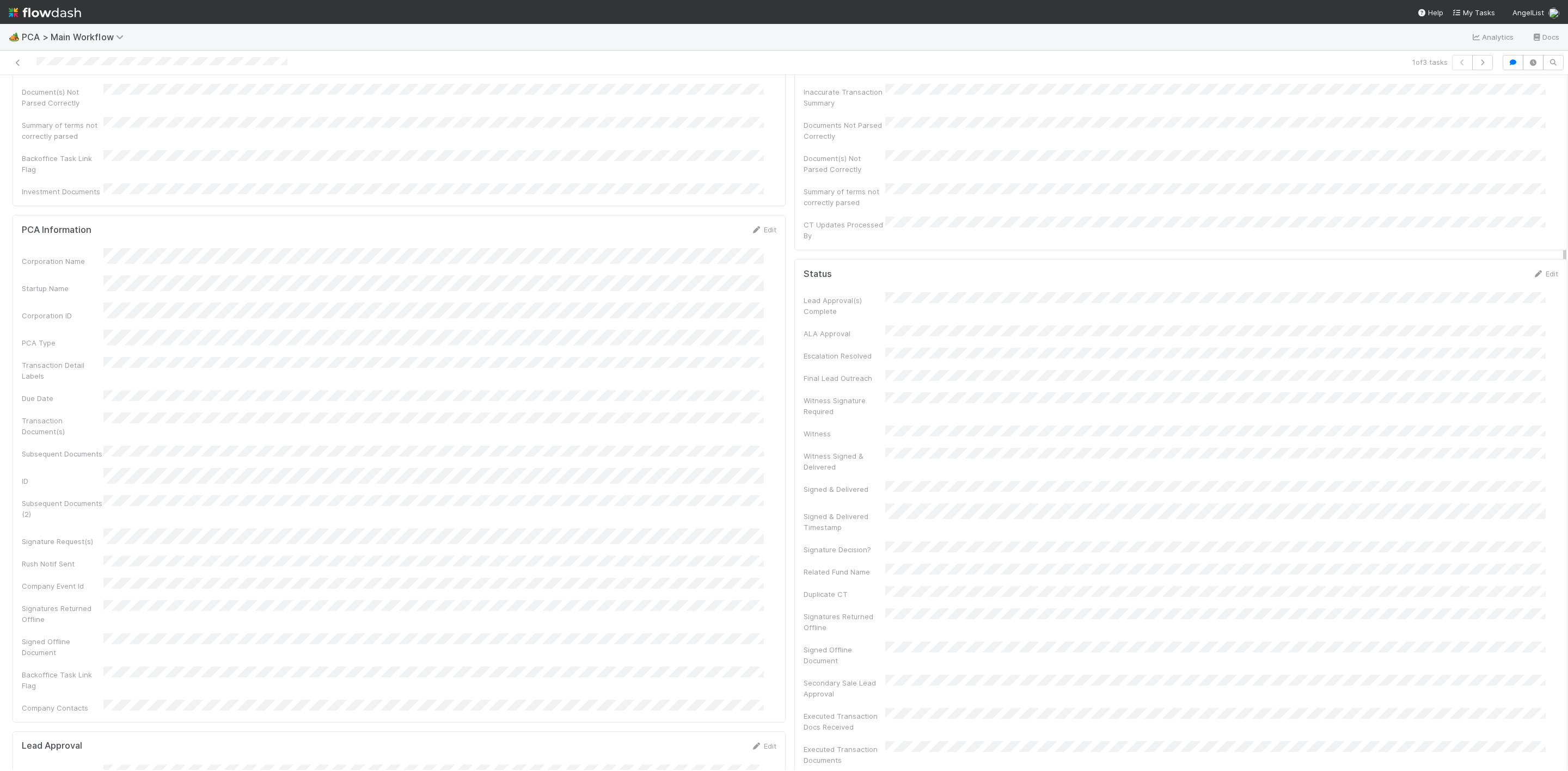
scroll to position [0, 0]
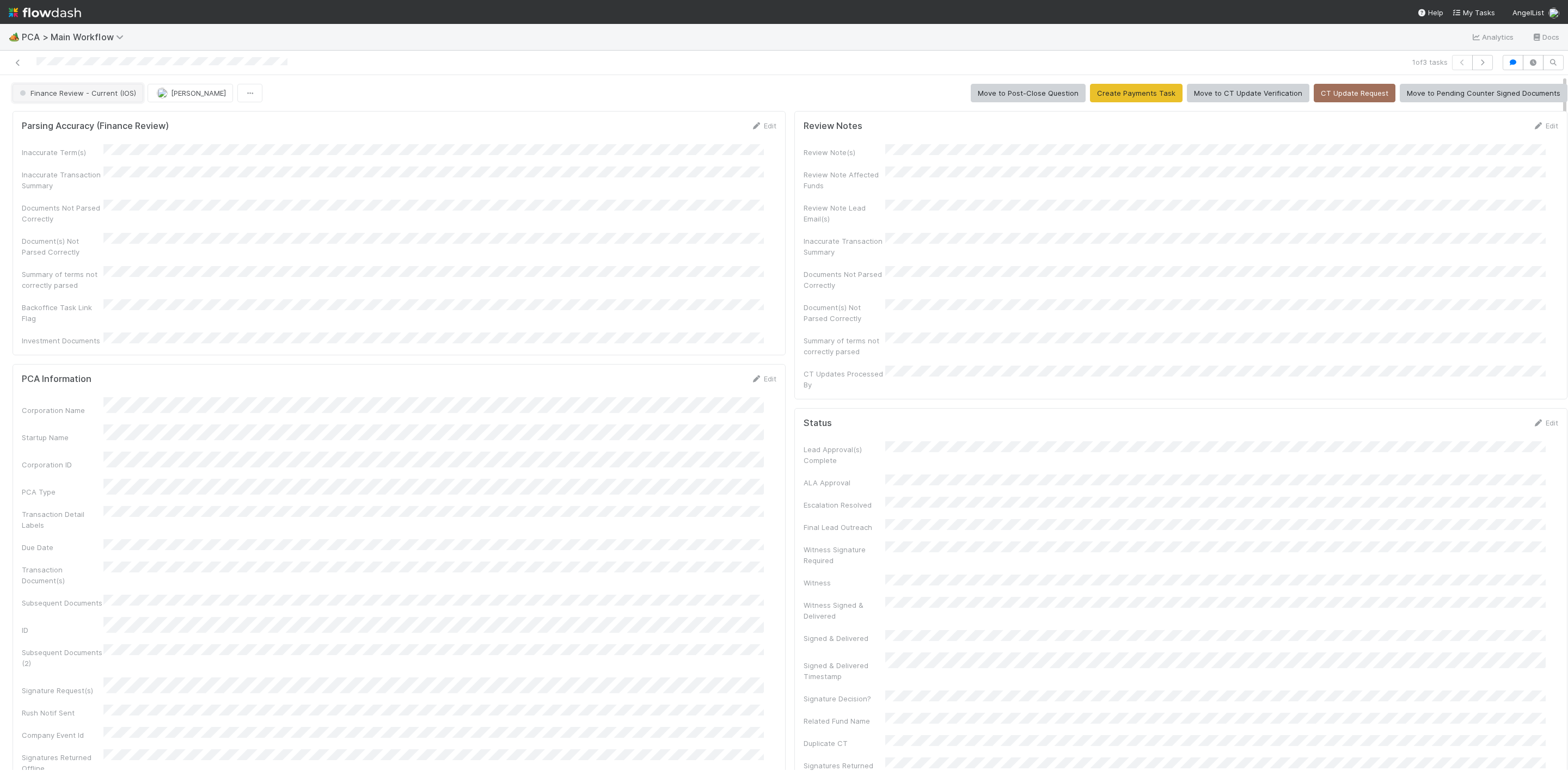
click at [115, 99] on button "Finance Review - Current (IOS)" at bounding box center [78, 93] width 131 height 19
click at [90, 178] on div "Completed" at bounding box center [85, 183] width 153 height 19
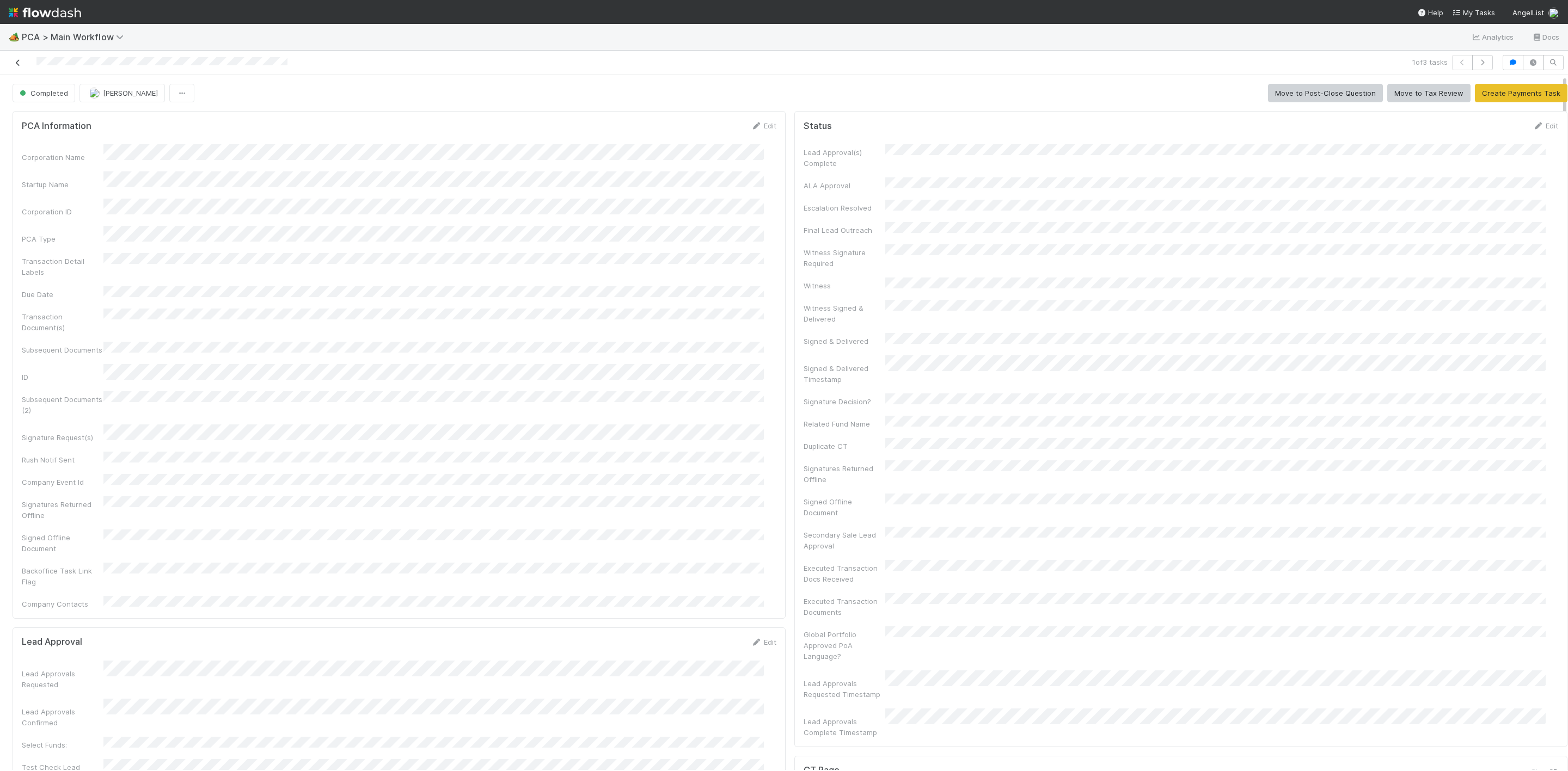
click at [16, 62] on icon at bounding box center [18, 63] width 11 height 7
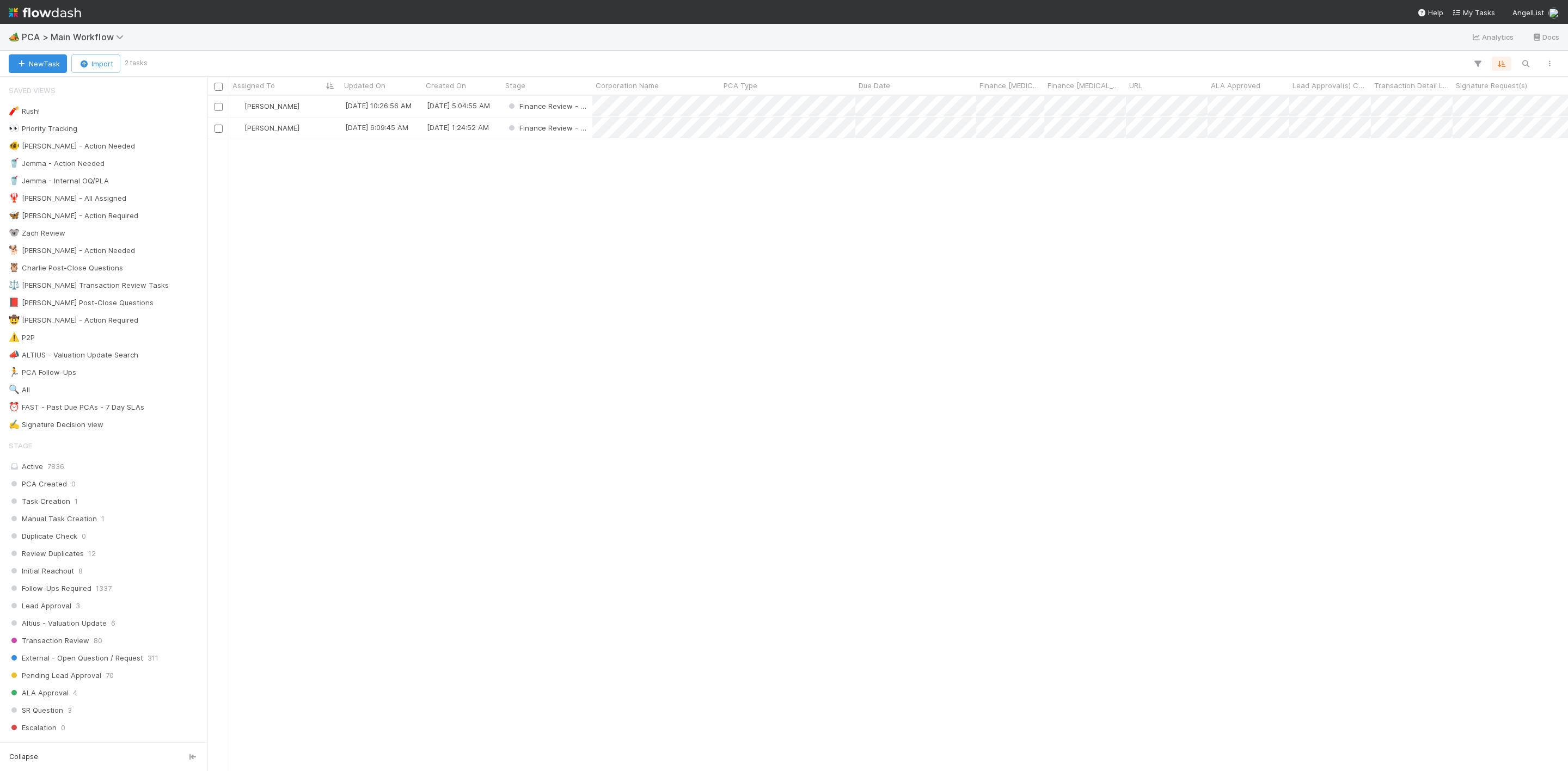
scroll to position [662, 1348]
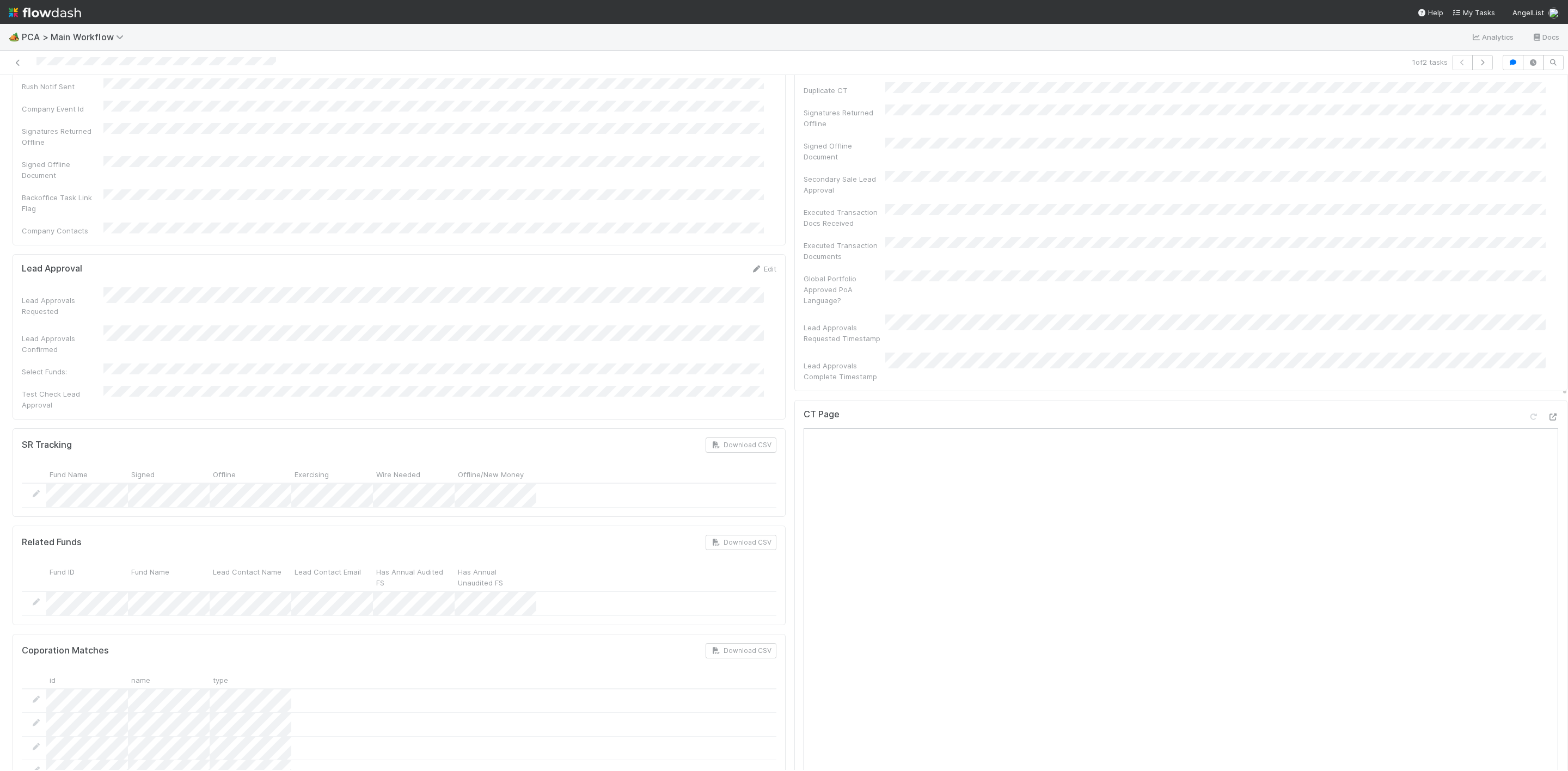
scroll to position [735, 0]
click at [1547, 332] on icon at bounding box center [1552, 336] width 11 height 7
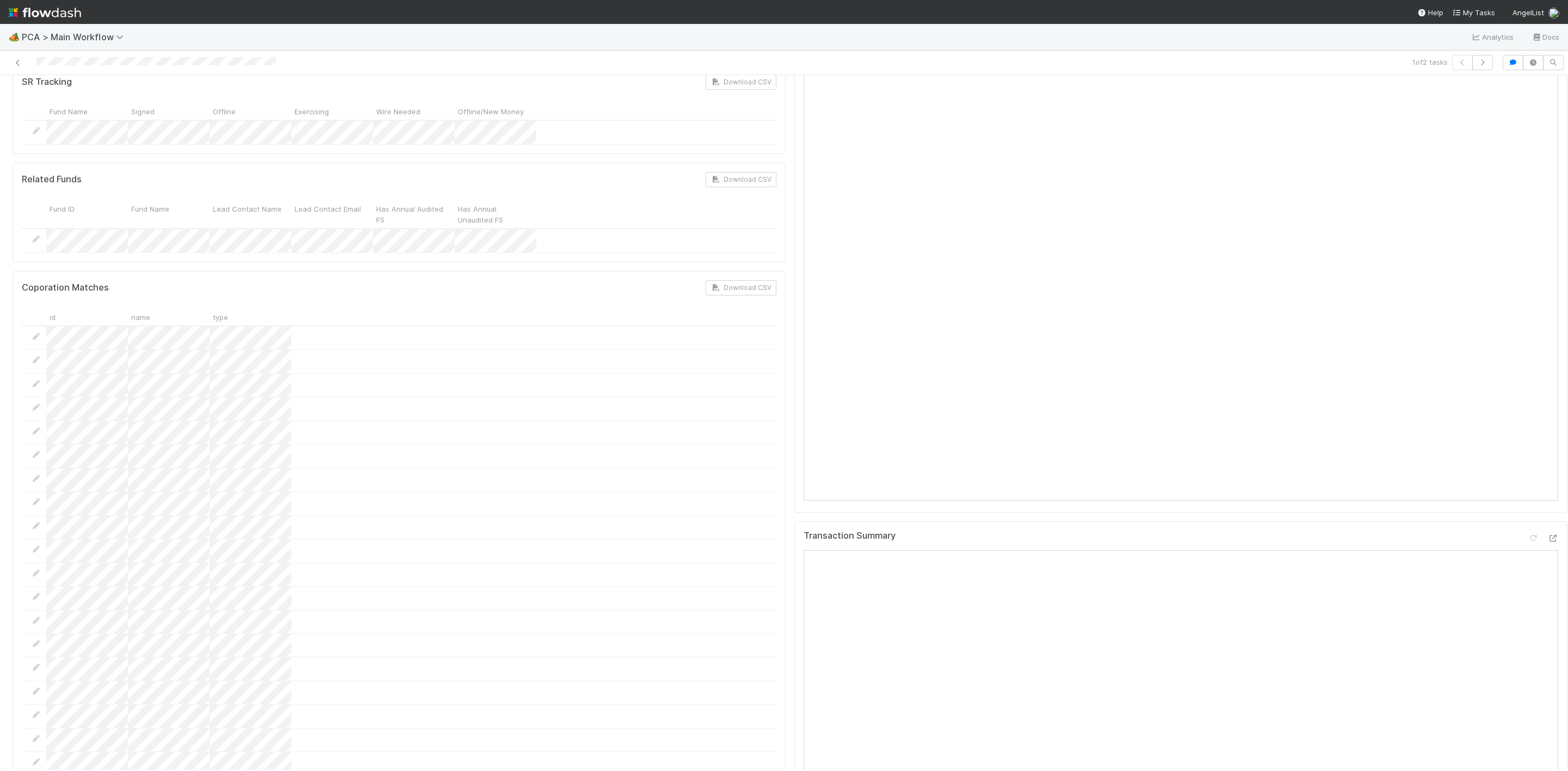
scroll to position [1142, 0]
click at [1547, 408] on icon at bounding box center [1552, 411] width 11 height 7
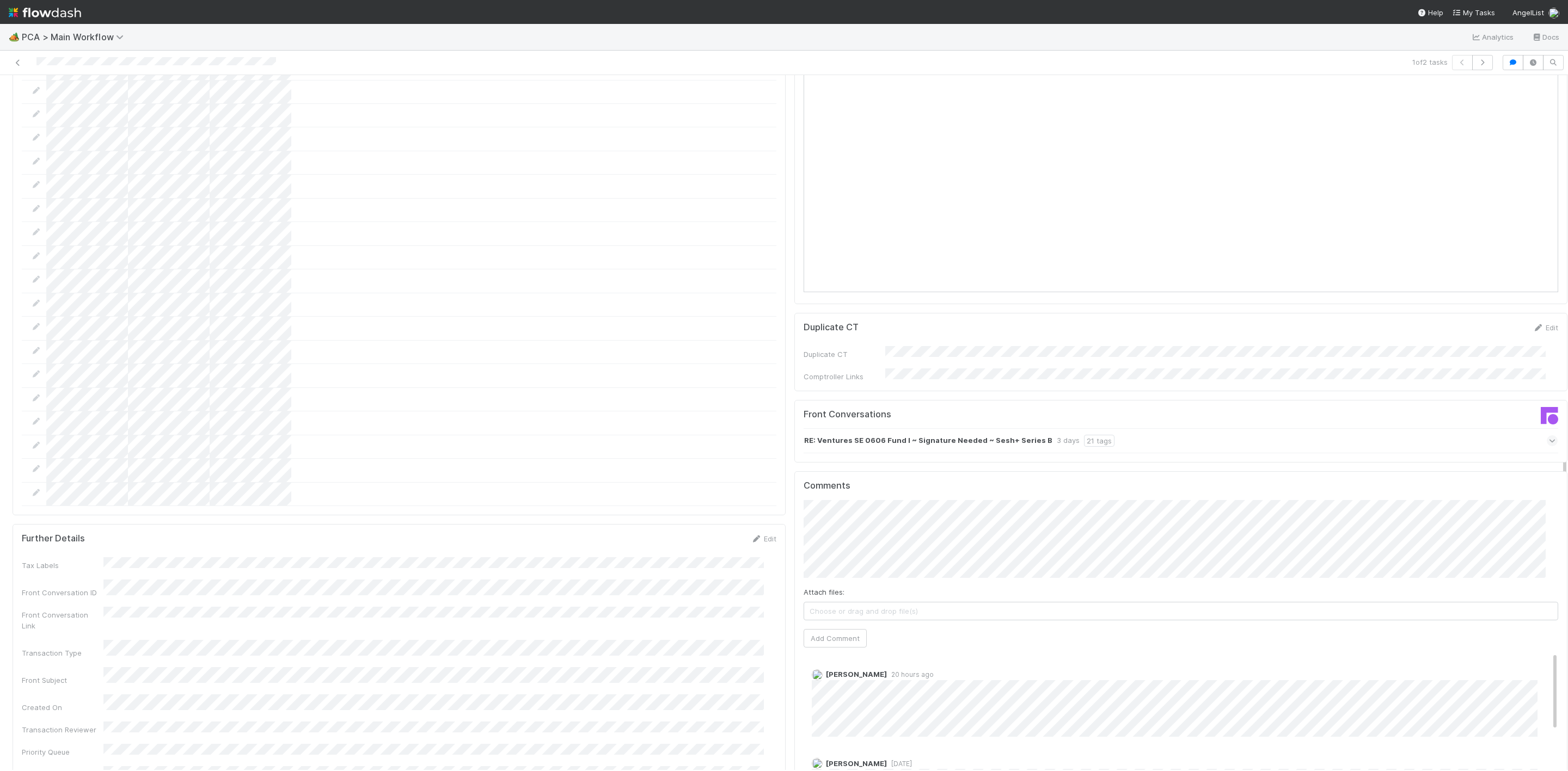
scroll to position [1551, 0]
click at [811, 624] on button "Add Comment" at bounding box center [835, 633] width 63 height 19
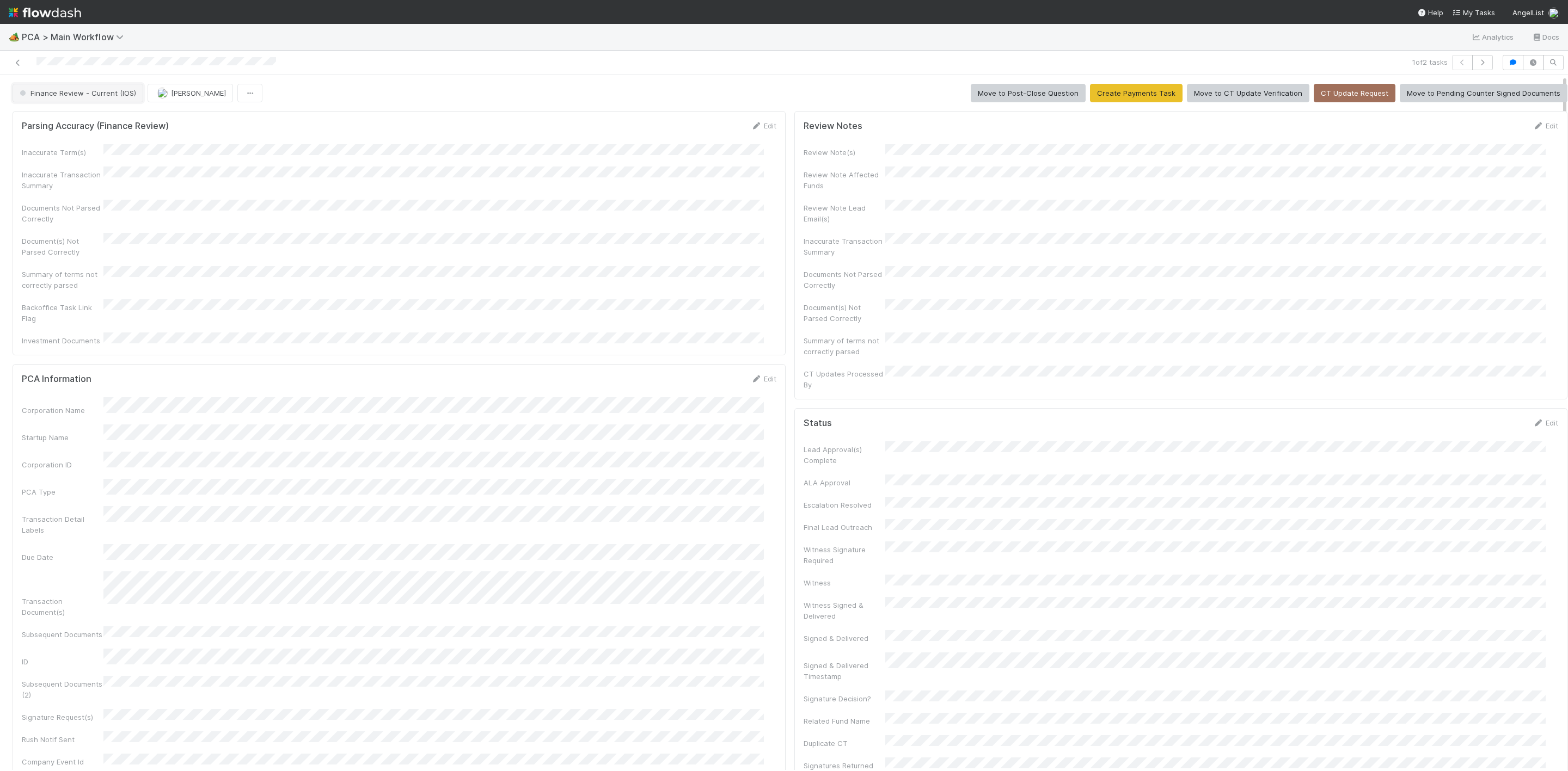
click at [84, 88] on button "Finance Review - Current (IOS)" at bounding box center [78, 93] width 131 height 19
click at [67, 183] on div "Completed" at bounding box center [85, 183] width 153 height 19
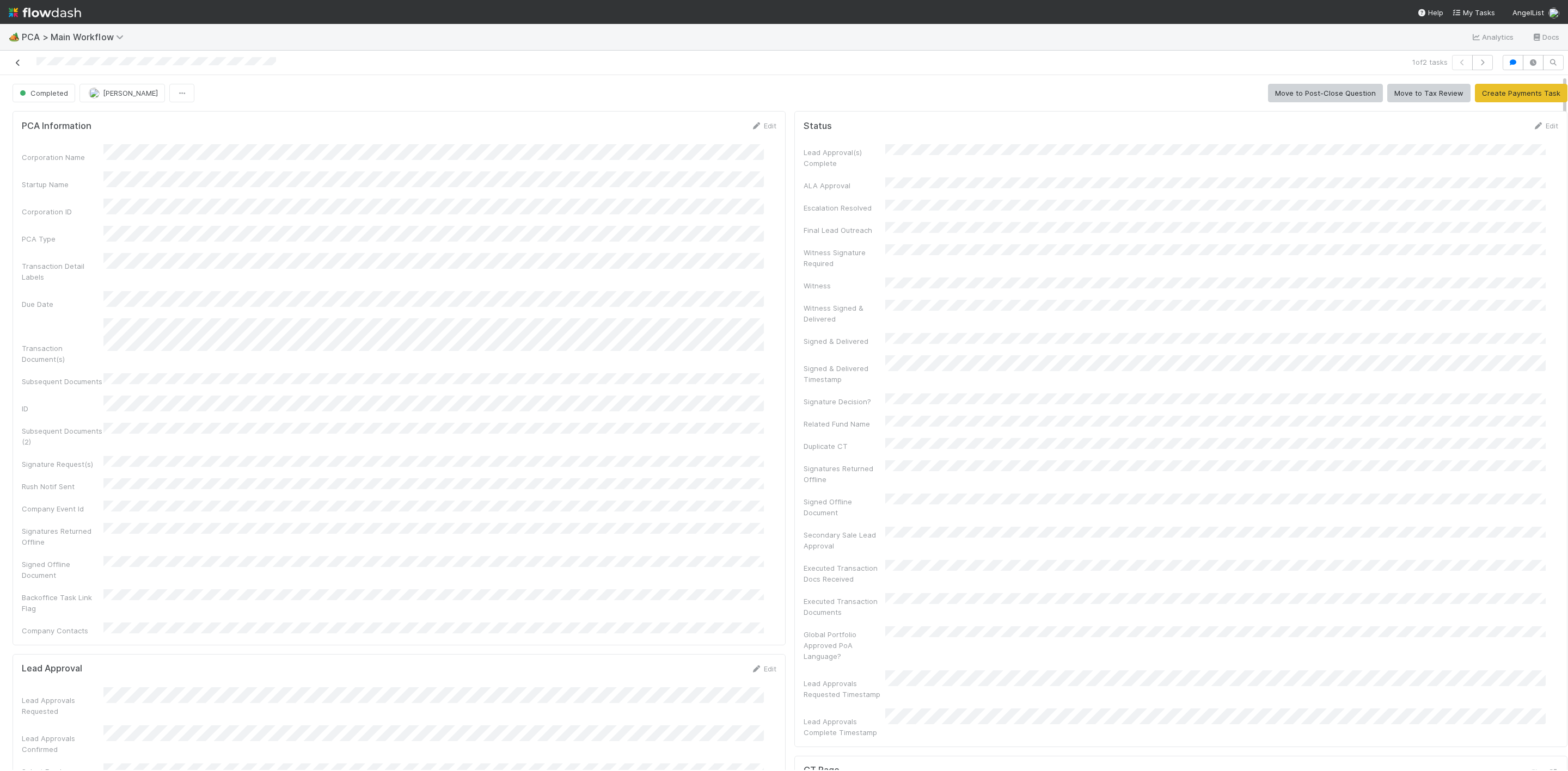
click at [13, 62] on icon at bounding box center [18, 63] width 11 height 7
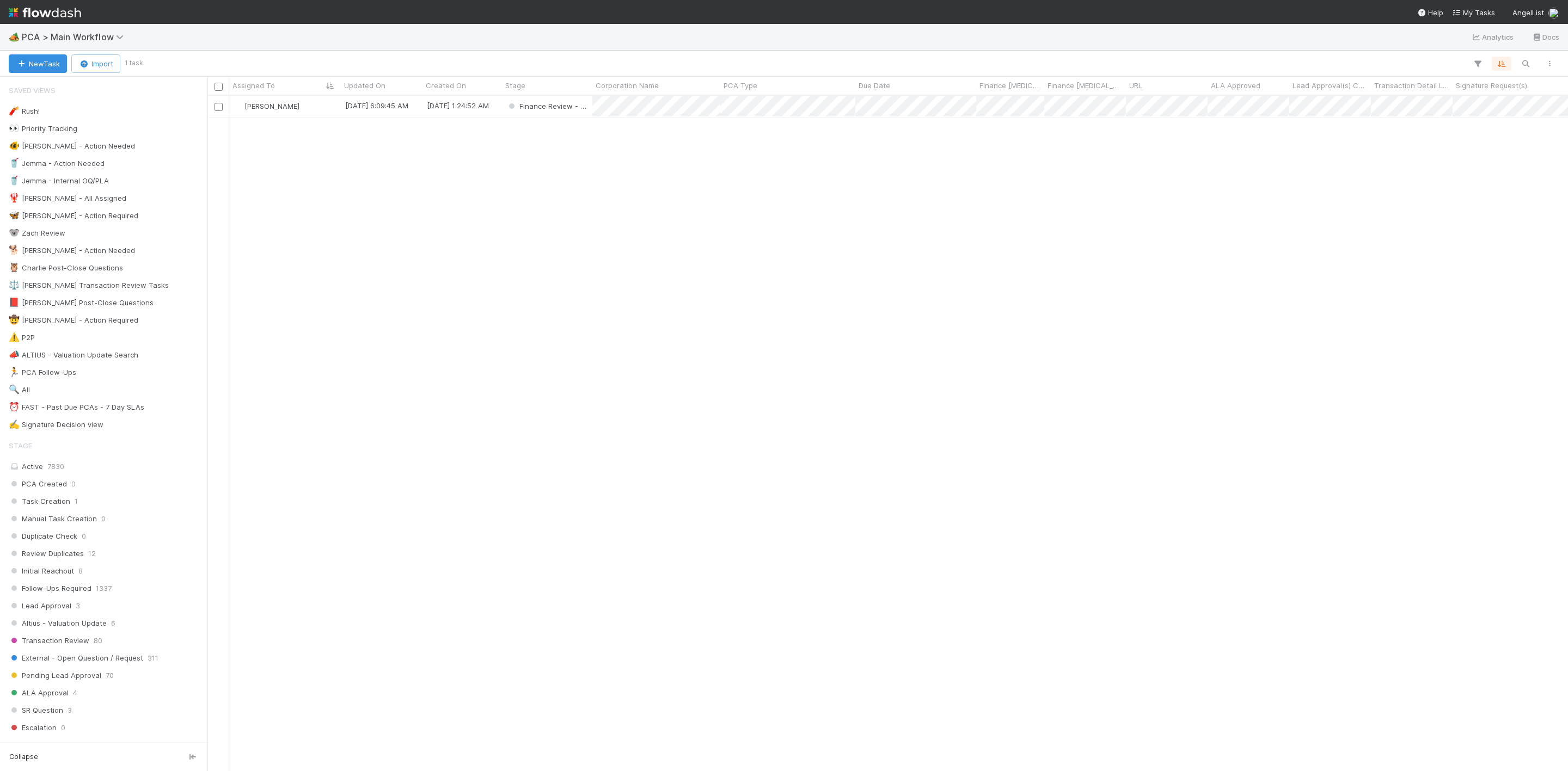
scroll to position [662, 1348]
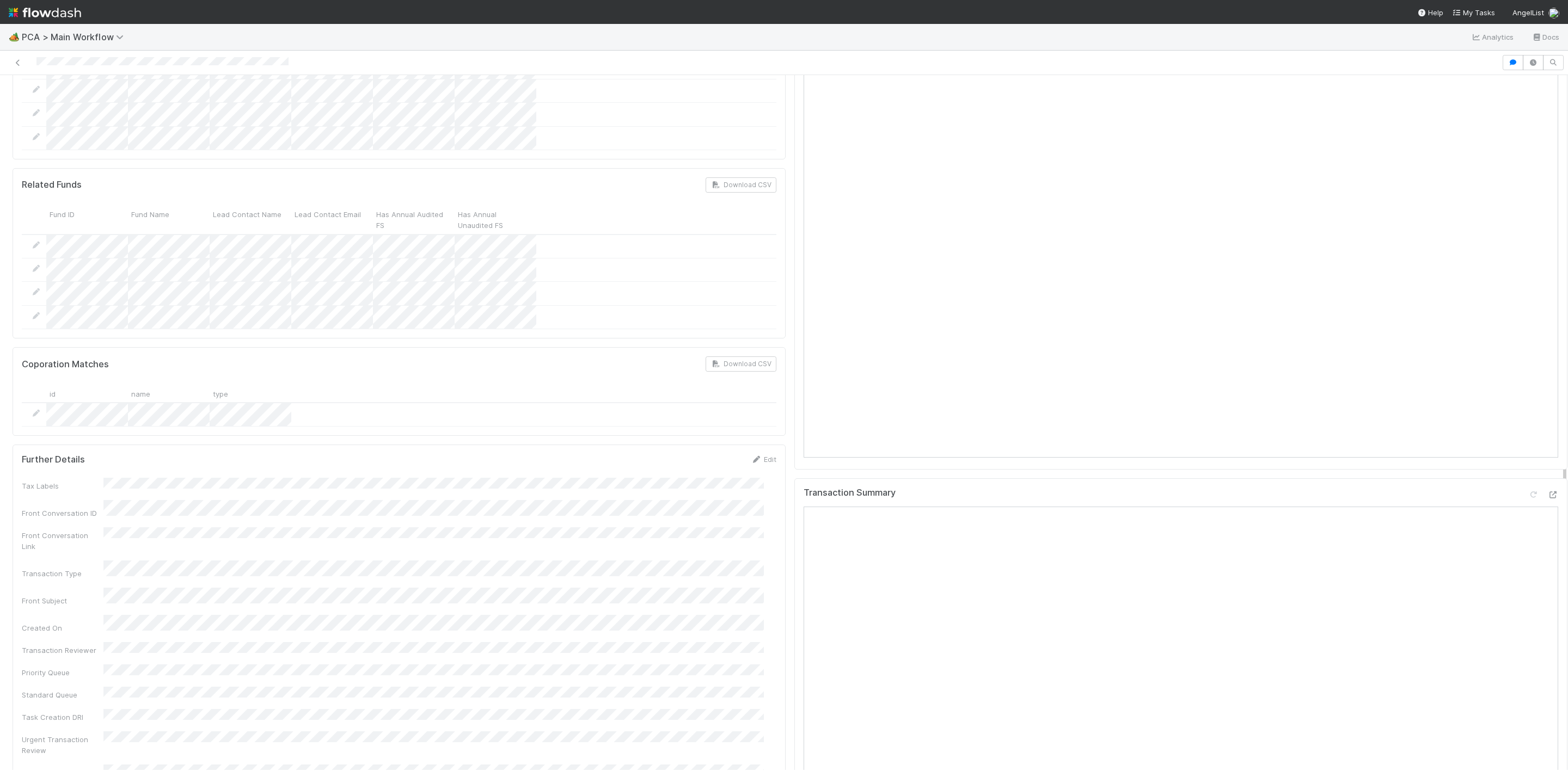
scroll to position [1061, 0]
click at [1547, 473] on div at bounding box center [1552, 478] width 11 height 11
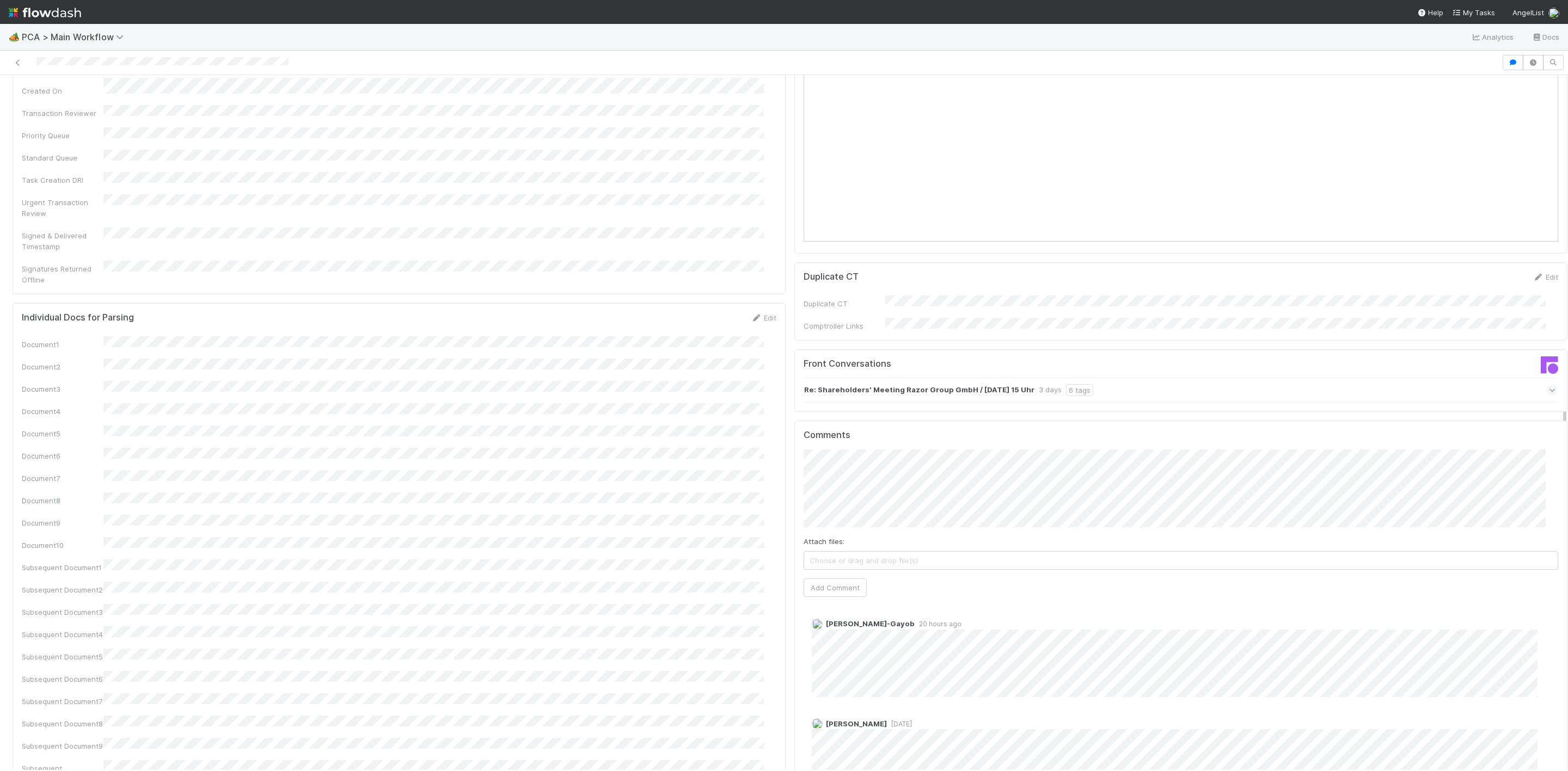
scroll to position [1714, 0]
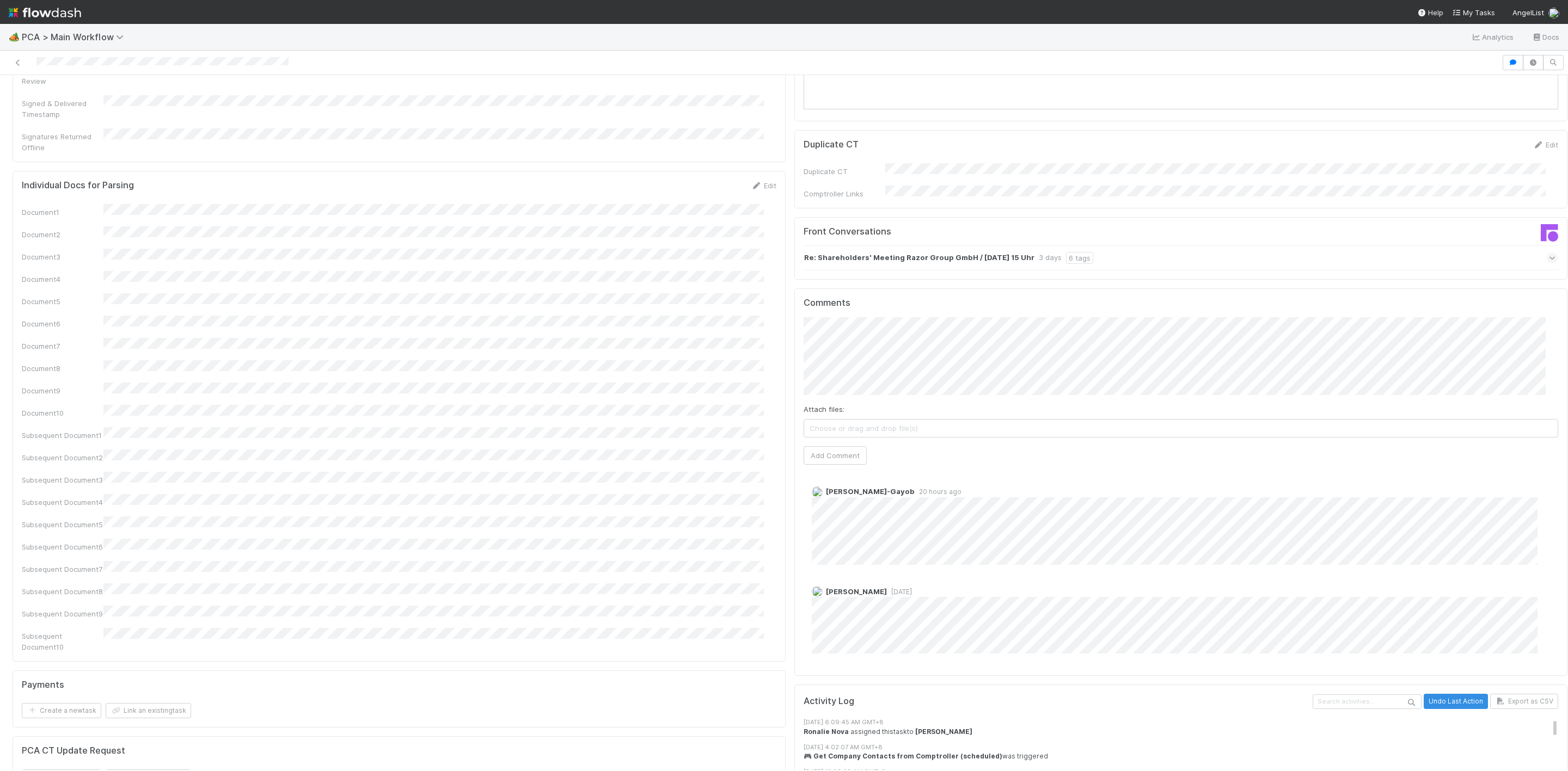
click at [994, 578] on div "Jemma Cunningham 3 days ago" at bounding box center [1187, 616] width 767 height 76
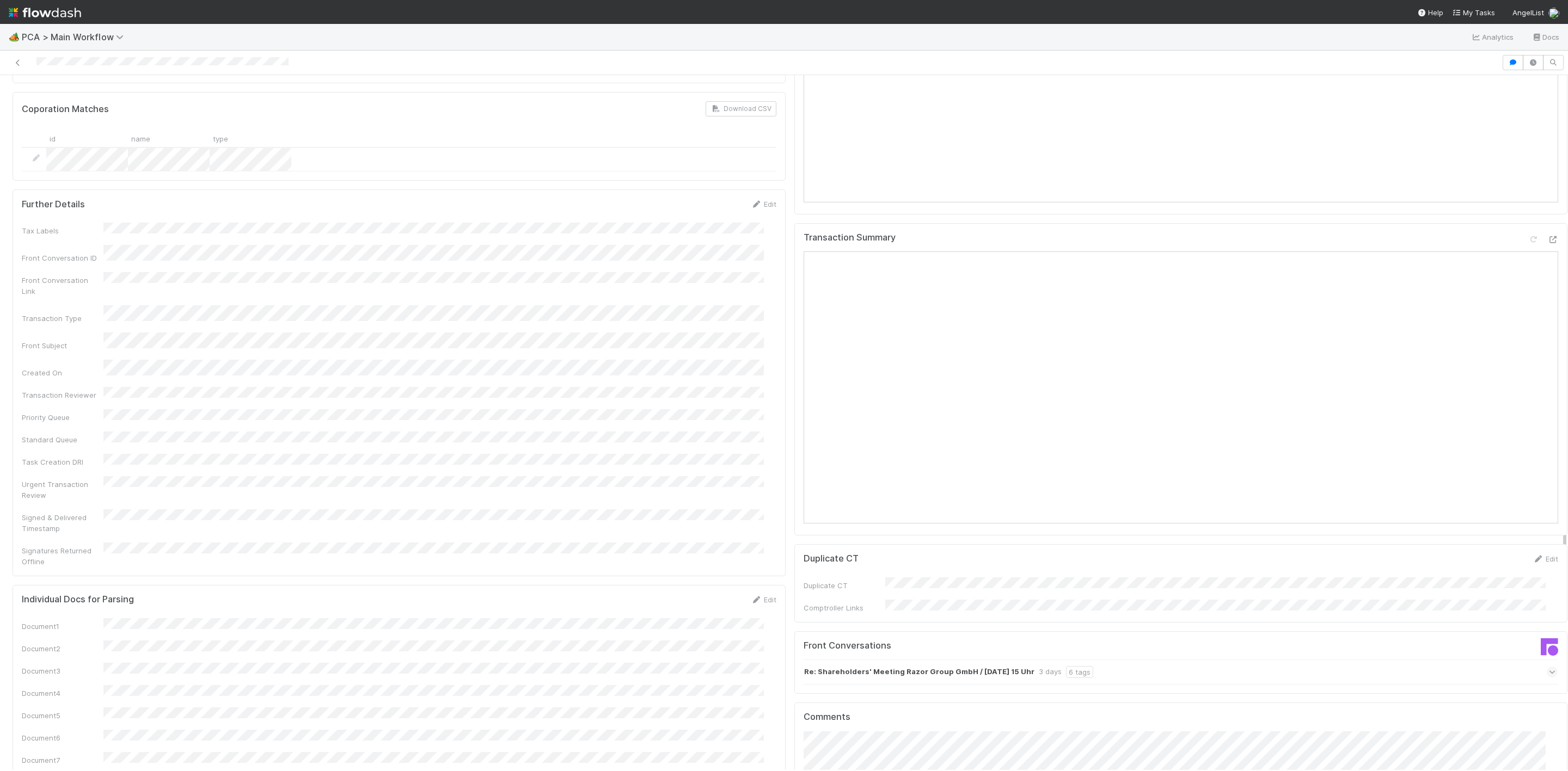
scroll to position [1388, 0]
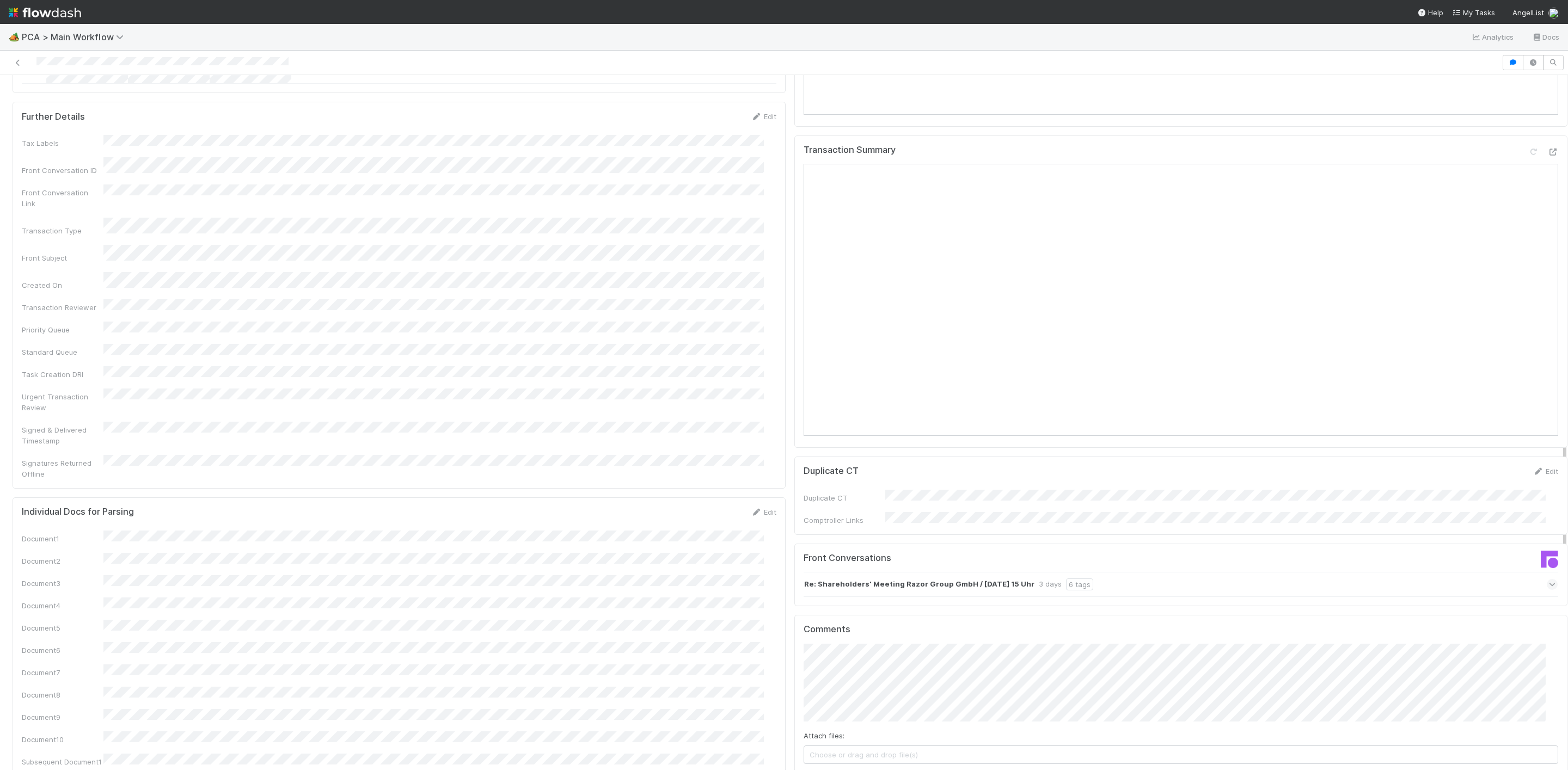
click at [813, 770] on button "Add Comment" at bounding box center [835, 781] width 63 height 19
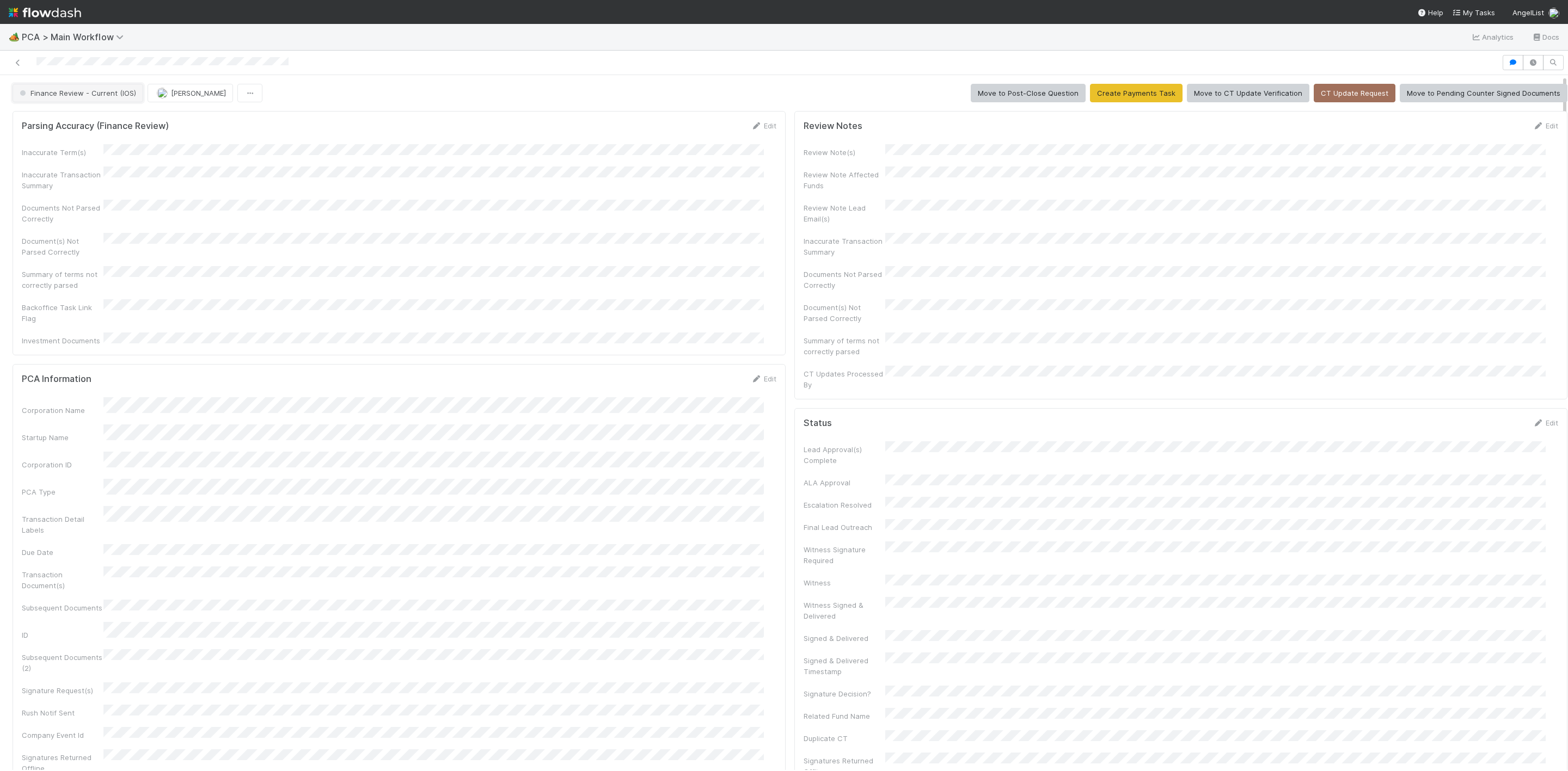
click at [117, 88] on button "Finance Review - Current (IOS)" at bounding box center [78, 93] width 131 height 19
click at [42, 180] on span "Completed" at bounding box center [41, 183] width 51 height 9
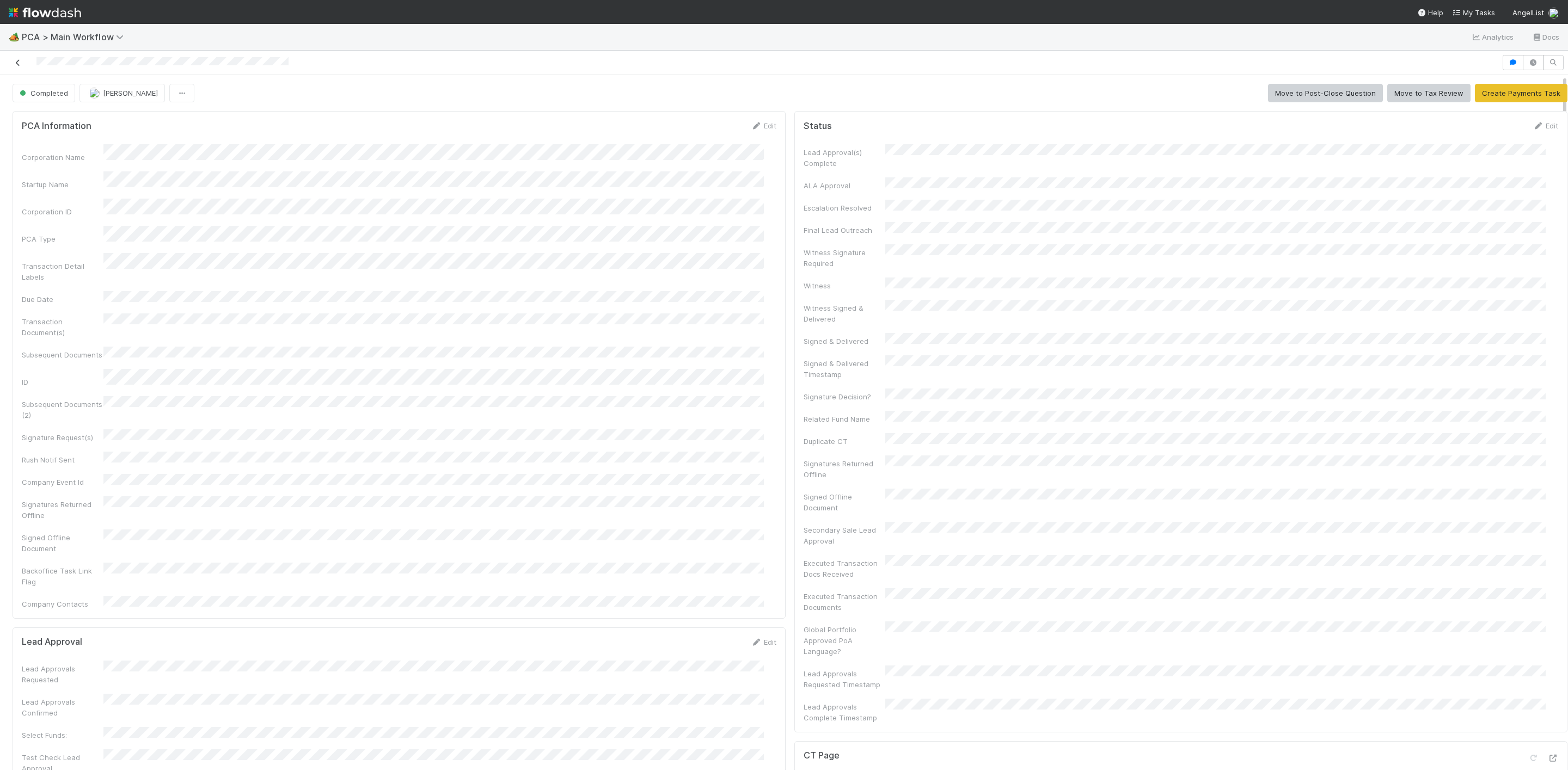
click at [22, 59] on icon at bounding box center [18, 63] width 11 height 7
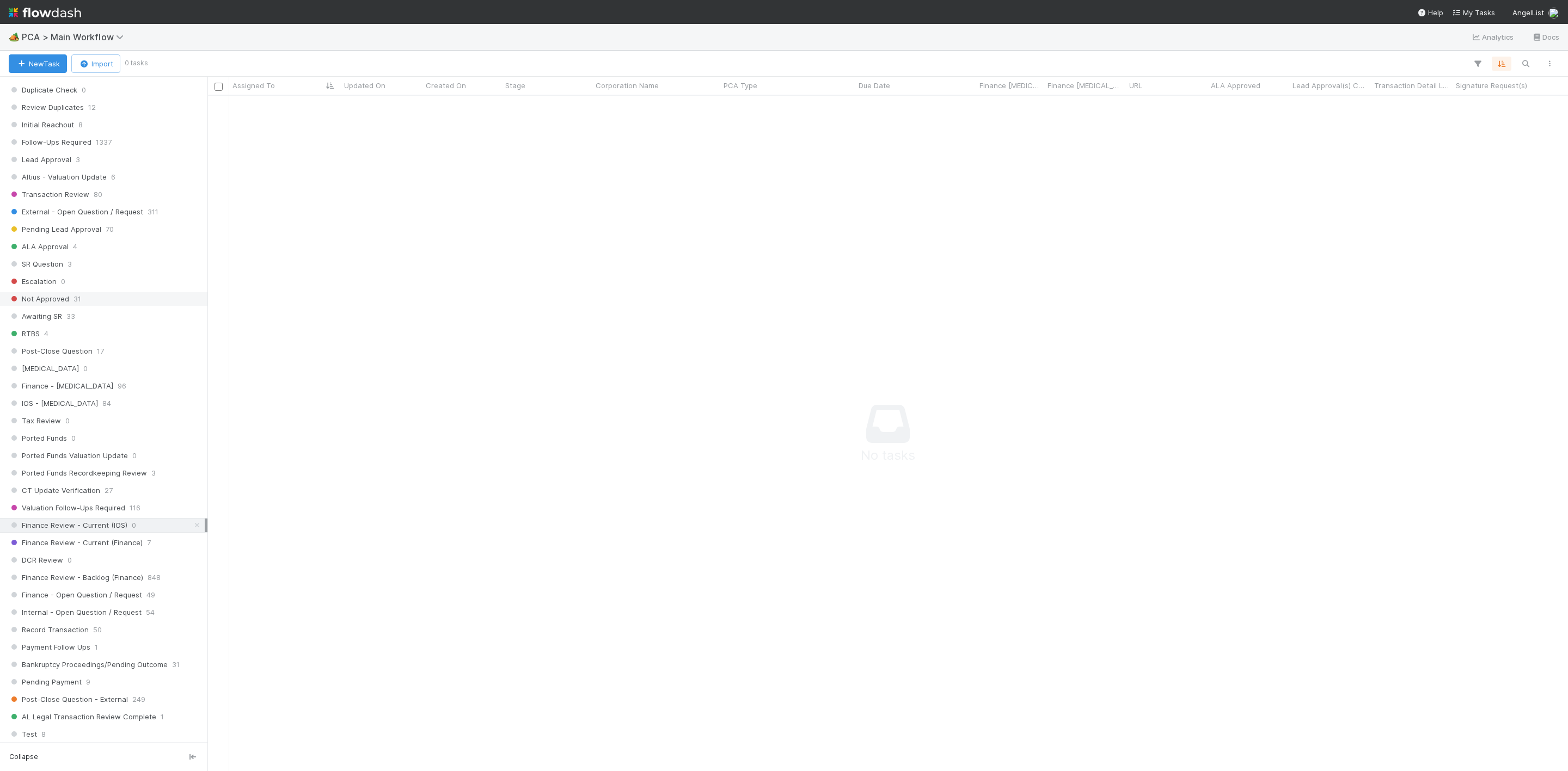
scroll to position [489, 0]
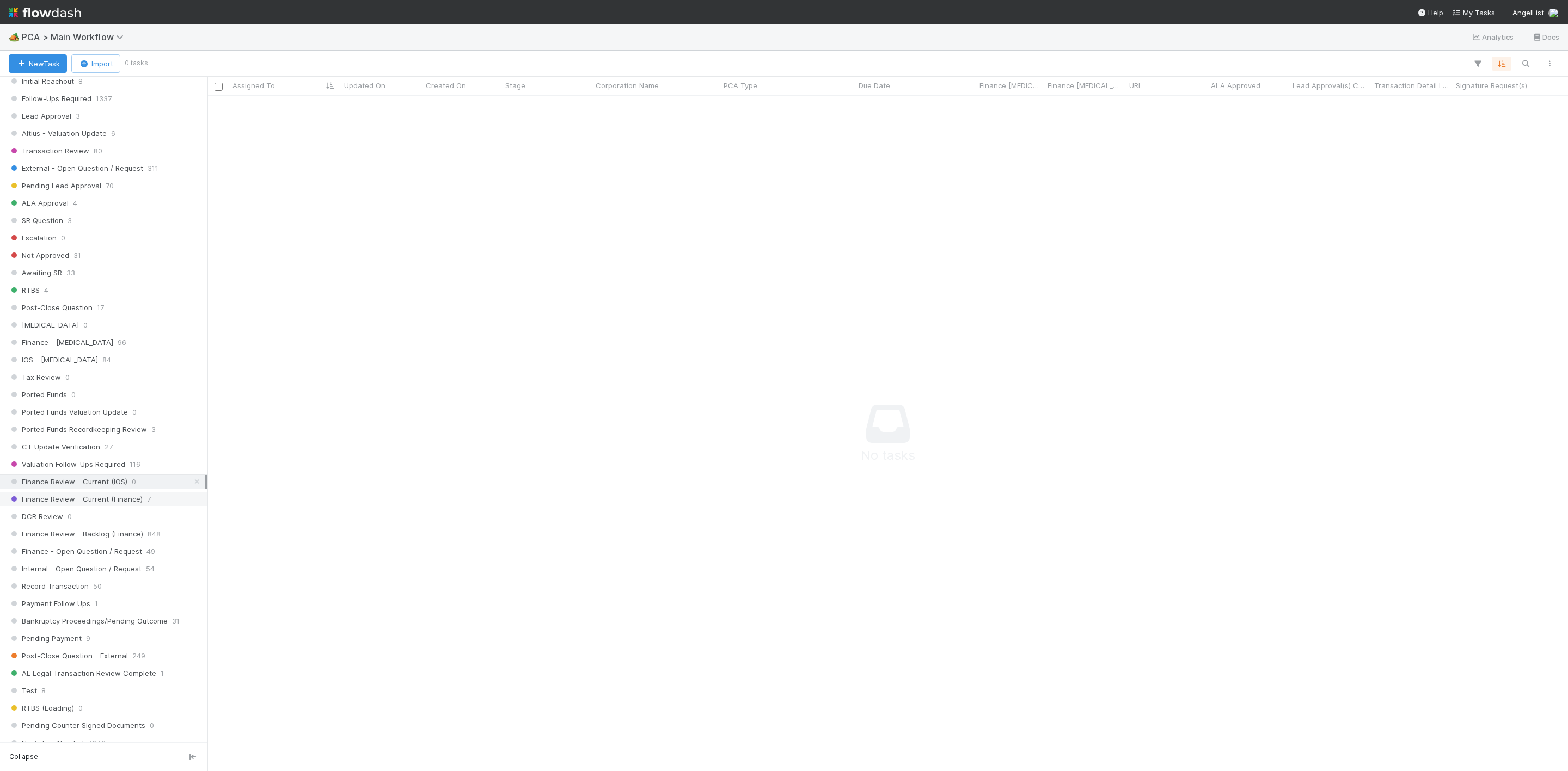
click at [132, 506] on span "Finance Review - Current (Finance)" at bounding box center [76, 499] width 134 height 13
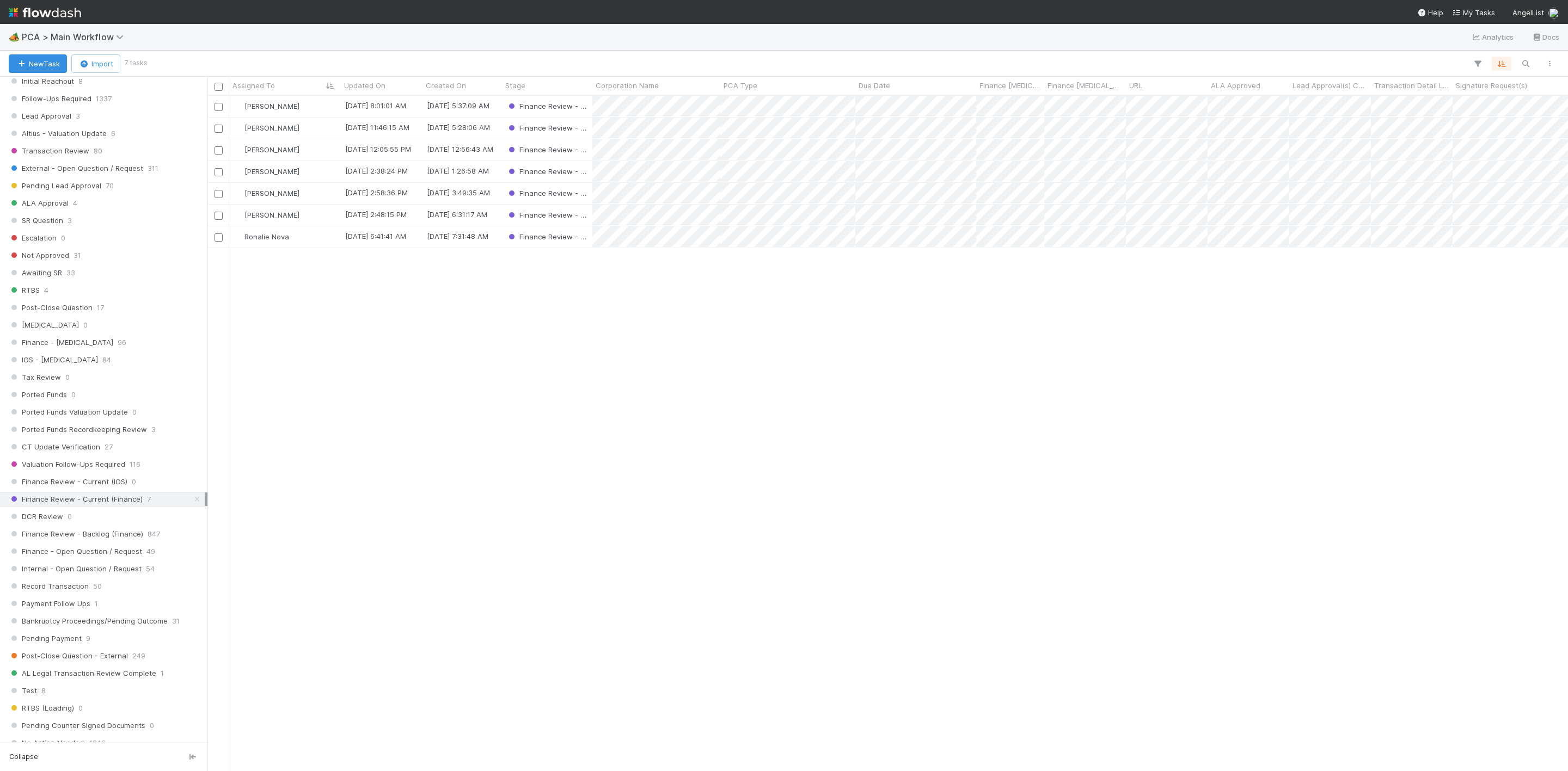
scroll to position [662, 1348]
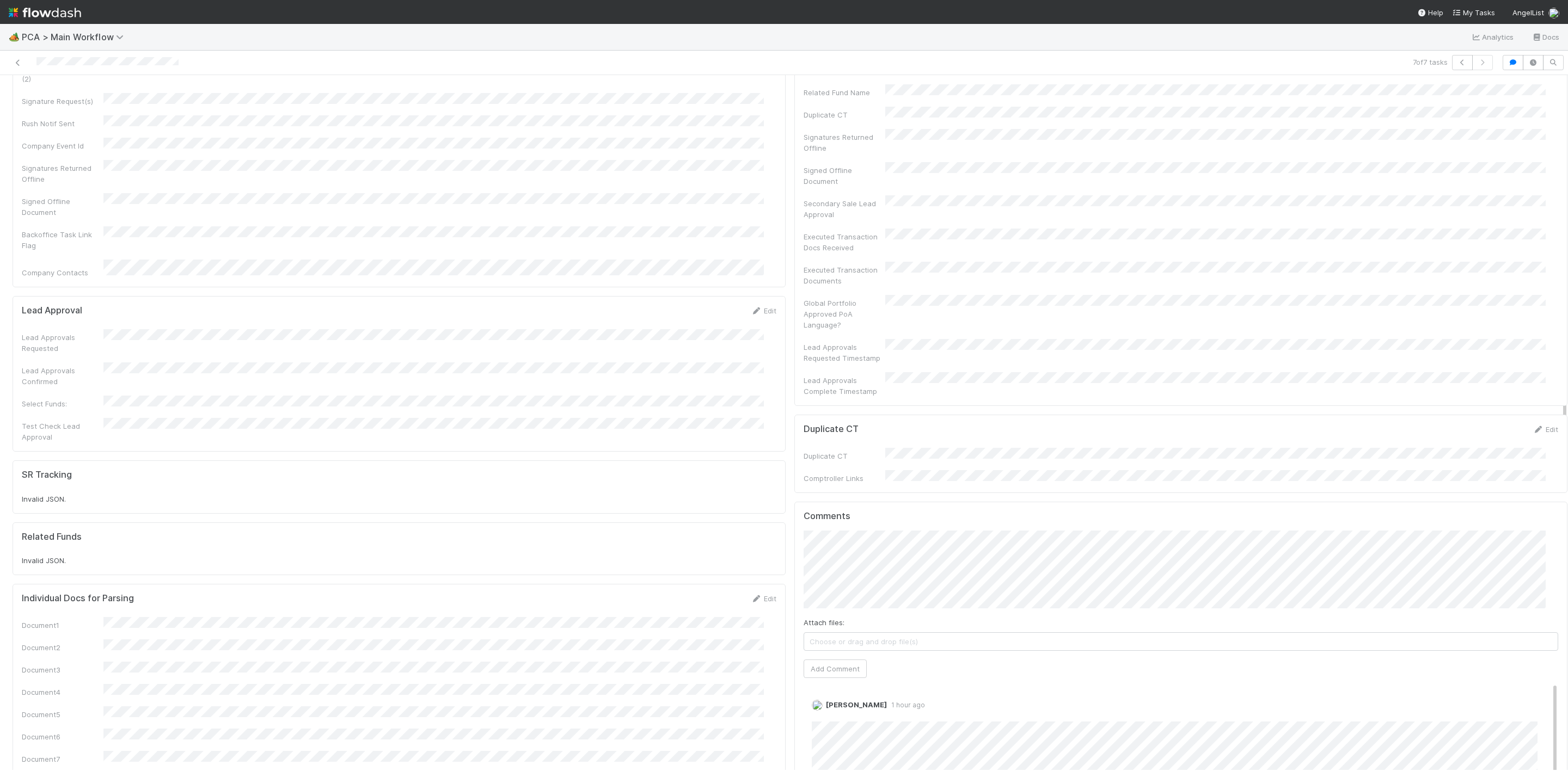
scroll to position [489, 0]
click at [10, 62] on div at bounding box center [378, 62] width 748 height 16
click at [13, 61] on icon at bounding box center [18, 63] width 11 height 7
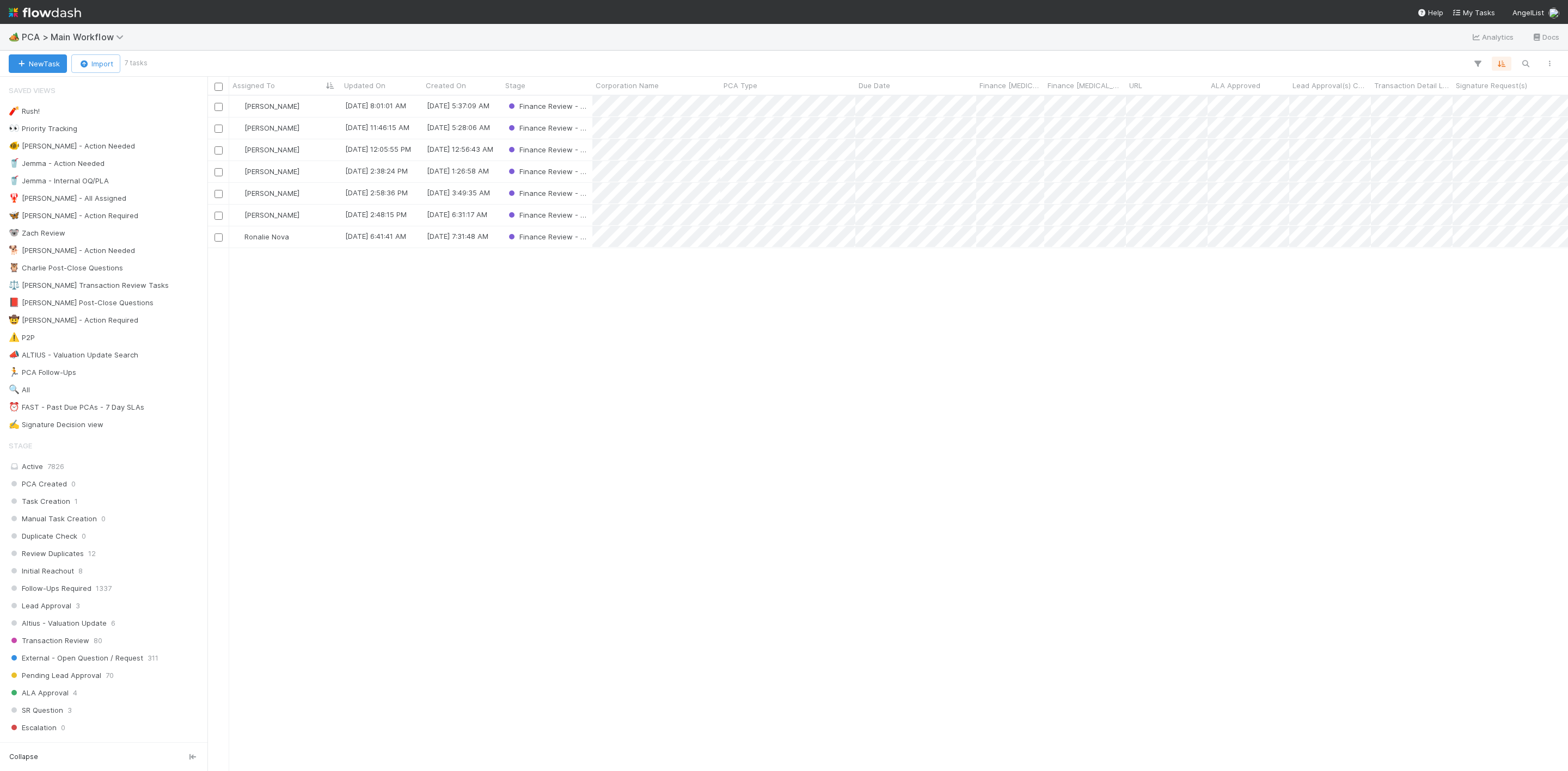
scroll to position [662, 1348]
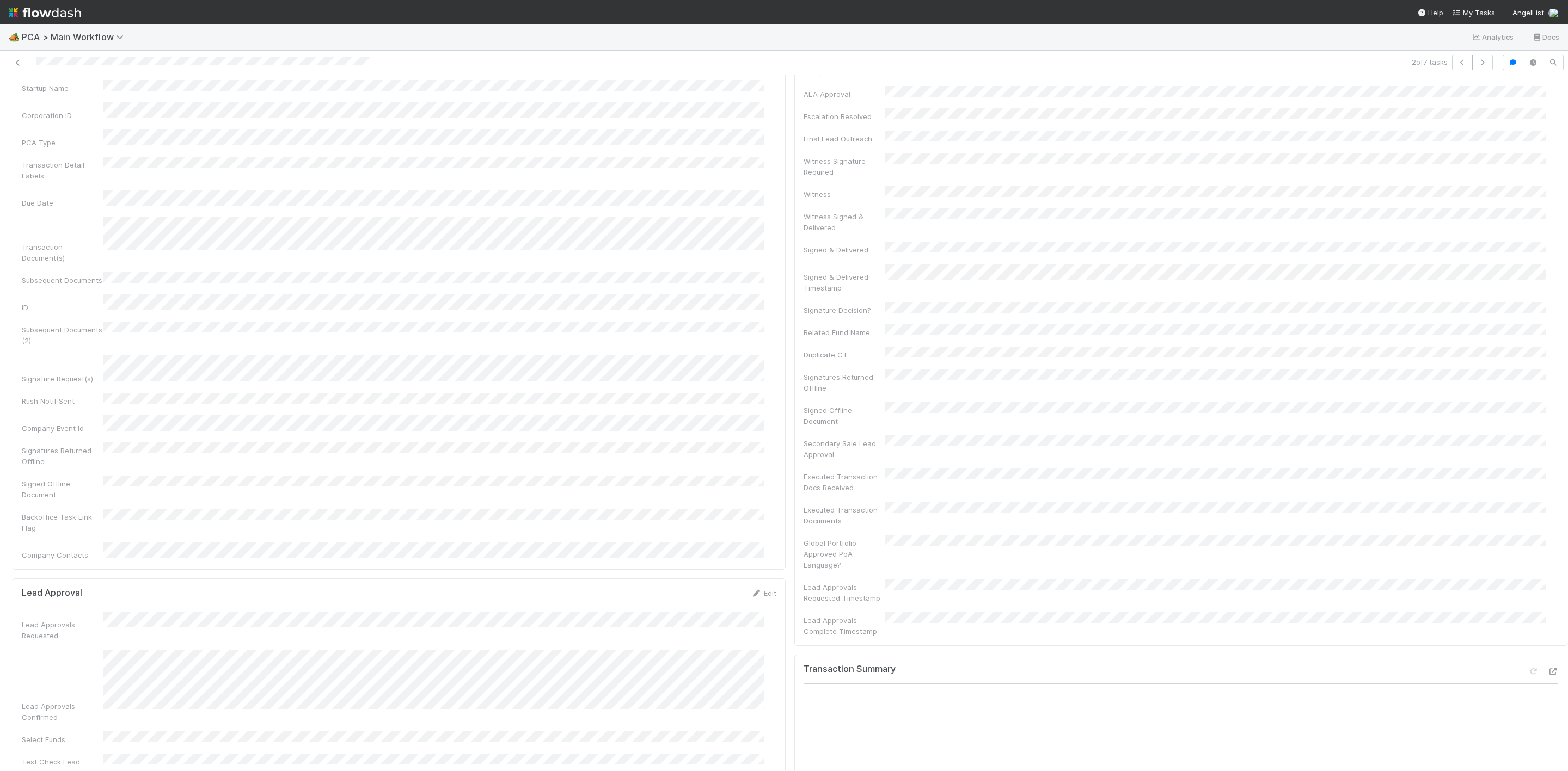
scroll to position [245, 0]
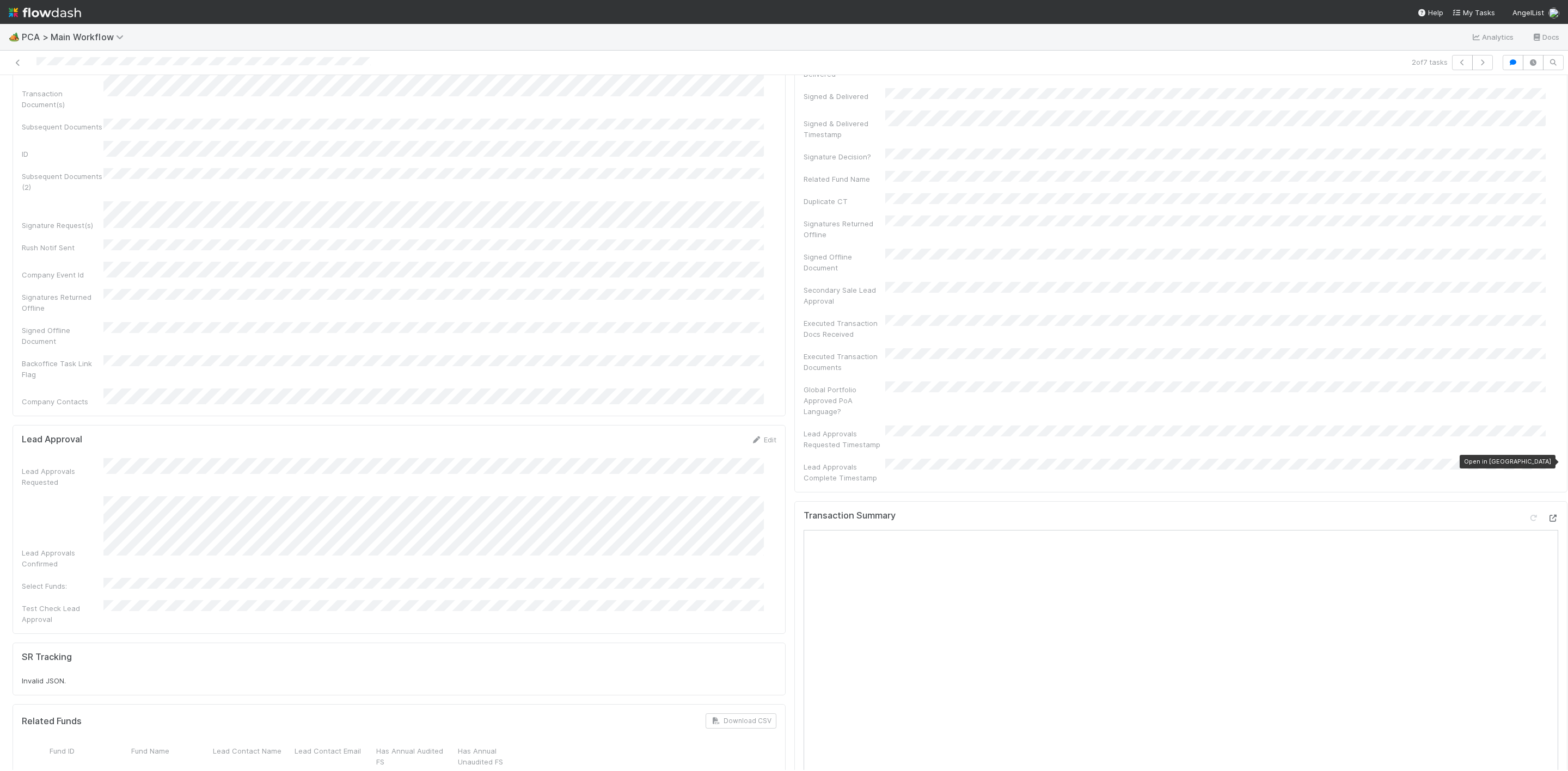
click at [1547, 513] on div at bounding box center [1552, 518] width 11 height 11
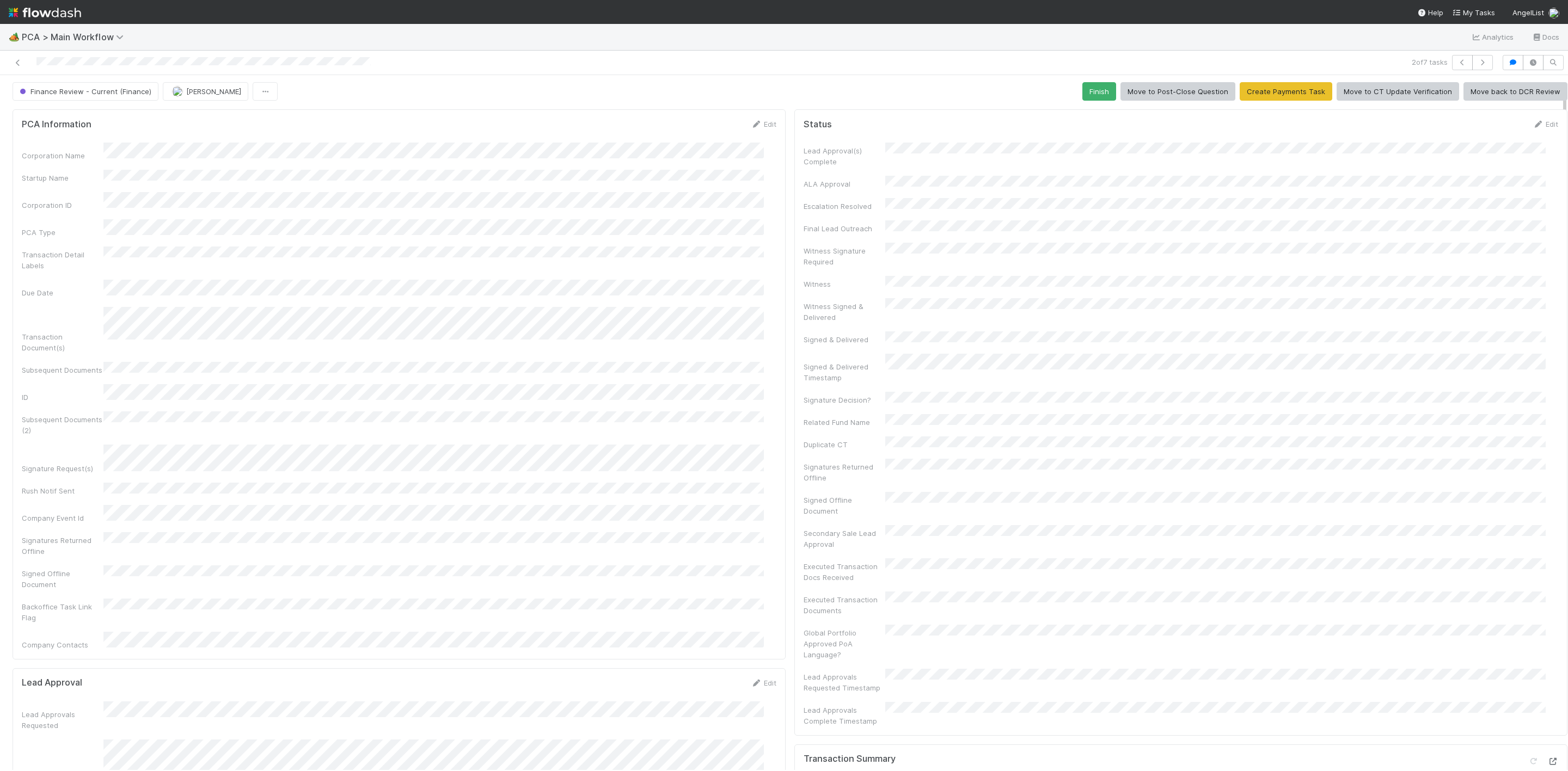
scroll to position [0, 0]
click at [216, 94] on span "[PERSON_NAME]" at bounding box center [214, 93] width 55 height 9
click at [215, 119] on span "Janice Garcia you" at bounding box center [213, 122] width 71 height 9
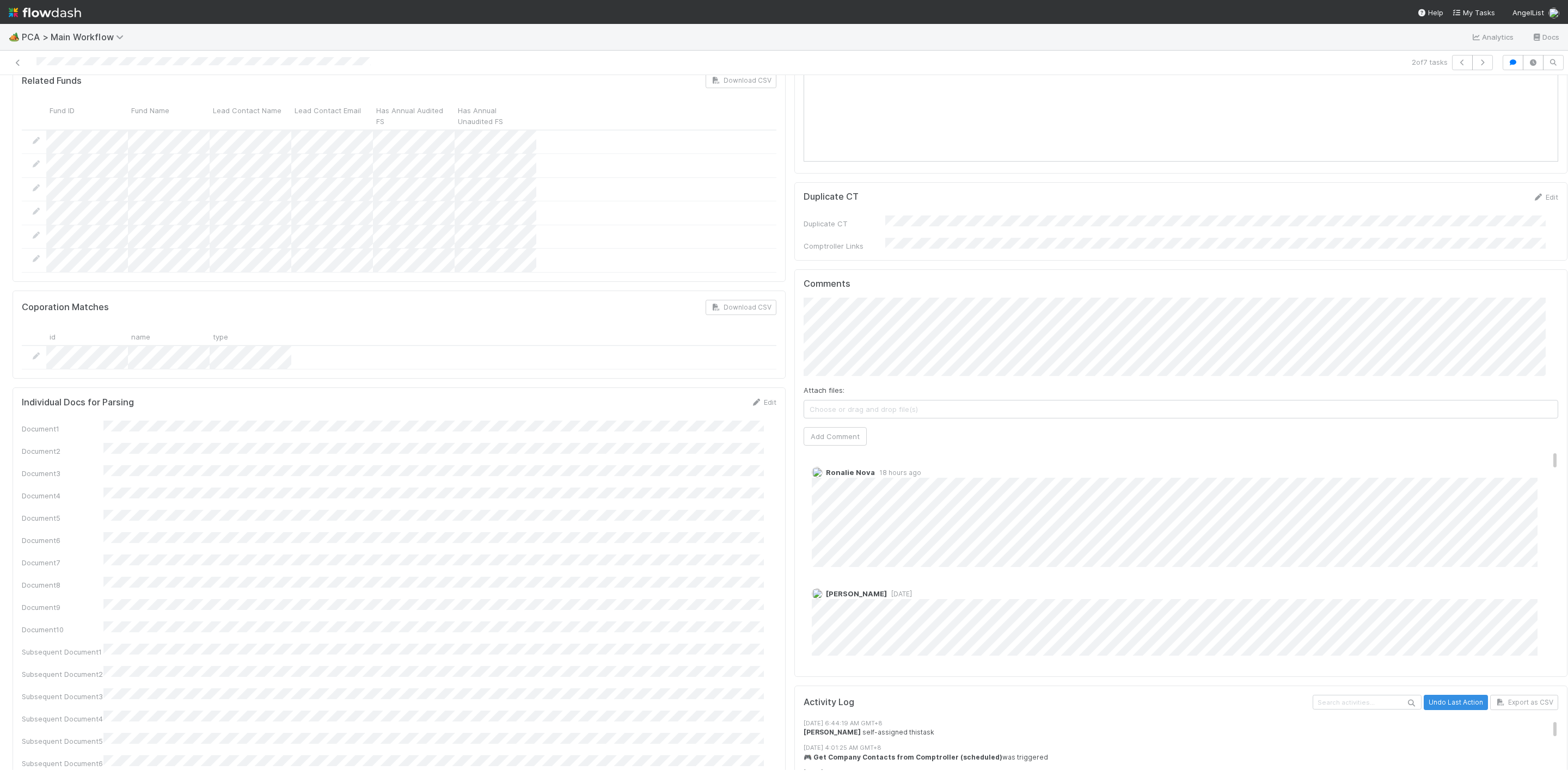
scroll to position [1061, 0]
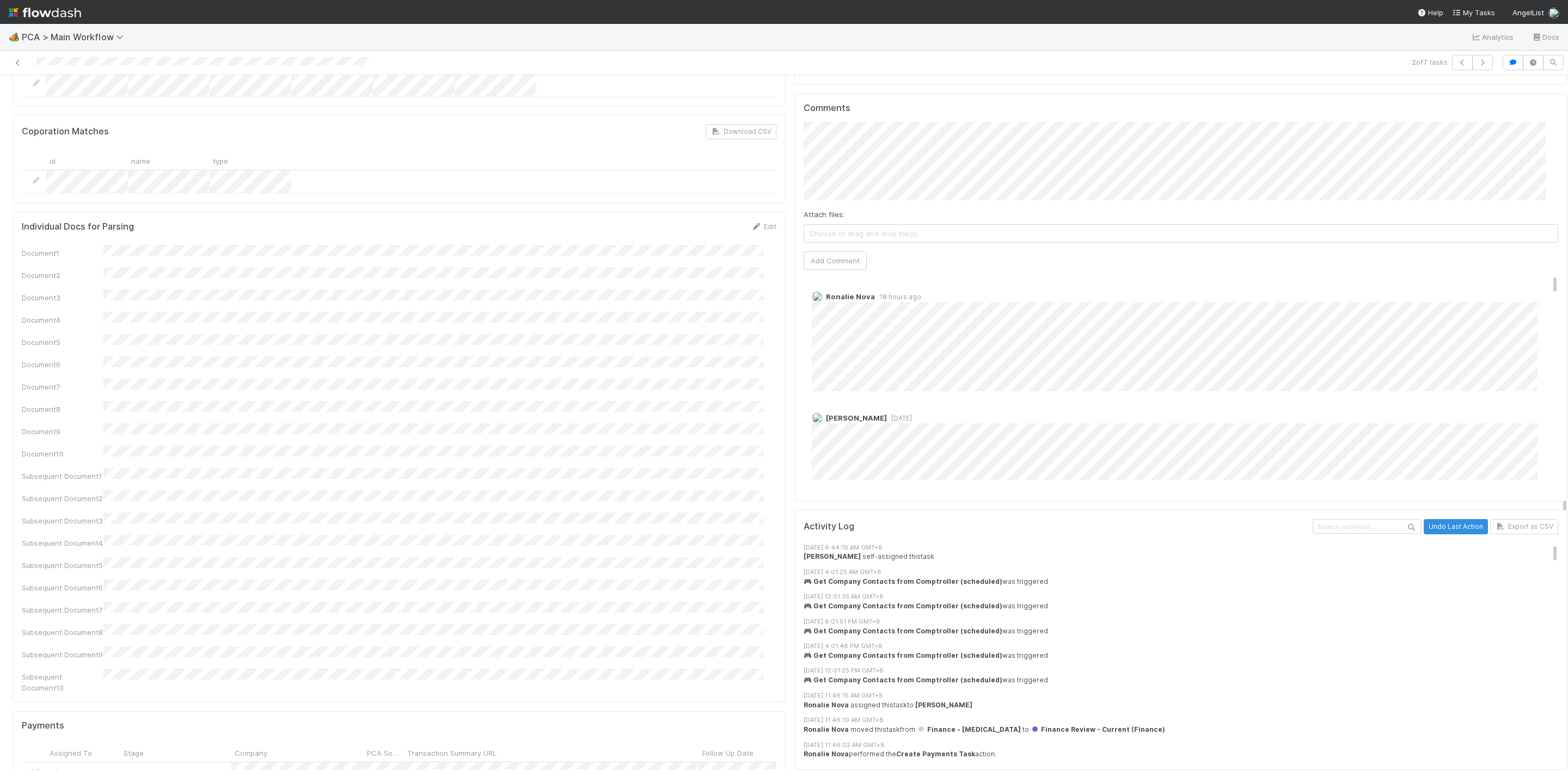
click at [875, 293] on span "18 hours ago" at bounding box center [898, 296] width 46 height 8
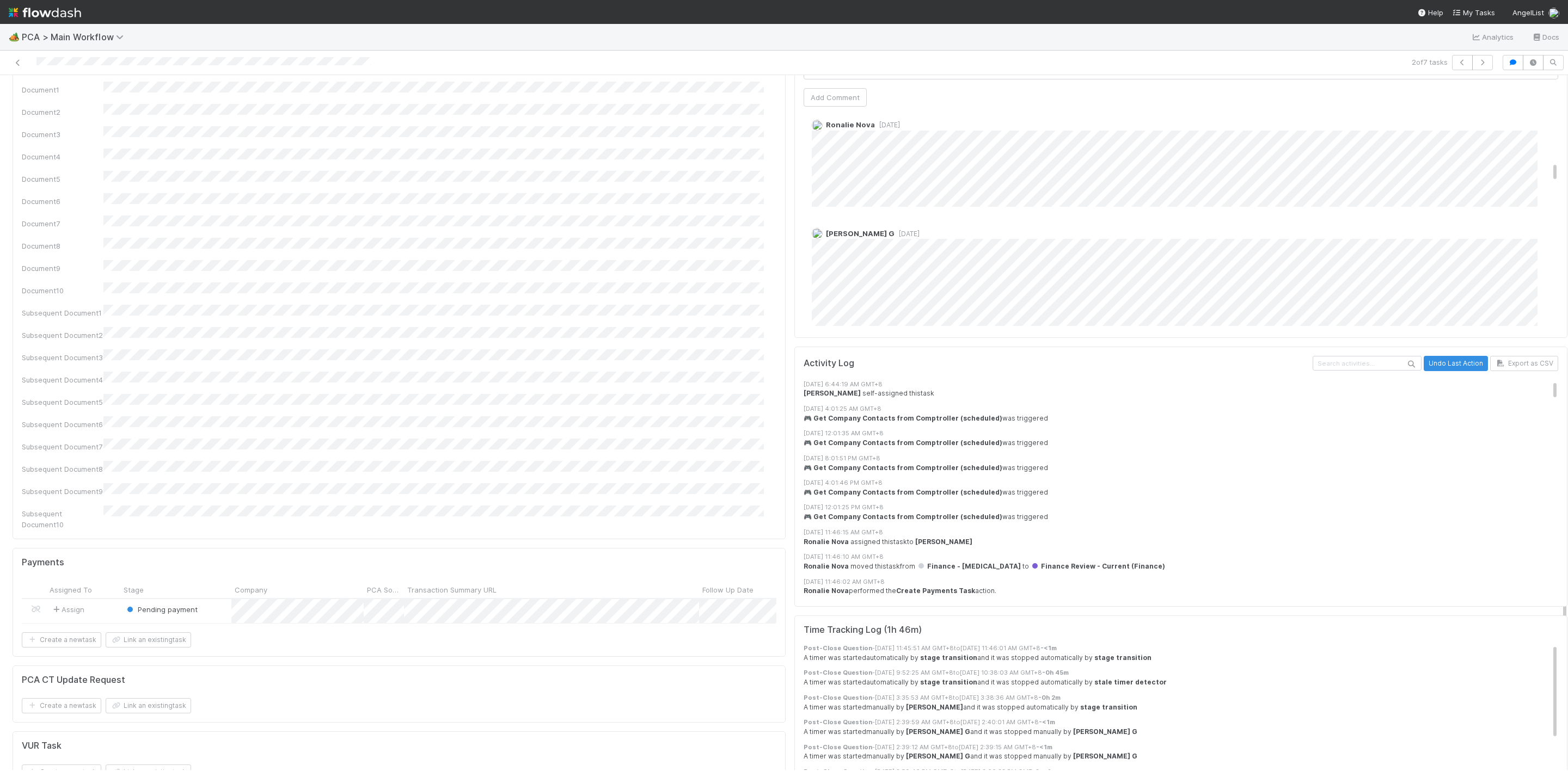
scroll to position [816, 0]
click at [895, 229] on span "2 months ago" at bounding box center [907, 232] width 25 height 8
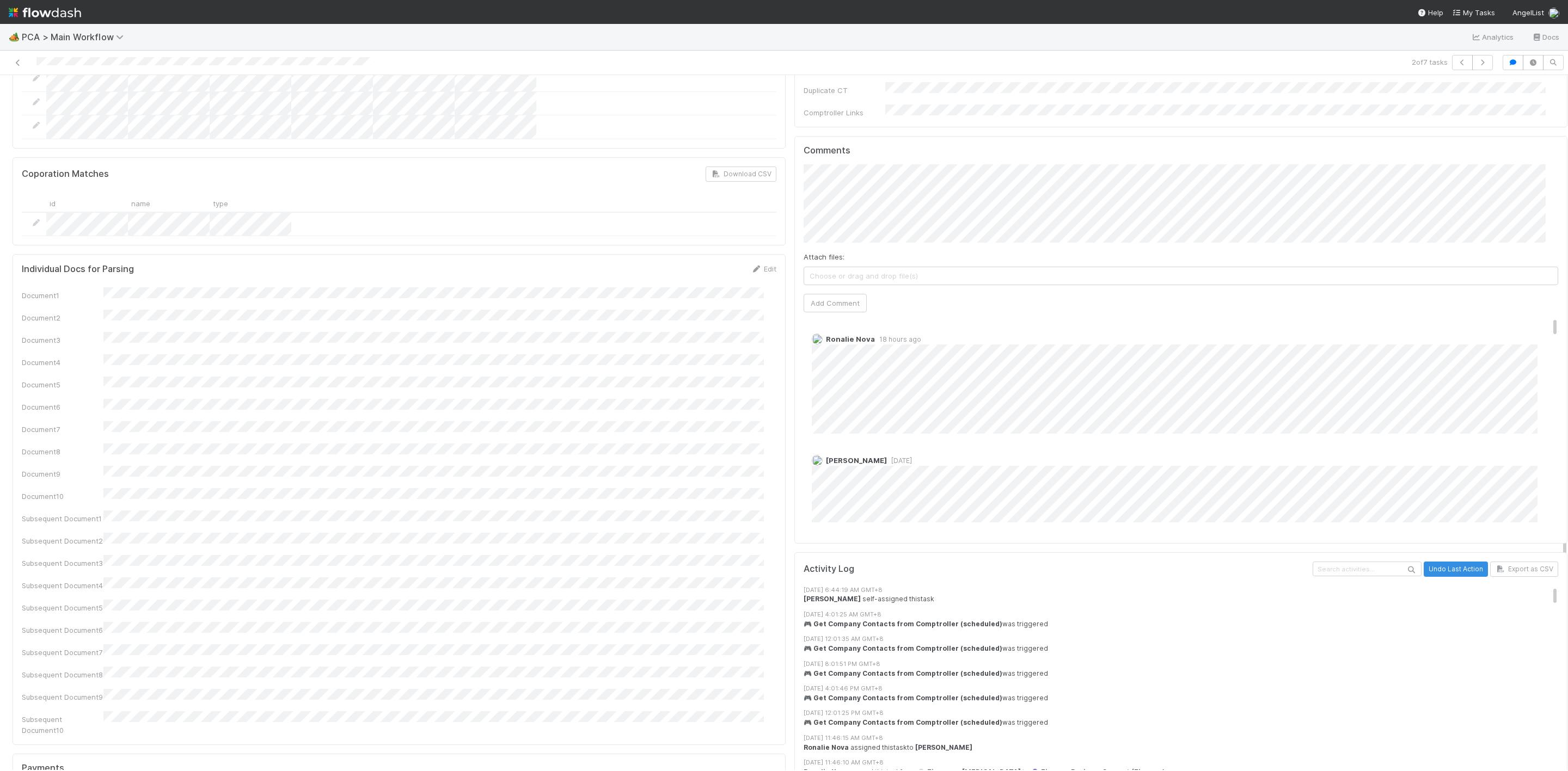
scroll to position [980, 0]
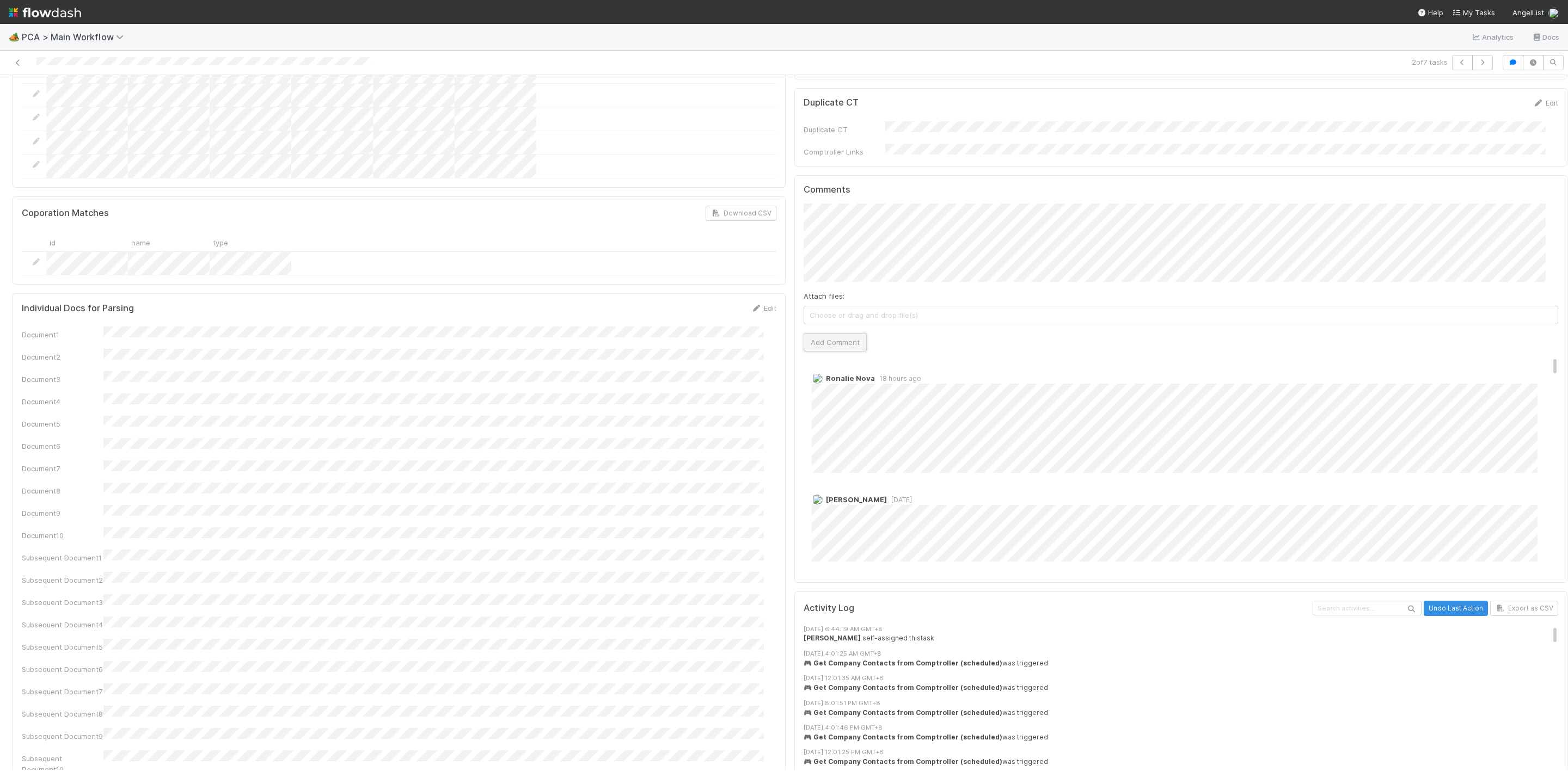
click at [814, 333] on button "Add Comment" at bounding box center [835, 342] width 63 height 19
click at [820, 385] on link "Edit" at bounding box center [826, 389] width 13 height 9
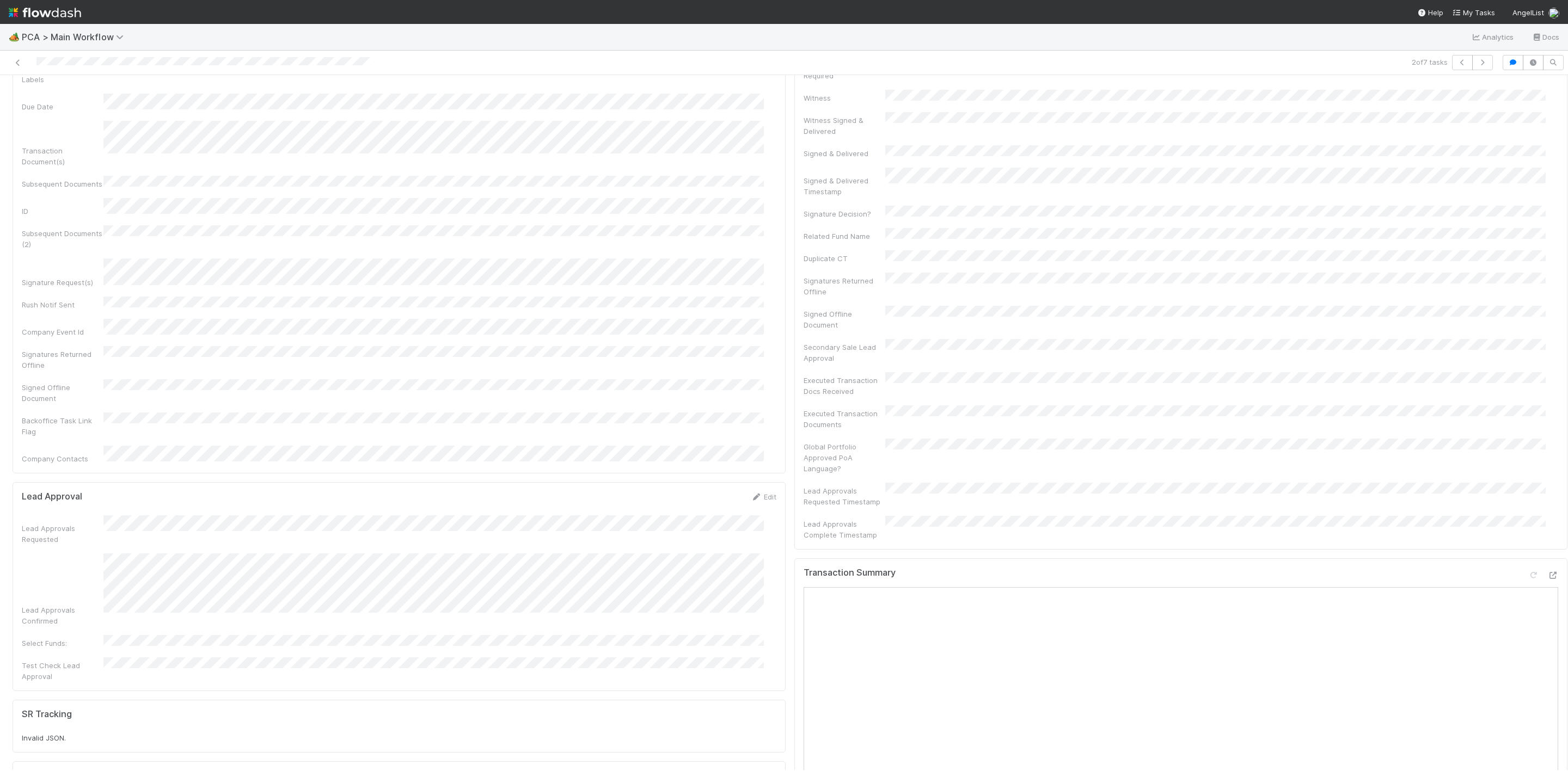
scroll to position [0, 0]
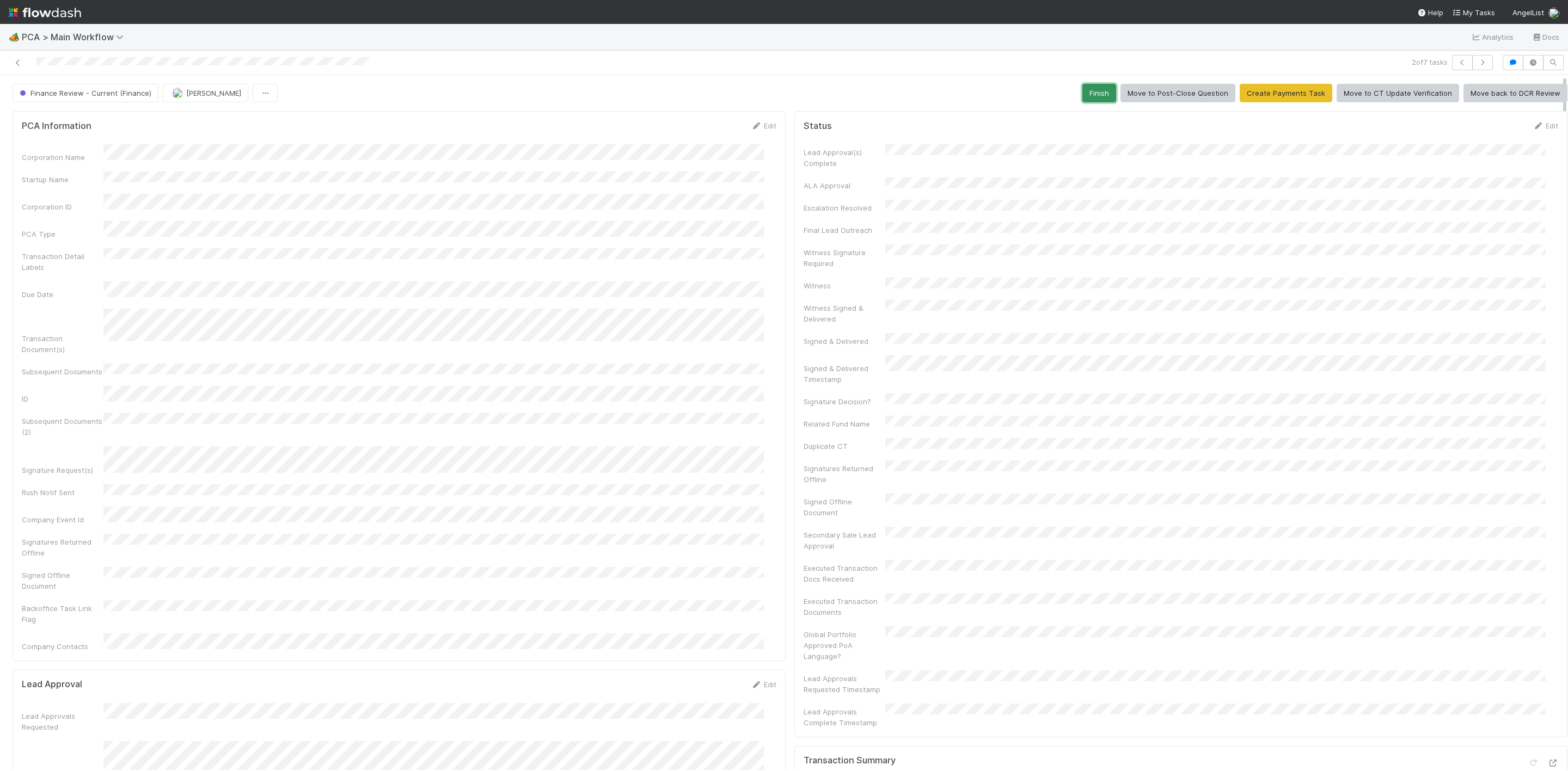
click at [1082, 86] on button "Finish" at bounding box center [1098, 93] width 33 height 19
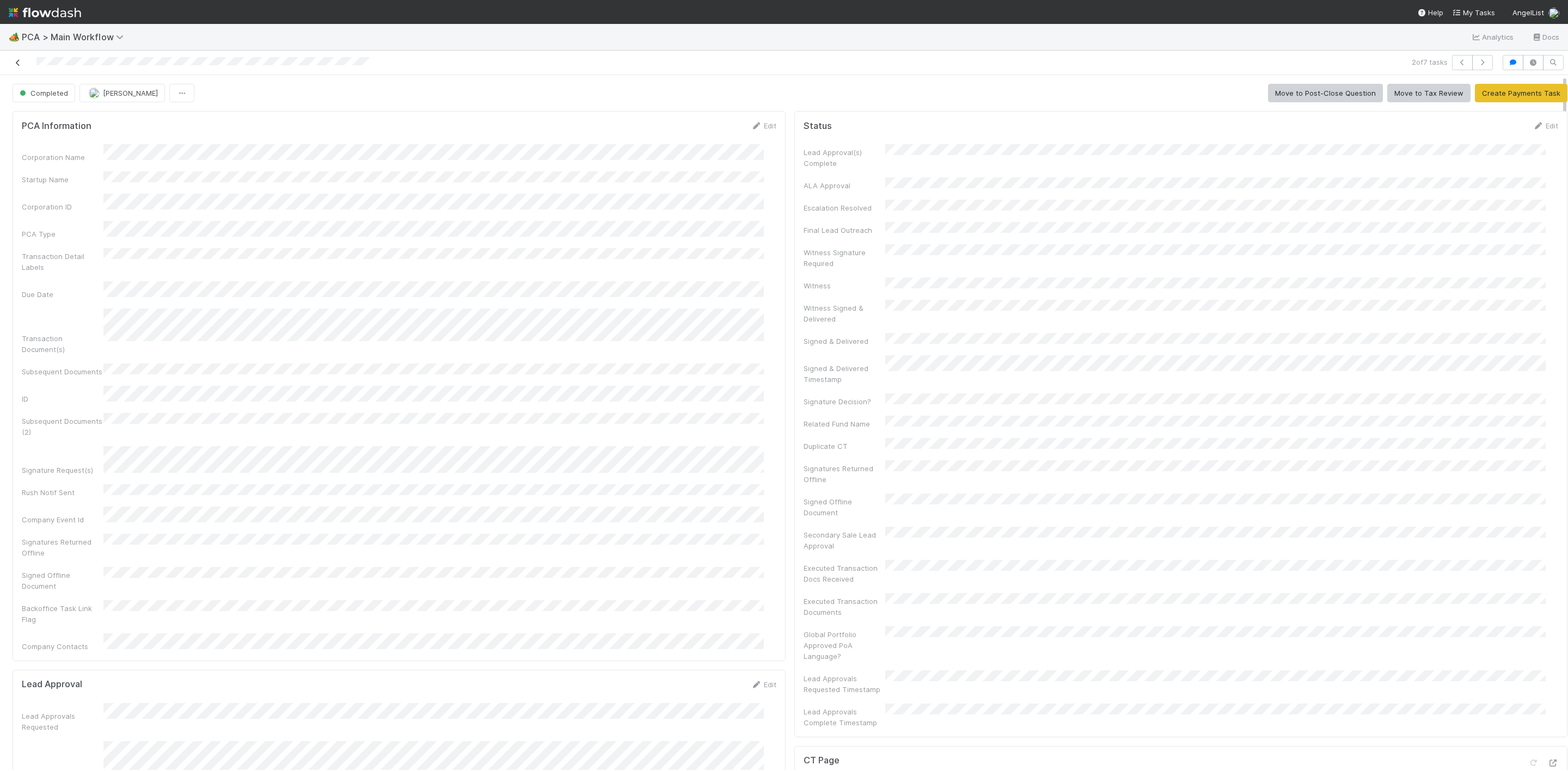
click at [19, 58] on link at bounding box center [18, 62] width 11 height 11
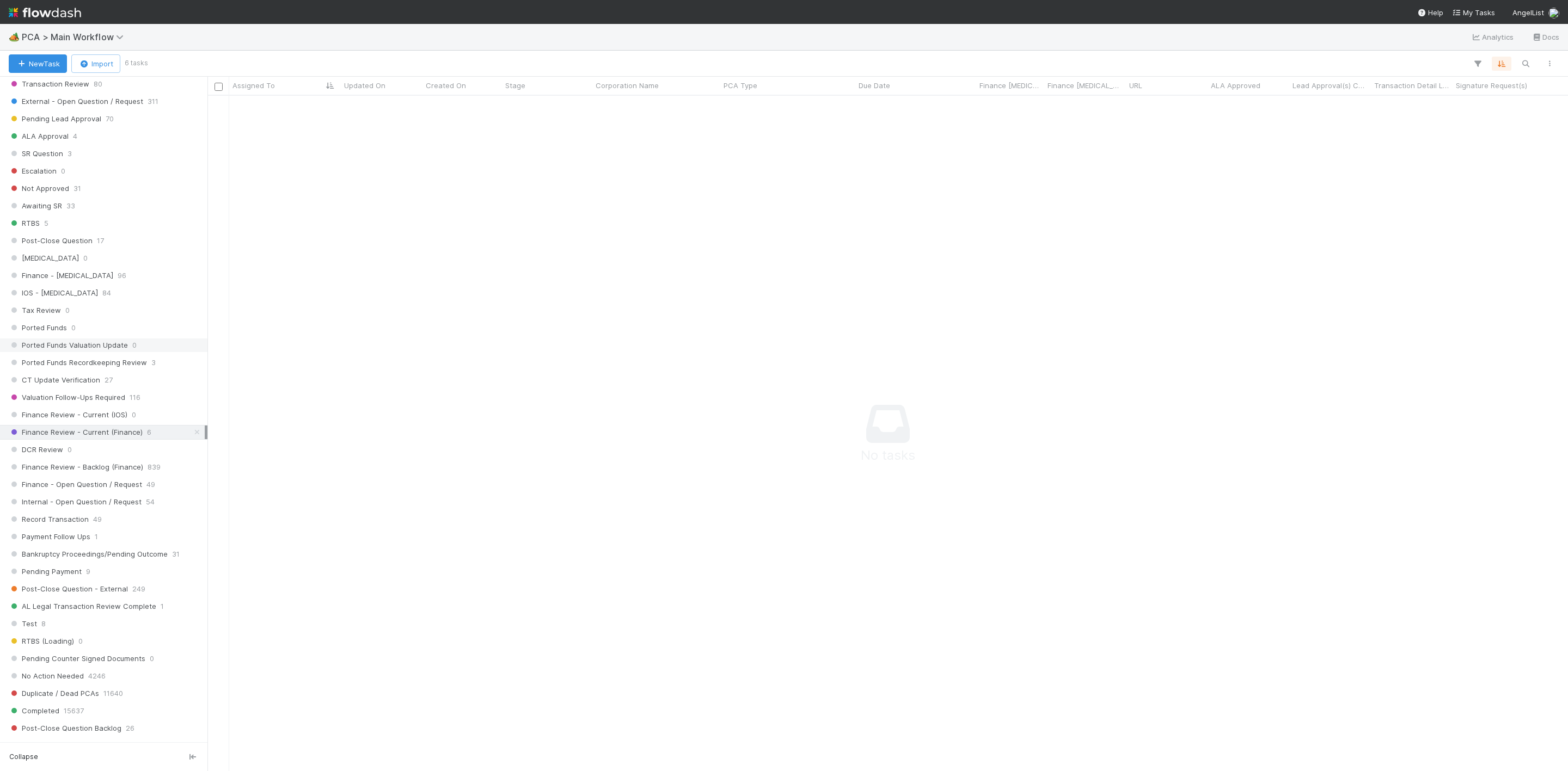
scroll to position [653, 0]
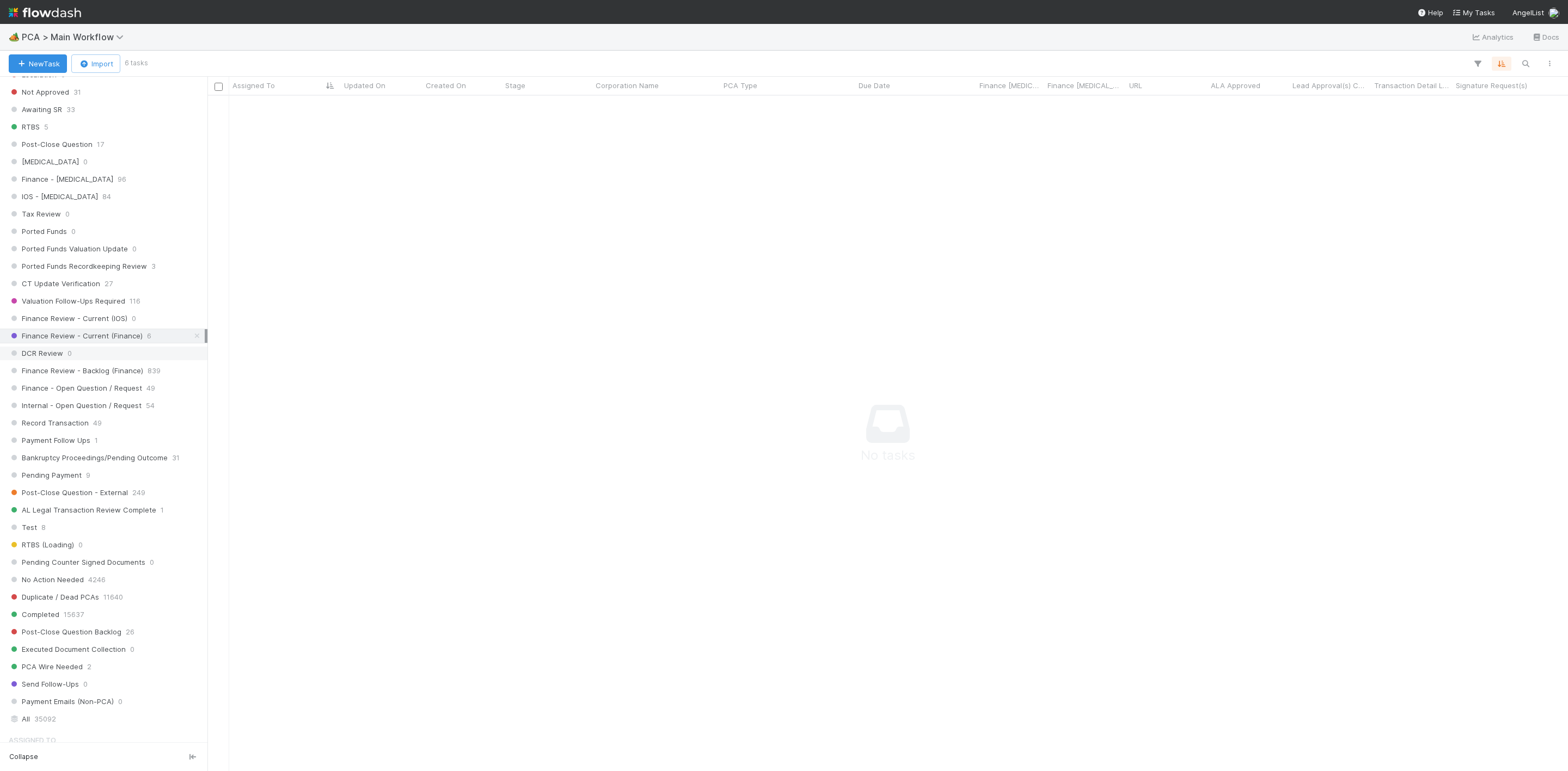
click at [56, 360] on span "DCR Review" at bounding box center [36, 354] width 54 height 13
click at [119, 342] on span "Finance Review - Current (Finance)" at bounding box center [76, 336] width 134 height 13
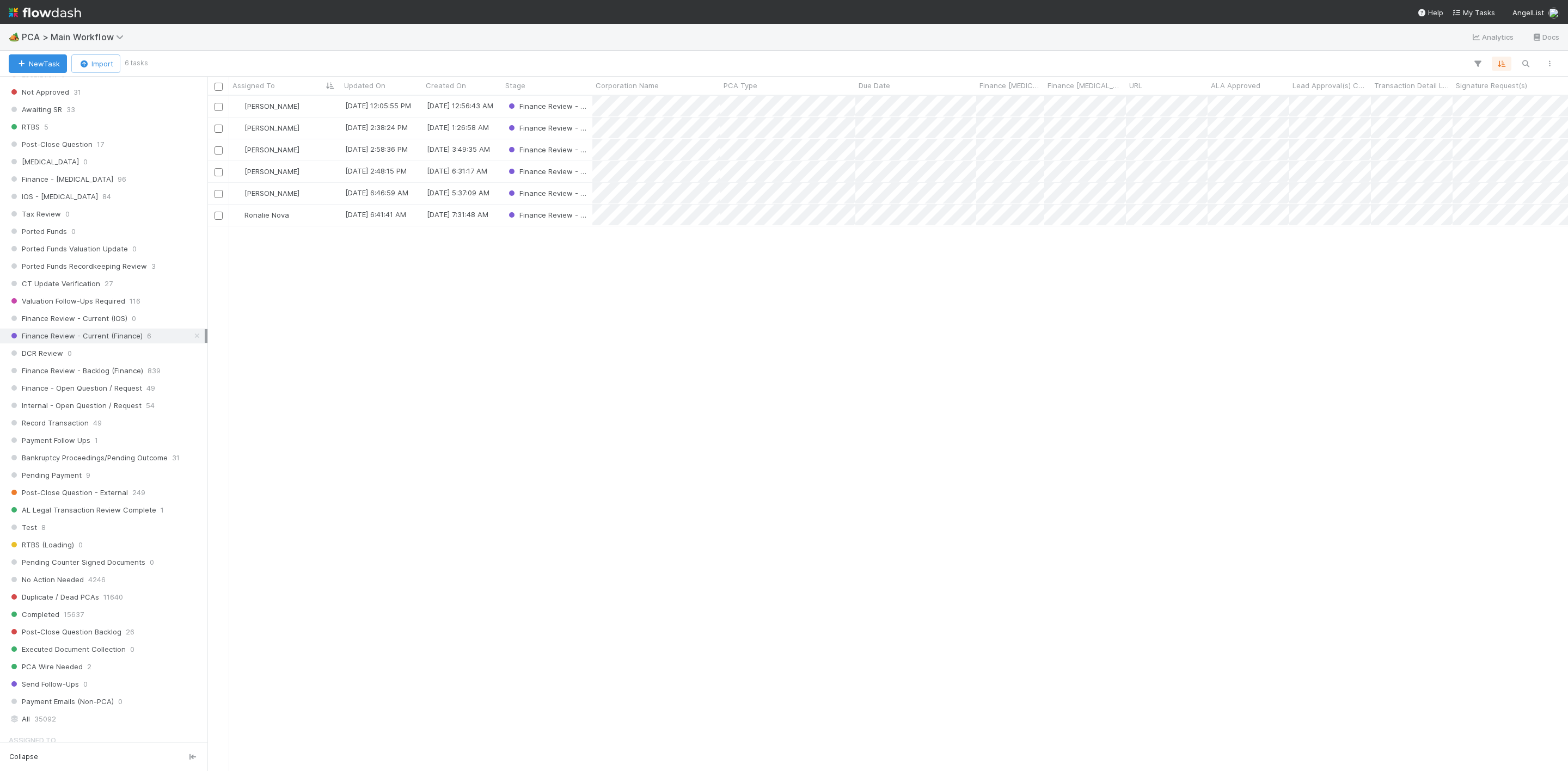
scroll to position [662, 1348]
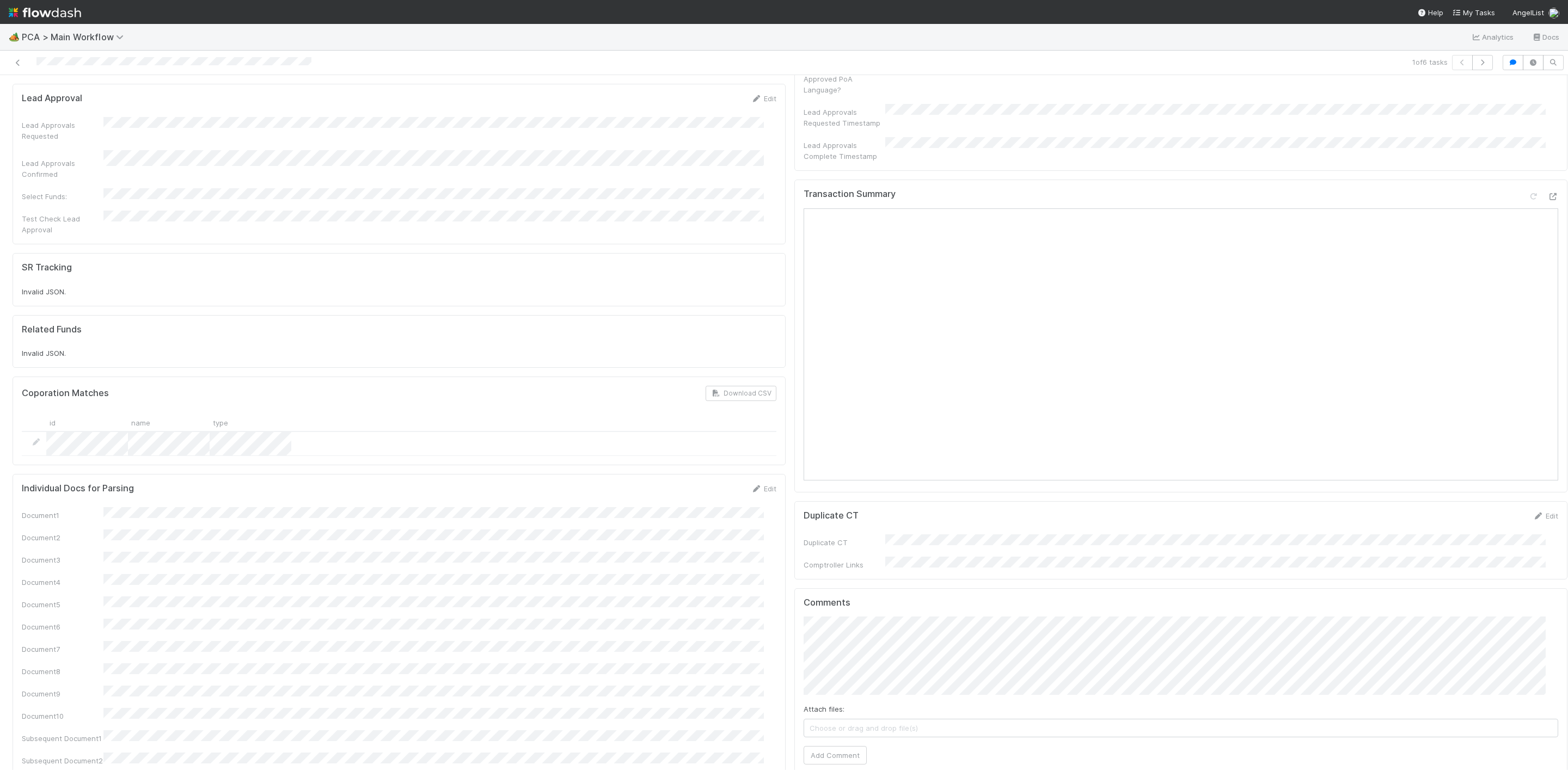
scroll to position [816, 0]
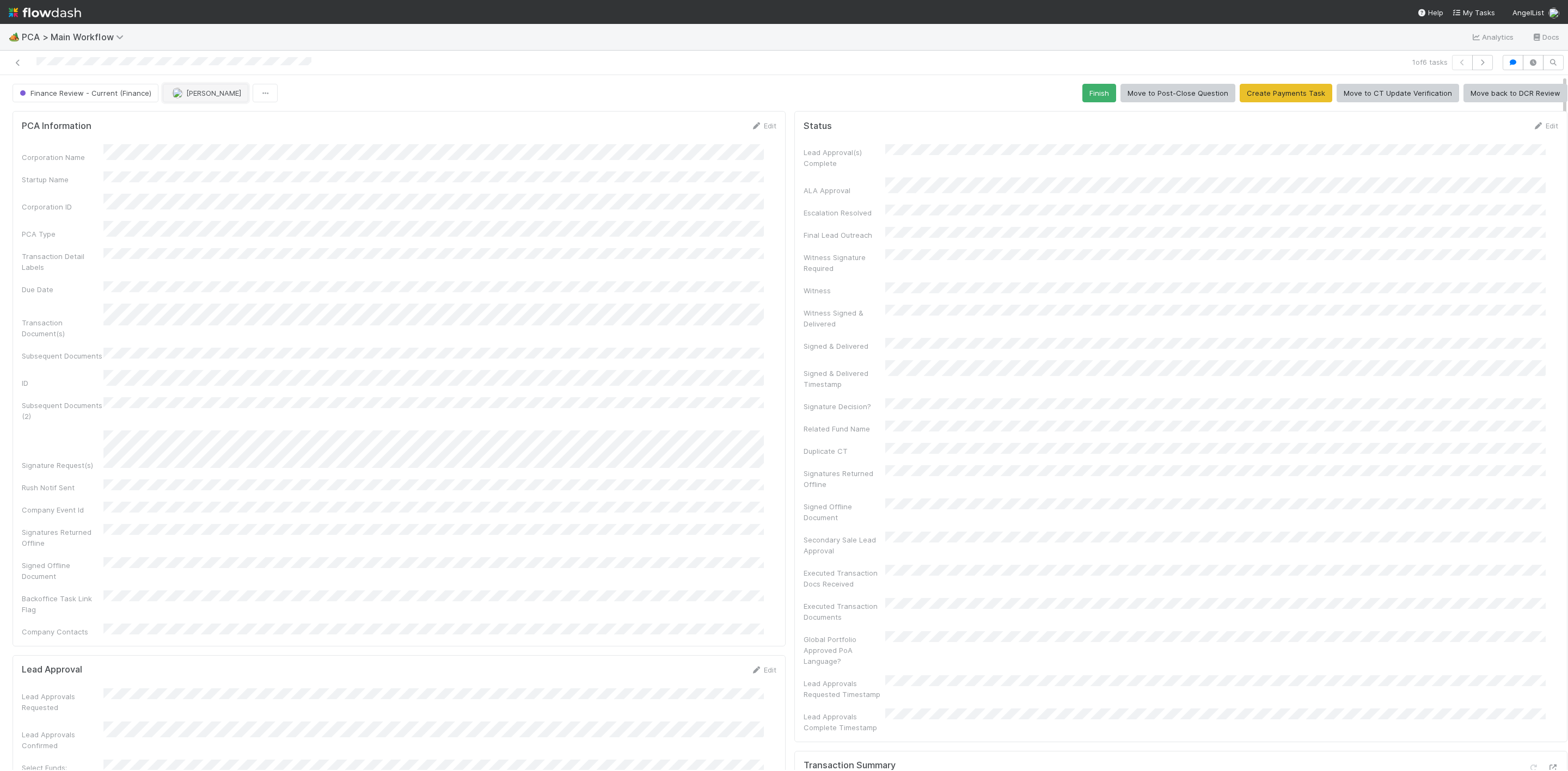
click at [201, 100] on button "[PERSON_NAME]" at bounding box center [205, 93] width 85 height 19
click at [204, 115] on div "Janice Garcia you" at bounding box center [233, 122] width 153 height 19
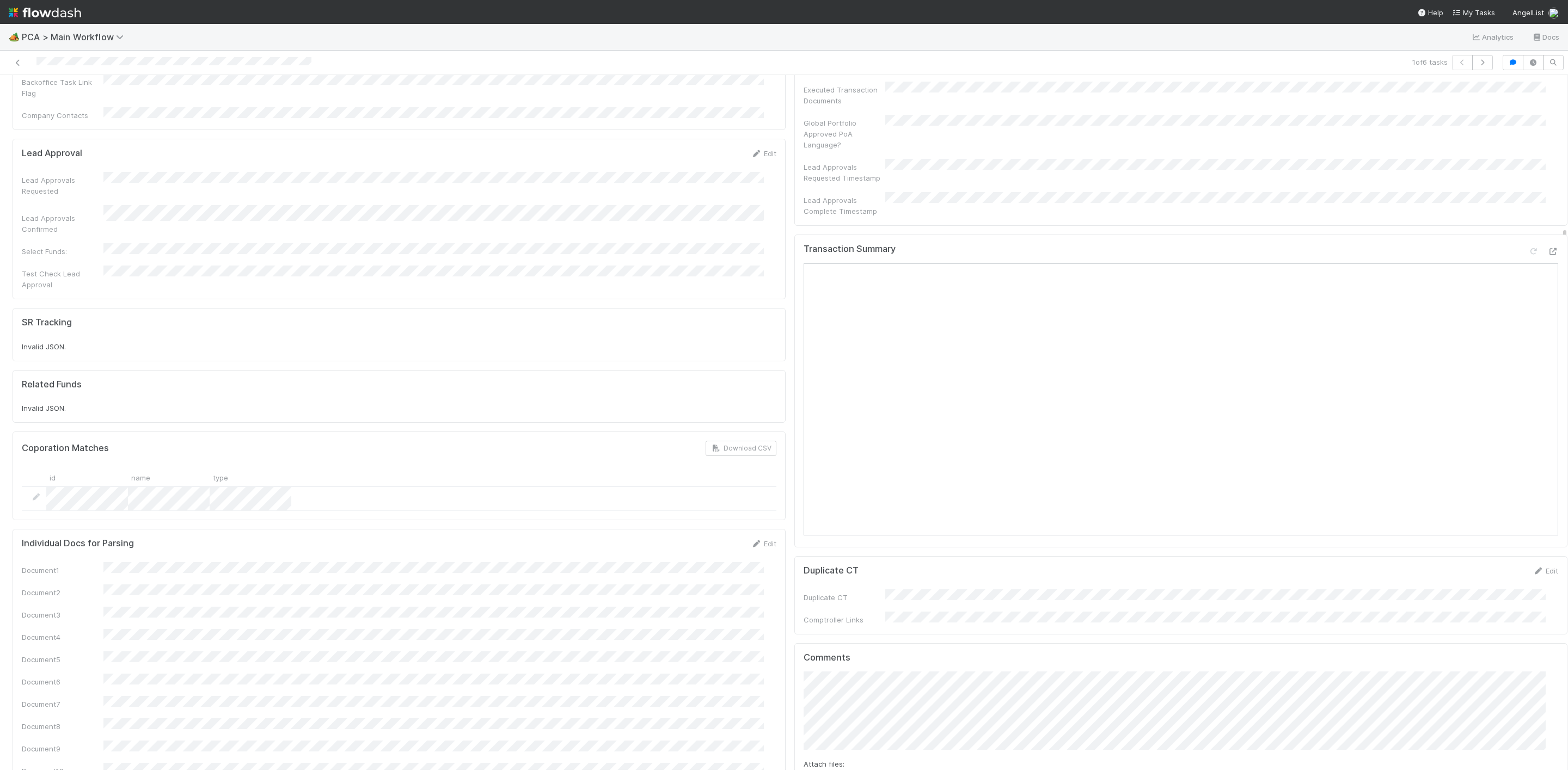
scroll to position [489, 0]
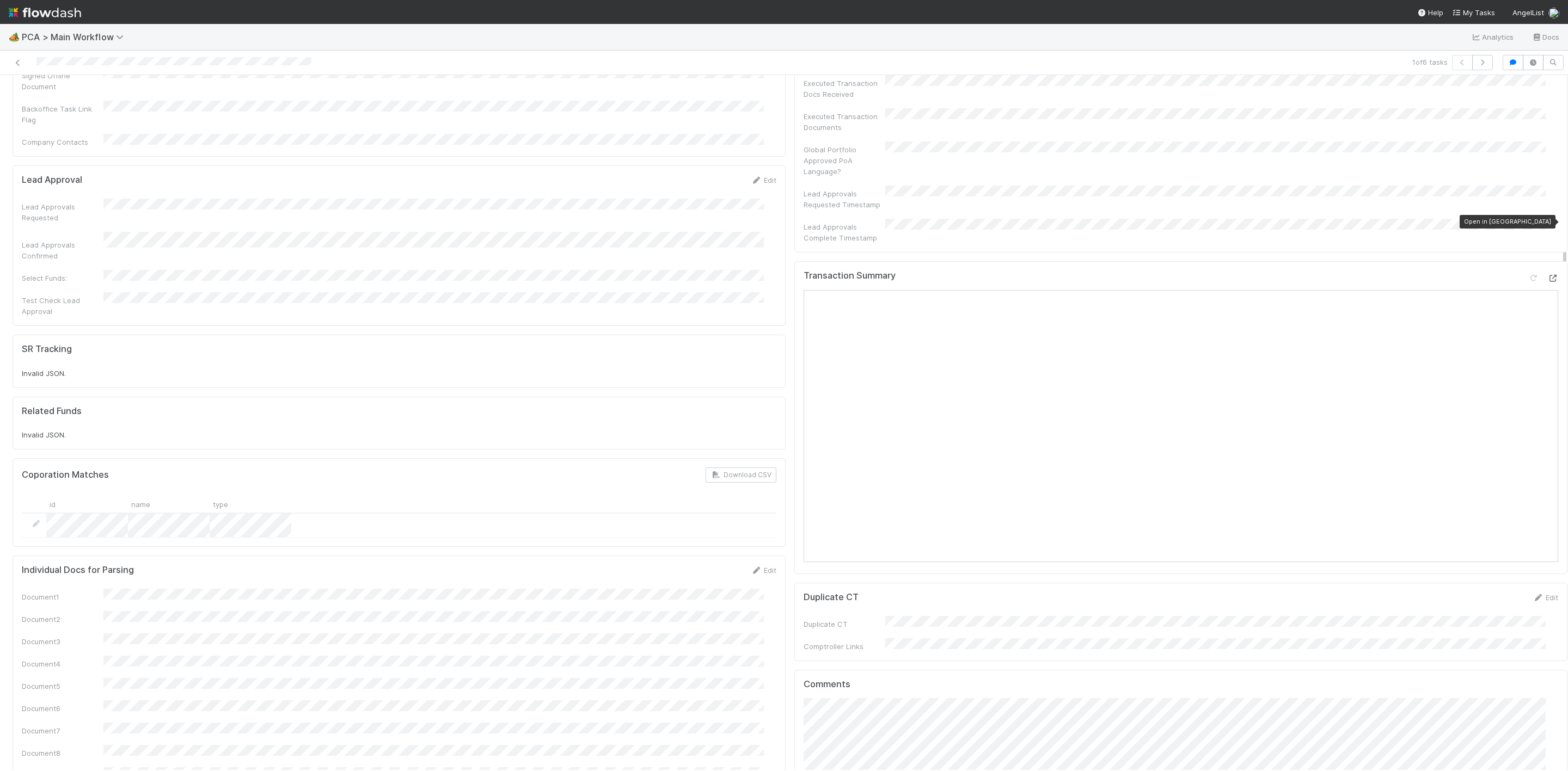
click at [1547, 275] on icon at bounding box center [1552, 279] width 11 height 7
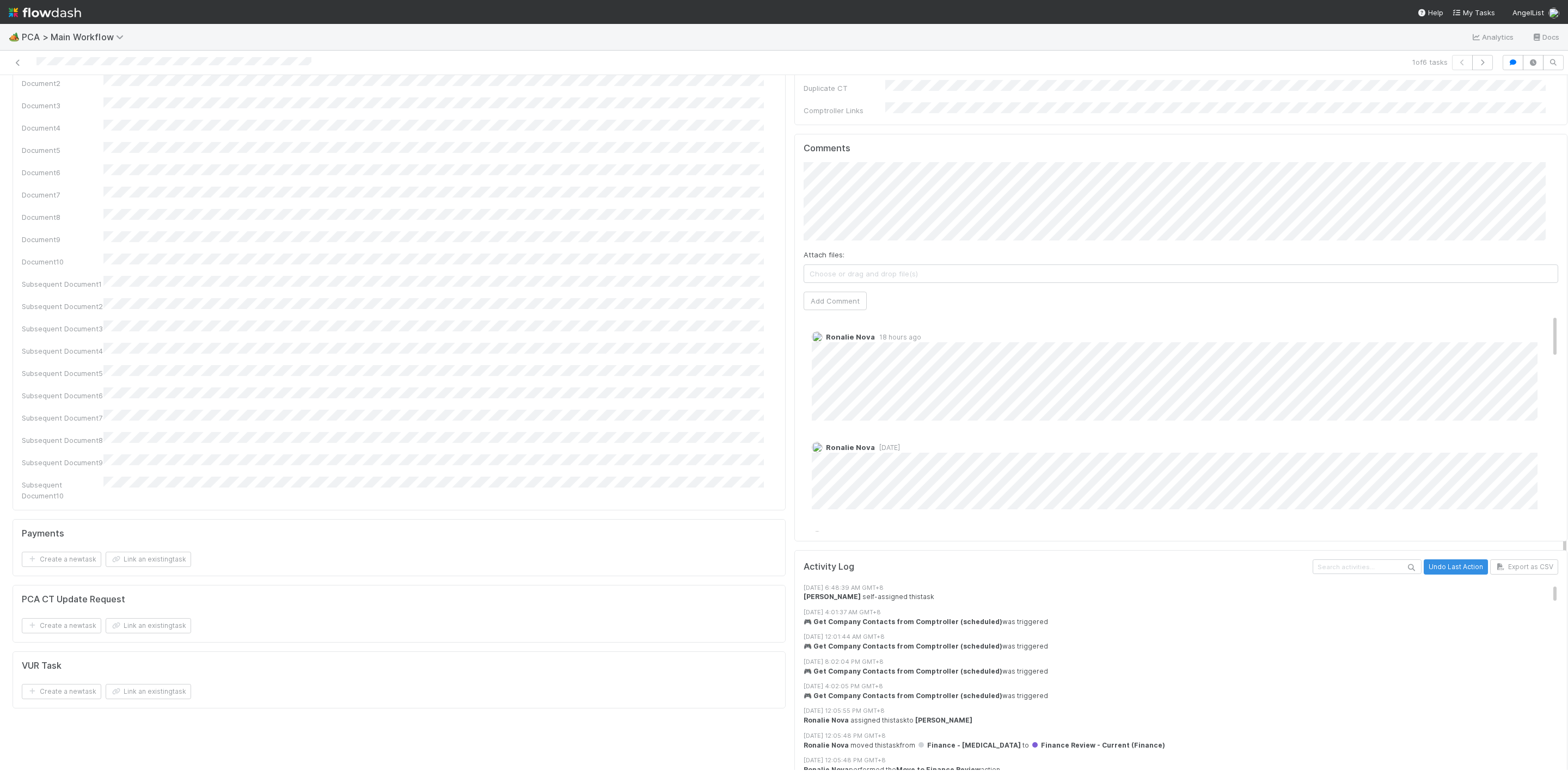
scroll to position [898, 0]
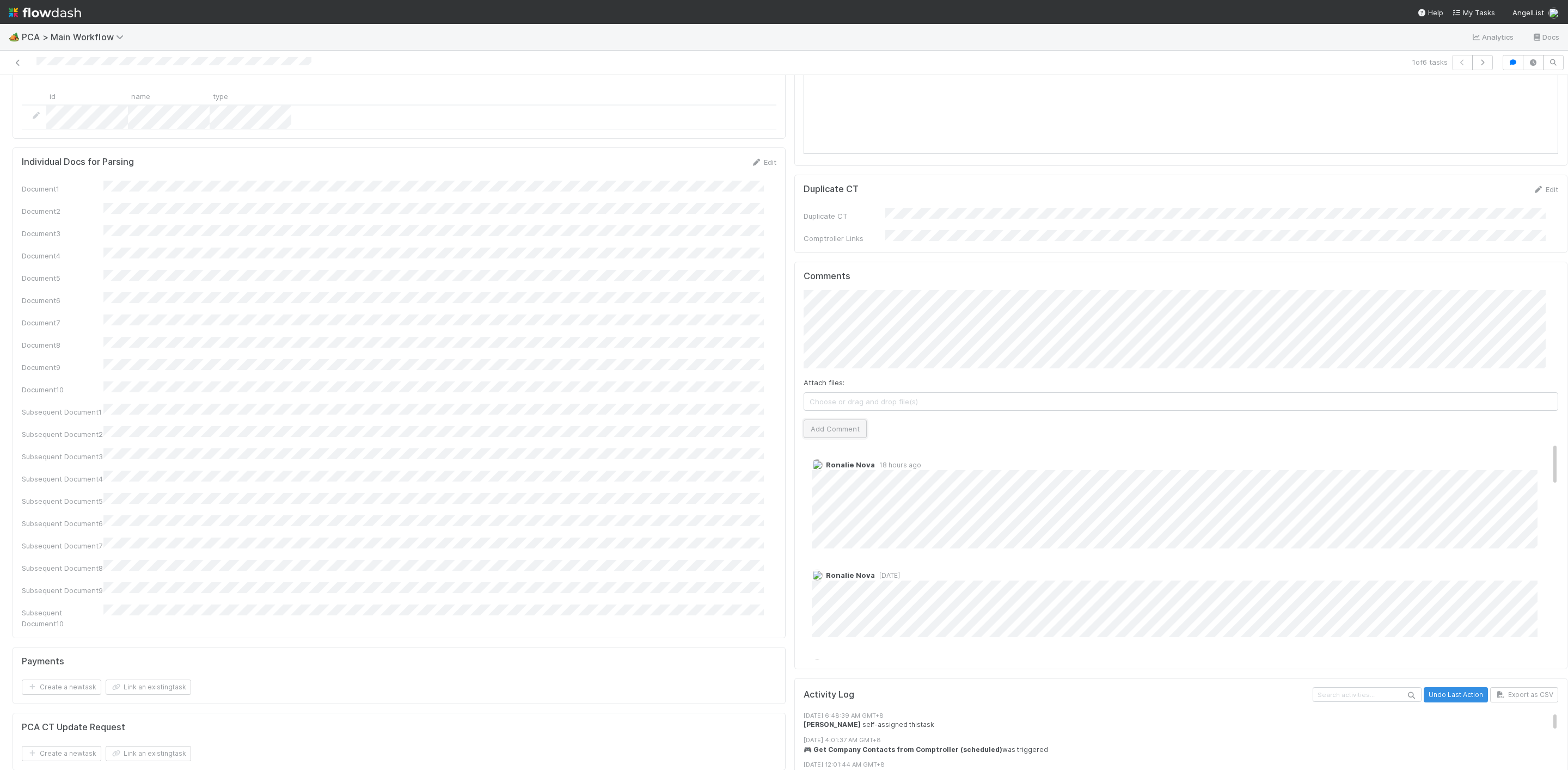
click at [809, 420] on button "Add Comment" at bounding box center [835, 429] width 63 height 19
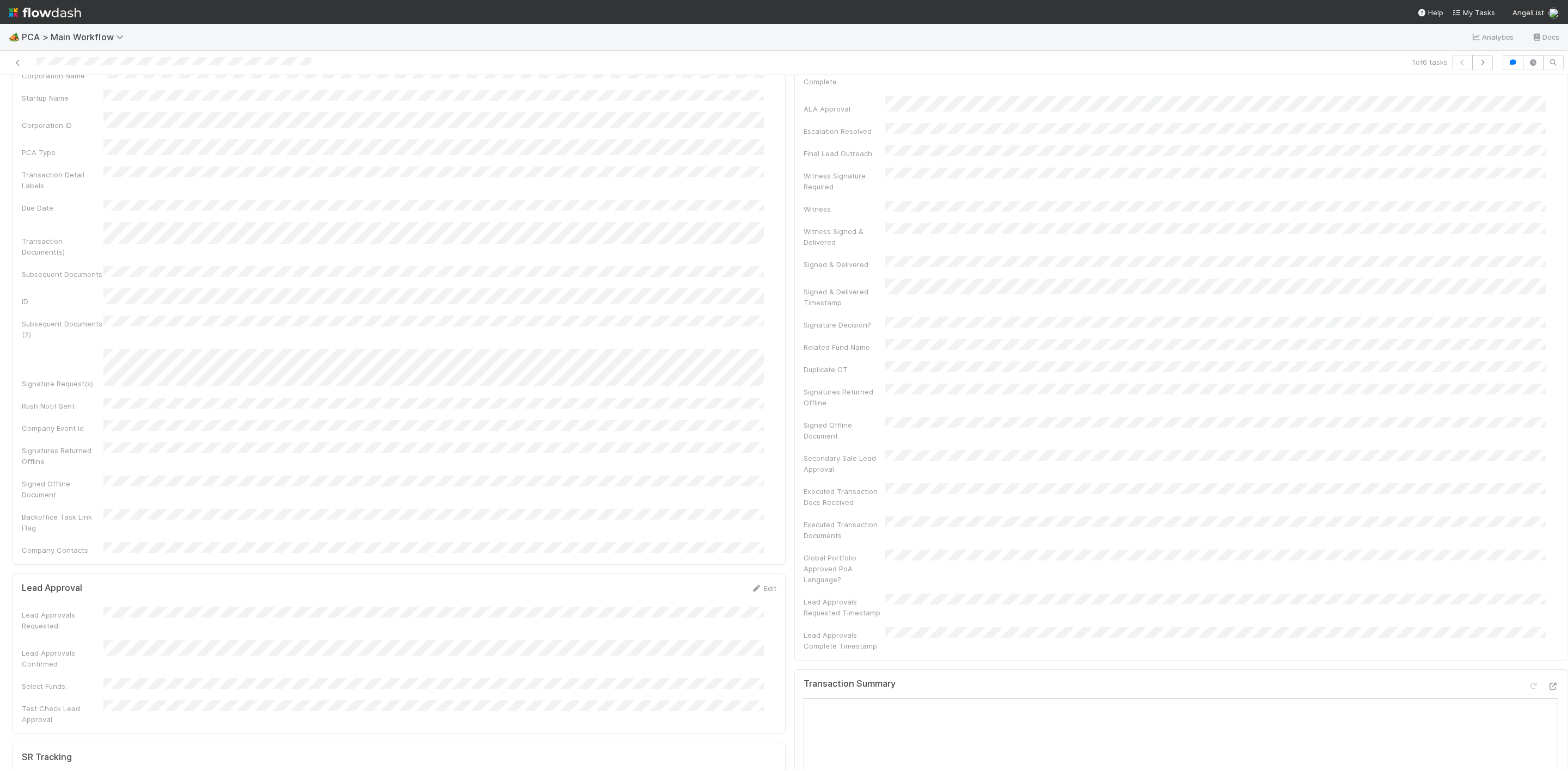
scroll to position [0, 0]
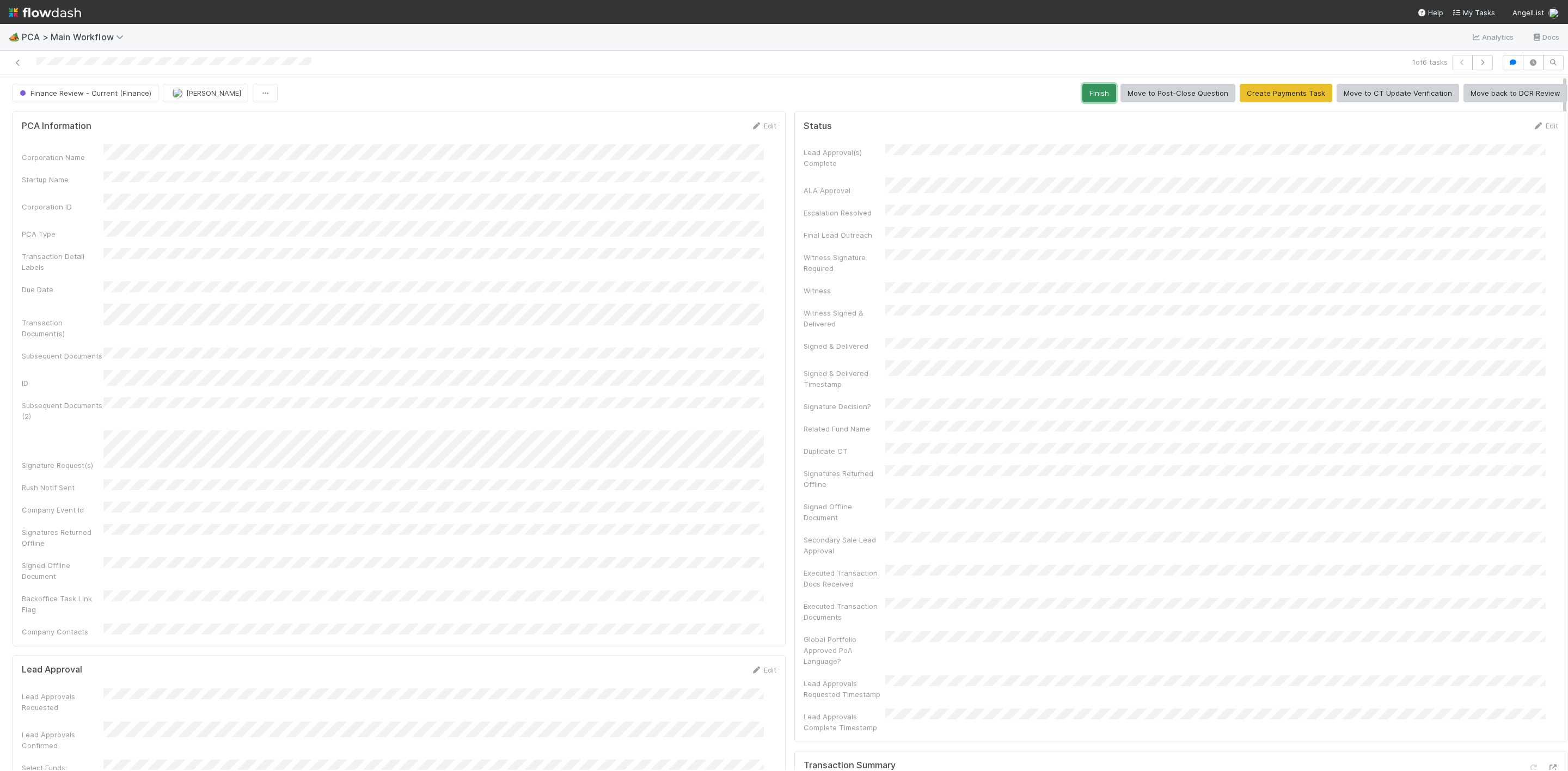
click at [1082, 97] on button "Finish" at bounding box center [1098, 93] width 33 height 19
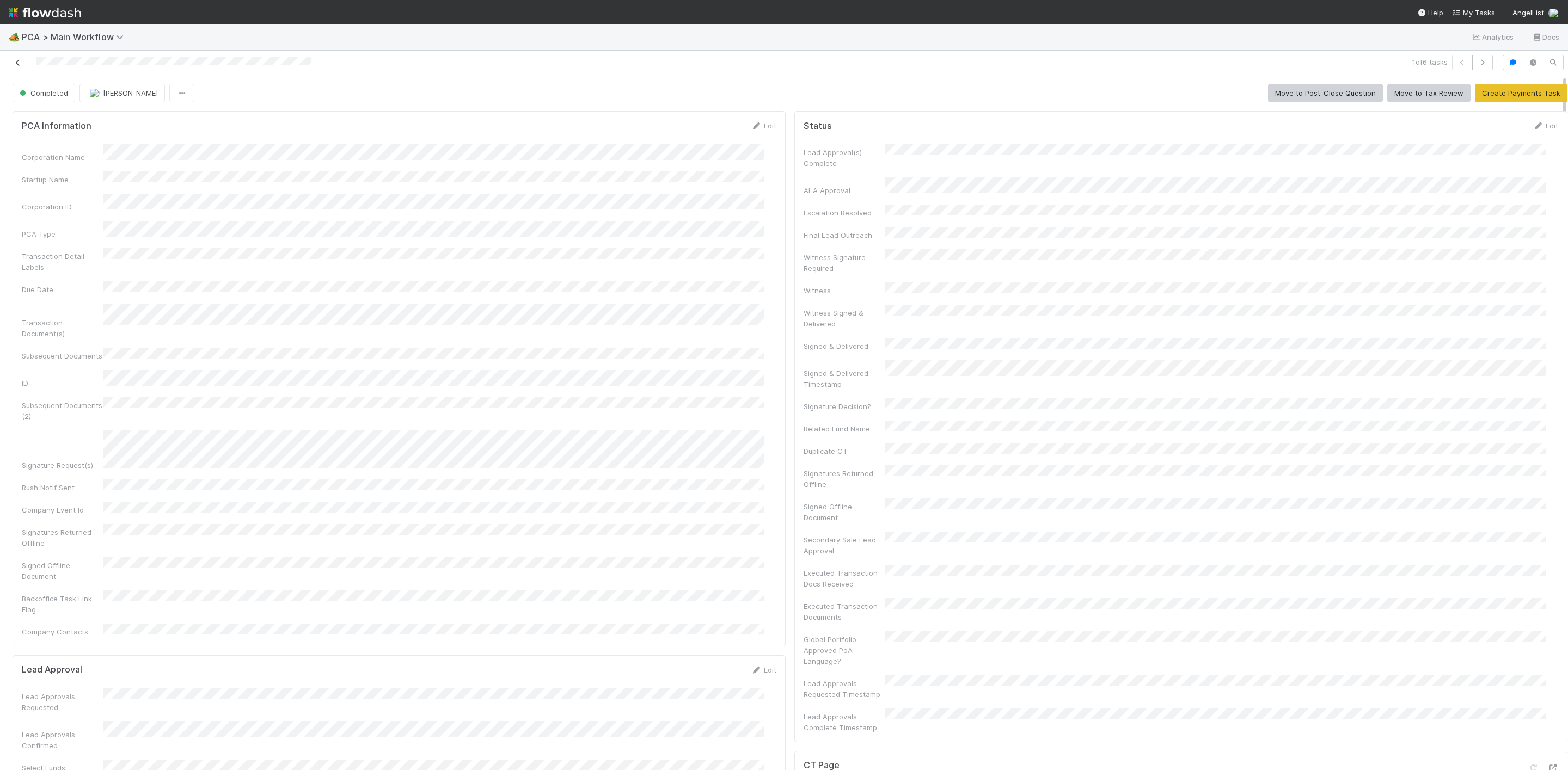
click at [16, 61] on icon at bounding box center [18, 63] width 11 height 7
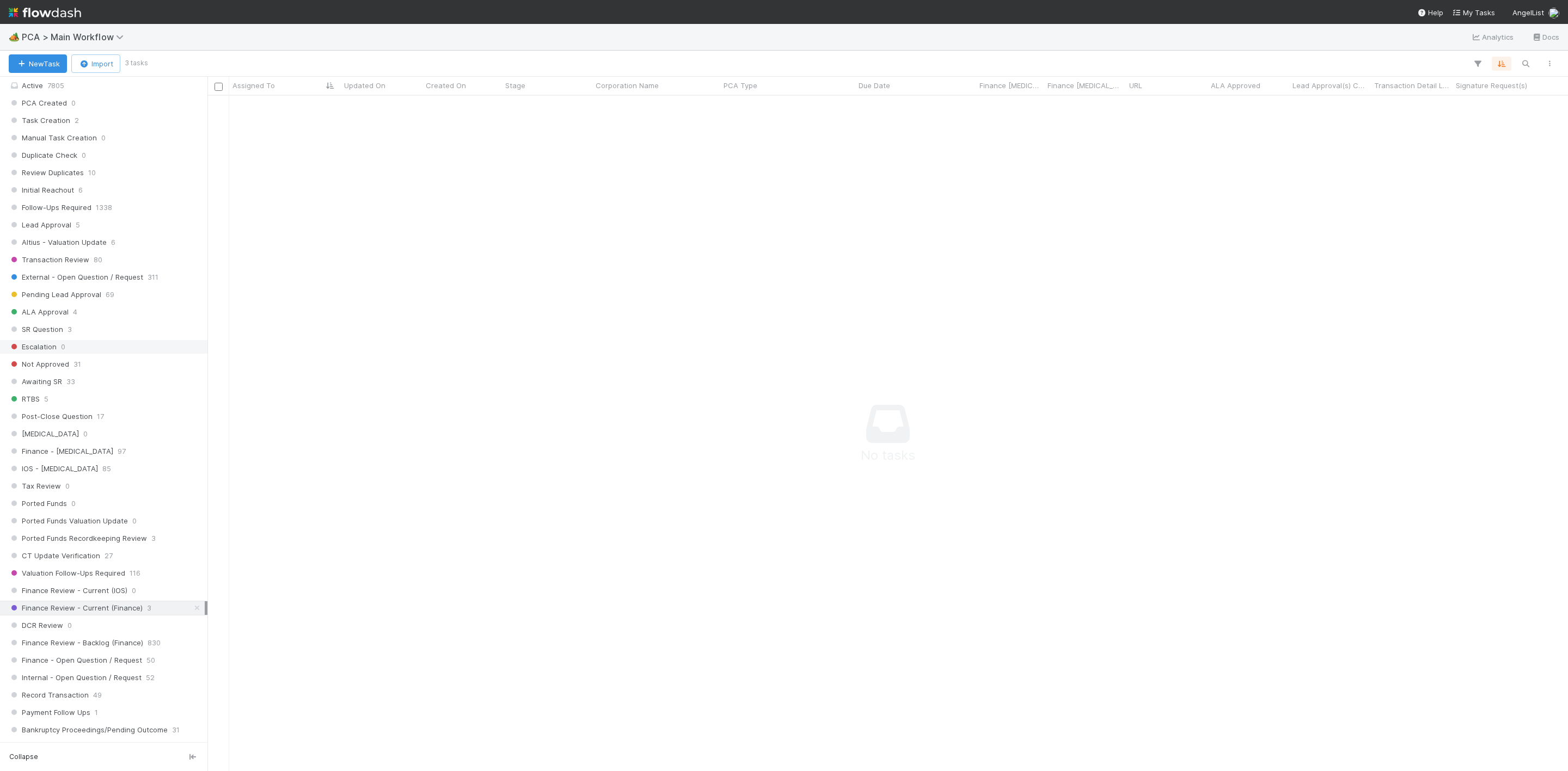
scroll to position [408, 0]
click at [97, 588] on span "Finance Review - Current (Finance)" at bounding box center [76, 581] width 134 height 13
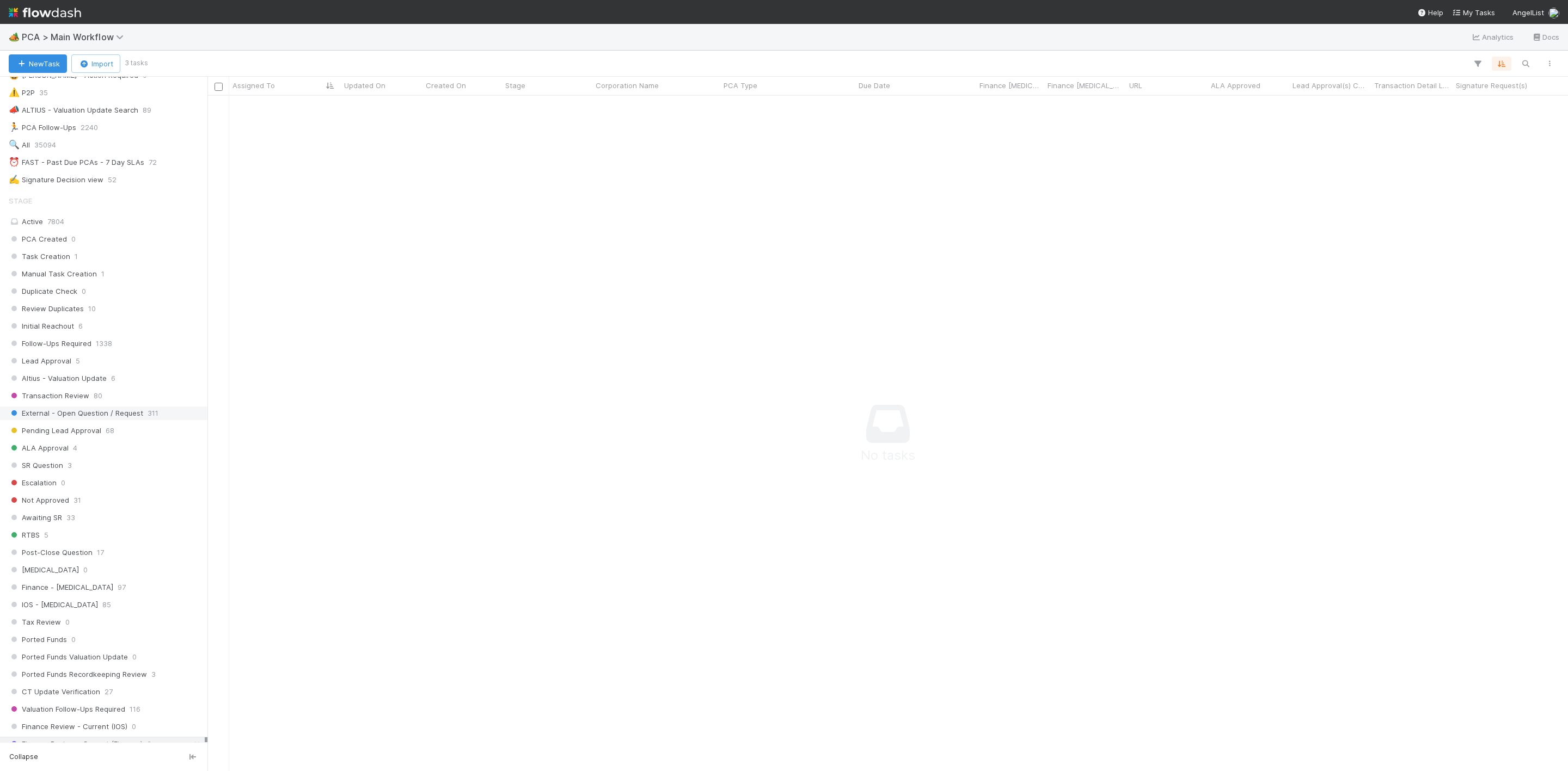
scroll to position [327, 0]
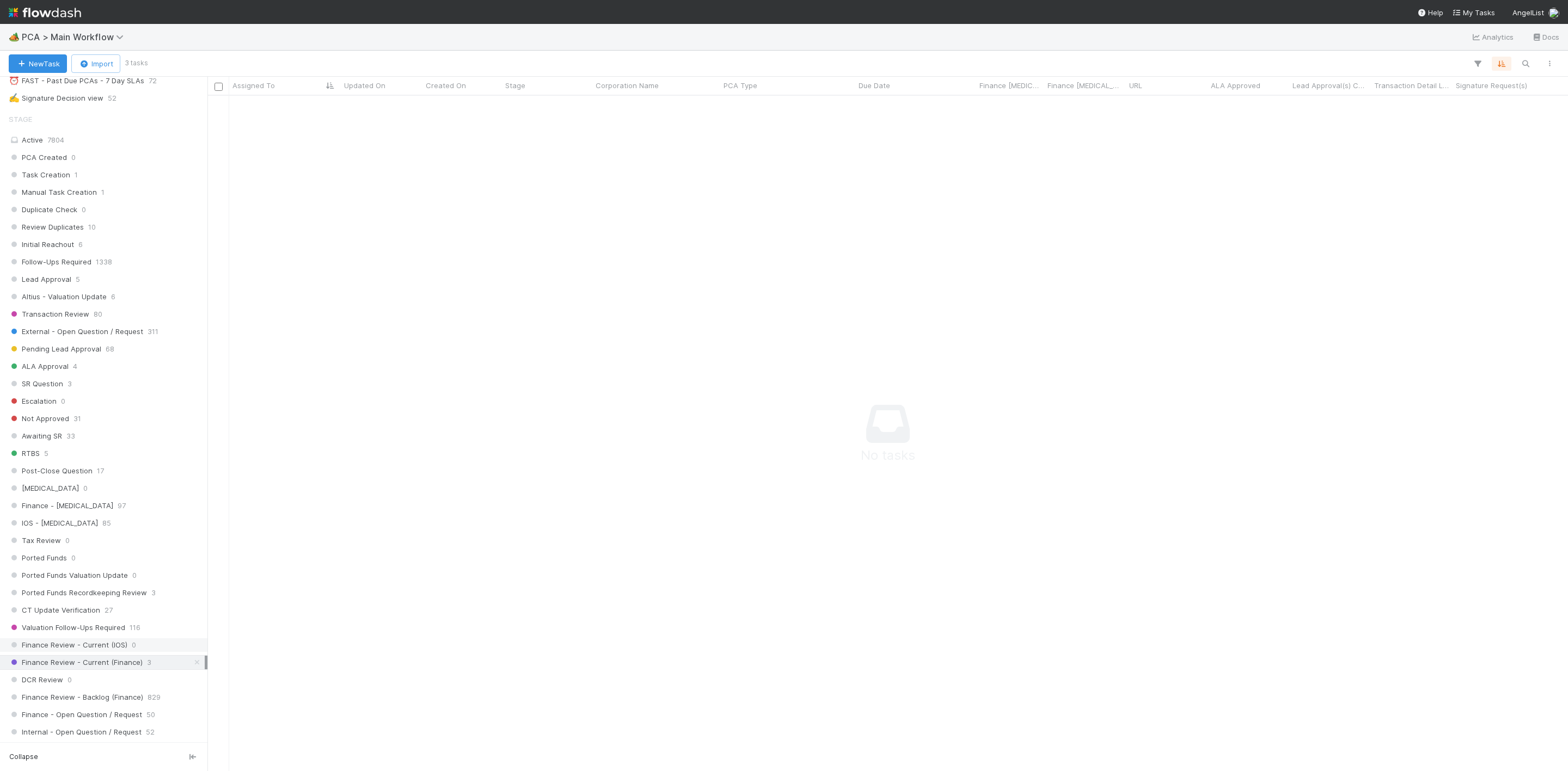
click at [94, 652] on span "Finance Review - Current (IOS)" at bounding box center [68, 645] width 119 height 13
click at [100, 669] on span "Finance Review - Current (Finance)" at bounding box center [76, 663] width 134 height 13
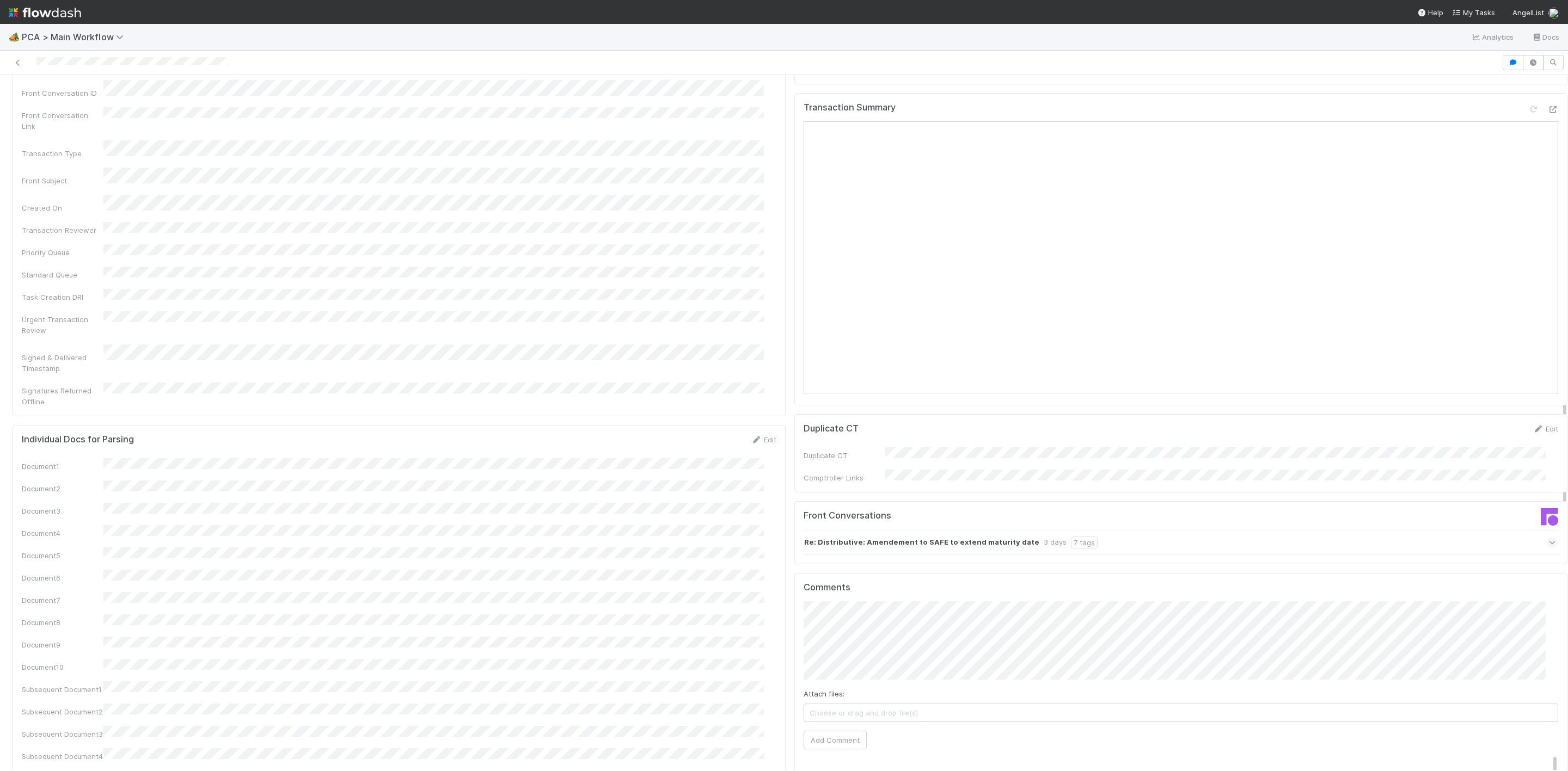
scroll to position [898, 0]
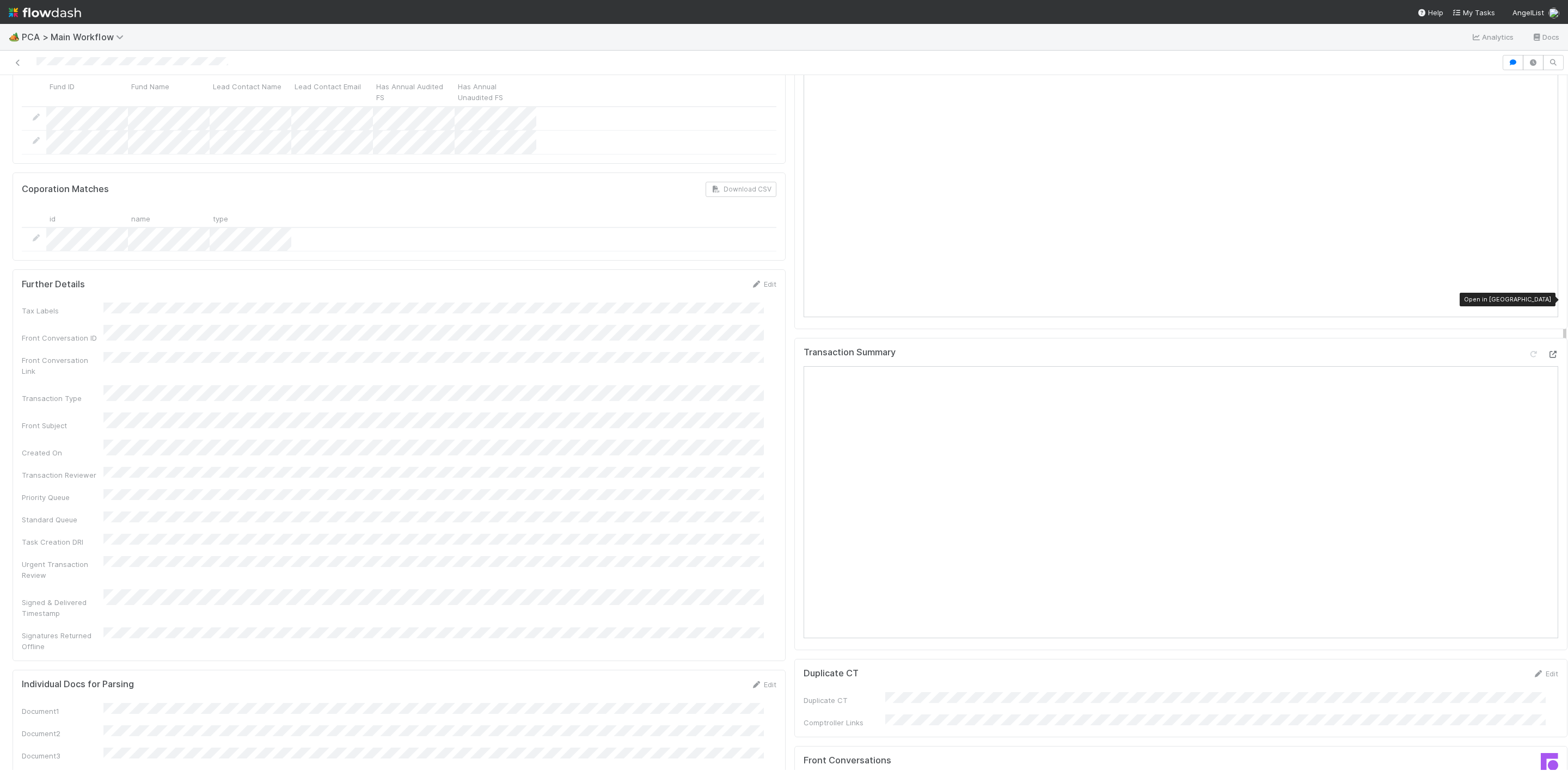
click at [1547, 351] on icon at bounding box center [1552, 354] width 11 height 7
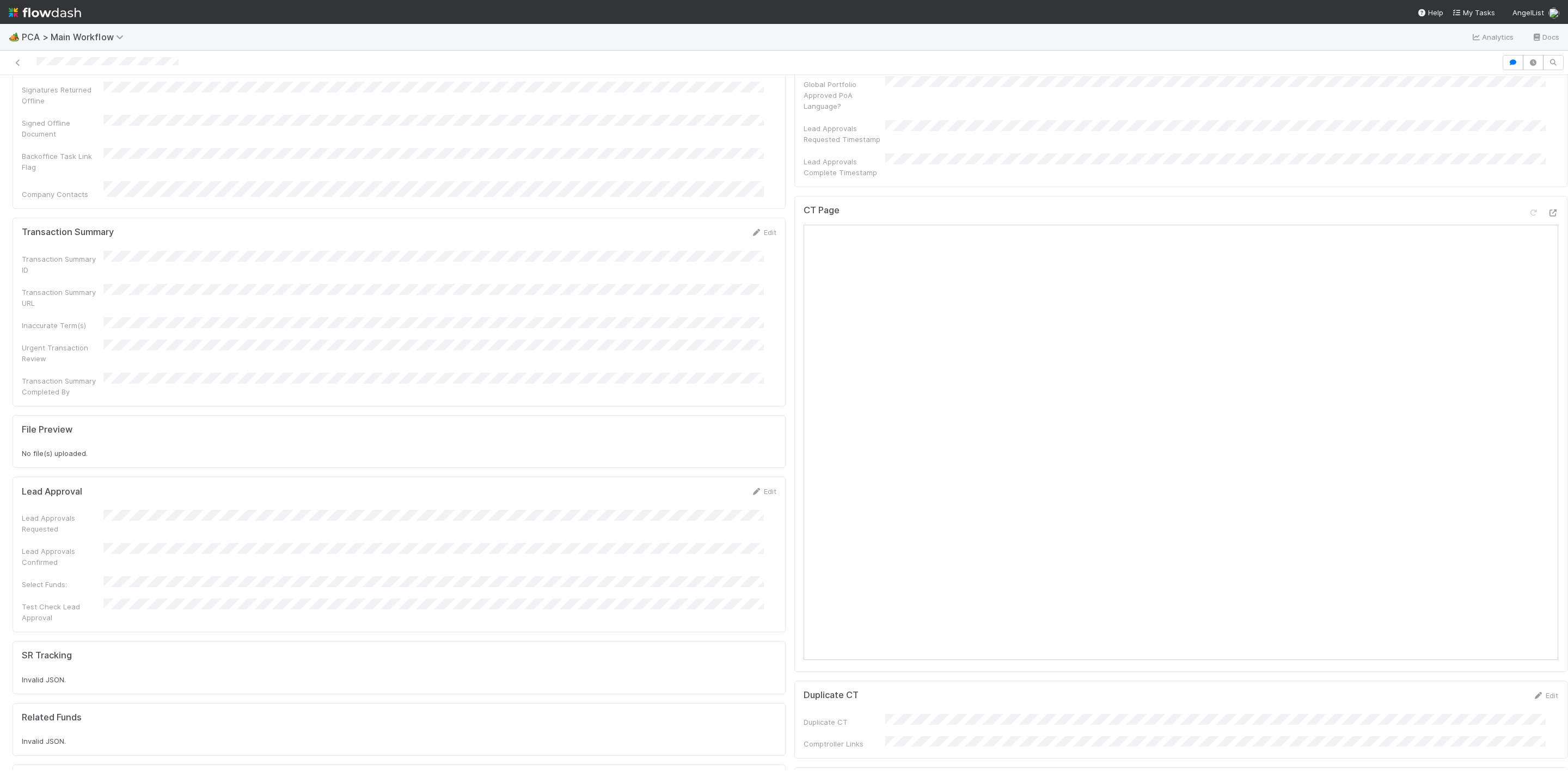
scroll to position [816, 0]
click at [1547, 235] on icon at bounding box center [1552, 239] width 11 height 7
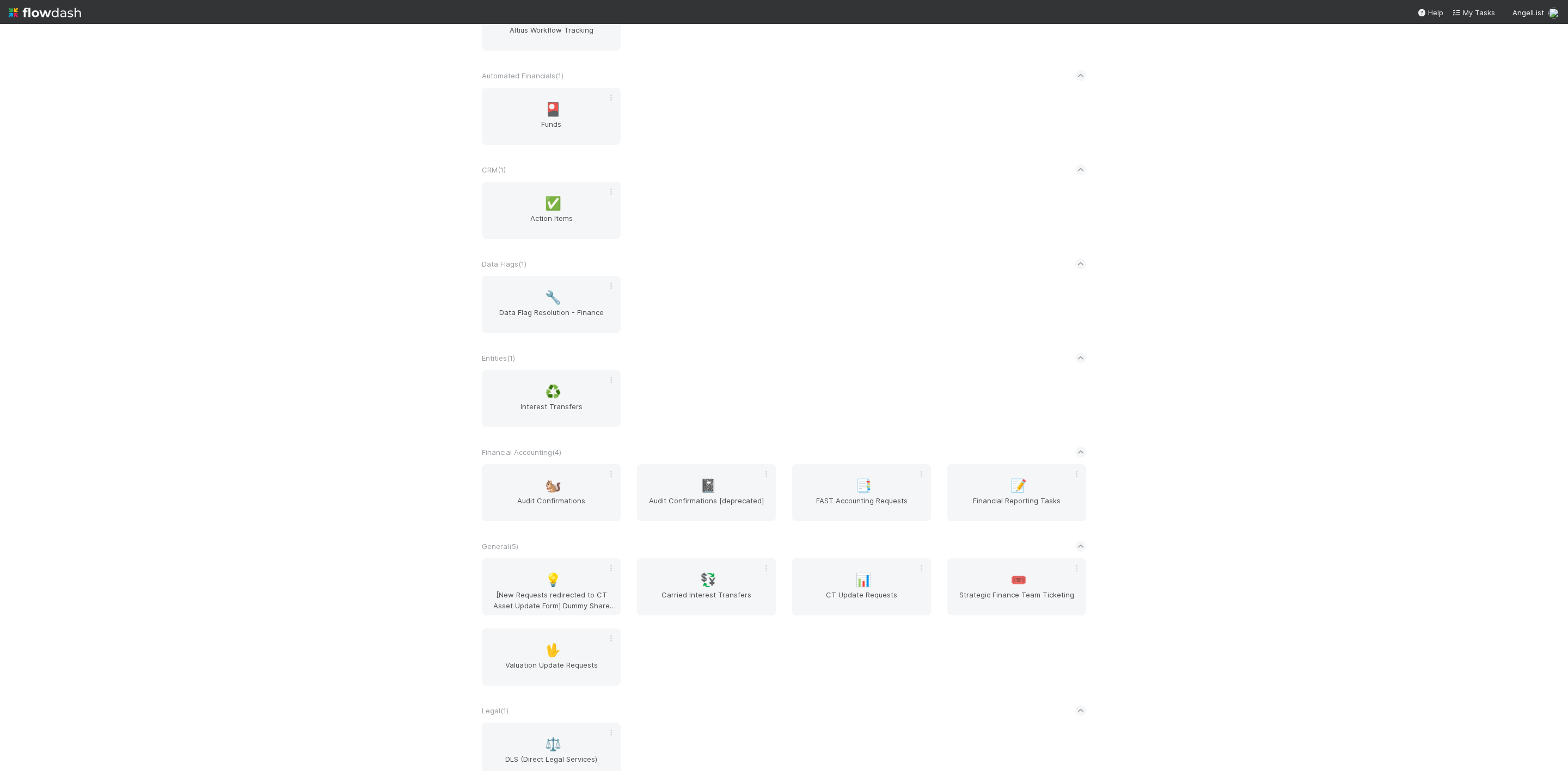
scroll to position [245, 0]
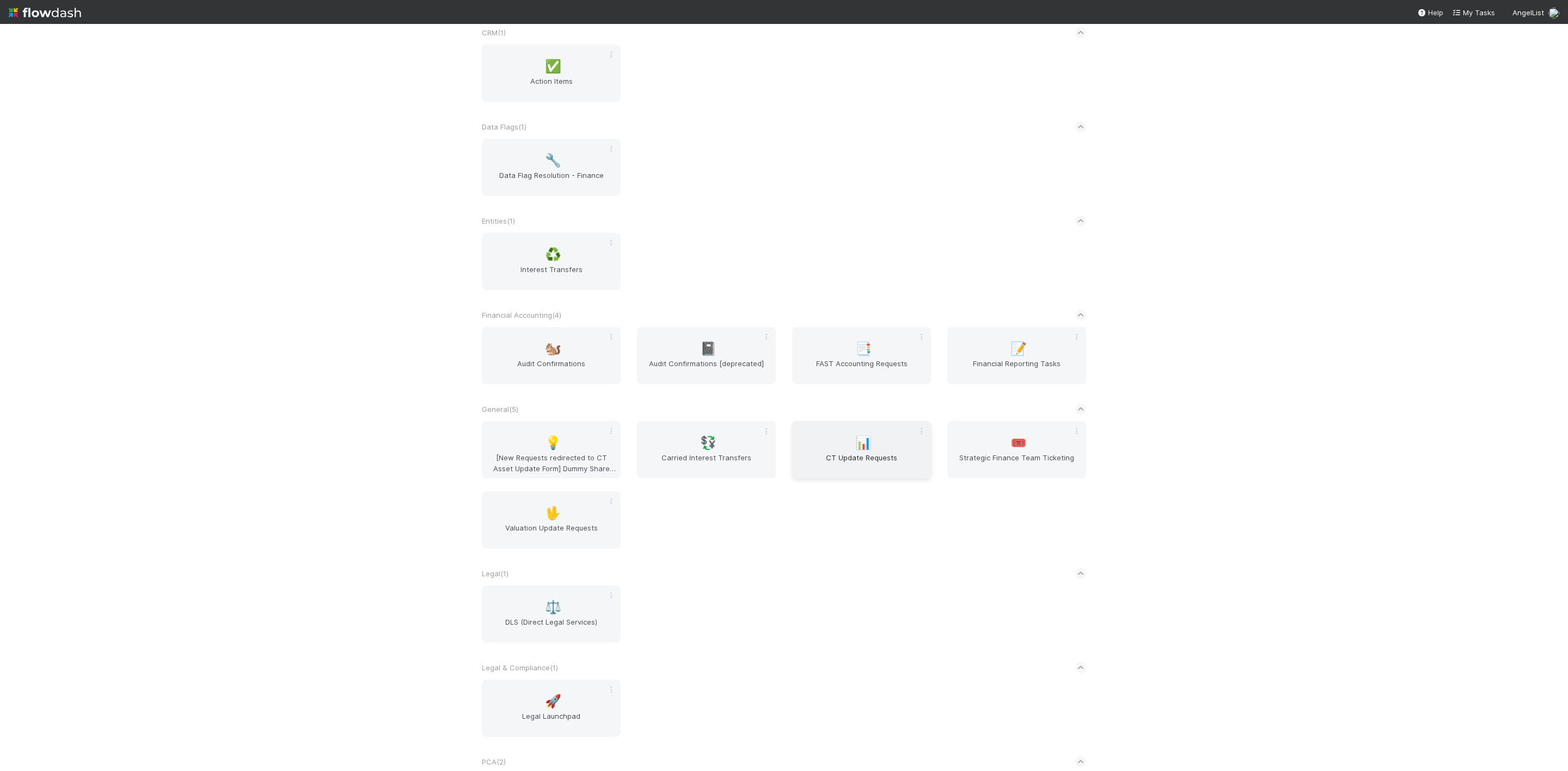
click at [819, 478] on div "📊 CT Update Requests" at bounding box center [861, 449] width 139 height 57
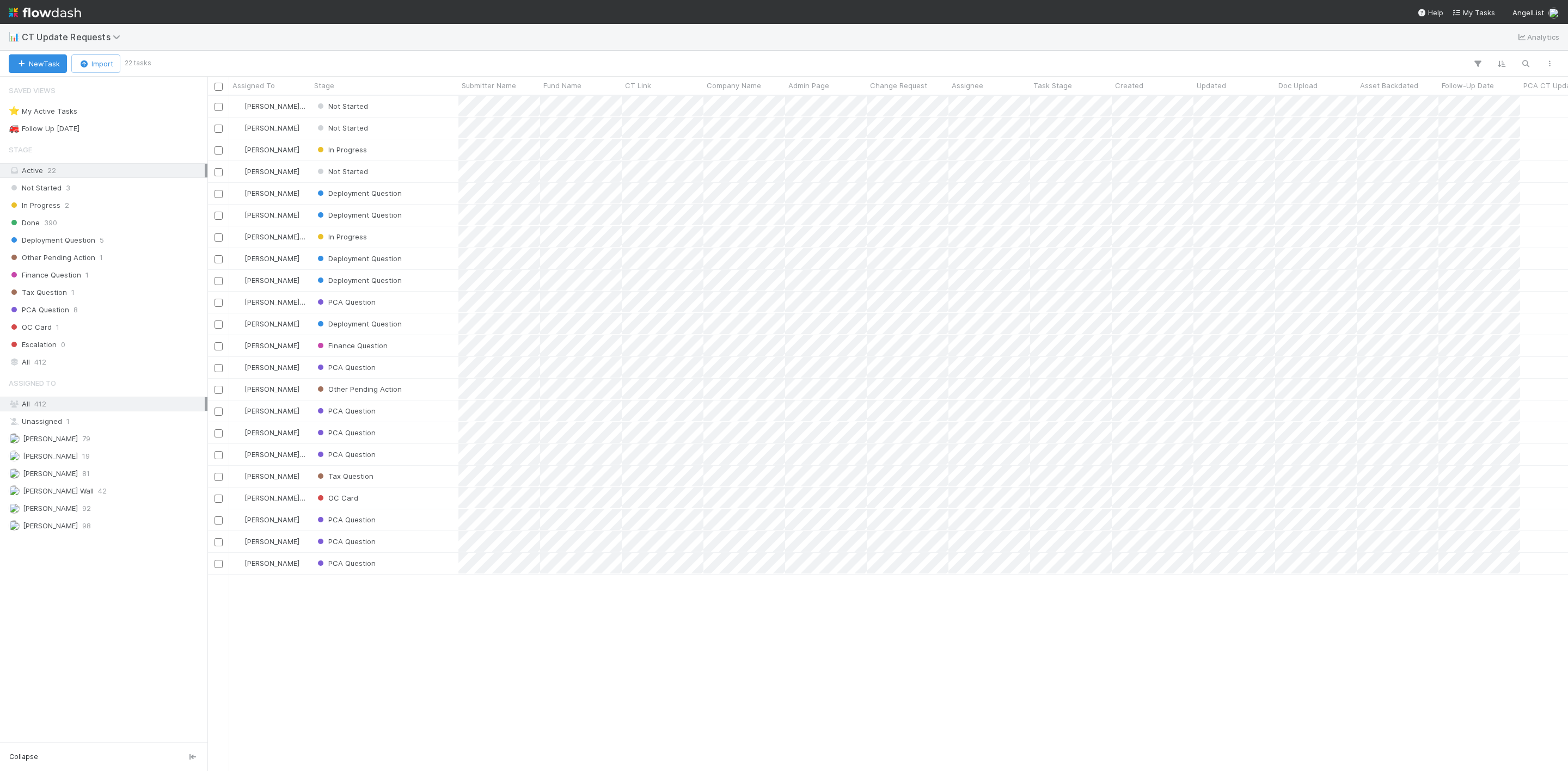
scroll to position [662, 1348]
click at [54, 71] on button "New Task" at bounding box center [38, 63] width 58 height 19
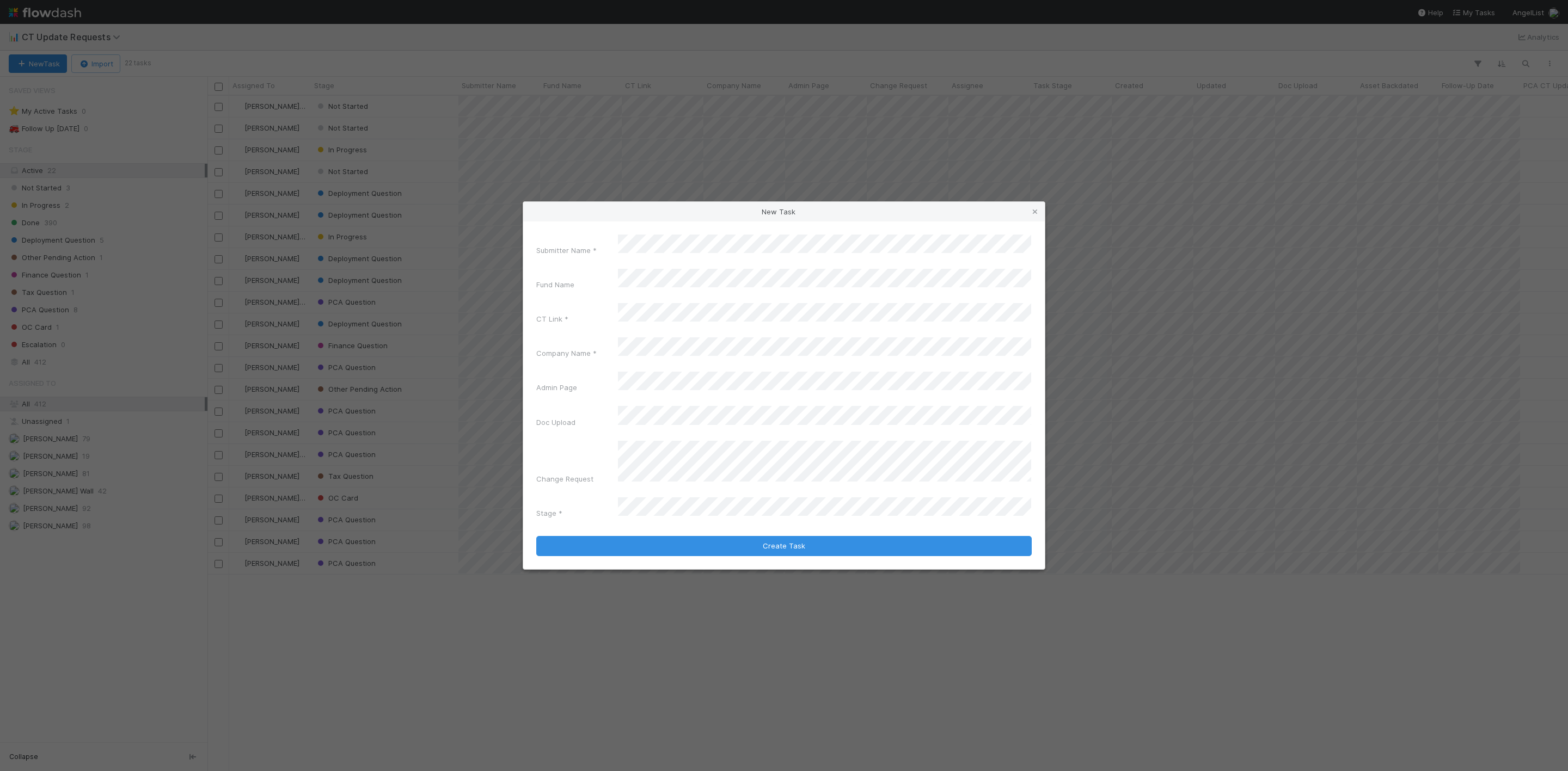
click at [615, 417] on div "Submitter Name * Fund Name CT Link * Company Name * Admin Page Doc Upload Chang…" at bounding box center [784, 379] width 496 height 288
click at [679, 536] on button "Create Task" at bounding box center [784, 547] width 496 height 21
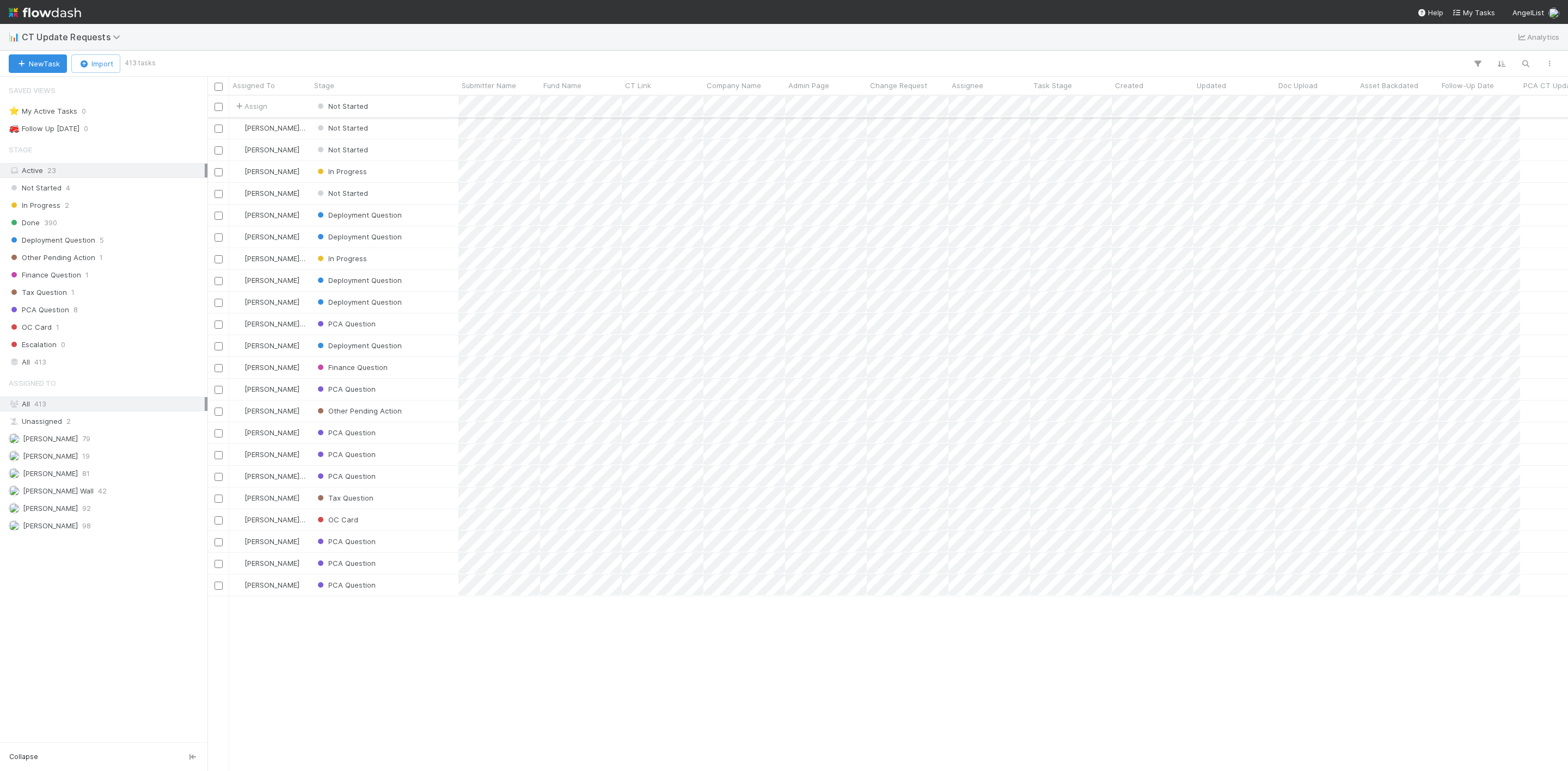
click at [429, 99] on div "Not Started" at bounding box center [384, 106] width 148 height 22
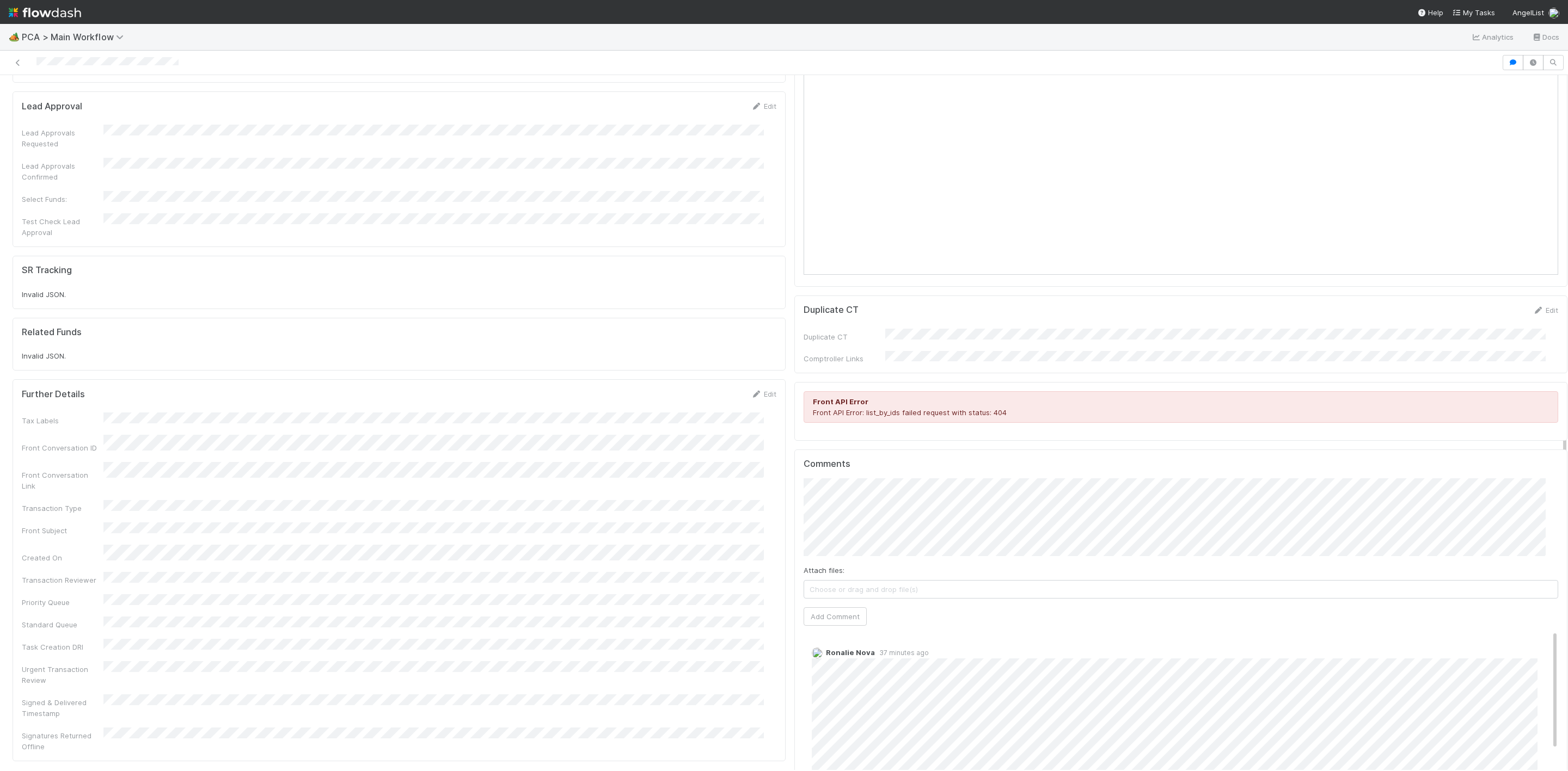
scroll to position [1224, 0]
click at [938, 484] on div "Attach files: Choose or drag and drop file(s) Add Comment" at bounding box center [1180, 555] width 754 height 148
click at [820, 611] on button "Add Comment" at bounding box center [835, 619] width 63 height 19
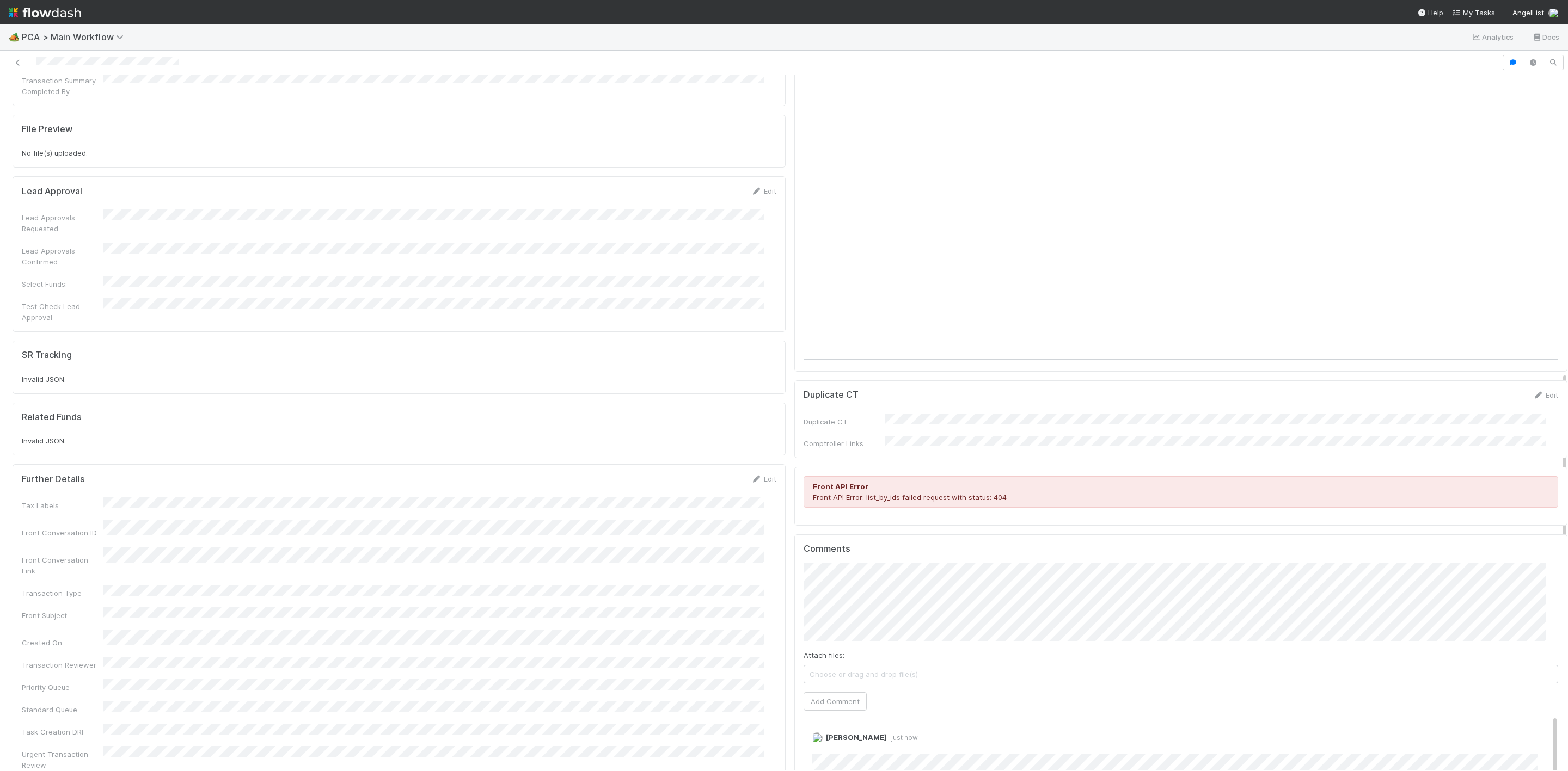
scroll to position [980, 0]
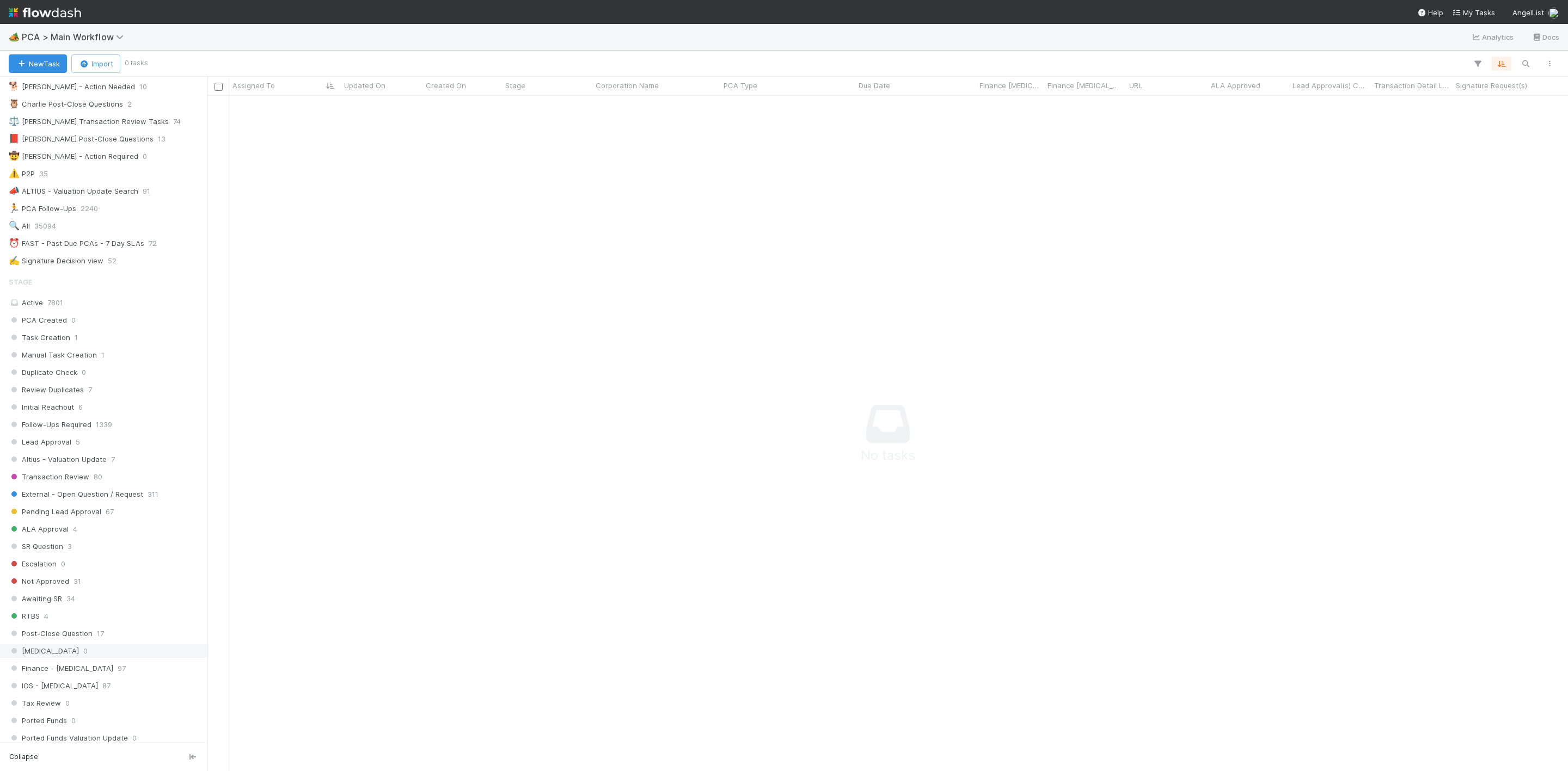
scroll to position [163, 0]
click at [114, 251] on div "⏰ FAST - Past Due PCAs - 7 Day SLAs" at bounding box center [77, 244] width 135 height 13
click at [92, 251] on div "⏰ FAST - Past Due PCAs - 7 Day SLAs" at bounding box center [77, 244] width 135 height 13
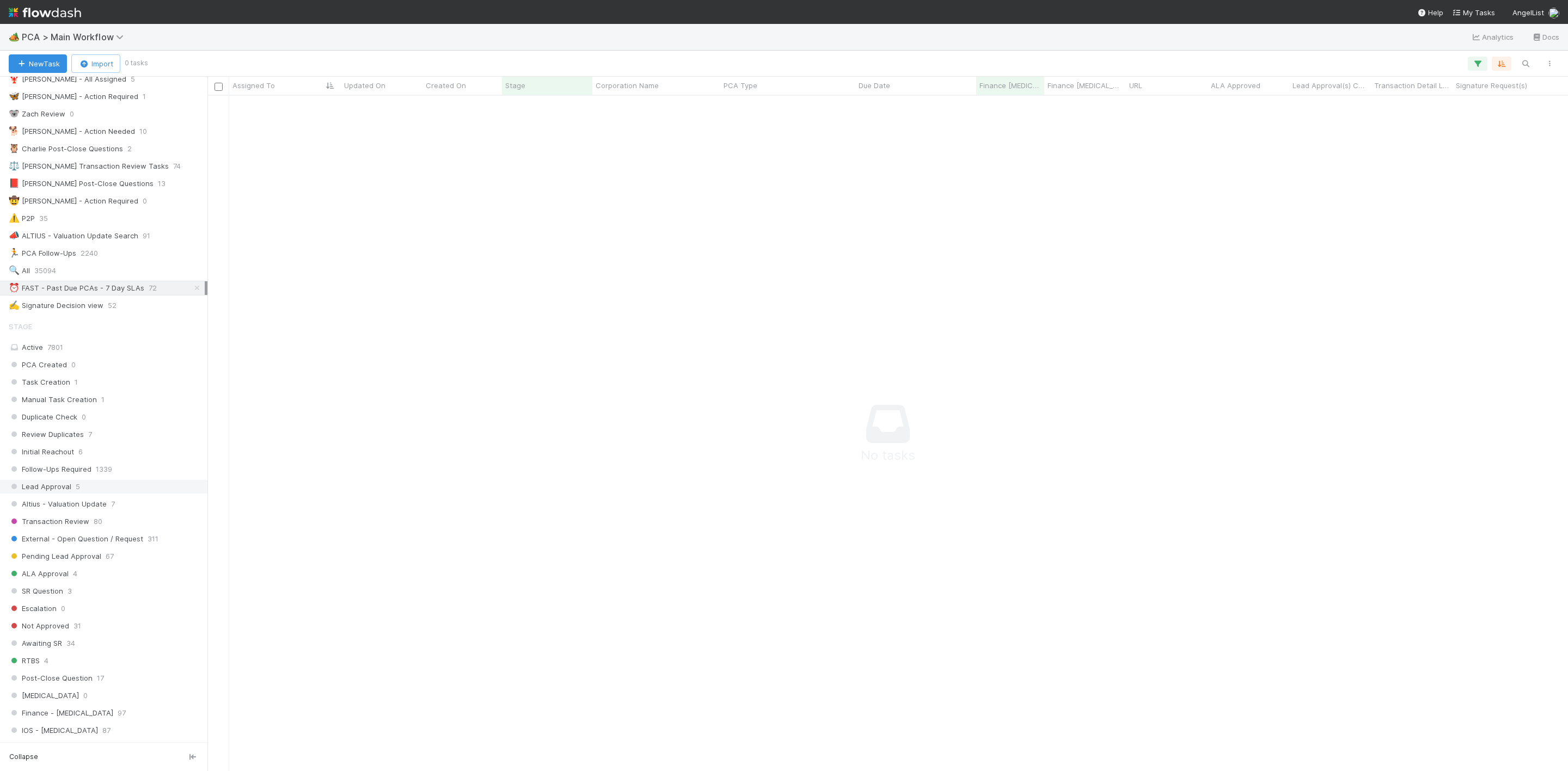
scroll to position [327, 0]
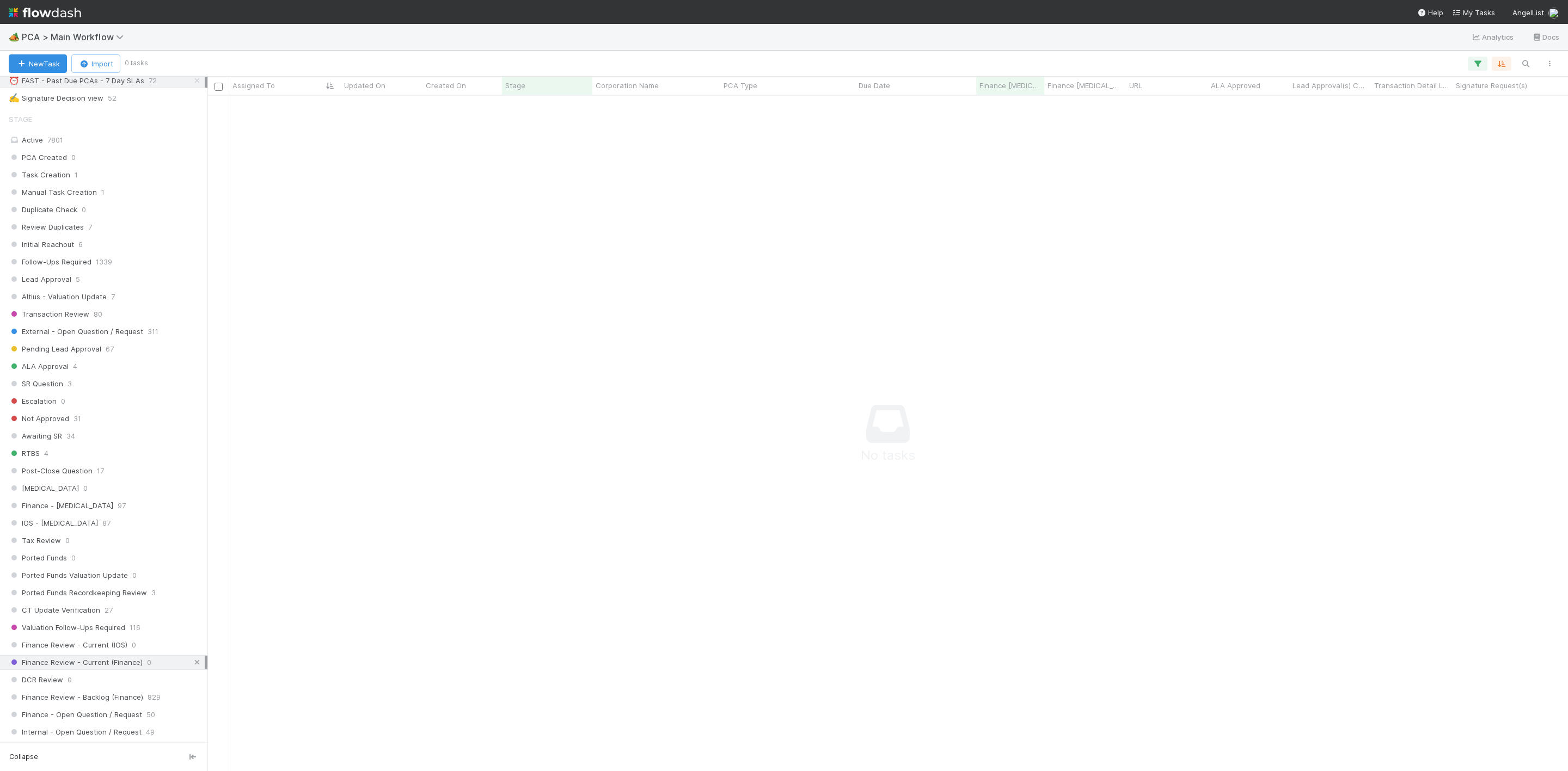
click at [192, 666] on icon at bounding box center [197, 663] width 11 height 7
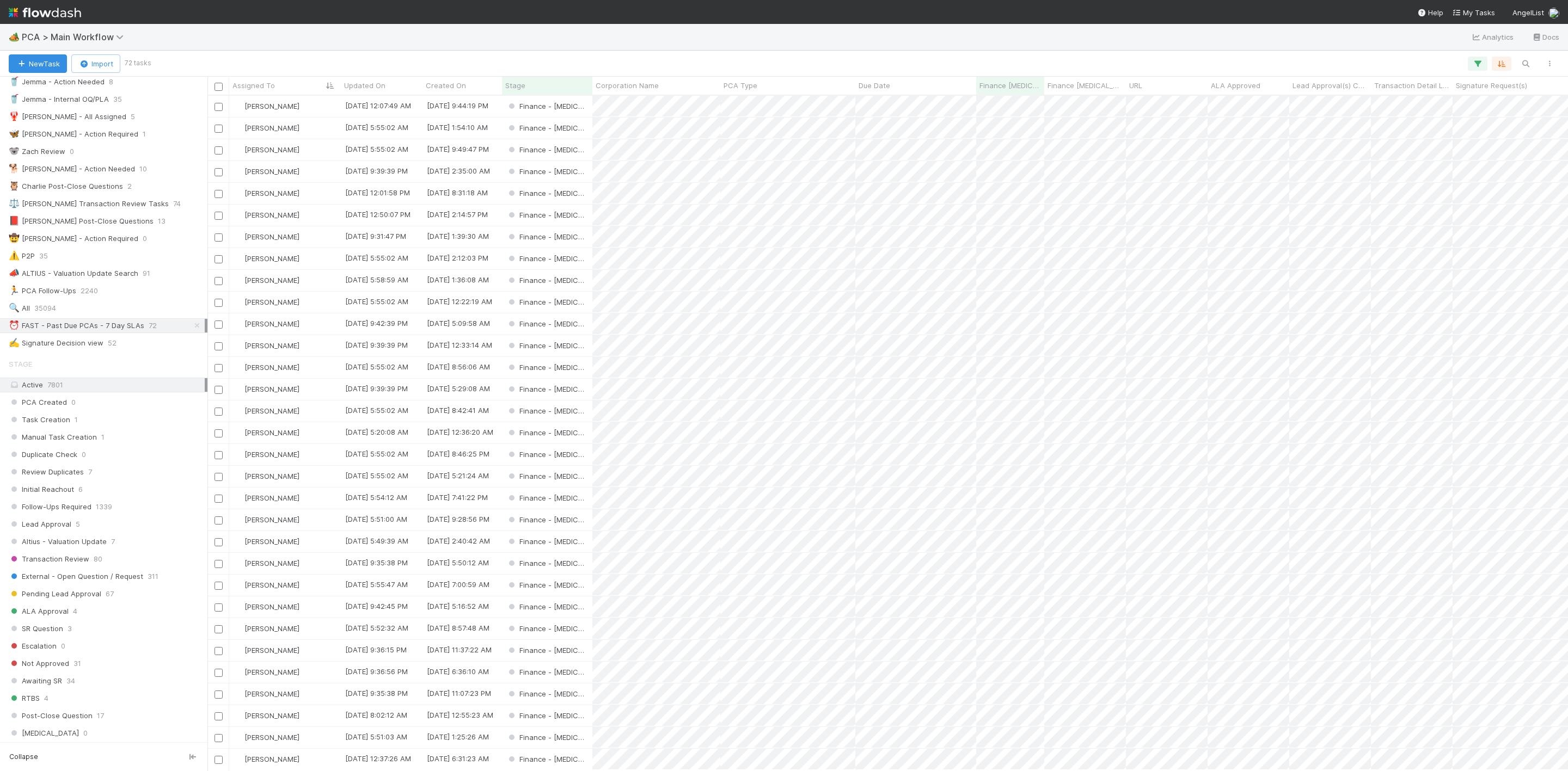
scroll to position [82, 0]
